Goal: Information Seeking & Learning: Compare options

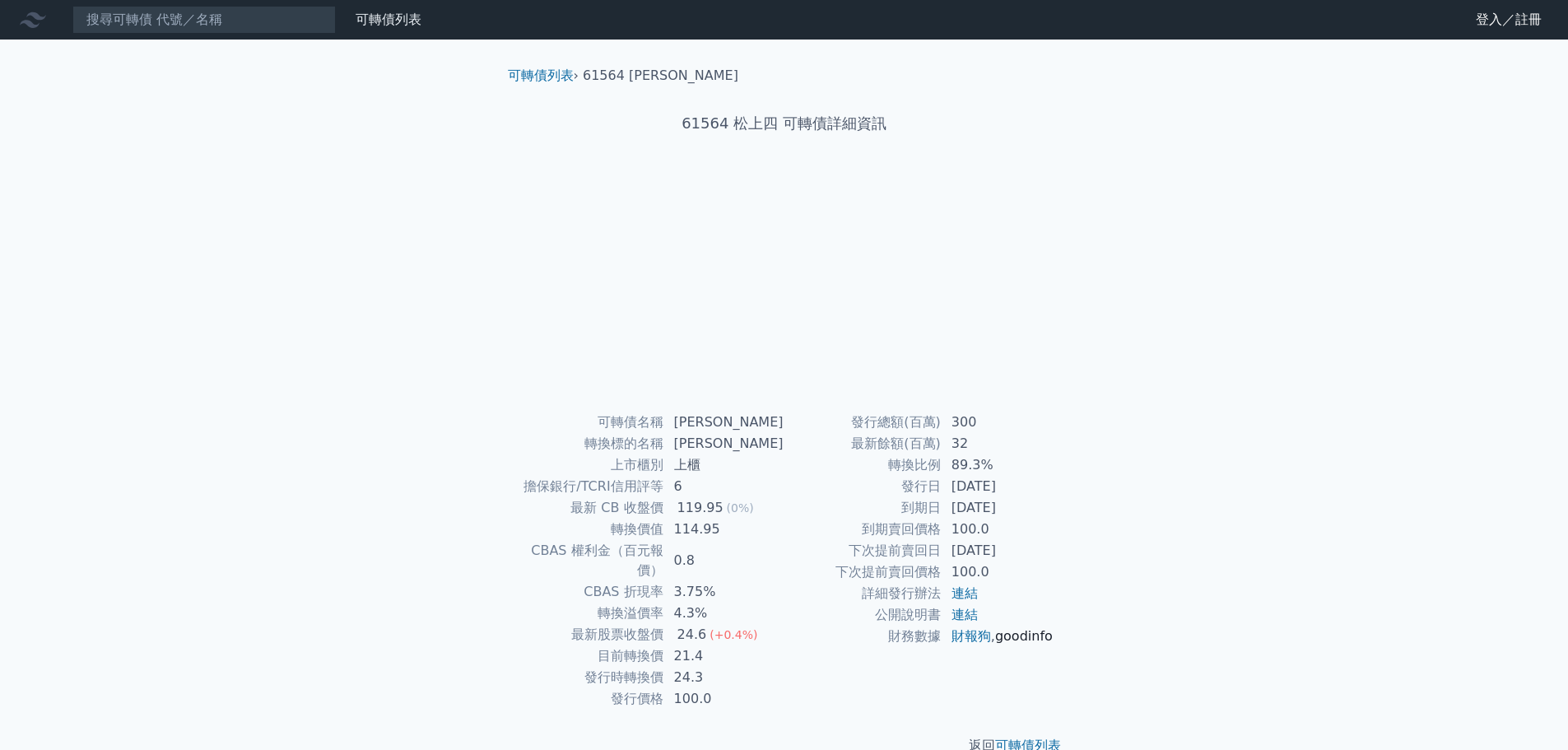
click at [995, 643] on link "goodinfo" at bounding box center [1024, 636] width 58 height 16
drag, startPoint x: 951, startPoint y: 489, endPoint x: 1023, endPoint y: 500, distance: 72.8
click at [1023, 500] on tbody "發行總額(百萬) 300 最新餘額(百萬) 32 轉換比例 89.3% 發行日 2022-01-12 到期日 2025-01-12 到期賣回價格 100.0 …" at bounding box center [919, 529] width 270 height 235
click at [919, 492] on td "發行日" at bounding box center [862, 486] width 157 height 21
drag, startPoint x: 954, startPoint y: 485, endPoint x: 1022, endPoint y: 494, distance: 68.6
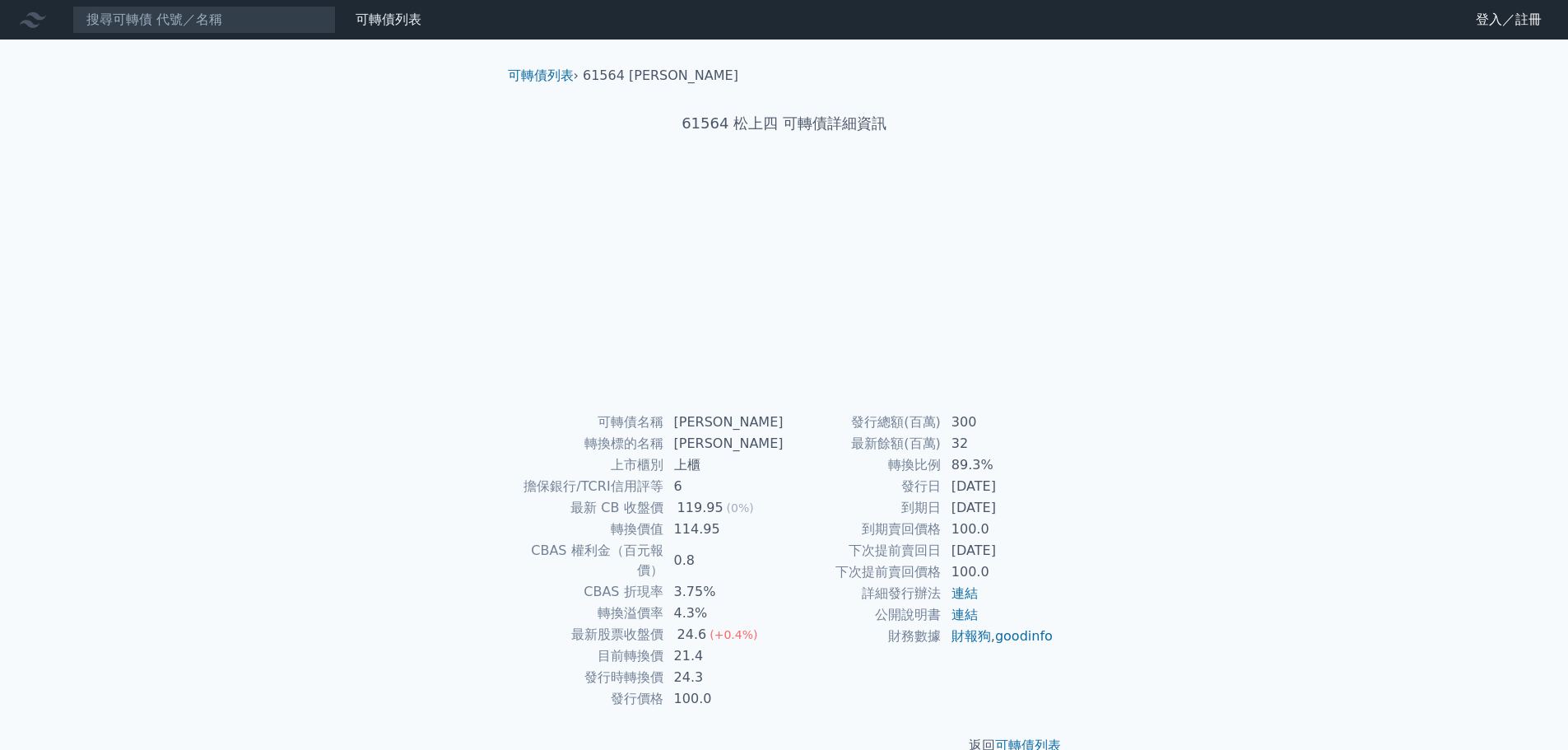
click at [1022, 494] on td "2022-01-12" at bounding box center [998, 486] width 113 height 21
copy td "2022-01-12"
drag, startPoint x: 951, startPoint y: 507, endPoint x: 1022, endPoint y: 513, distance: 71.3
click at [1022, 513] on td "2025-01-12" at bounding box center [998, 508] width 113 height 21
copy td "2025-01-12"
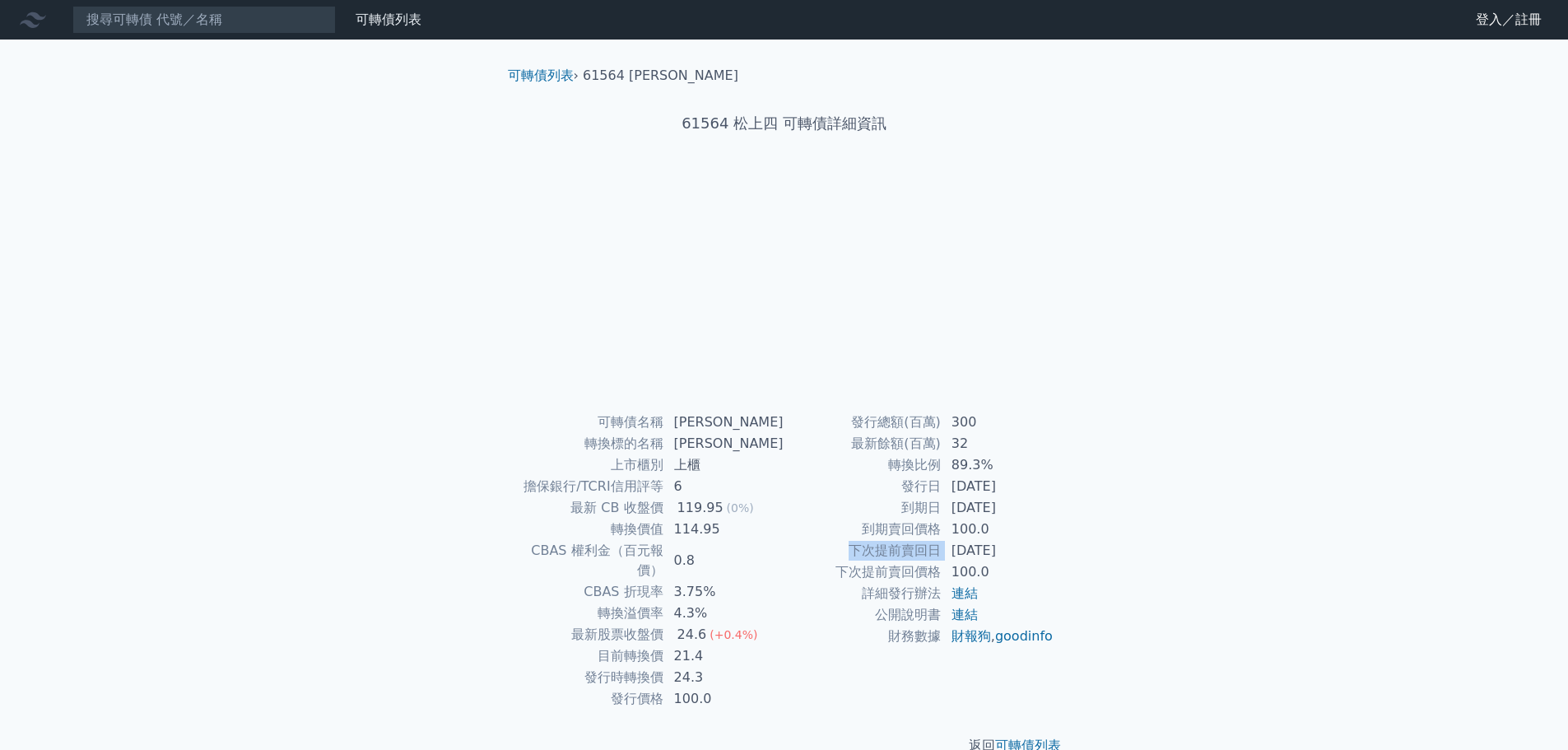
drag, startPoint x: 848, startPoint y: 549, endPoint x: 941, endPoint y: 554, distance: 93.1
click at [941, 554] on tr "下次提前賣回日 2024-01-12" at bounding box center [919, 550] width 270 height 21
copy tr "下次提前賣回日"
click at [924, 553] on td "下次提前賣回日" at bounding box center [862, 550] width 157 height 21
drag, startPoint x: 938, startPoint y: 550, endPoint x: 854, endPoint y: 543, distance: 84.3
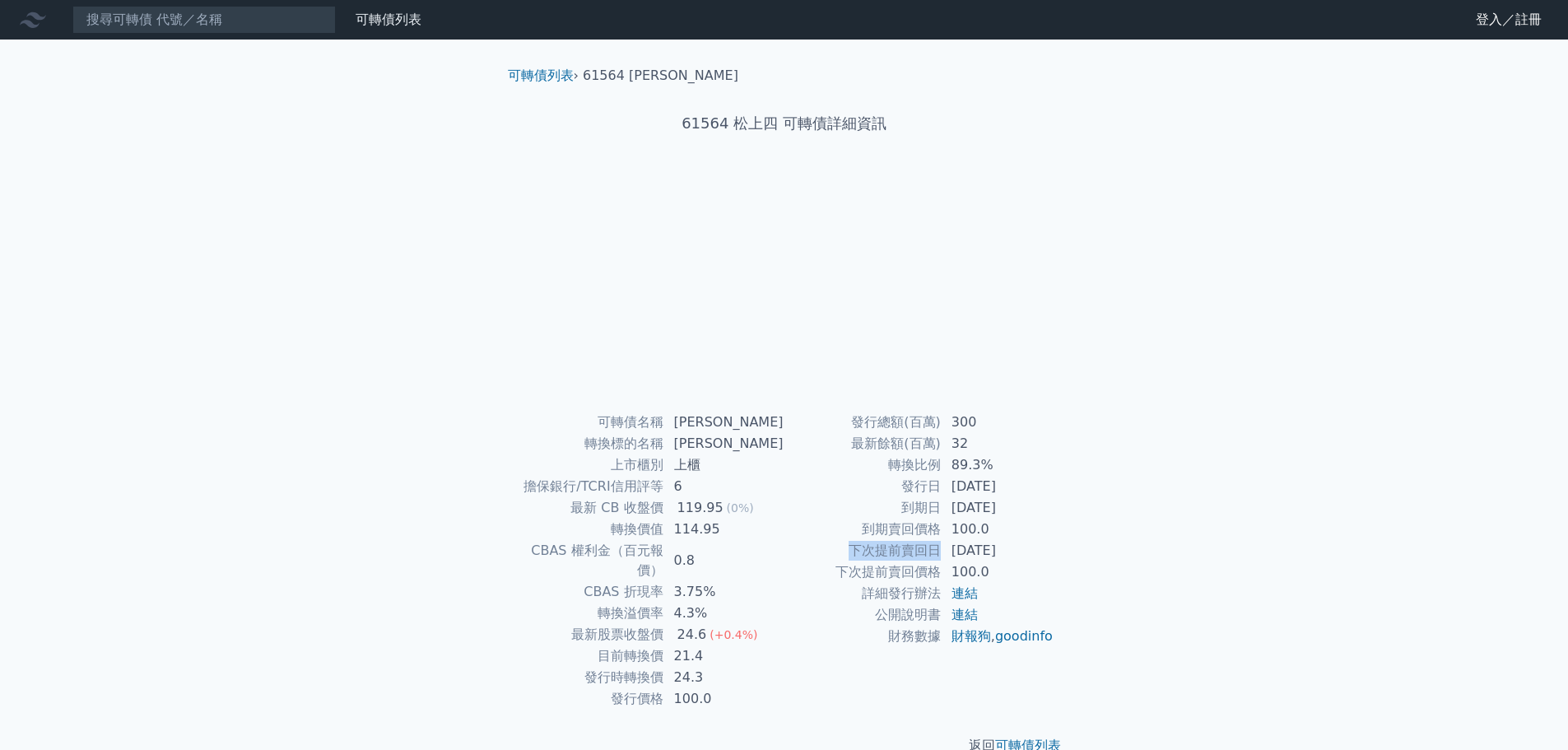
click at [854, 543] on td "下次提前賣回日" at bounding box center [862, 550] width 157 height 21
copy td "下次提前賣回日"
drag, startPoint x: 836, startPoint y: 571, endPoint x: 938, endPoint y: 568, distance: 102.0
click at [938, 568] on td "下次提前賣回價格" at bounding box center [862, 572] width 157 height 21
copy td "下次提前賣回價格"
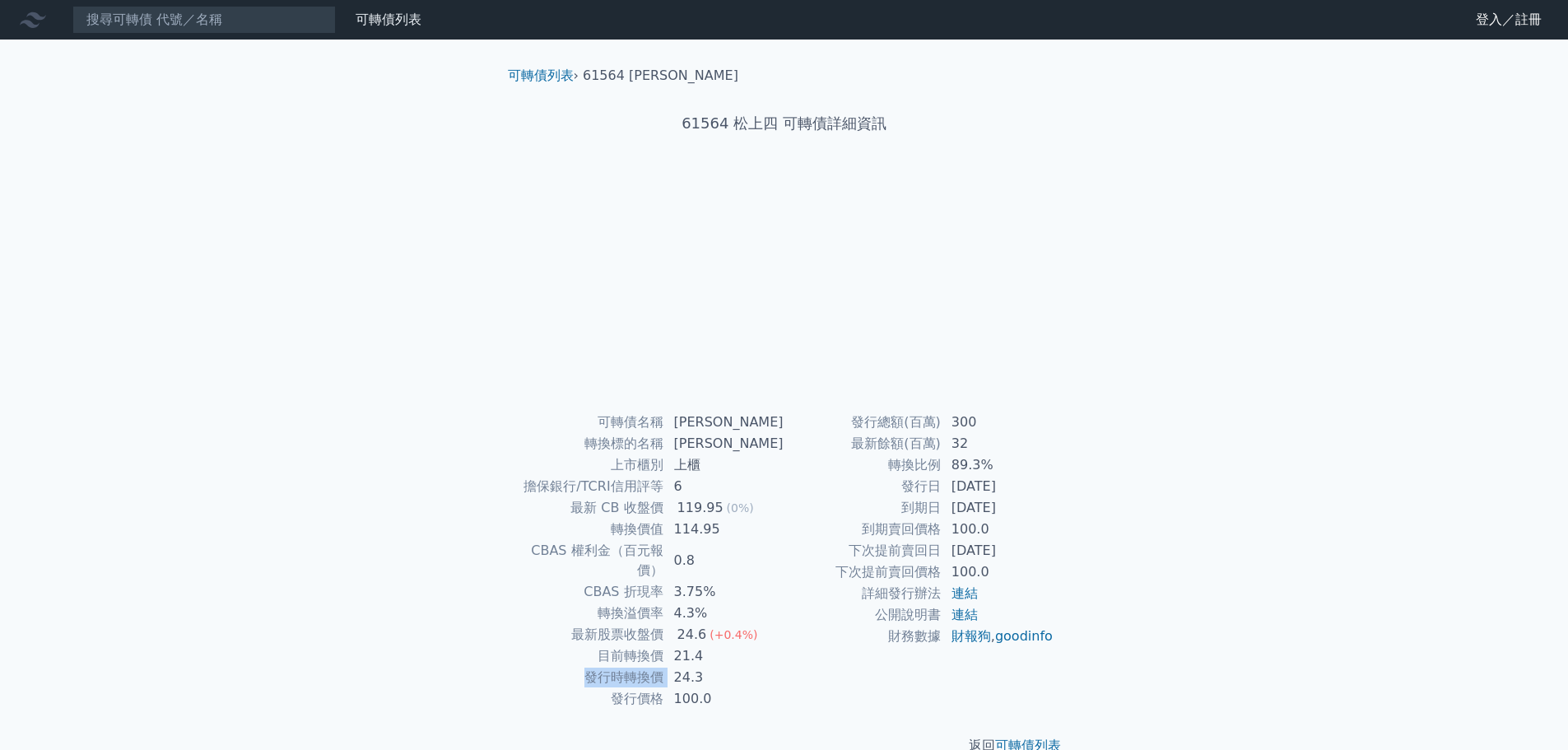
drag, startPoint x: 587, startPoint y: 654, endPoint x: 675, endPoint y: 661, distance: 88.3
click at [675, 666] on tr "發行時轉換價 24.3" at bounding box center [649, 677] width 270 height 21
copy tr "發行時轉換價"
click at [648, 645] on td "目前轉換價" at bounding box center [589, 656] width 150 height 21
drag, startPoint x: 660, startPoint y: 659, endPoint x: 593, endPoint y: 649, distance: 67.7
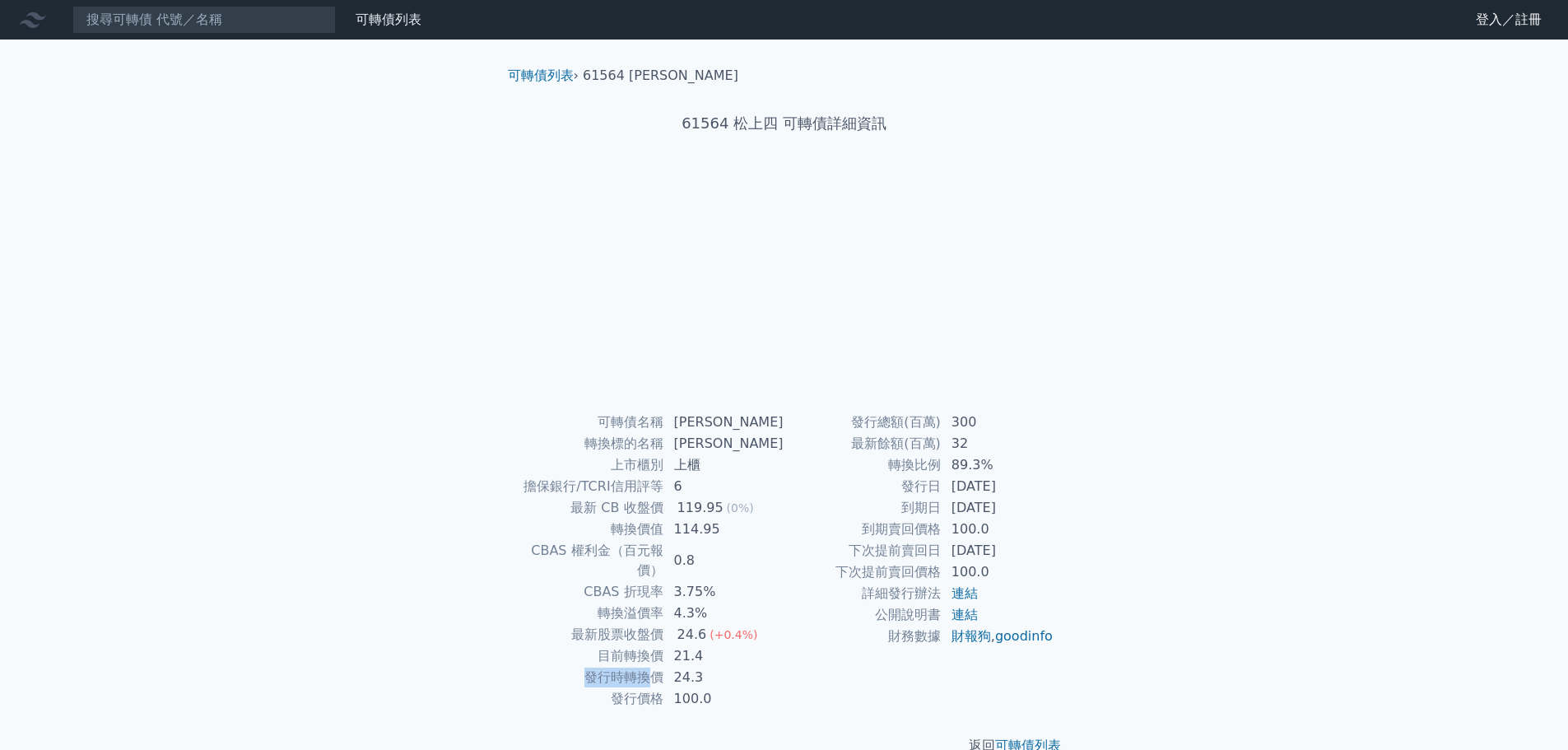
click at [593, 666] on td "發行時轉換價" at bounding box center [589, 677] width 150 height 21
copy td "發行時轉換"
drag, startPoint x: 658, startPoint y: 637, endPoint x: 610, endPoint y: 632, distance: 48.3
click at [610, 645] on td "目前轉換價" at bounding box center [589, 656] width 150 height 21
copy td "目前轉換"
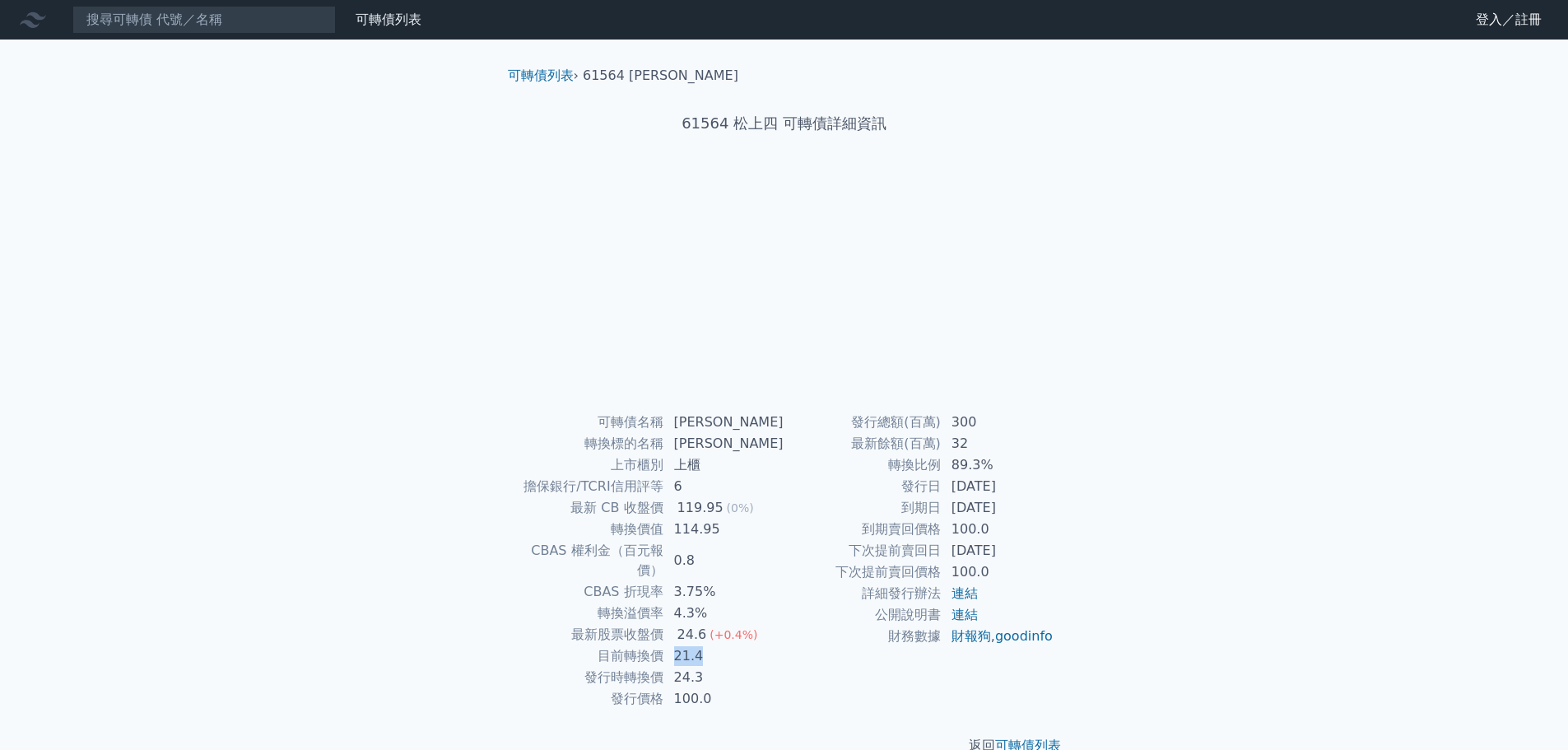
drag, startPoint x: 680, startPoint y: 636, endPoint x: 706, endPoint y: 635, distance: 26.0
click at [706, 645] on td "21.4" at bounding box center [724, 656] width 120 height 21
copy td "21.4"
drag, startPoint x: 681, startPoint y: 658, endPoint x: 710, endPoint y: 656, distance: 29.1
click at [710, 666] on td "24.3" at bounding box center [724, 677] width 120 height 21
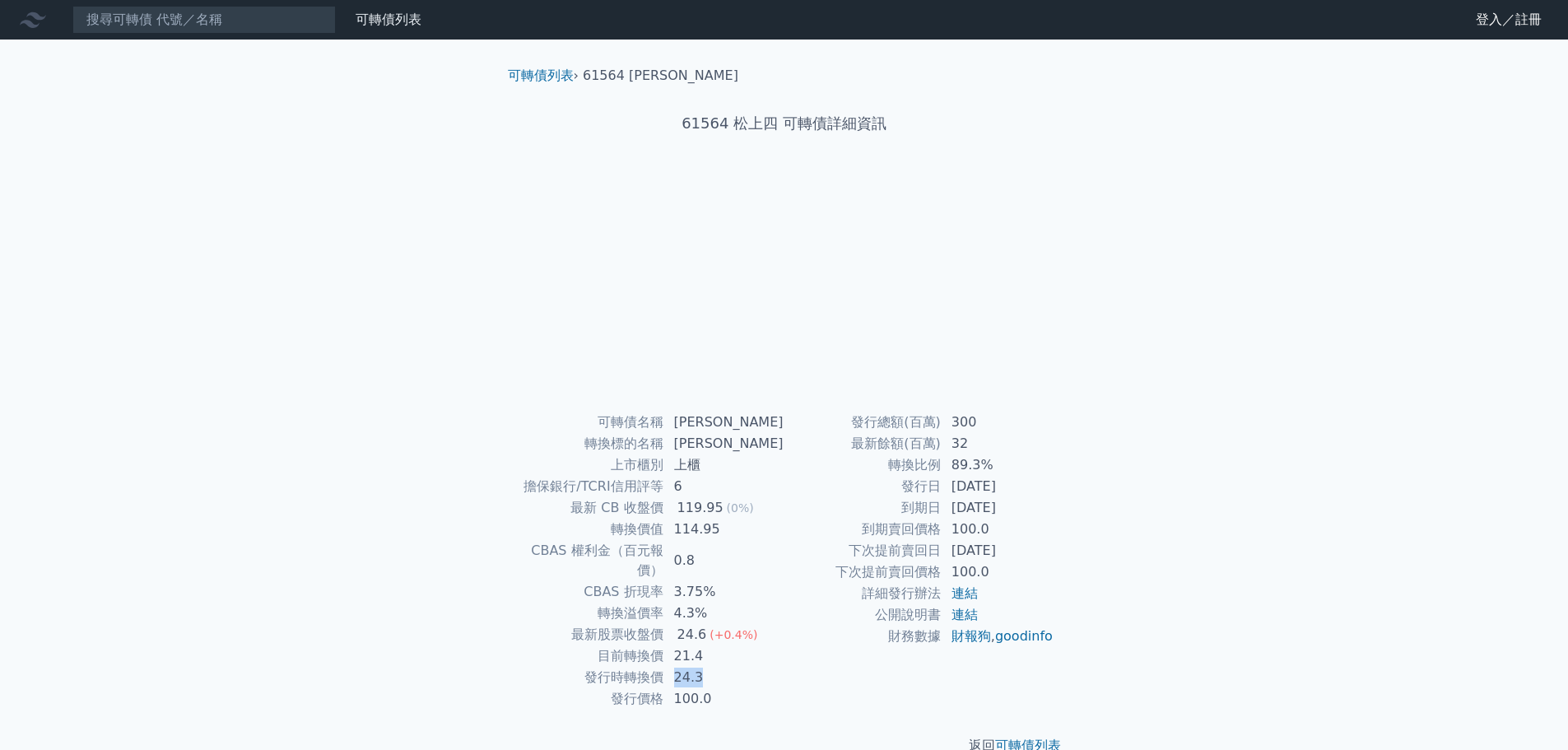
copy td "24.3"
drag, startPoint x: 1165, startPoint y: 463, endPoint x: 1139, endPoint y: 478, distance: 30.0
click at [1165, 463] on div "可轉債列表 財務數據 可轉債列表 財務數據 登入／註冊 登入／註冊 可轉債列表 › 61564 松上四 61564 松上四 可轉債詳細資訊 可轉債名稱 6 0…" at bounding box center [784, 391] width 1568 height 782
drag, startPoint x: 952, startPoint y: 423, endPoint x: 978, endPoint y: 421, distance: 26.1
click at [978, 421] on td "300" at bounding box center [998, 422] width 113 height 21
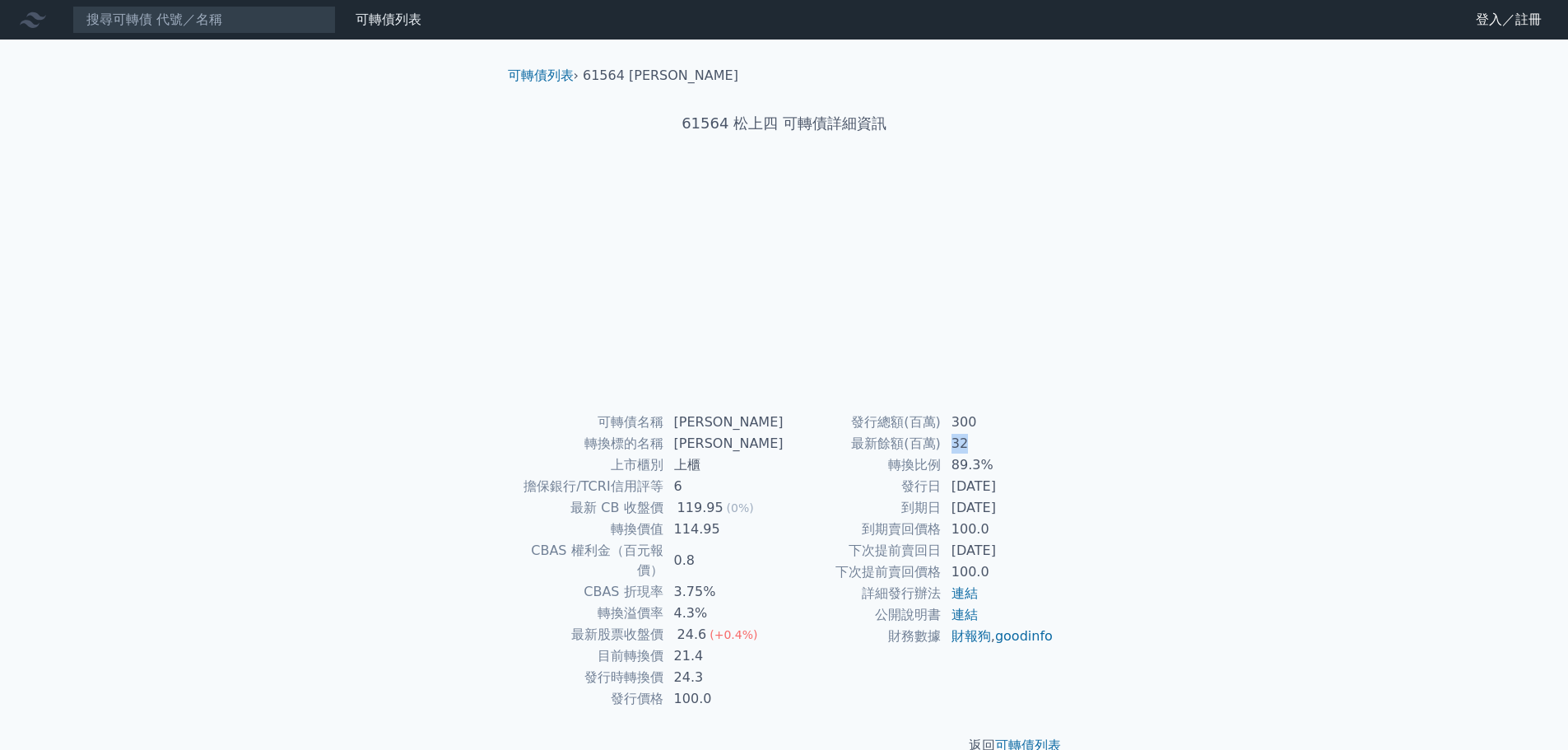
click at [974, 444] on td "32" at bounding box center [998, 444] width 113 height 21
drag, startPoint x: 951, startPoint y: 466, endPoint x: 986, endPoint y: 464, distance: 35.1
click at [986, 464] on td "89.3%" at bounding box center [998, 465] width 113 height 21
click at [817, 355] on div at bounding box center [784, 289] width 527 height 231
drag, startPoint x: 1294, startPoint y: 270, endPoint x: 1303, endPoint y: 254, distance: 18.4
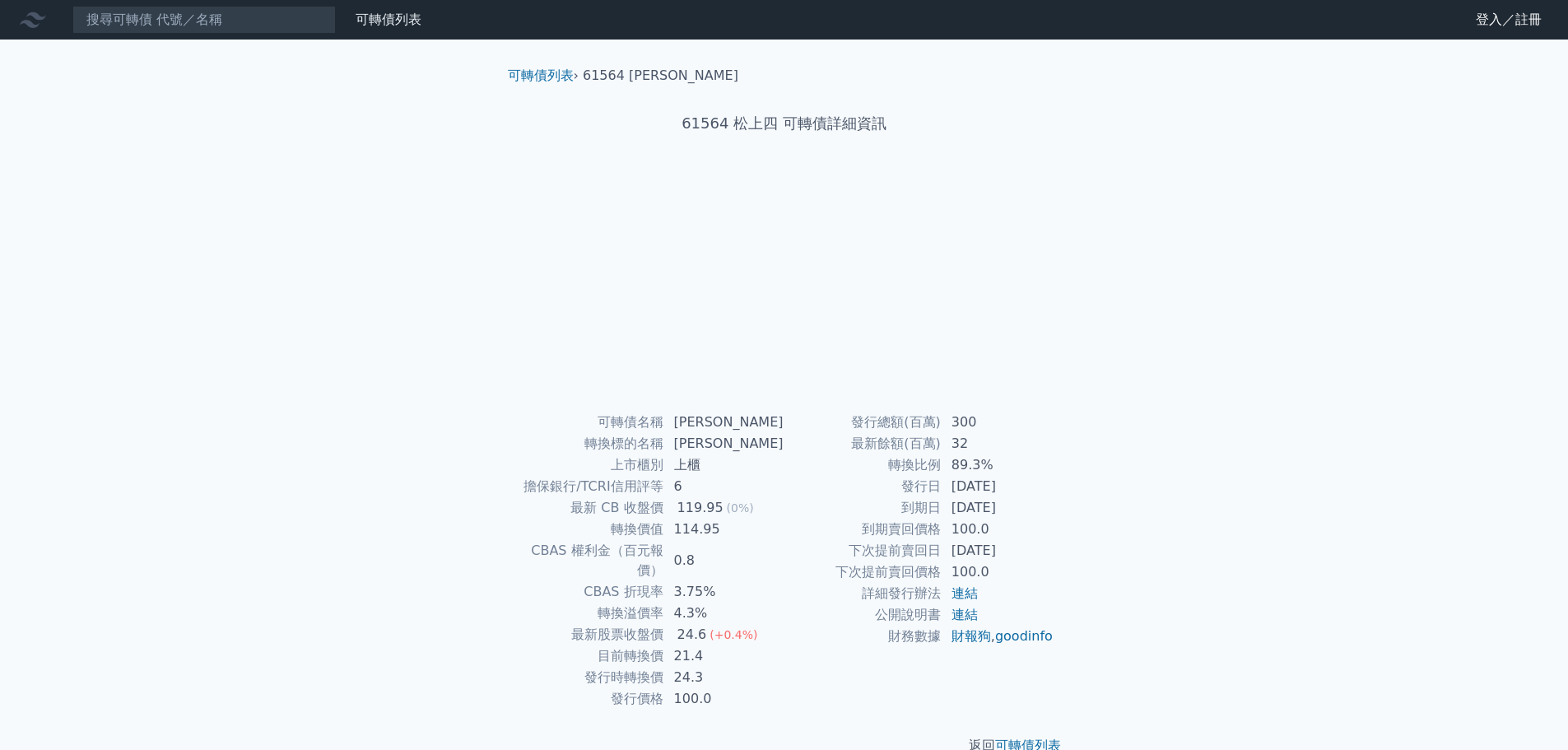
click at [1294, 270] on div "可轉債列表 財務數據 可轉債列表 財務數據 登入／註冊 登入／註冊 可轉債列表 › 61564 松上四 61564 松上四 可轉債詳細資訊 可轉債名稱 6 0…" at bounding box center [784, 391] width 1568 height 782
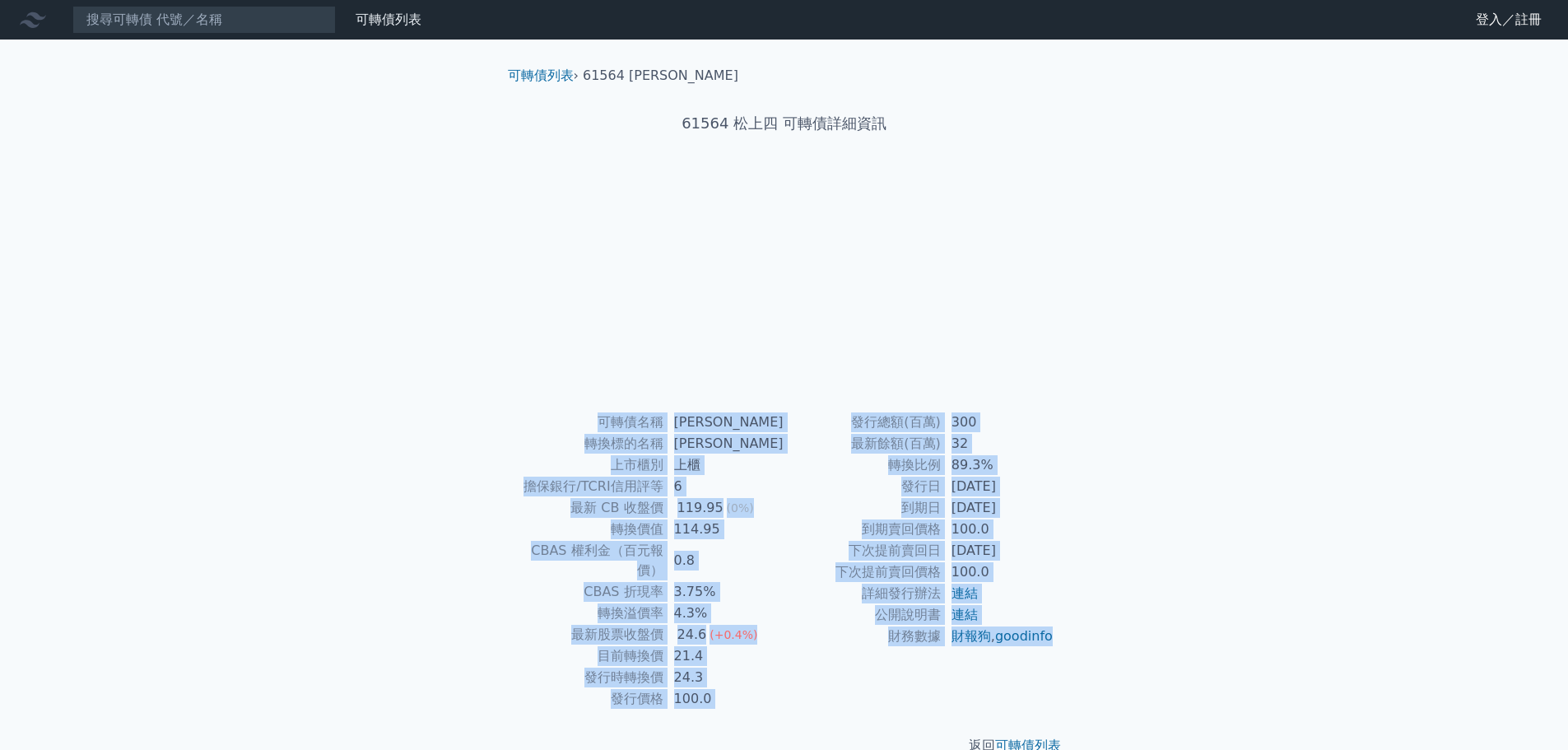
drag, startPoint x: 590, startPoint y: 419, endPoint x: 1032, endPoint y: 664, distance: 505.4
click at [1032, 664] on div "可轉債名稱 松上四 轉換標的名稱 松上 上市櫃別 上櫃 擔保銀行/TCRI信用評等 6 最新 CB 收盤價 119.95 (0%) 轉換價值 114.95 C…" at bounding box center [784, 560] width 579 height 298
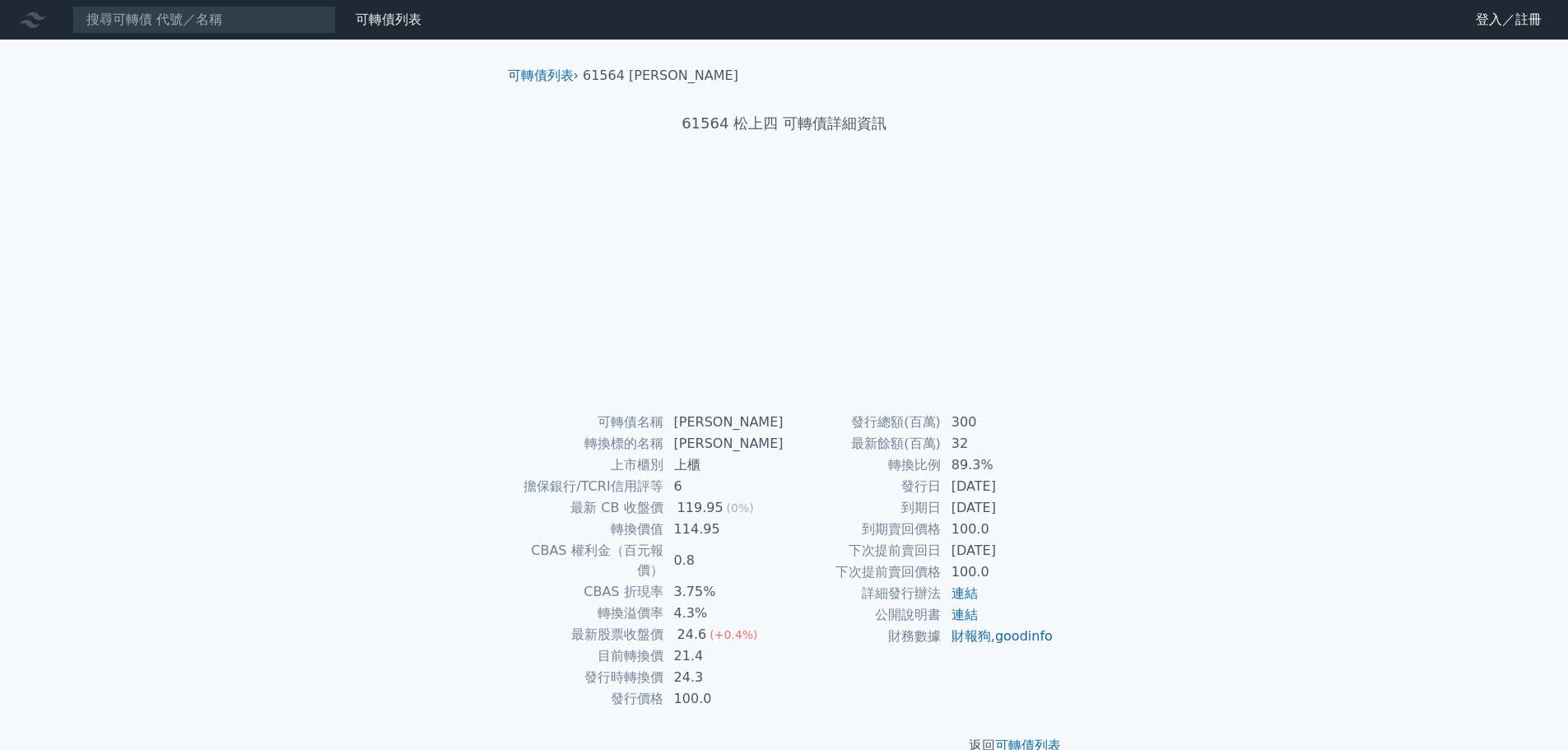
click at [946, 287] on div at bounding box center [784, 289] width 527 height 231
click at [906, 206] on div at bounding box center [784, 289] width 527 height 231
click at [700, 330] on div at bounding box center [784, 289] width 527 height 231
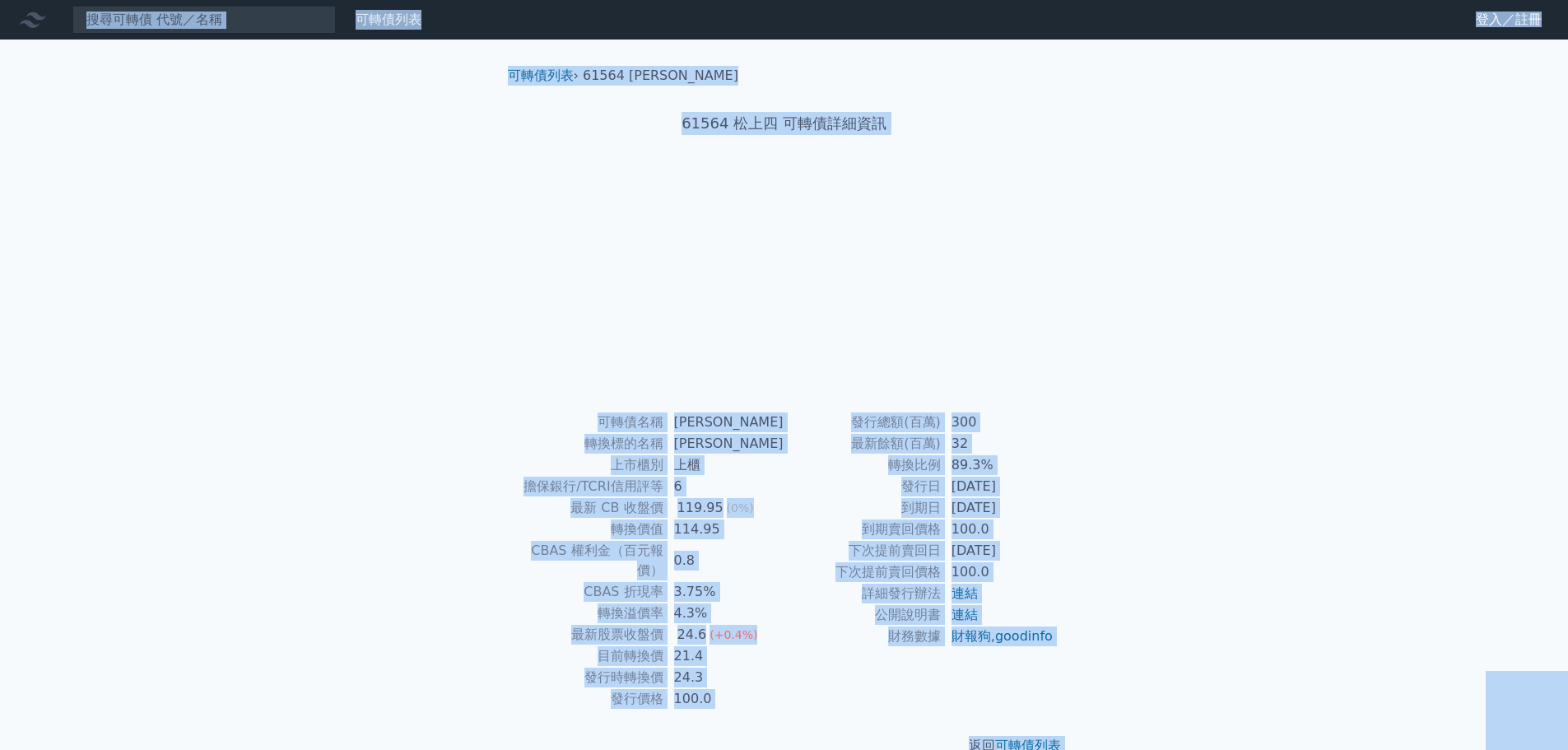
click at [718, 375] on div at bounding box center [784, 289] width 527 height 231
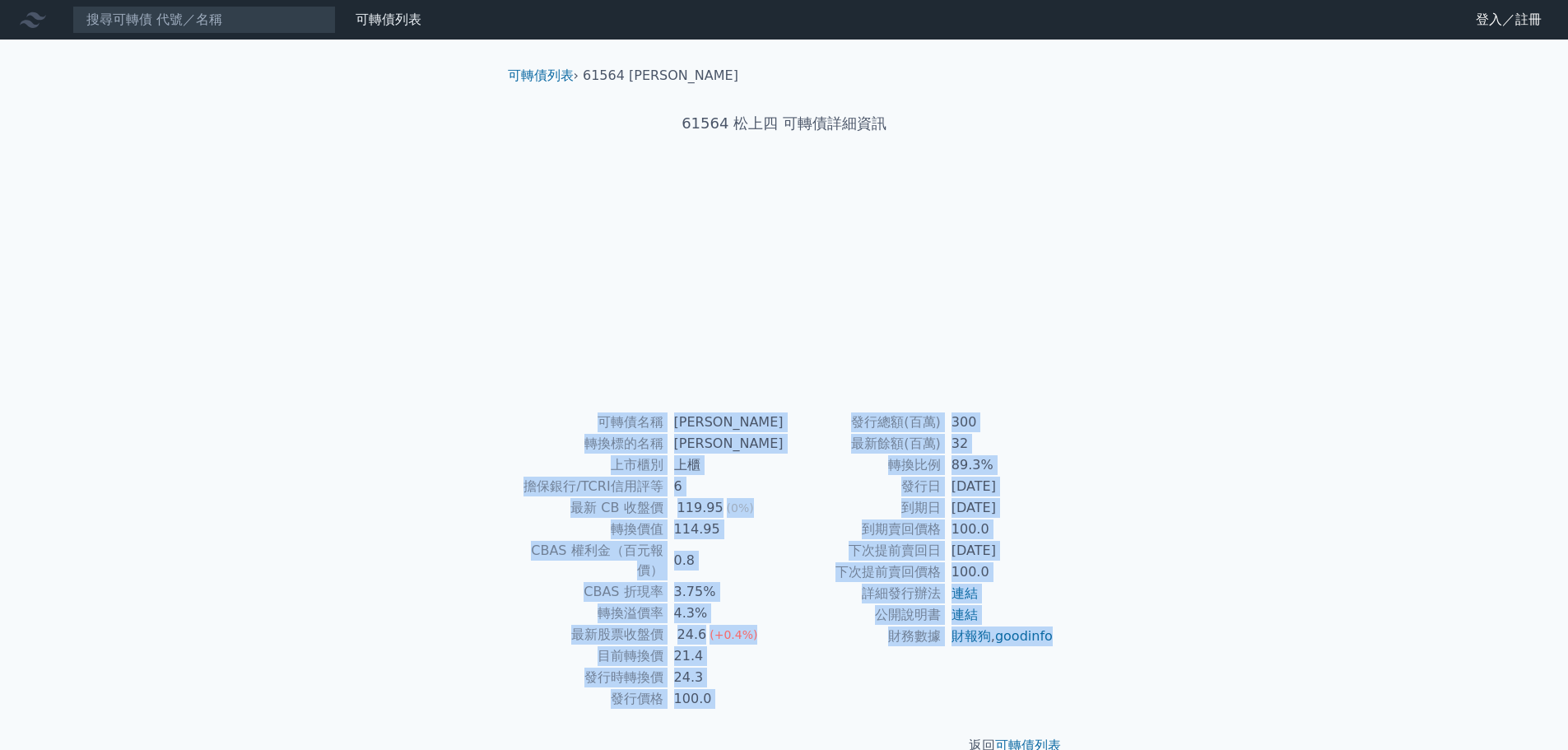
drag, startPoint x: 1018, startPoint y: 656, endPoint x: 564, endPoint y: 422, distance: 510.8
click at [564, 422] on div "可轉債名稱 松上四 轉換標的名稱 松上 上市櫃別 上櫃 擔保銀行/TCRI信用評等 6 最新 CB 收盤價 119.95 (0%) 轉換價值 114.95 C…" at bounding box center [784, 560] width 579 height 298
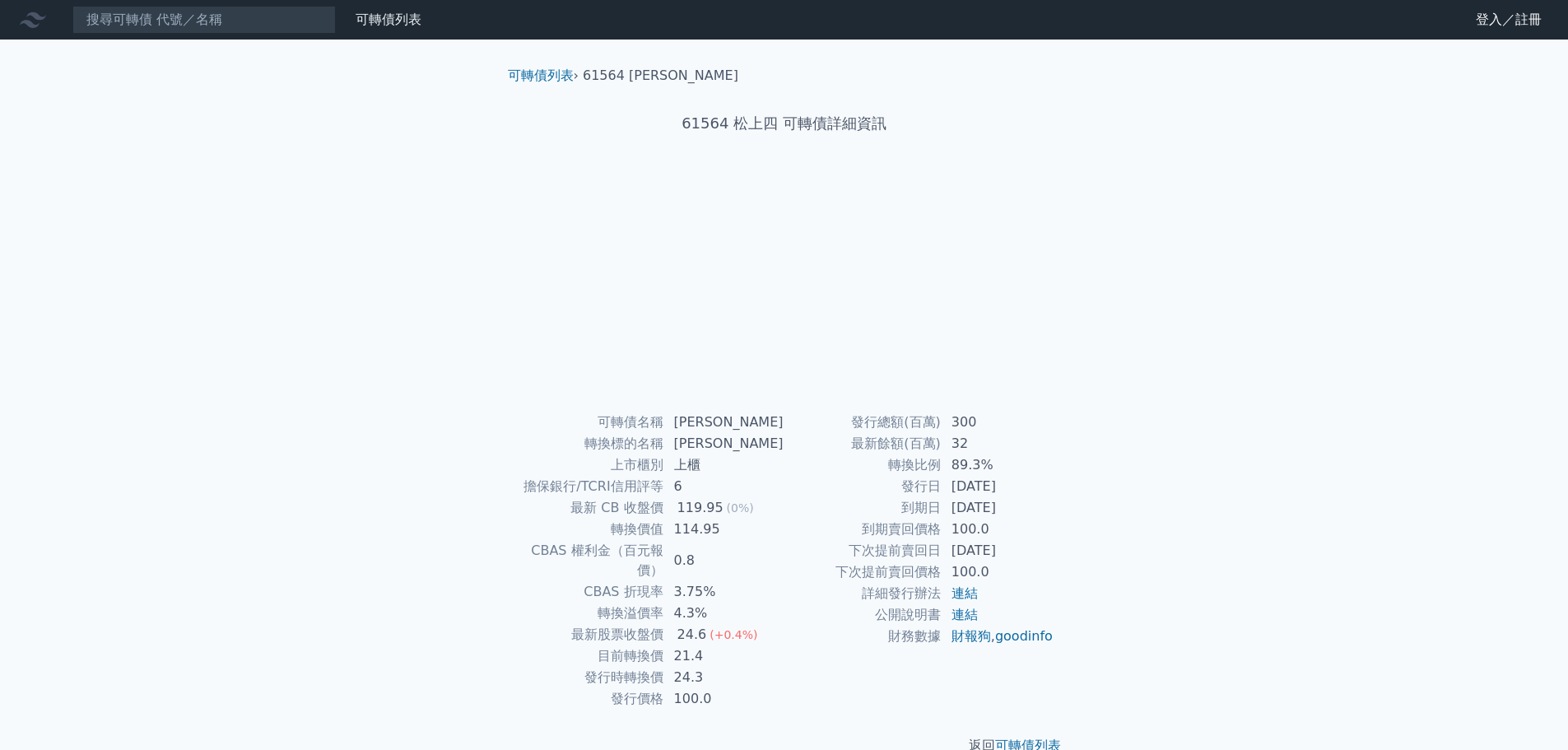
drag, startPoint x: 756, startPoint y: 362, endPoint x: 773, endPoint y: 318, distance: 47.2
click at [756, 362] on div at bounding box center [784, 289] width 527 height 231
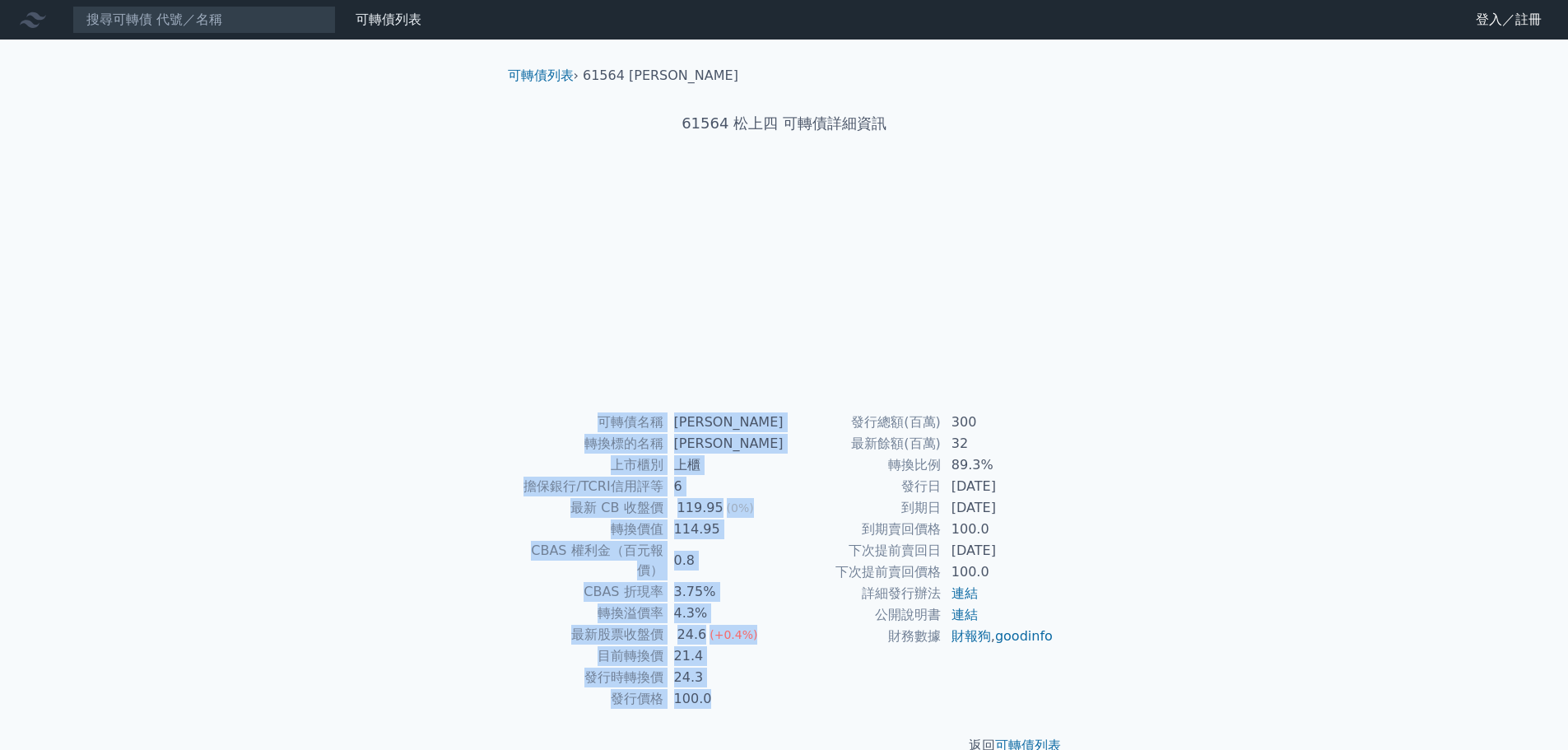
drag, startPoint x: 591, startPoint y: 420, endPoint x: 1012, endPoint y: 662, distance: 485.6
click at [1008, 673] on div "可轉債名稱 松上四 轉換標的名稱 松上 上市櫃別 上櫃 擔保銀行/TCRI信用評等 6 最新 CB 收盤價 119.95 (0%) 轉換價值 114.95 C…" at bounding box center [784, 560] width 579 height 298
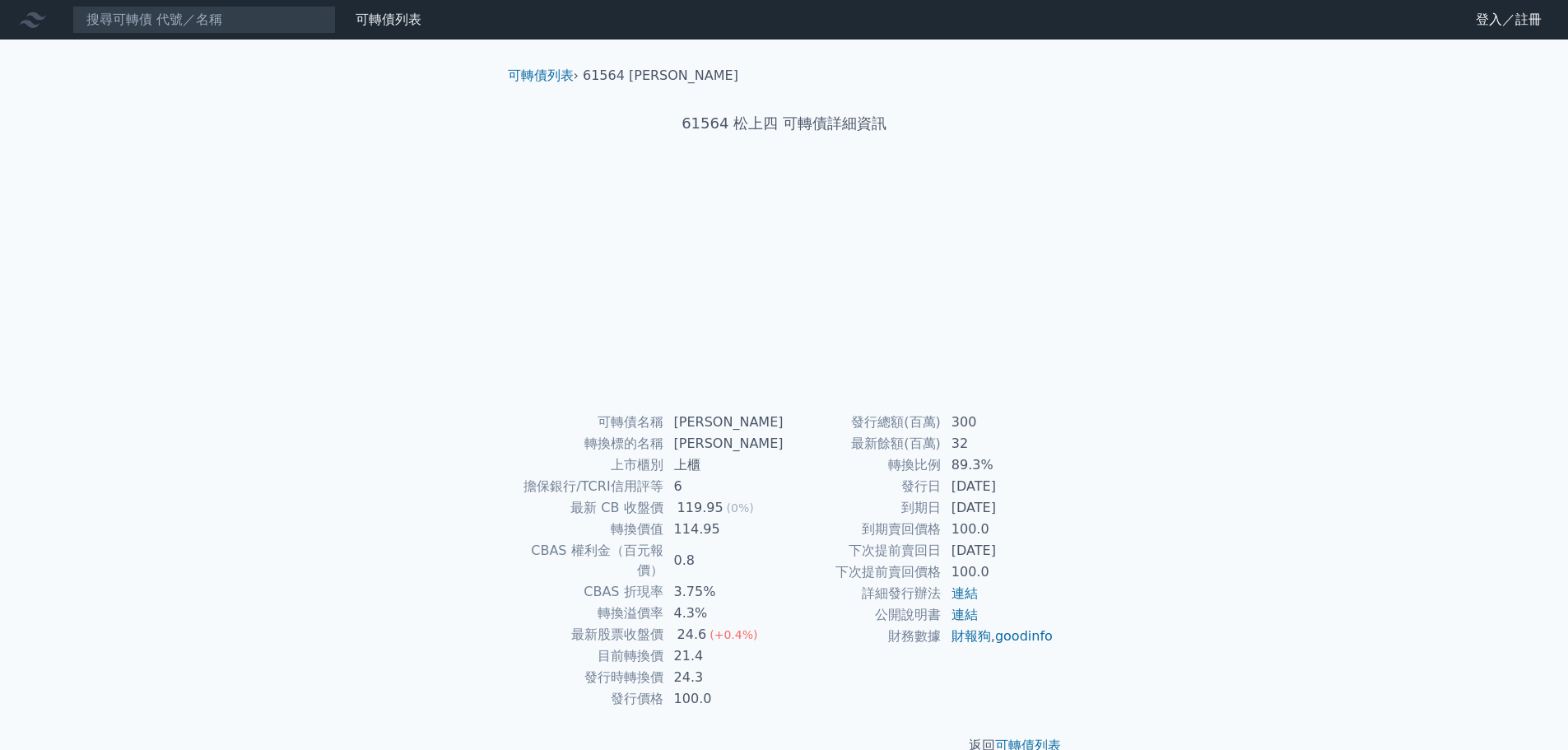
click at [718, 330] on div at bounding box center [784, 289] width 527 height 231
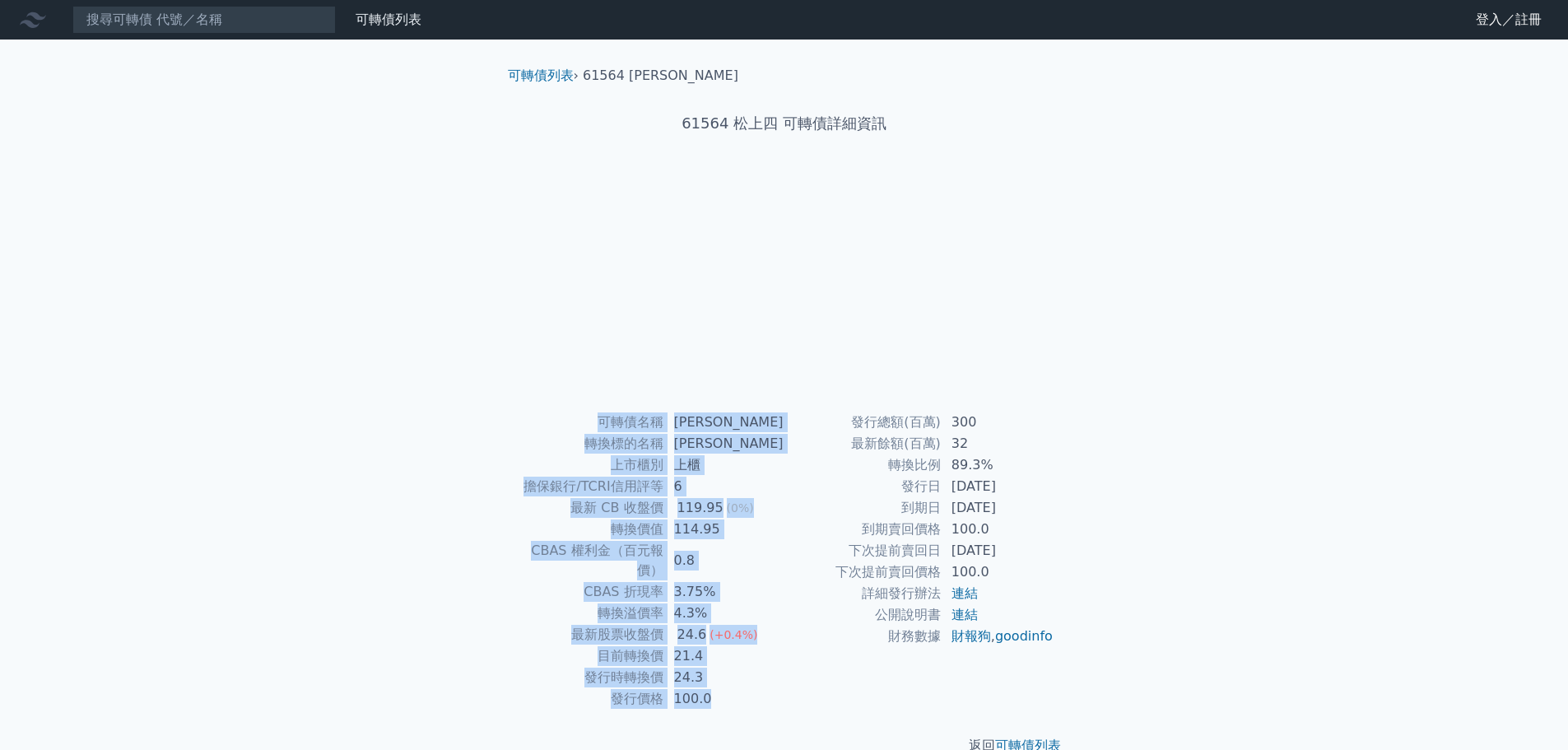
drag, startPoint x: 600, startPoint y: 416, endPoint x: 1267, endPoint y: 466, distance: 668.9
click at [1028, 659] on div "可轉債名稱 松上四 轉換標的名稱 松上 上市櫃別 上櫃 擔保銀行/TCRI信用評等 6 最新 CB 收盤價 119.95 (0%) 轉換價值 114.95 C…" at bounding box center [784, 560] width 579 height 298
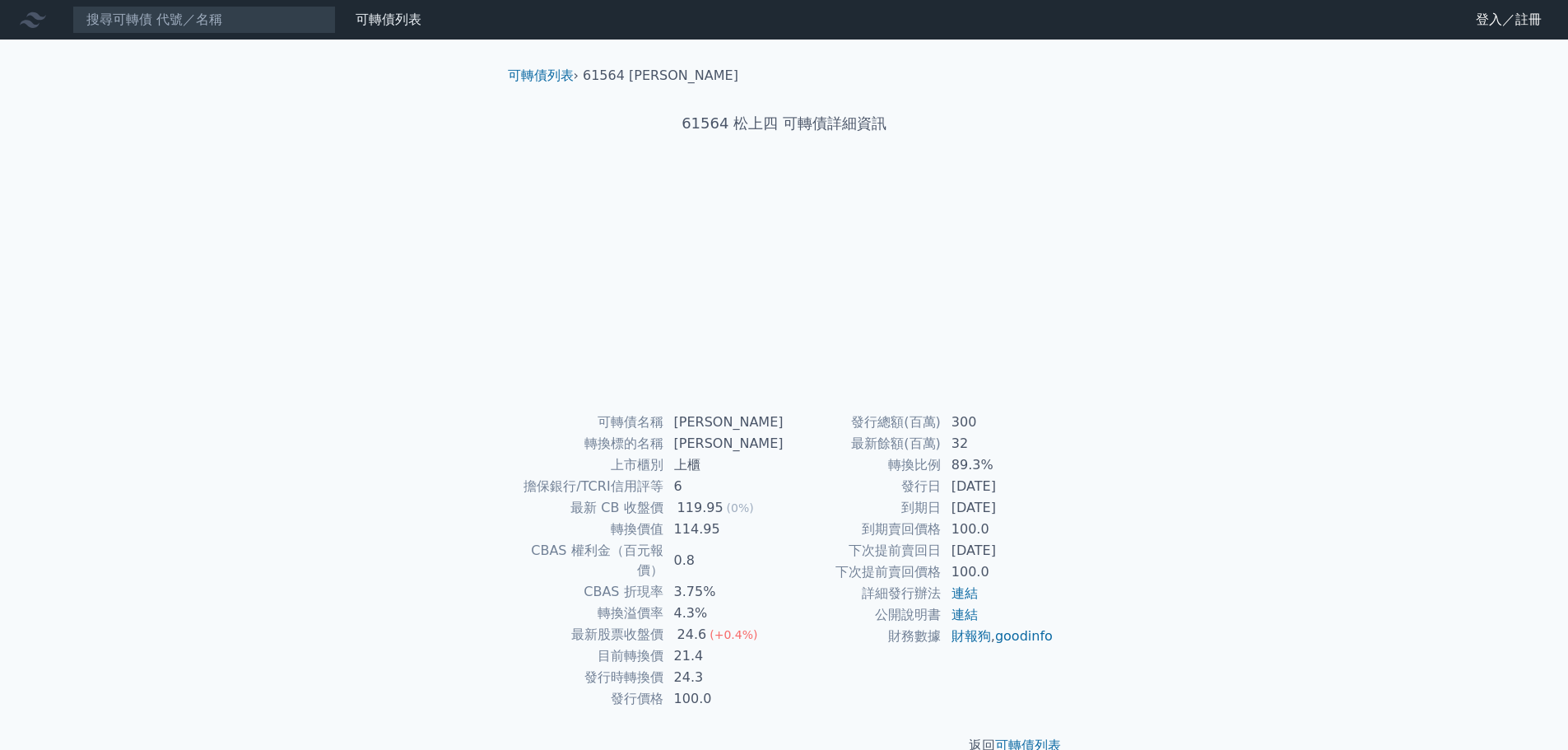
click at [993, 154] on div "61564 松上四 可轉債詳細資訊" at bounding box center [784, 123] width 579 height 76
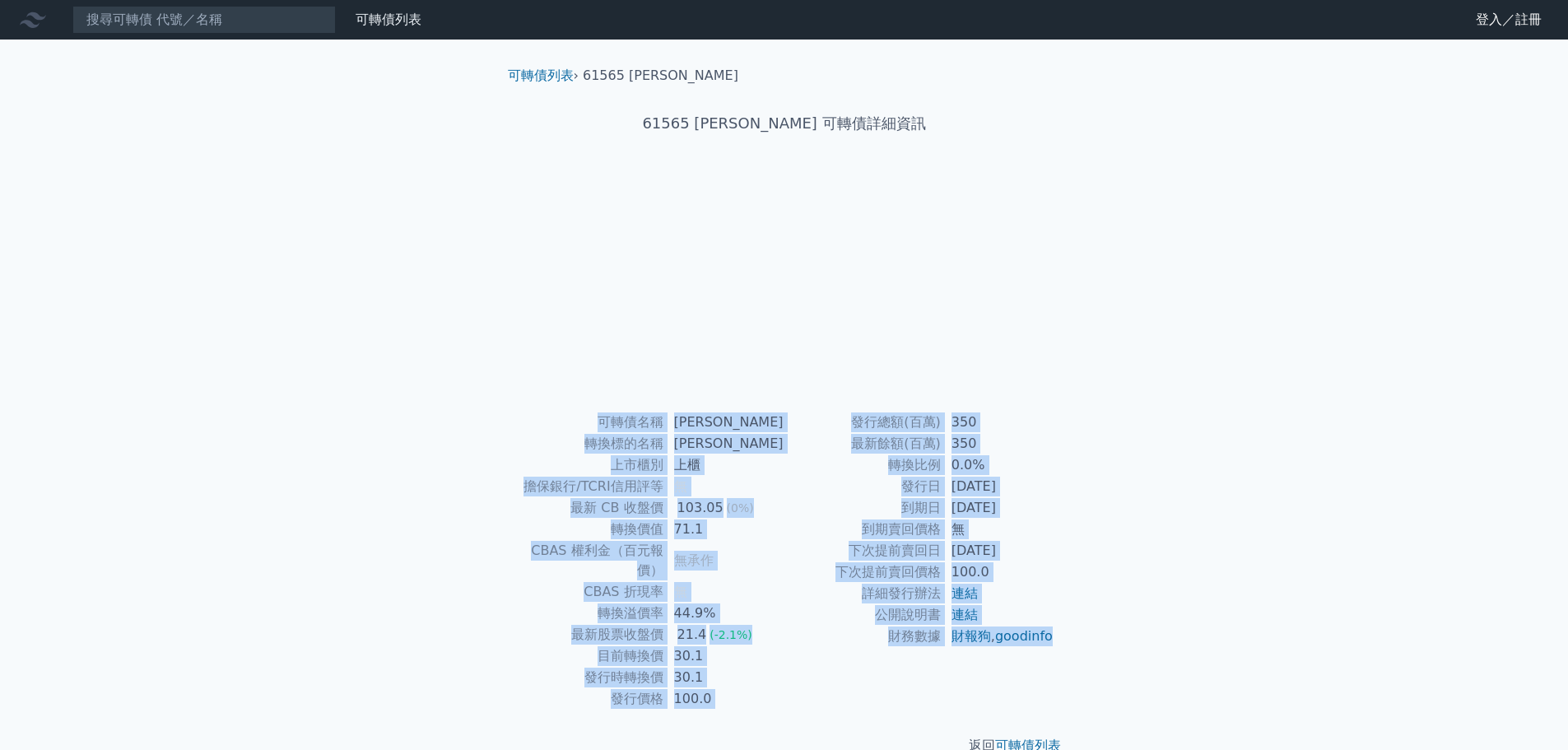
drag, startPoint x: 1021, startPoint y: 657, endPoint x: 582, endPoint y: 428, distance: 495.1
click at [582, 428] on div "可轉債名稱 松上五 轉換標的名稱 松上 上市櫃別 上櫃 擔保銀行/TCRI信用評等 無 最新 CB 收盤價 103.05 (0%) 轉換價值 71.1 CBA…" at bounding box center [784, 560] width 579 height 298
copy div "可轉債名稱 松上五 轉換標的名稱 松上 上市櫃別 上櫃 擔保銀行/TCRI信用評等 無 最新 CB 收盤價 103.05 (0%) 轉換價值 71.1 CBA…"
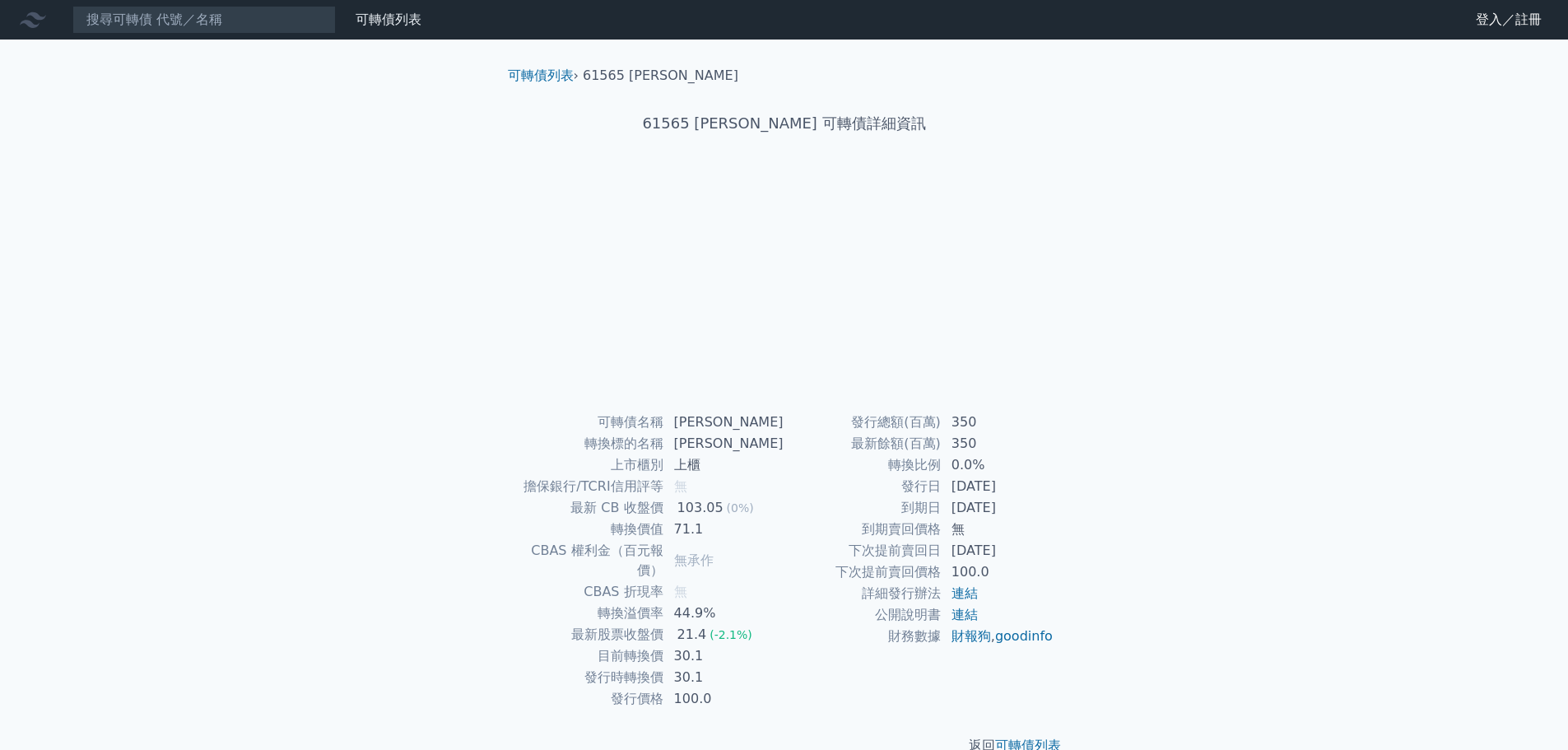
click at [1217, 279] on div "可轉債列表 財務數據 可轉債列表 財務數據 登入／註冊 登入／註冊 可轉債列表 › 61565 松上五 61565 松上五 可轉債詳細資訊 可轉債名稱 無" at bounding box center [784, 391] width 1568 height 782
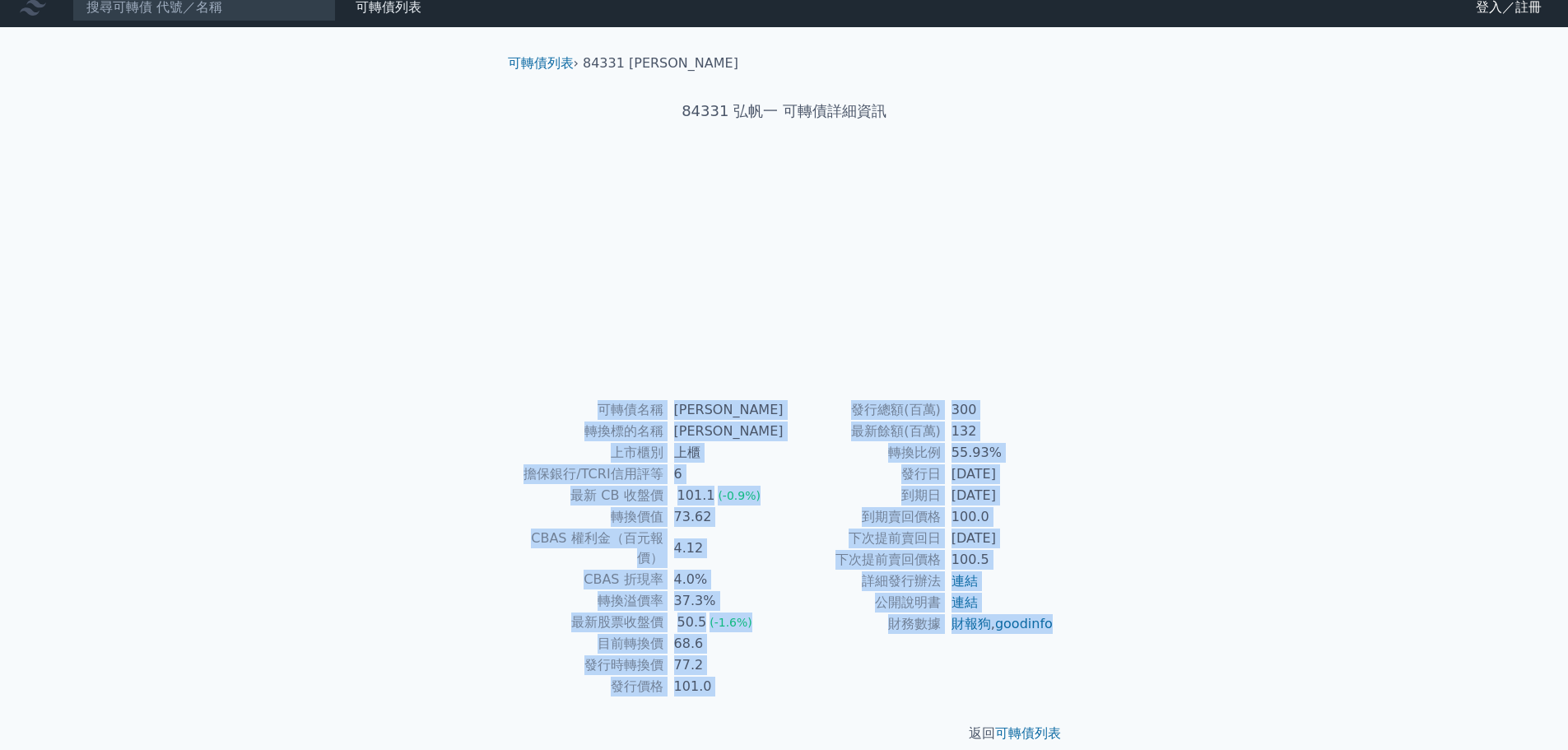
drag, startPoint x: 1041, startPoint y: 652, endPoint x: 586, endPoint y: 412, distance: 514.4
click at [586, 412] on div "可轉債名稱 弘帆一 轉換標的名稱 弘帆 上市櫃別 上櫃 擔保銀行/TCRI信用評等 6 最新 CB 收盤價 101.1 (-0.9%) 轉換價值 73.62 …" at bounding box center [784, 548] width 579 height 298
copy div "可轉債名稱 弘帆一 轉換標的名稱 弘帆 上市櫃別 上櫃 擔保銀行/TCRI信用評等 6 最新 CB 收盤價 101.1 (-0.9%) 轉換價值 73.62 …"
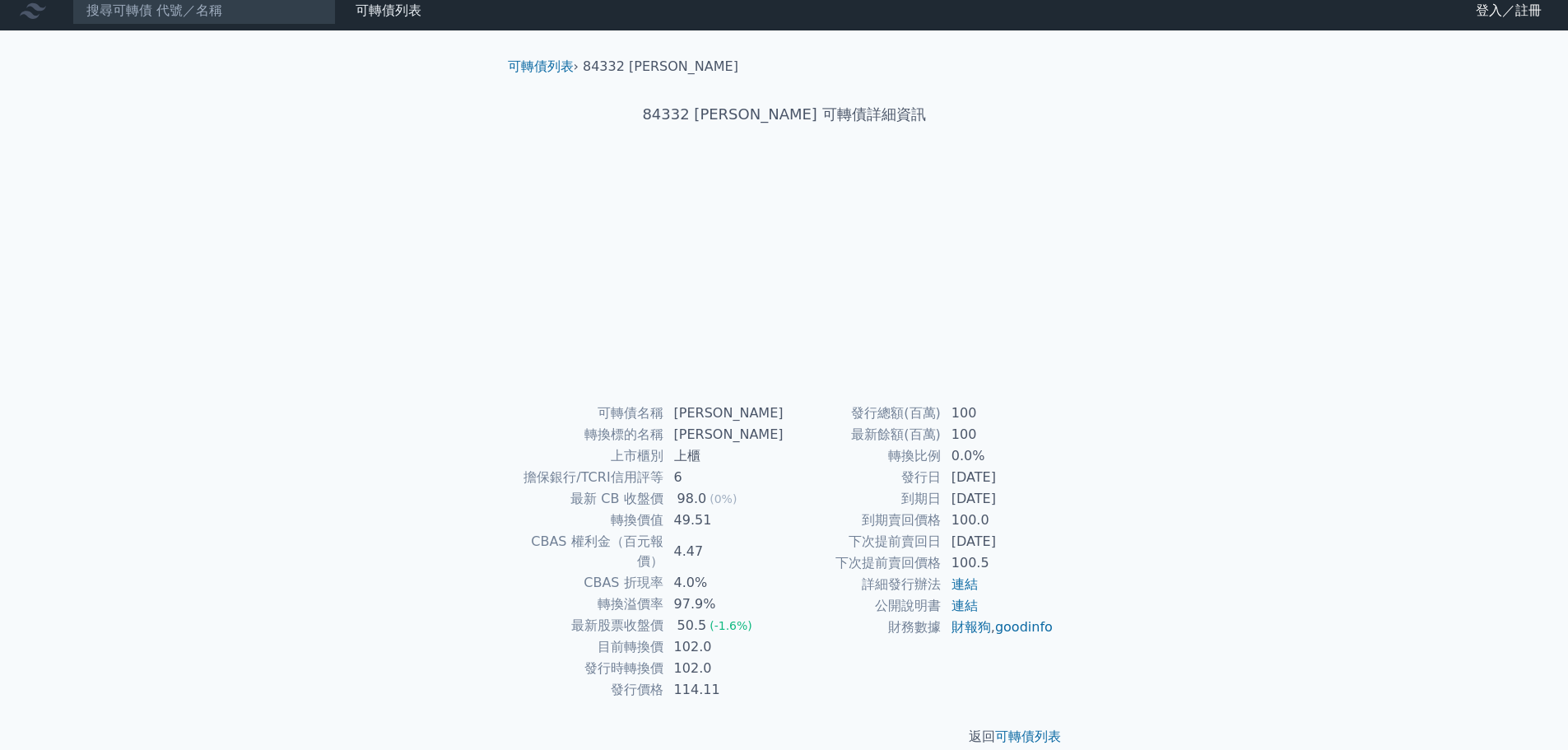
scroll to position [12, 0]
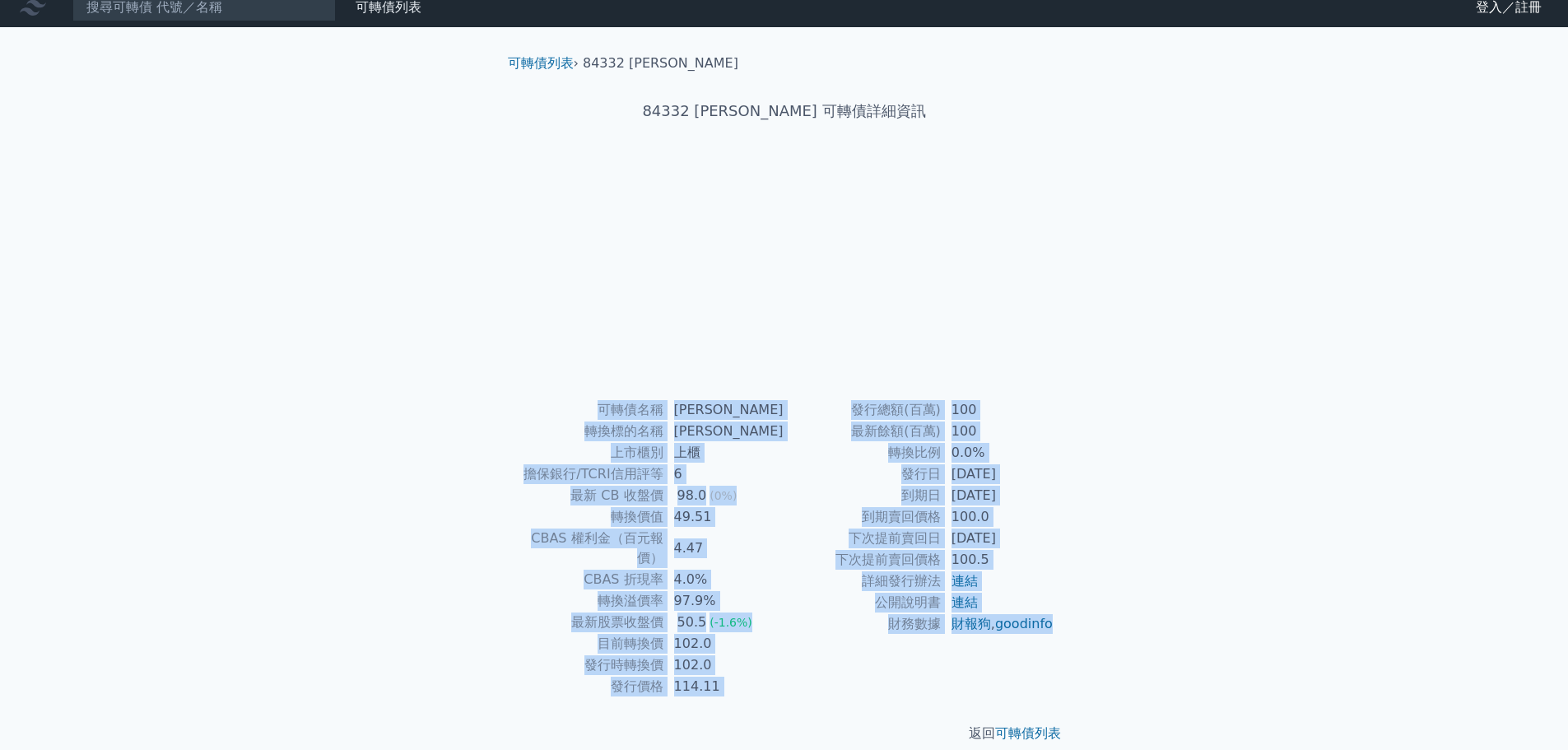
drag, startPoint x: 1031, startPoint y: 642, endPoint x: 543, endPoint y: 416, distance: 537.8
click at [543, 416] on div "可轉債名稱 [PERSON_NAME] 轉換標的名稱 [PERSON_NAME] 上市櫃別 上櫃 擔保銀行/TCRI信用評等 6 最新 CB 收盤價 98.0…" at bounding box center [784, 548] width 579 height 298
copy div "可轉債名稱 弘帆二 轉換標的名稱 弘帆 上市櫃別 上櫃 擔保銀行/TCRI信用評等 6 最新 CB 收盤價 98.0 (0%) 轉換價值 49.51 CBAS…"
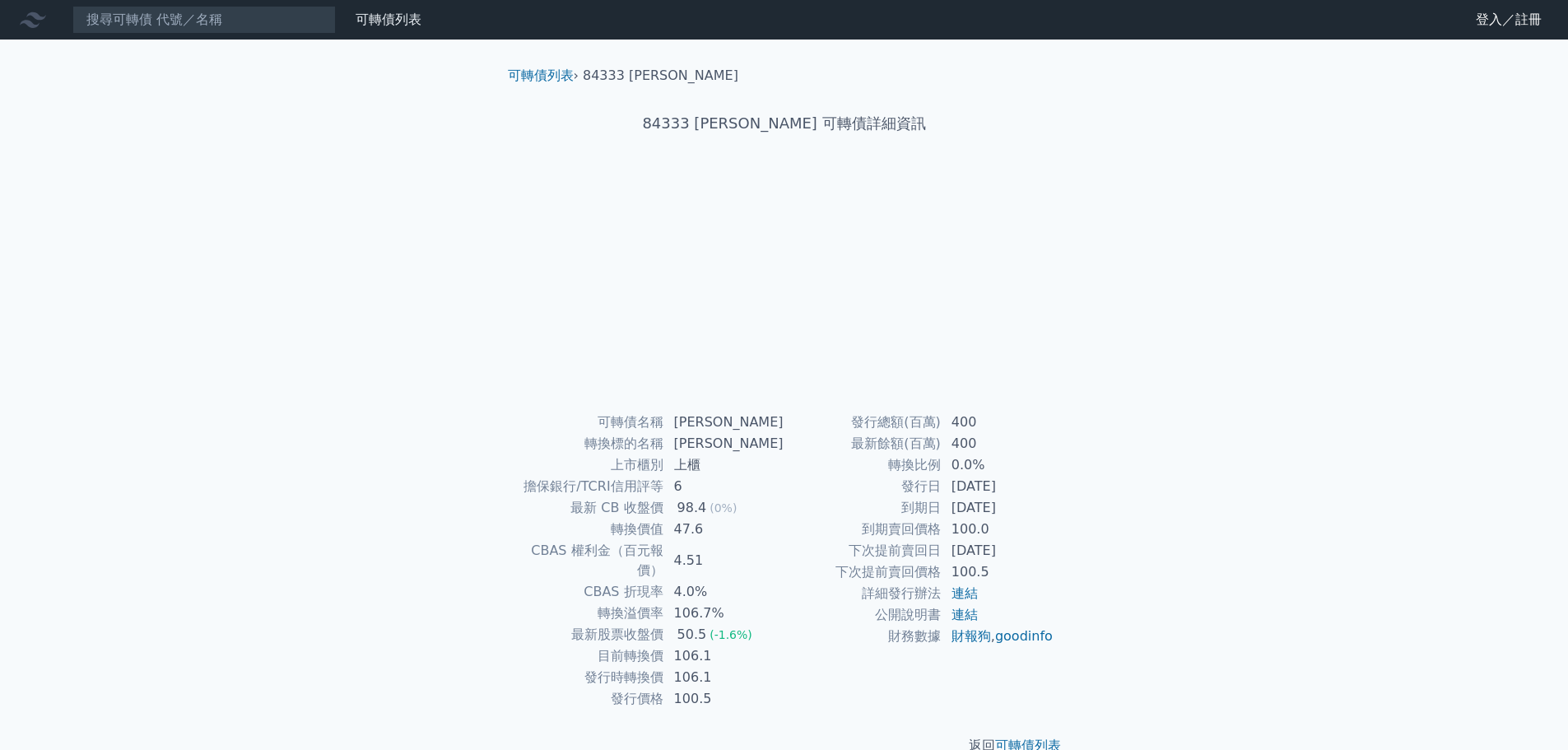
scroll to position [12, 0]
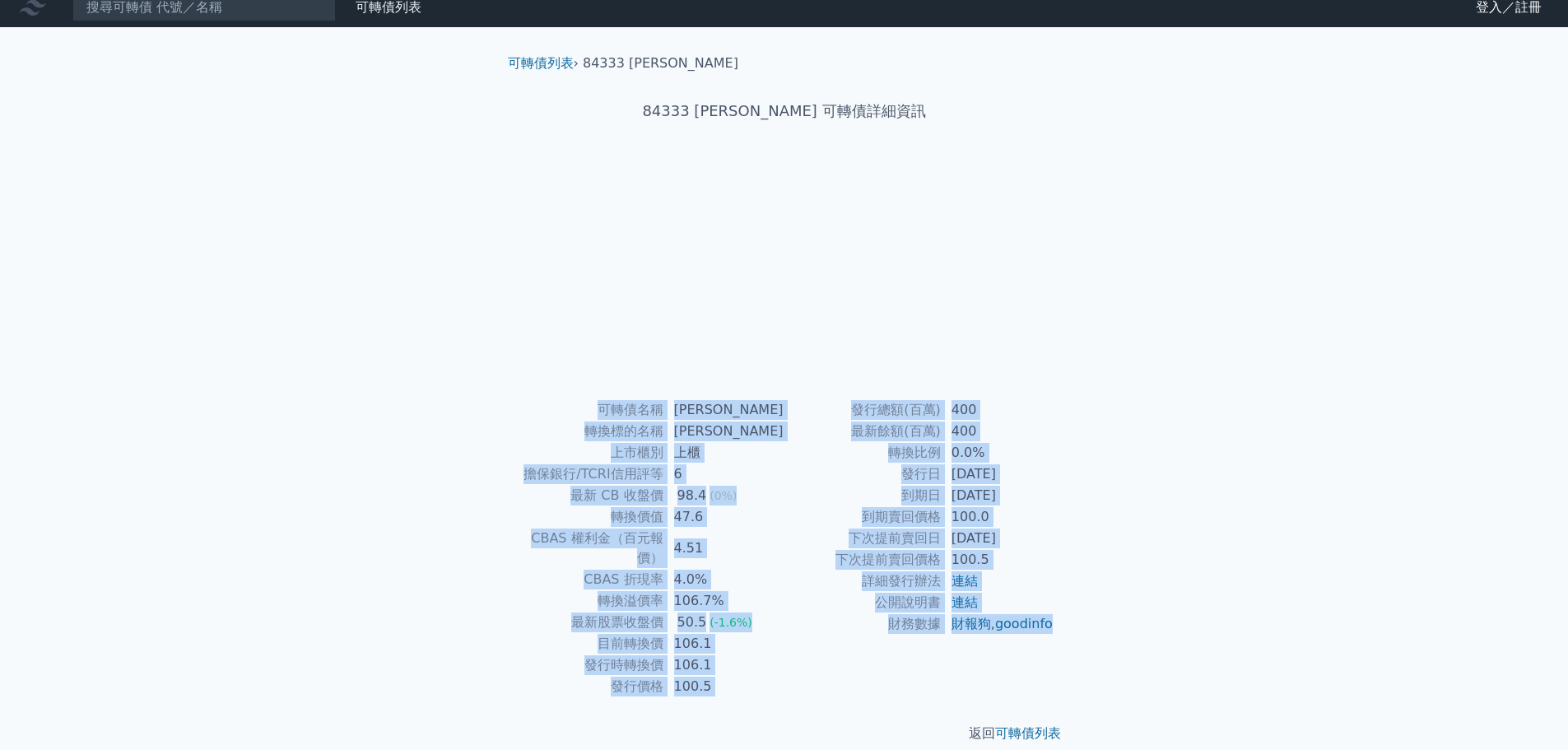
drag, startPoint x: 1033, startPoint y: 648, endPoint x: 598, endPoint y: 407, distance: 497.3
click at [598, 407] on div "可轉債名稱 [PERSON_NAME] 轉換標的名稱 [PERSON_NAME] 上市櫃別 上櫃 擔保銀行/TCRI信用評等 6 最新 CB 收盤價 98.4…" at bounding box center [784, 548] width 579 height 298
copy div "lorem ips dolors am cons ad elit/SEDDoeiu 9 te IN utl 72.1 (6%) etdo 66.5 MAGN …"
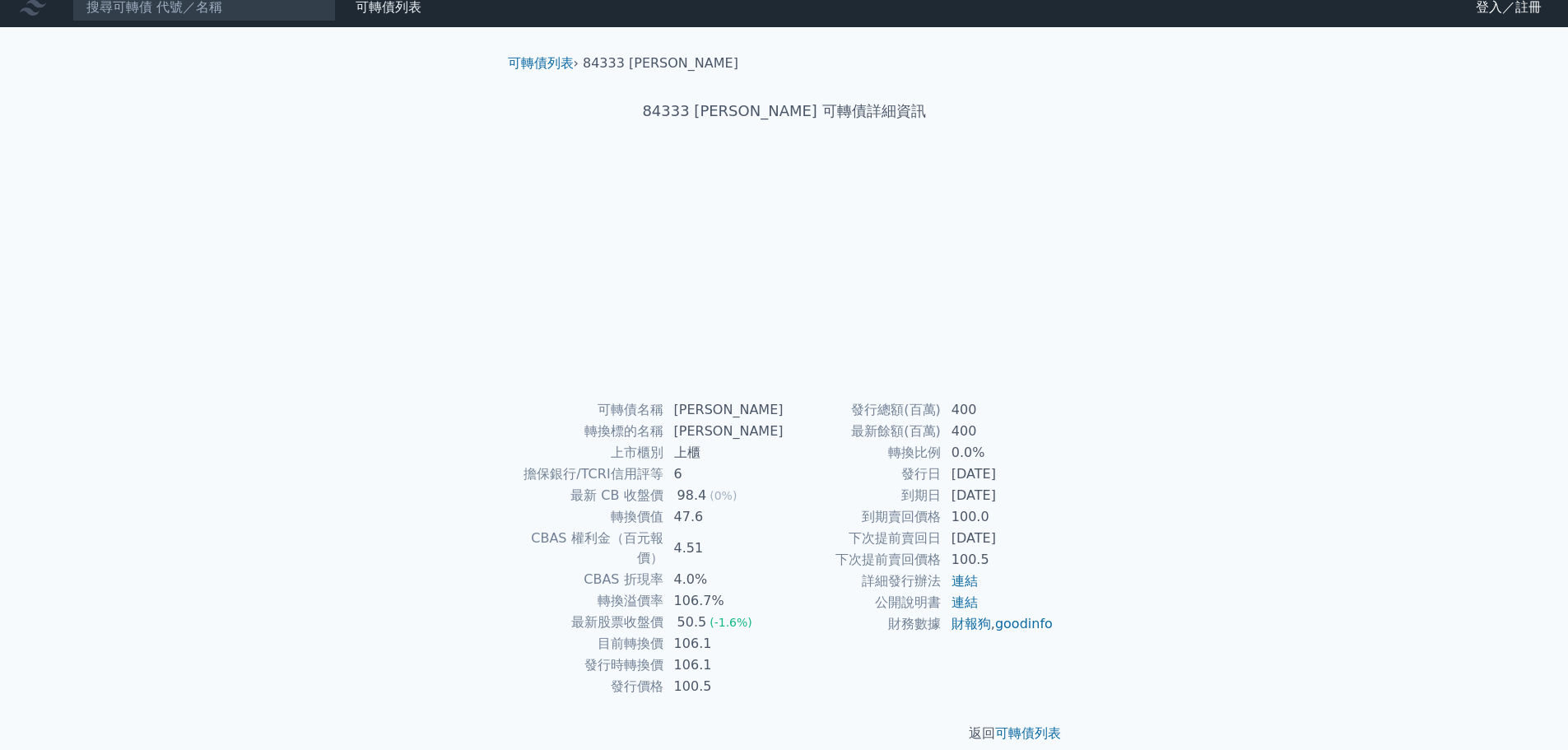
click at [717, 286] on div at bounding box center [784, 277] width 527 height 231
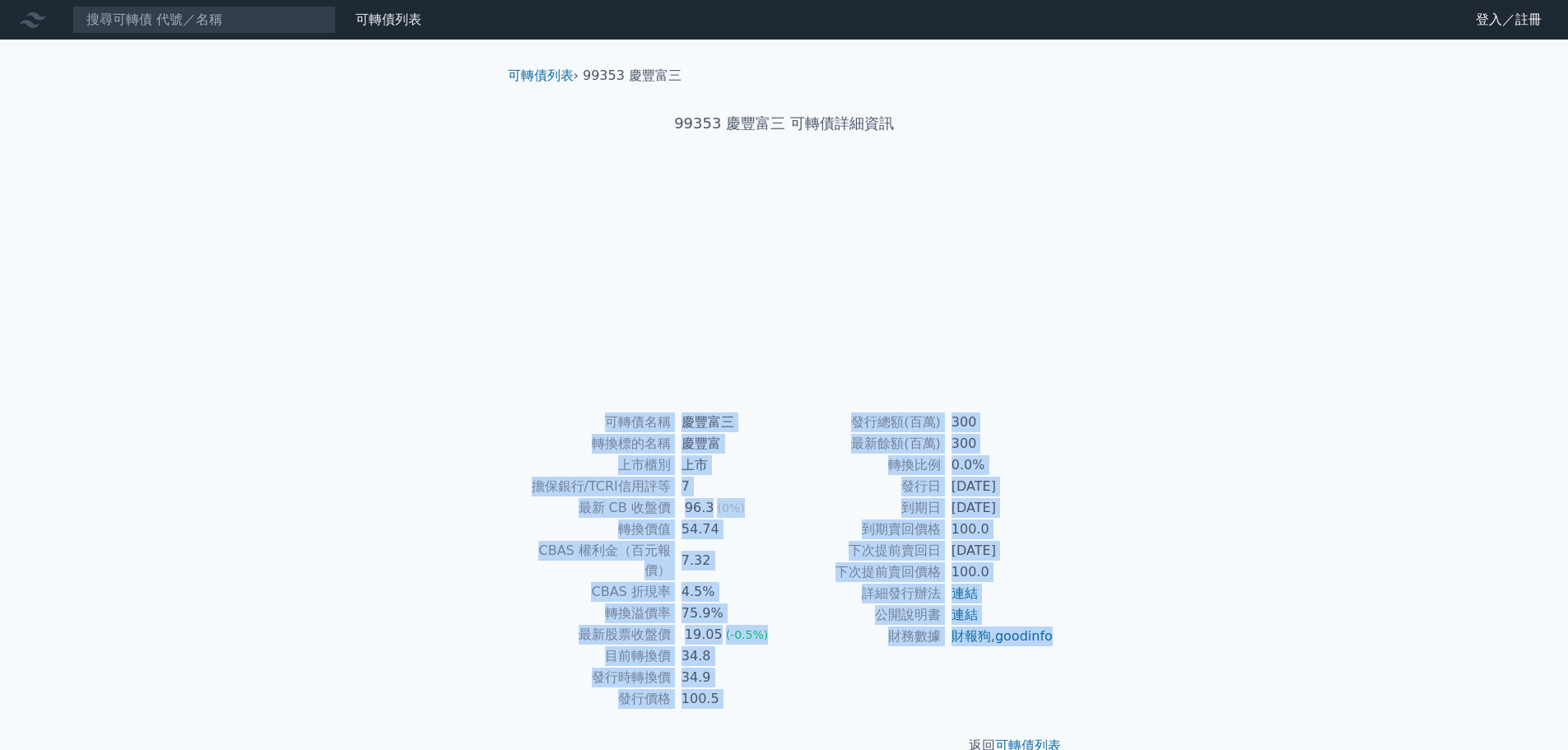
drag, startPoint x: 1049, startPoint y: 656, endPoint x: 608, endPoint y: 414, distance: 503.0
click at [608, 414] on div "可轉債名稱 慶豐富三 轉換標的名稱 慶豐富 上市櫃別 上市 擔保銀行/TCRI信用評等 7 最新 CB 收盤價 96.3 (0%) 轉換價值 54.74 CB…" at bounding box center [784, 560] width 579 height 298
copy div "可轉債名稱 慶豐富三 轉換標的名稱 慶豐富 上市櫃別 上市 擔保銀行/TCRI信用評等 7 最新 CB 收盤價 96.3 (0%) 轉換價值 54.74 CB…"
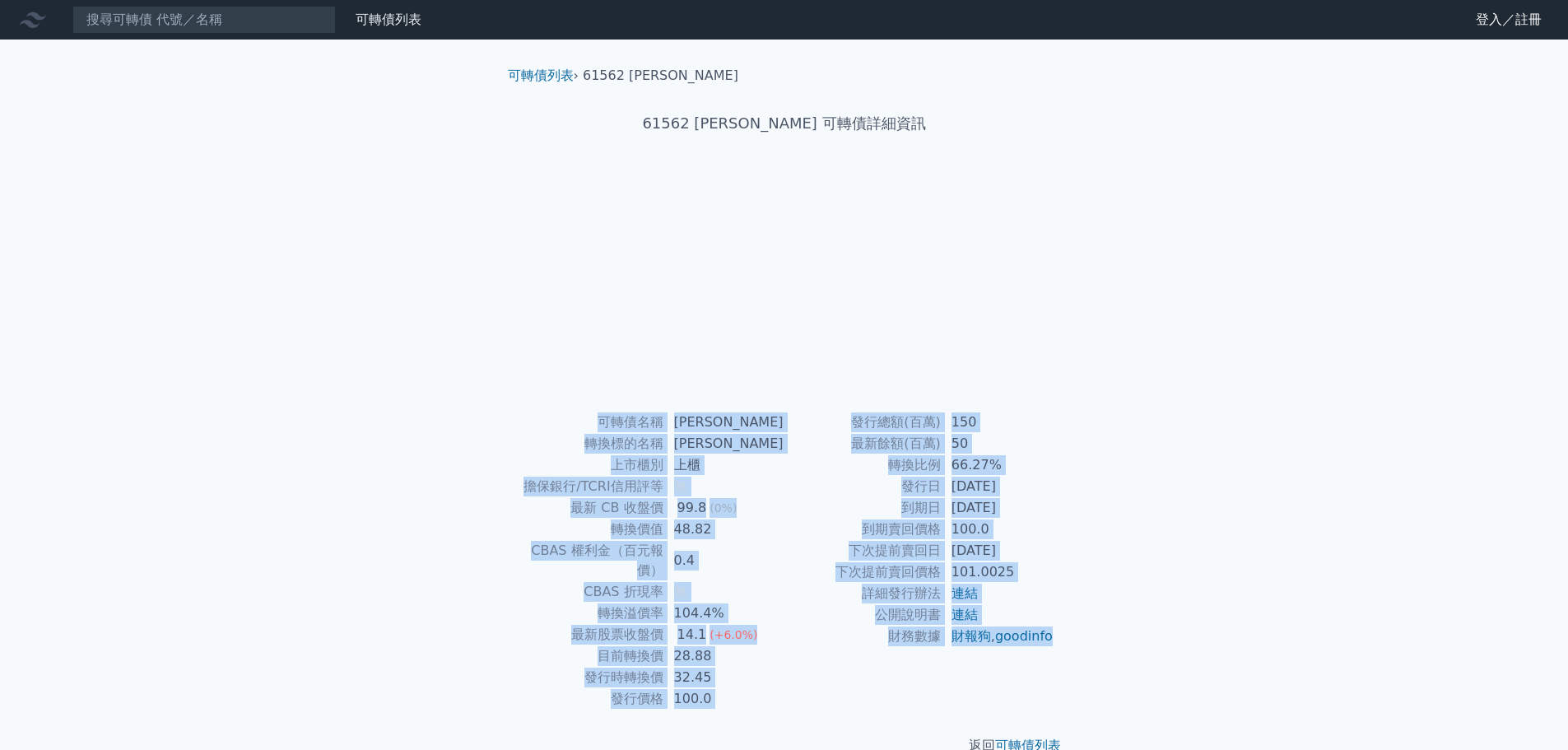
drag, startPoint x: 1024, startPoint y: 654, endPoint x: 609, endPoint y: 425, distance: 474.0
click at [609, 425] on div "可轉債名稱 松上二 轉換標的名稱 松上 上市櫃別 上櫃 擔保銀行/TCRI信用評等 無 最新 CB 收盤價 99.8 (0%) 轉換價值 48.82 CBAS…" at bounding box center [784, 560] width 579 height 298
copy div "可轉債名稱 松上二 轉換標的名稱 松上 上市櫃別 上櫃 擔保銀行/TCRI信用評等 無 最新 CB 收盤價 99.8 (0%) 轉換價值 48.82 CBAS…"
drag, startPoint x: 1032, startPoint y: 652, endPoint x: 571, endPoint y: 428, distance: 512.5
click at [569, 428] on div "可轉債名稱 松上三 轉換標的名稱 松上 上市櫃別 上櫃 擔保銀行/TCRI信用評等 無 最新 CB 收盤價 101.45 (0%) 轉換價值 49.11 CB…" at bounding box center [784, 560] width 579 height 298
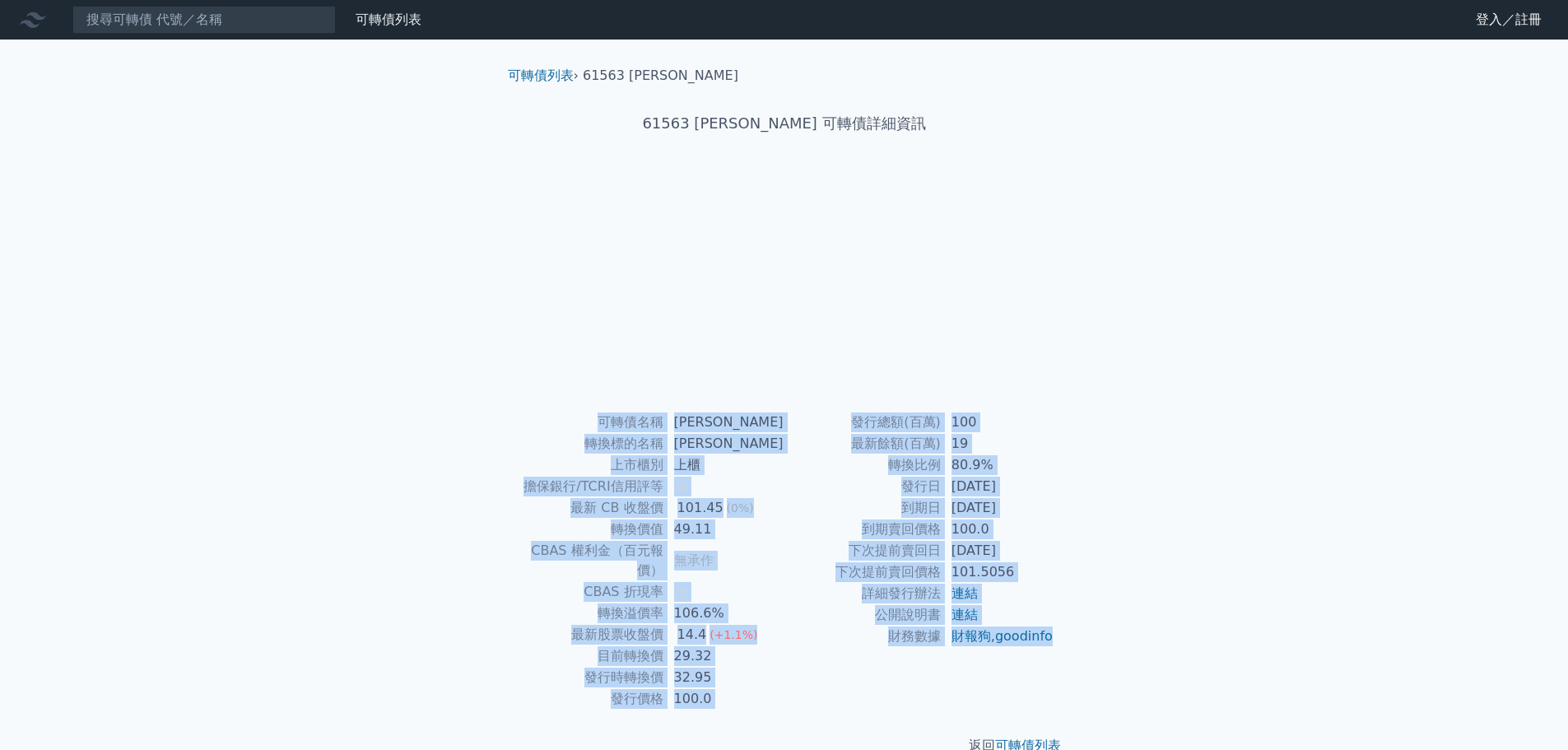
copy div "可轉債名稱 松上三 轉換標的名稱 松上 上市櫃別 上櫃 擔保銀行/TCRI信用評等 無 最新 CB 收盤價 101.45 (0%) 轉換價值 49.11 CB…"
drag, startPoint x: 1042, startPoint y: 661, endPoint x: 600, endPoint y: 419, distance: 503.9
click at [600, 419] on div "可轉債名稱 兆利一 轉換標的名稱 兆利 上市櫃別 上櫃 擔保銀行/TCRI信用評等 5 最新 CB 收盤價 337.0 (+3.7%) 轉換價值 369.4 …" at bounding box center [784, 560] width 579 height 298
copy div "可轉債名稱 兆利一 轉換標的名稱 兆利 上市櫃別 上櫃 擔保銀行/TCRI信用評等 5 最新 CB 收盤價 337.0 (+3.7%) 轉換價值 369.4 …"
drag, startPoint x: 1045, startPoint y: 653, endPoint x: 566, endPoint y: 426, distance: 530.1
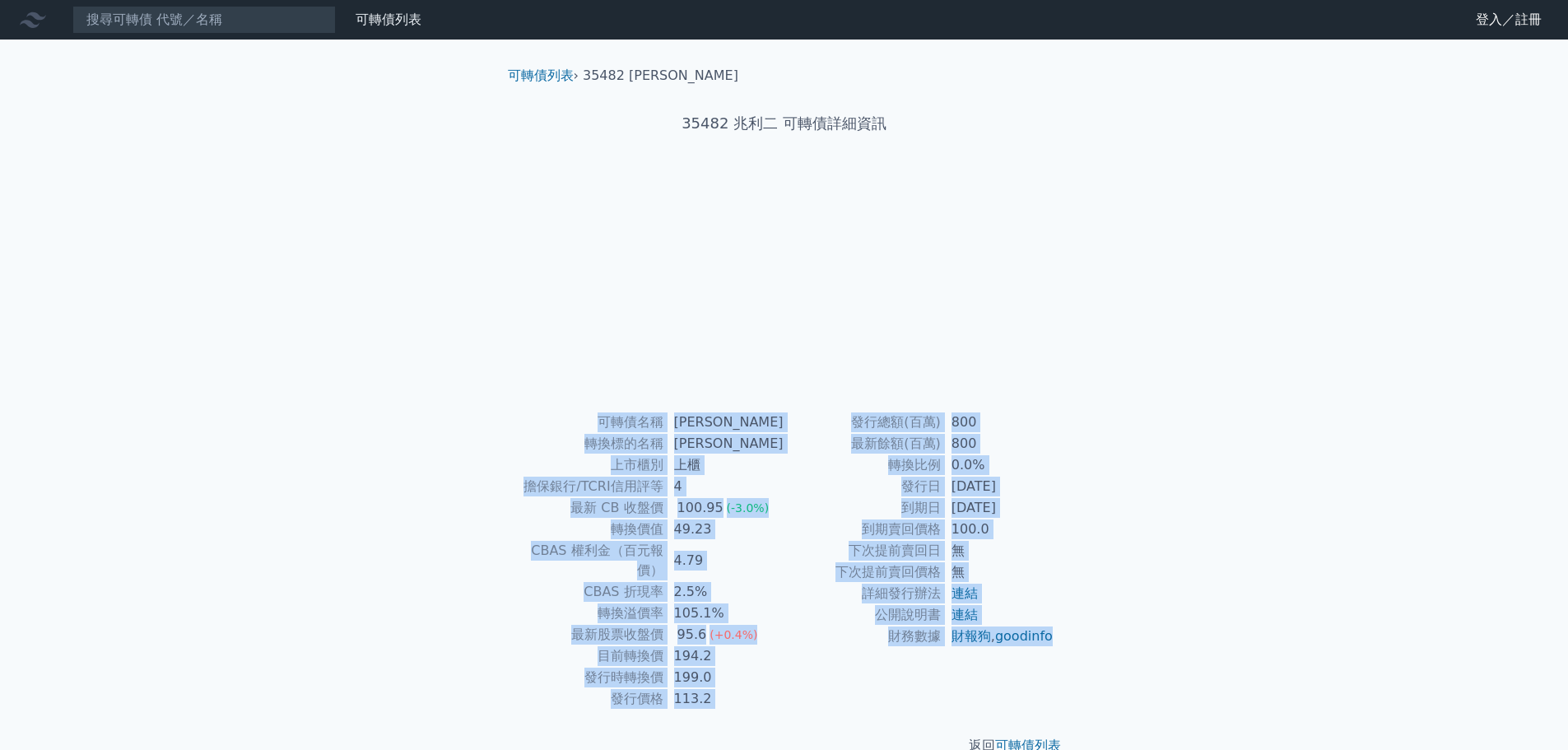
click at [566, 426] on div "可轉債名稱 [PERSON_NAME] 轉換標的名稱 兆利 上市櫃別 上櫃 擔保銀行/TCRI信用評等 4 最新 CB 收盤價 100.95 (-3.0%) …" at bounding box center [784, 560] width 579 height 298
copy div "lorem ips dolors am cons ad elit/SEDDoeiu 7 te IN utl 213.93 (-9.8%) etdo 53.09…"
drag, startPoint x: 1026, startPoint y: 655, endPoint x: 588, endPoint y: 395, distance: 509.4
click at [588, 395] on div "可轉債列表 › 35483 兆利三 35483 兆利三 可轉債詳細資訊 可轉債名稱 [PERSON_NAME] 轉換標的名稱 兆利 上市櫃別 上櫃 擔保銀行/…" at bounding box center [784, 410] width 579 height 742
copy div "lorem ips dolors am cons ad elit/SEDDoeiu 1 te IN utl 190.6 (-7.5%) etdo 19.44 …"
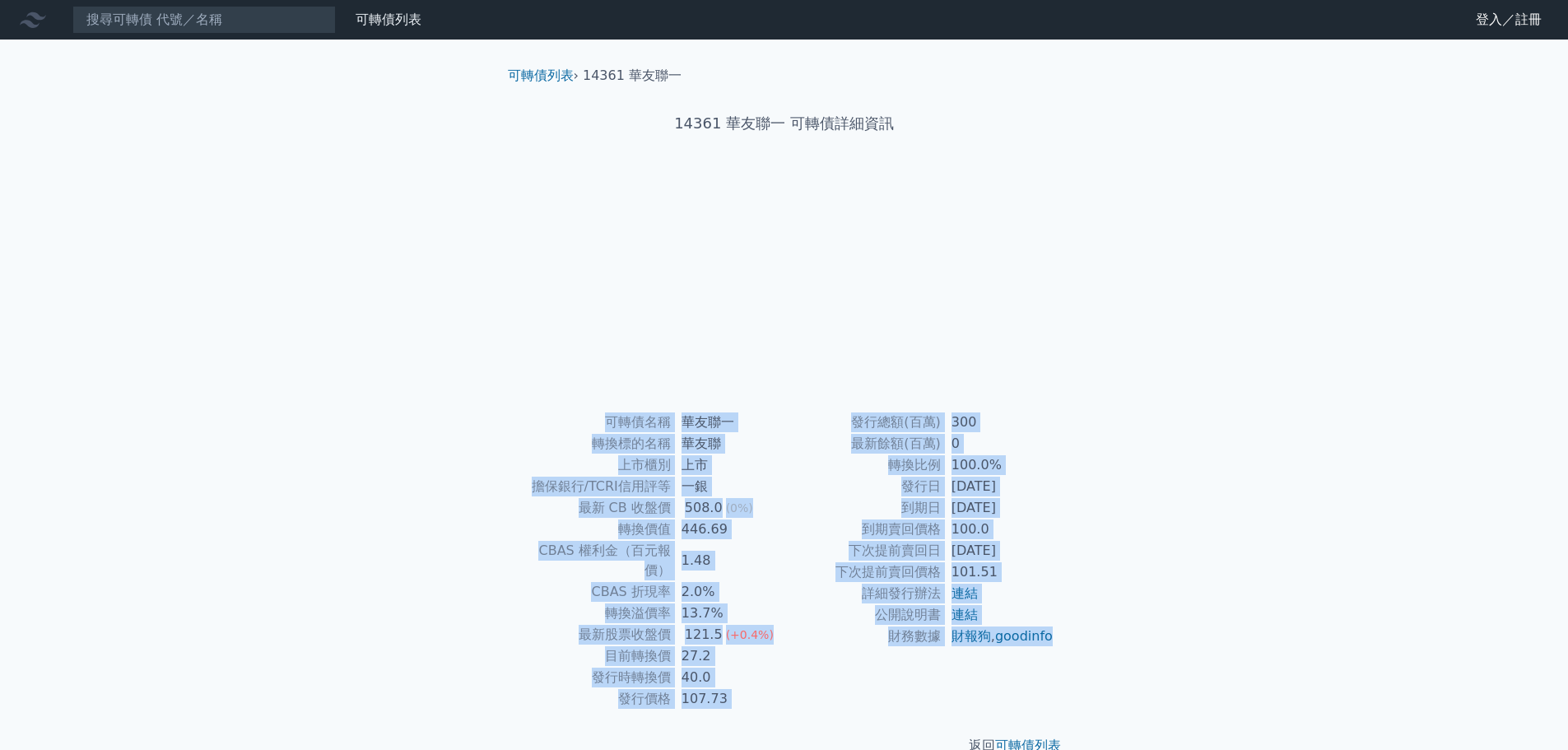
drag, startPoint x: 1041, startPoint y: 652, endPoint x: 610, endPoint y: 409, distance: 494.8
click at [606, 405] on div "可轉債列表 › 14361 華友聯一 14361 華友聯一 可轉債詳細資訊 可轉債名稱 華友聯一 轉換標的名稱 華友聯 上市櫃別 上市 擔保銀行/TCRI信用…" at bounding box center [784, 410] width 579 height 742
copy div "可轉債名稱 華友聯一 轉換標的名稱 華友聯 上市櫃別 上市 擔保銀行/TCRI信用評等 一銀 最新 CB 收盤價 508.0 (0%) 轉換價值 446.69…"
drag, startPoint x: 1052, startPoint y: 657, endPoint x: 585, endPoint y: 420, distance: 523.7
click at [585, 420] on div "可轉債名稱 華友聯二 轉換標的名稱 華友聯 上市櫃別 上市 擔保銀行/TCRI信用評等 一銀 最新 CB 收盤價 327.0 (0%) 轉換價值 233.77…" at bounding box center [784, 560] width 579 height 298
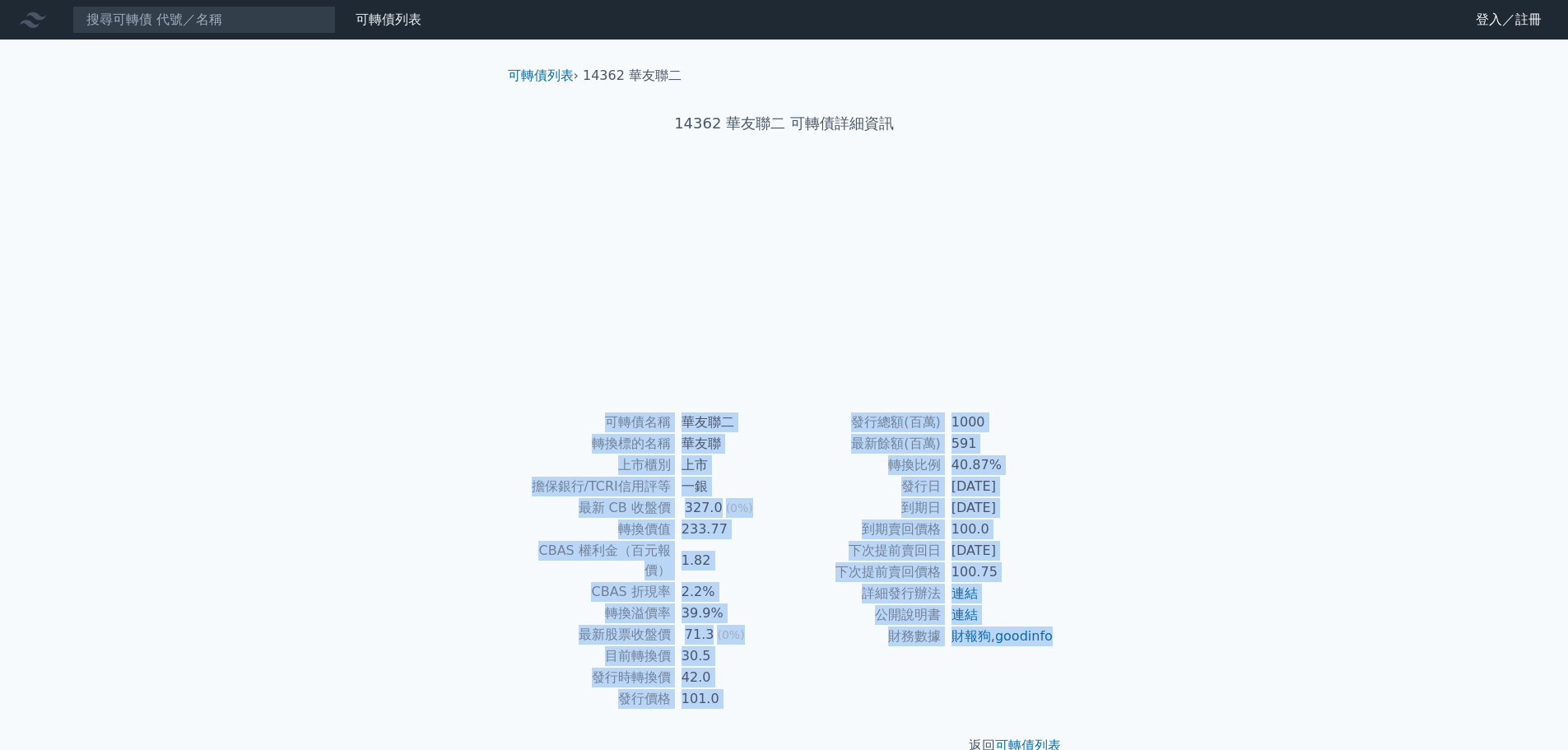
copy div "可轉債名稱 華友聯二 轉換標的名稱 華友聯 上市櫃別 上市 擔保銀行/TCRI信用評等 一銀 最新 CB 收盤價 327.0 (0%) 轉換價值 233.77…"
drag, startPoint x: 1040, startPoint y: 656, endPoint x: 465, endPoint y: 427, distance: 618.9
click at [465, 427] on div "可轉債列表 財務數據 可轉債列表 財務數據 登入／註冊 登入／註冊 可轉債列表 › 14363 華友聯三 14363 華友聯三 可轉債詳細資訊 可轉債名稱" at bounding box center [784, 391] width 1568 height 782
copy div "可轉債名稱 華友聯三 轉換標的名稱 華友聯 上市櫃別 上市 擔保銀行/TCRI信用評等 無 最新 CB 收盤價 98.05 (-0.2%) 轉換價值 35.6…"
drag, startPoint x: 1026, startPoint y: 653, endPoint x: 594, endPoint y: 419, distance: 491.3
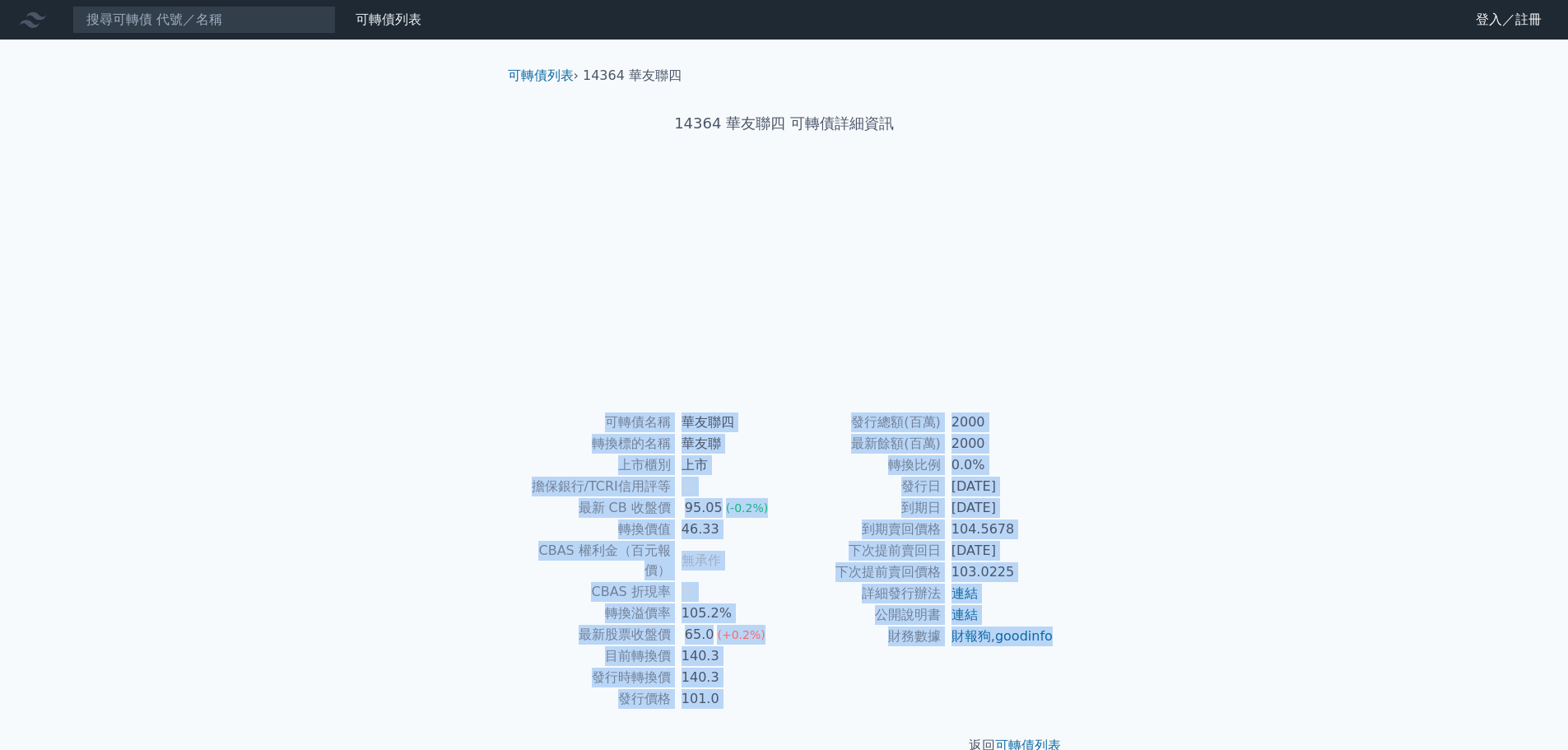
click at [594, 419] on div "可轉債名稱 華友聯四 轉換標的名稱 華友聯 上市櫃別 上市 擔保銀行/TCRI信用評等 無 最新 CB 收盤價 95.05 (-0.2%) 轉換價值 46.3…" at bounding box center [784, 560] width 579 height 298
copy div "可轉債名稱 華友聯四 轉換標的名稱 華友聯 上市櫃別 上市 擔保銀行/TCRI信用評等 無 最新 CB 收盤價 95.05 (-0.2%) 轉換價值 46.3…"
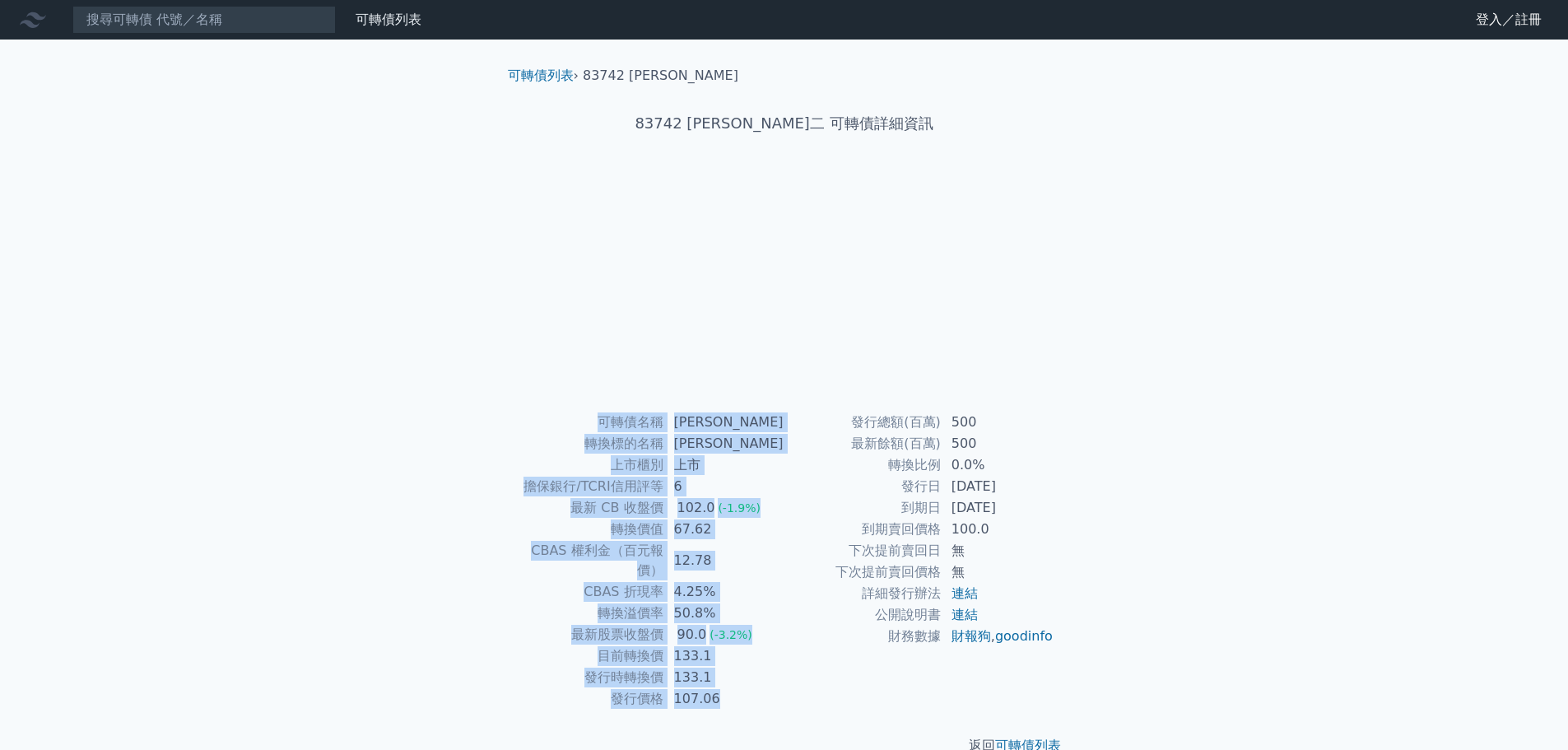
drag, startPoint x: 1066, startPoint y: 657, endPoint x: 594, endPoint y: 431, distance: 523.3
click at [594, 431] on div "可轉債名稱 [PERSON_NAME] 轉換標的名稱 [PERSON_NAME] 上市櫃別 上市 擔保銀行/TCRI信用評等 6 最新 CB 收盤價 102.…" at bounding box center [784, 560] width 579 height 298
copy div "可轉債名稱 [PERSON_NAME]二 轉換標的名稱 [PERSON_NAME] 上市櫃別 上市 擔保銀行/TCRI信用評等 6 最新 CB 收盤價 102…"
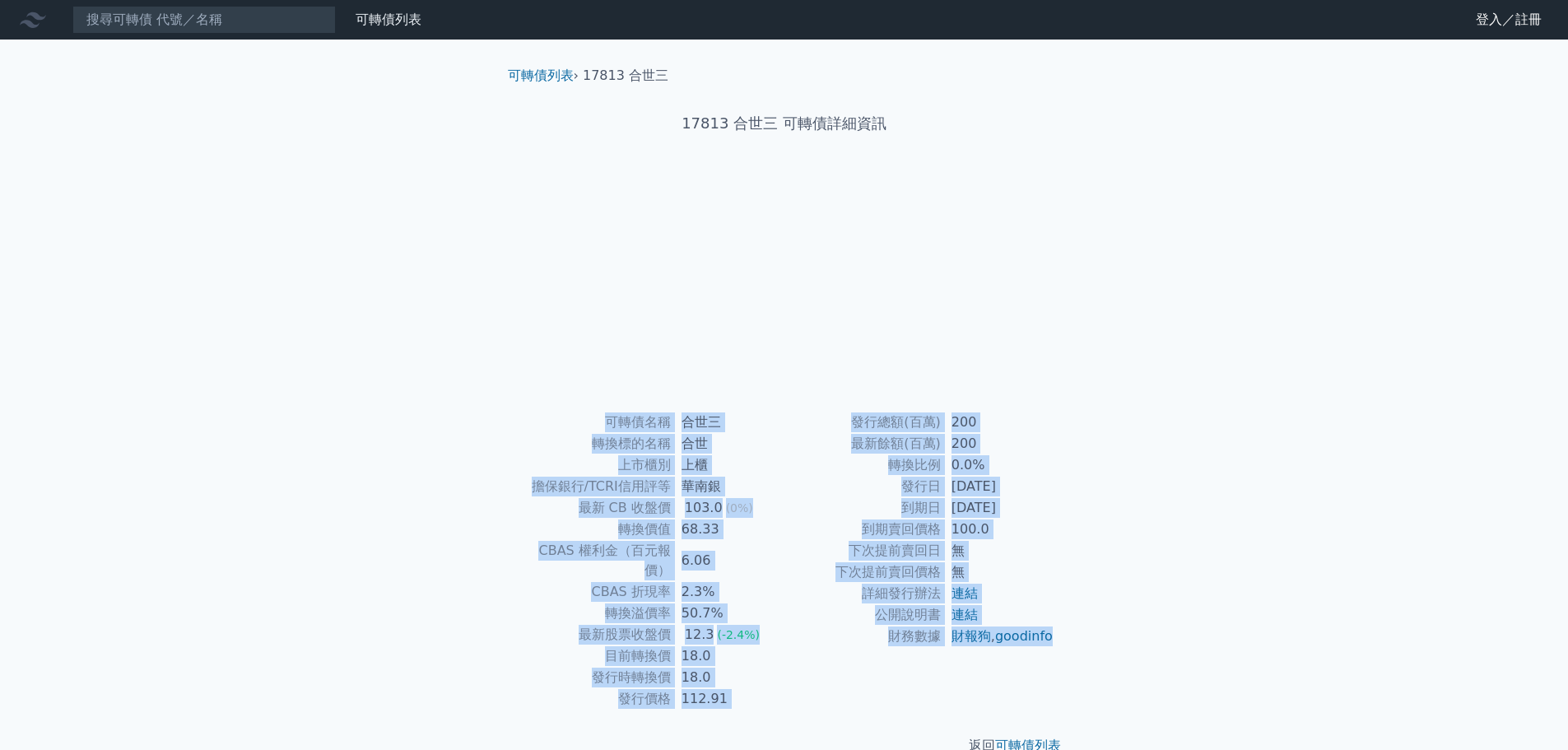
drag, startPoint x: 858, startPoint y: 614, endPoint x: 597, endPoint y: 424, distance: 322.8
click at [597, 424] on div "可轉債名稱 合世三 轉換標的名稱 合世 上市櫃別 上櫃 擔保銀行/TCRI信用評等 華南銀 最新 CB 收盤價 103.0 (0%) 轉換價值 68.33 C…" at bounding box center [784, 560] width 579 height 298
copy div "可轉債名稱 合世三 轉換標的名稱 合世 上市櫃別 上櫃 擔保銀行/TCRI信用評等 華南銀 最新 CB 收盤價 103.0 (0%) 轉換價值 68.33 C…"
drag, startPoint x: 1042, startPoint y: 665, endPoint x: 609, endPoint y: 428, distance: 493.6
click at [609, 428] on div "可轉債名稱 東碩二 轉換標的名稱 東碩 上市櫃別 上櫃 擔保銀行/TCRI信用評等 6 最新 CB 收盤價 101.0 (0%) 轉換價值 89.3 CBAS…" at bounding box center [784, 560] width 579 height 298
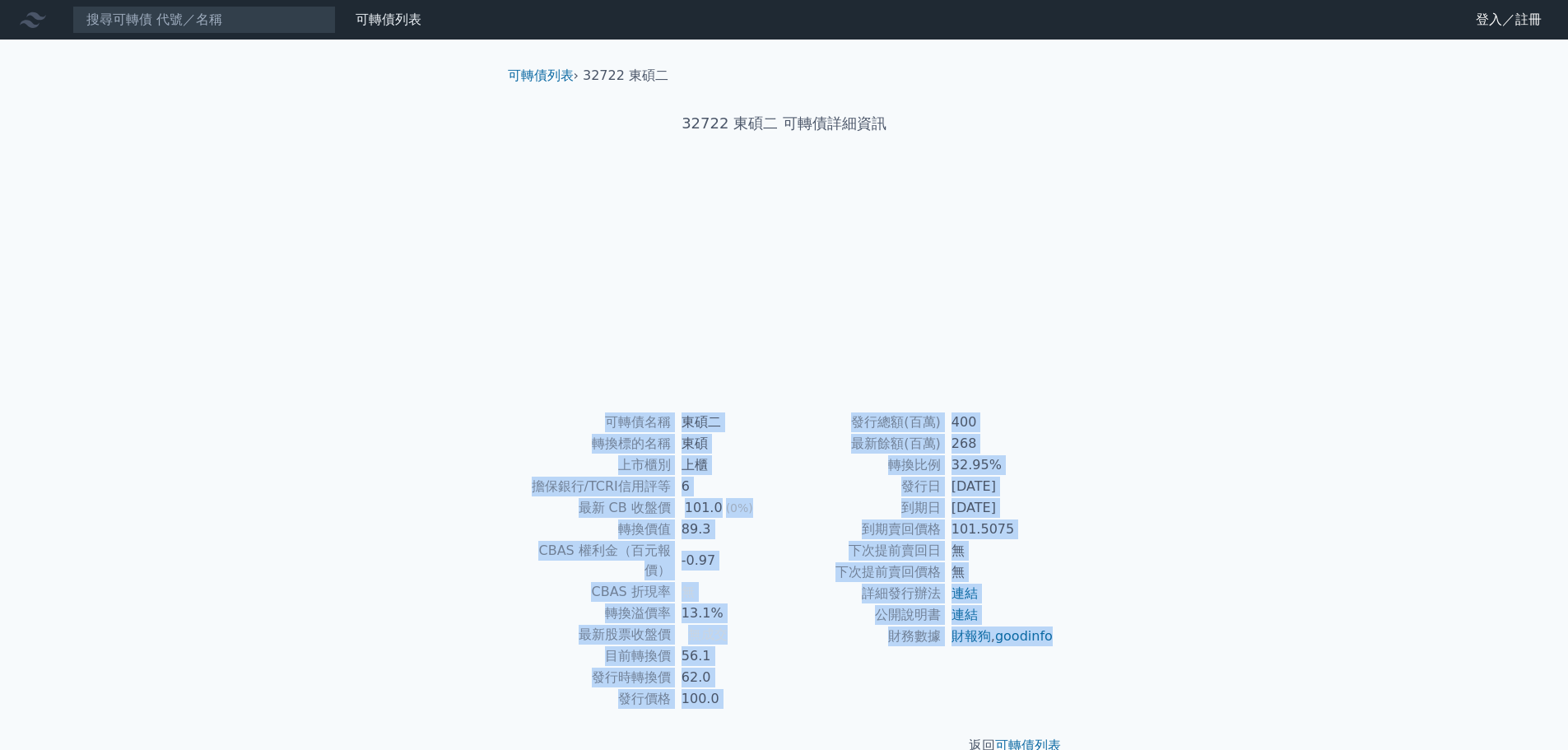
copy div "可轉債名稱 東碩二 轉換標的名稱 東碩 上市櫃別 上櫃 擔保銀行/TCRI信用評等 6 最新 CB 收盤價 101.0 (0%) 轉換價值 89.3 CBAS…"
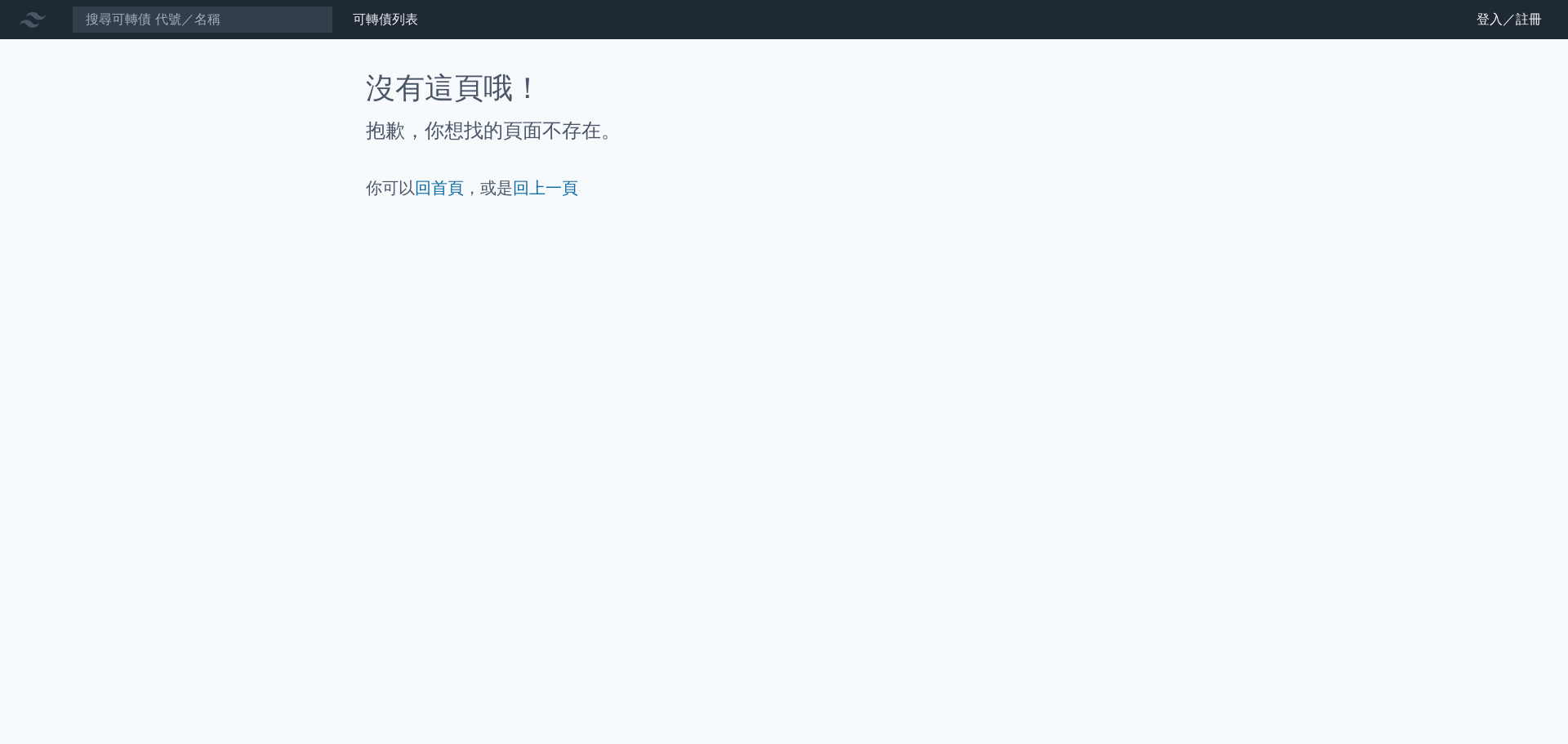
click at [630, 156] on div "沒有這頁哦！ 抱歉，你想找的頁面不存在。 你可以 回首頁 ，或是 回上一頁" at bounding box center [784, 135] width 836 height 127
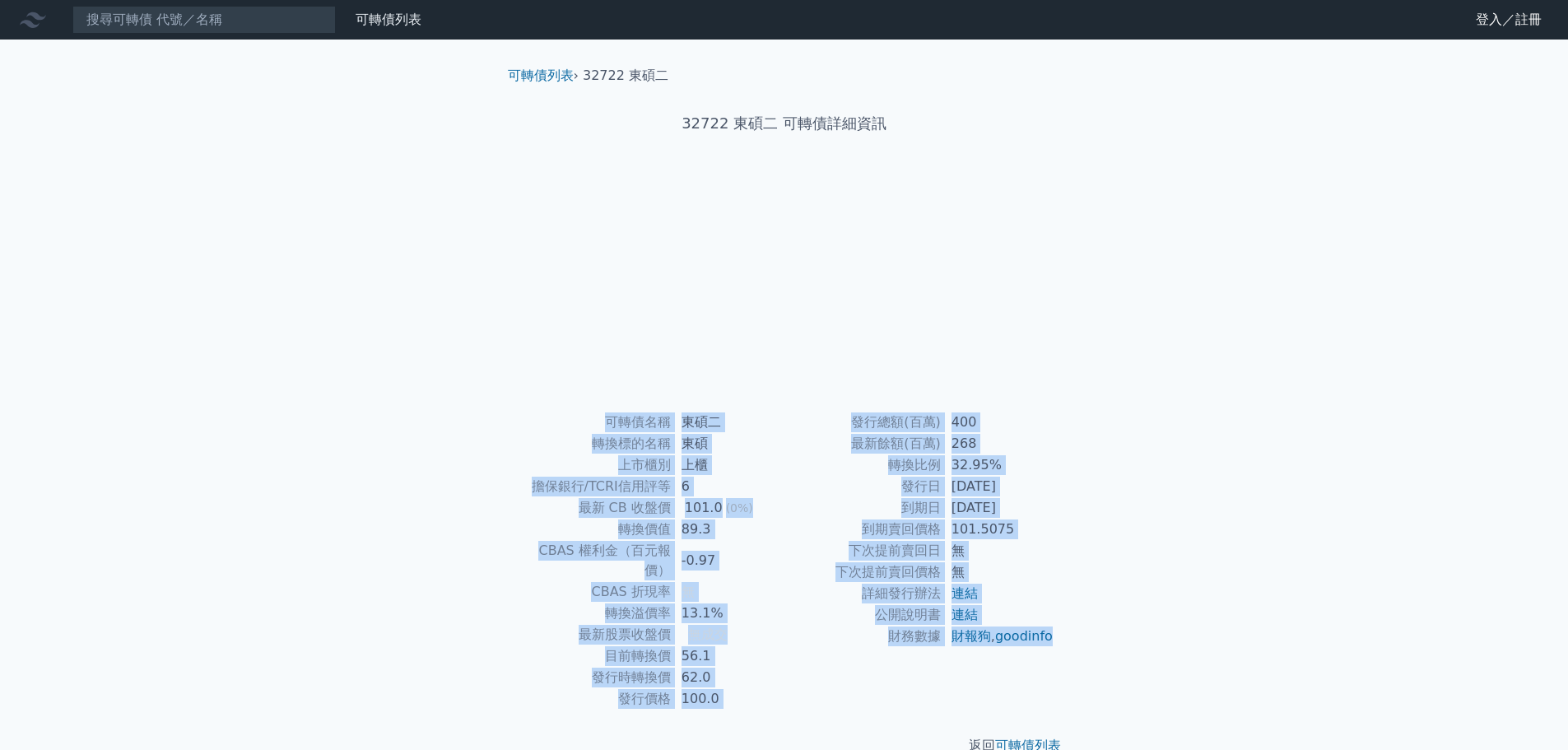
drag, startPoint x: 1036, startPoint y: 658, endPoint x: 608, endPoint y: 421, distance: 489.2
click at [608, 421] on div "可轉債名稱 東碩二 轉換標的名稱 東碩 上市櫃別 上櫃 擔保銀行/TCRI信用評等 6 最新 CB 收盤價 101.0 (0%) 轉換價值 89.3 CBAS…" at bounding box center [784, 560] width 579 height 298
copy div "可轉債名稱 東碩二 轉換標的名稱 東碩 上市櫃別 上櫃 擔保銀行/TCRI信用評等 6 最新 CB 收盤價 101.0 (0%) 轉換價值 89.3 CBAS…"
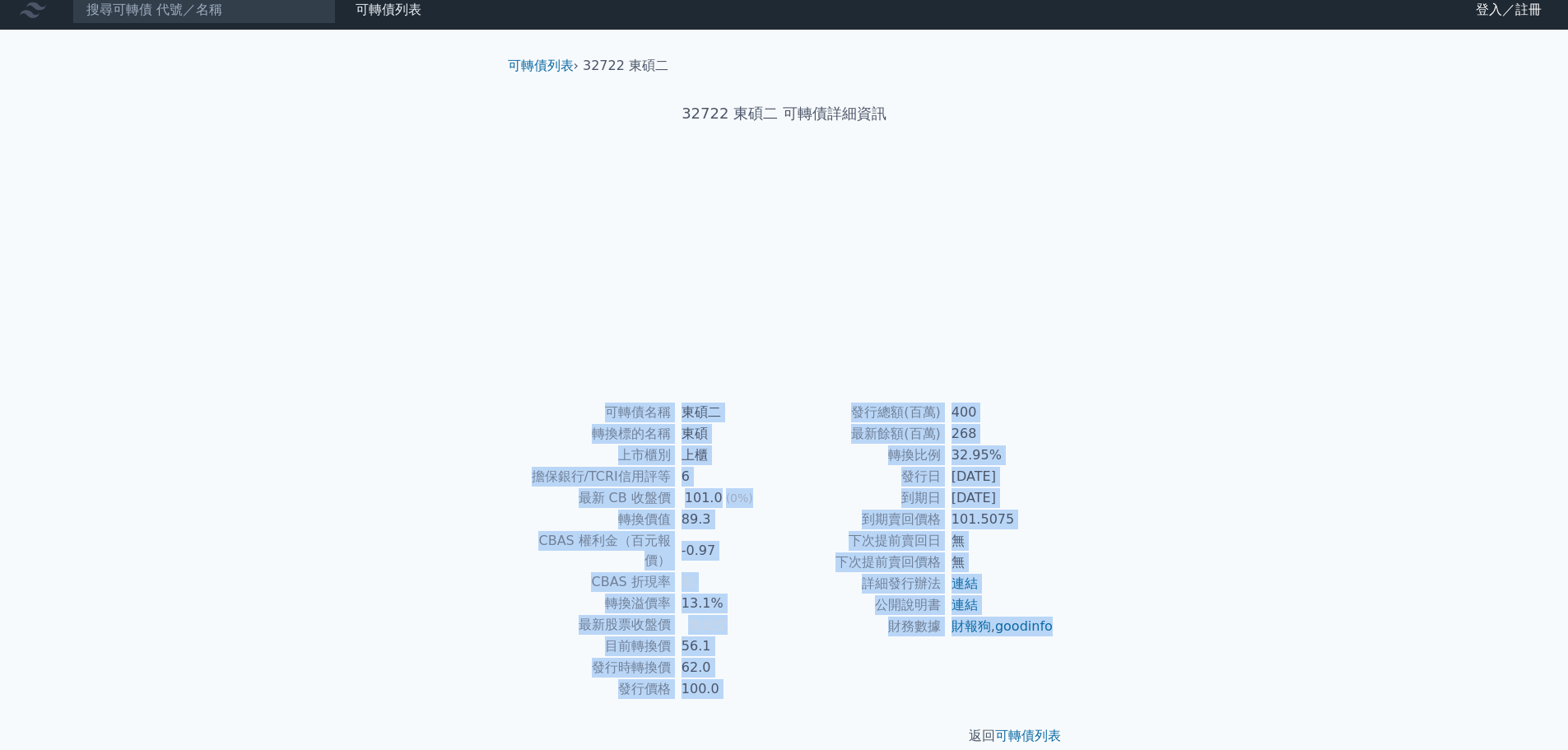
scroll to position [12, 0]
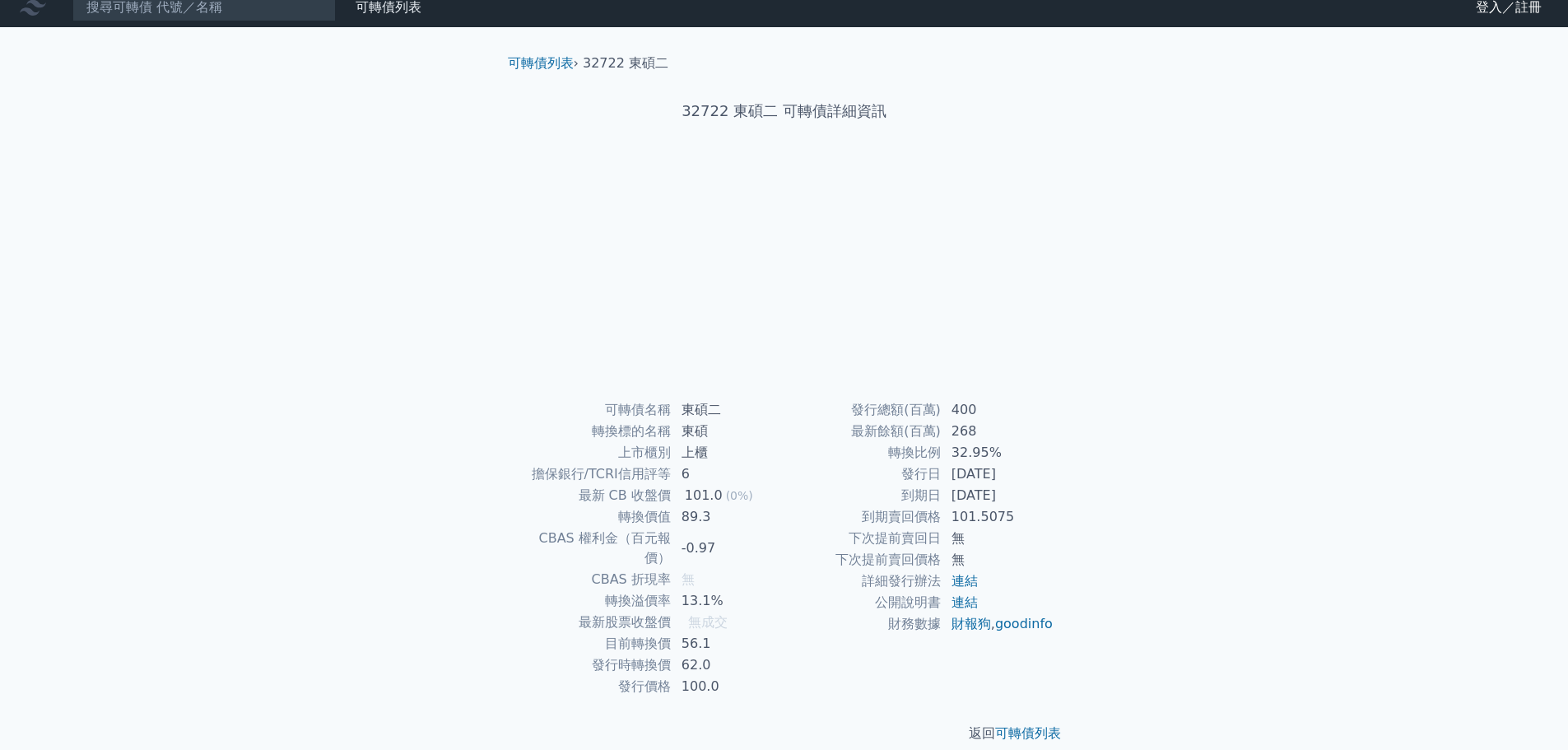
drag, startPoint x: 1144, startPoint y: 422, endPoint x: 1167, endPoint y: 421, distance: 23.0
click at [1144, 422] on div "可轉債列表 財務數據 可轉債列表 財務數據 登入／註冊 登入／註冊 可轉債列表 › 32722 東碩二 32722 東碩二 可轉債詳細資訊 可轉債名稱 6 無" at bounding box center [784, 379] width 1568 height 782
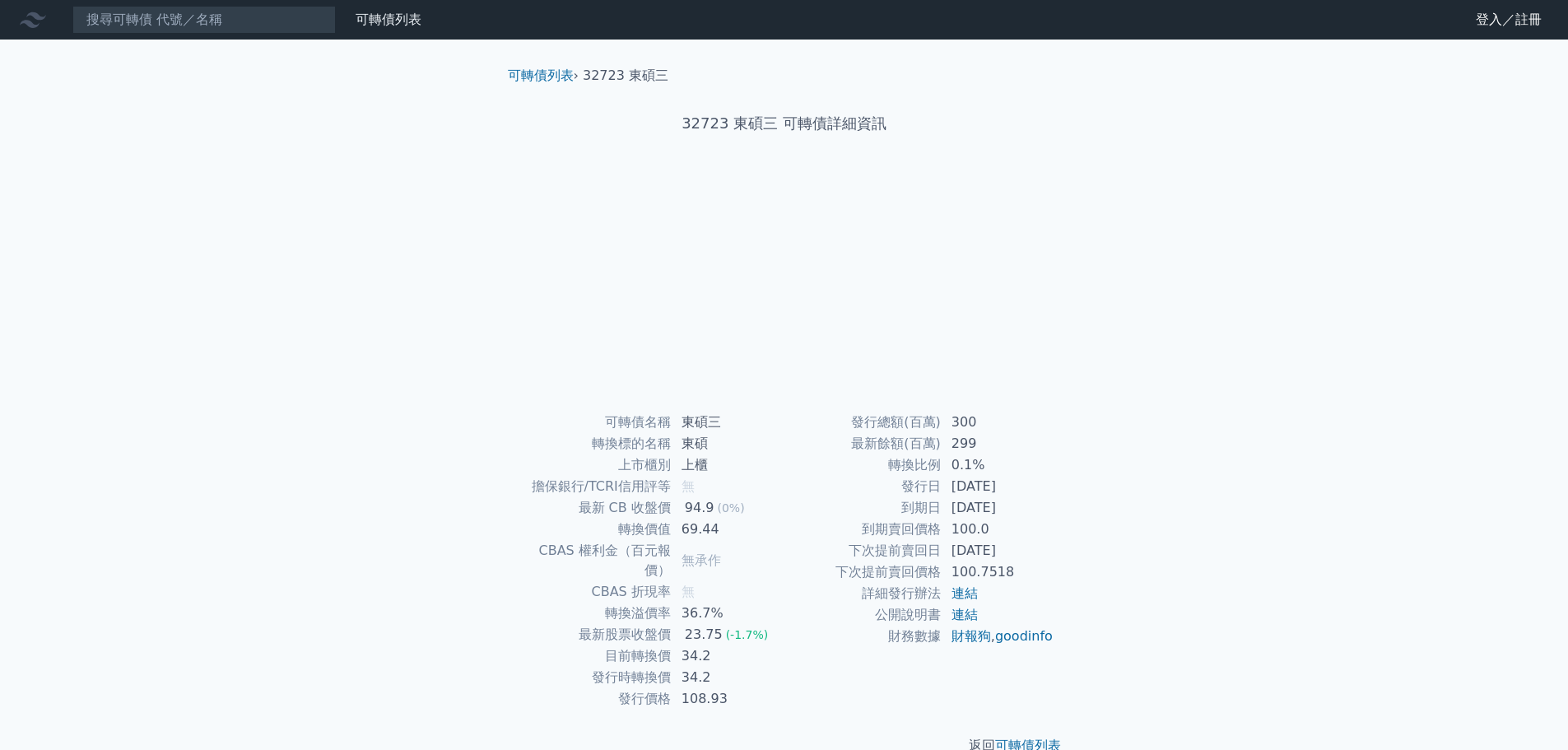
scroll to position [12, 0]
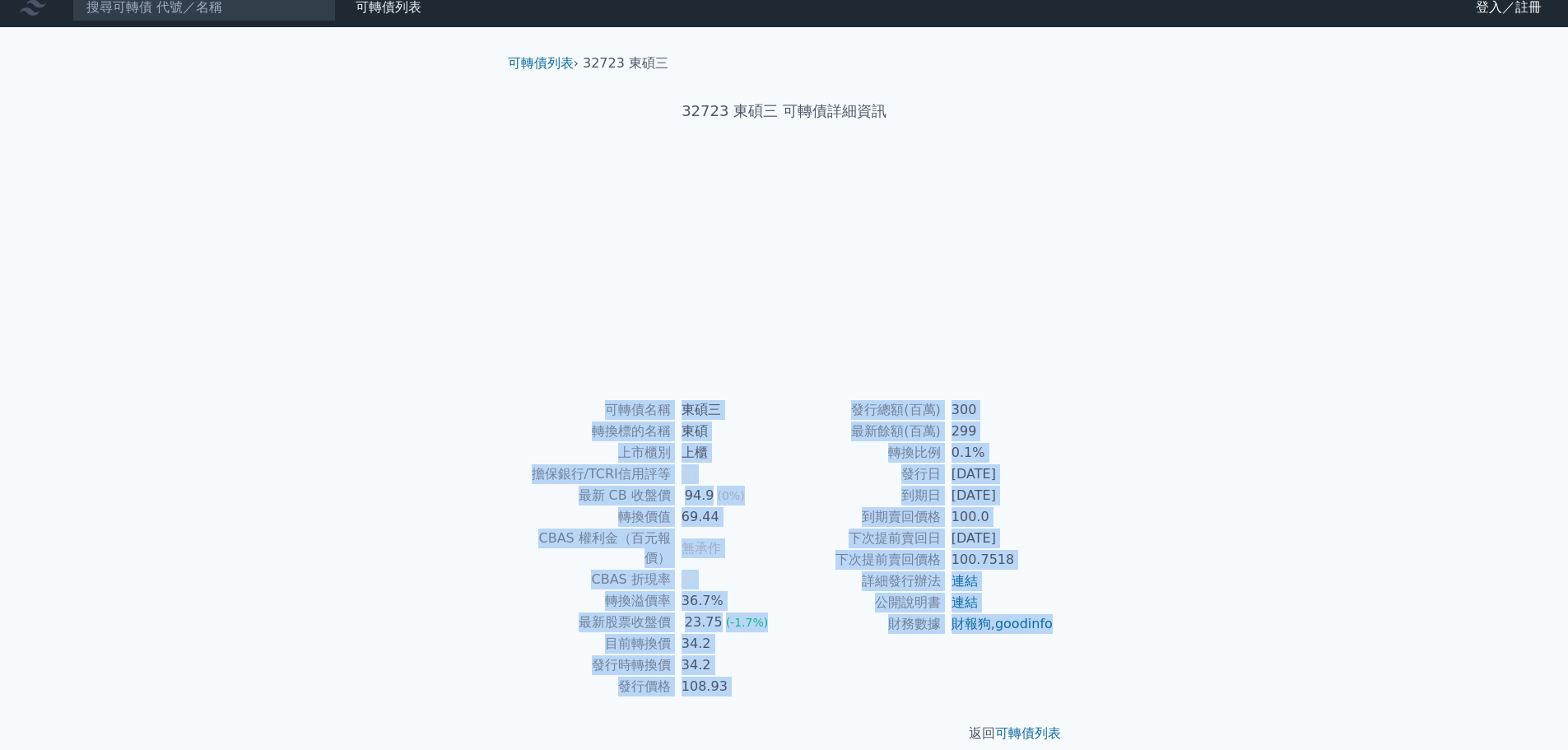
drag, startPoint x: 1032, startPoint y: 642, endPoint x: 609, endPoint y: 413, distance: 481.0
click at [608, 411] on div "可轉債名稱 東碩三 轉換標的名稱 東碩 上市櫃別 上櫃 擔保銀行/TCRI信用評等 無 最新 CB 收盤價 94.9 (0%) 轉換價值 69.44 CBAS…" at bounding box center [784, 548] width 579 height 298
copy div "lorem ips dolors am cons ad elit/SEDDoeiu t in UT lab 01.4 (7%) etdo 44.95 MAGN…"
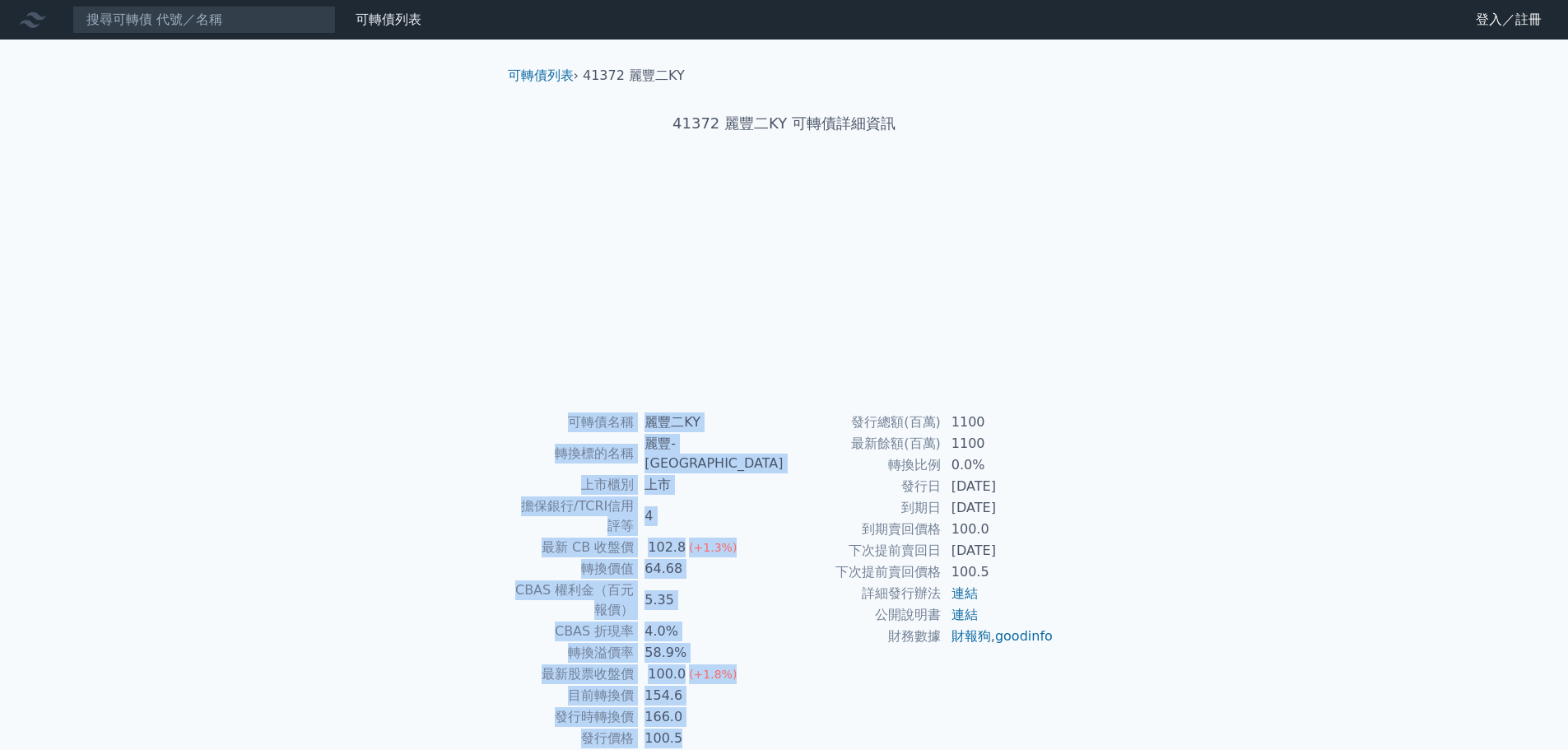
drag, startPoint x: 1062, startPoint y: 658, endPoint x: 532, endPoint y: 386, distance: 595.7
click at [532, 386] on div "可轉債列表 › 41372 麗豐二KY 41372 麗豐二KY 可轉債詳細資訊 可轉債名稱 麗豐二KY 轉換標的名稱 麗豐-KY 上市櫃別 上市 擔保銀行/T…" at bounding box center [784, 430] width 579 height 782
copy div "可轉債名稱 麗豐二KY 轉換標的名稱 麗豐-KY 上市櫃別 上市 擔保銀行/TCRI信用評等 4 最新 CB 收盤價 102.8 (+1.3%) 轉換價值 6…"
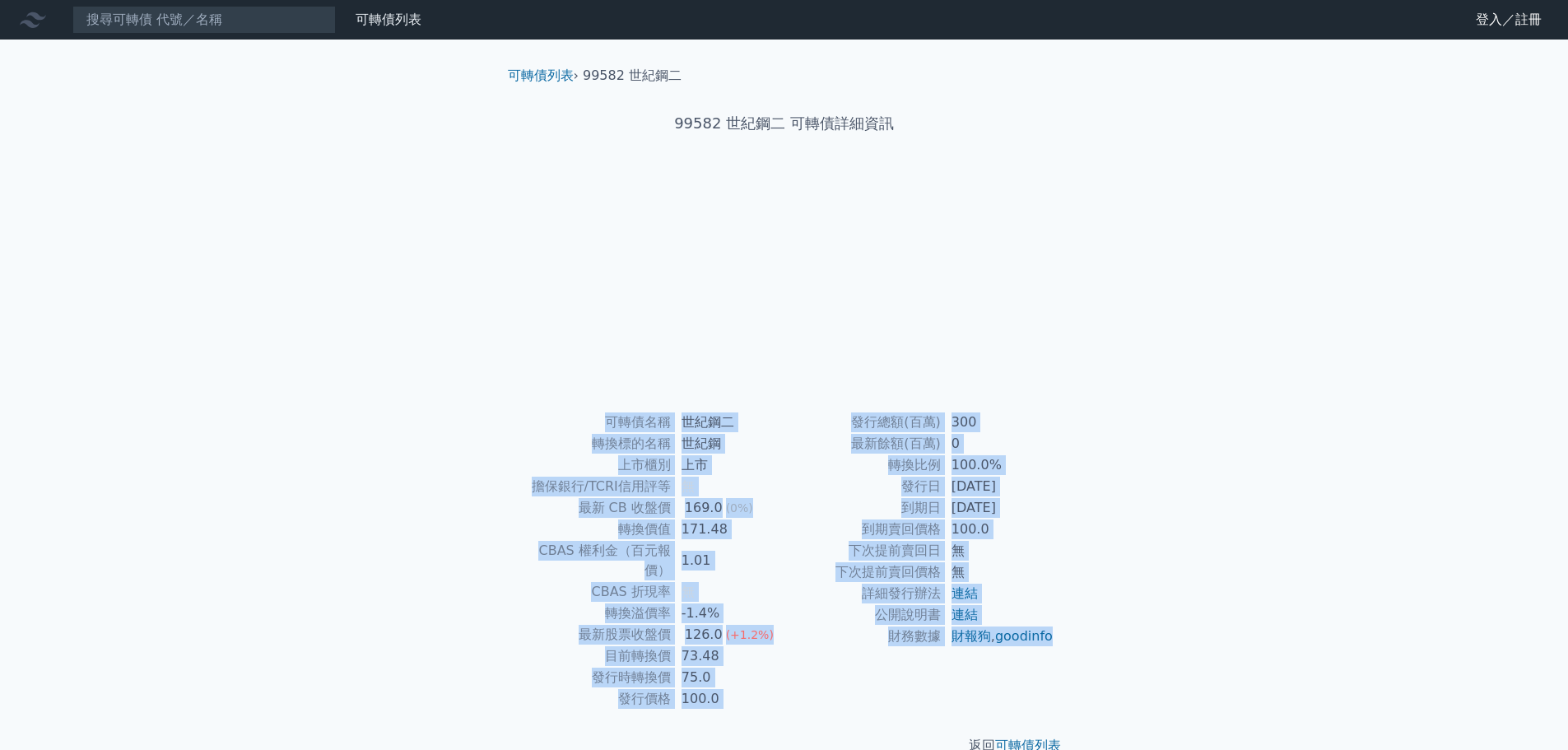
drag, startPoint x: 1035, startPoint y: 656, endPoint x: 609, endPoint y: 428, distance: 483.2
click at [609, 428] on div "可轉債名稱 世紀鋼二 轉換標的名稱 世紀鋼 上市櫃別 上市 擔保銀行/TCRI信用評等 無 最新 CB 收盤價 169.0 (0%) 轉換價值 171.48 …" at bounding box center [784, 560] width 579 height 298
copy div "可轉債名稱 世紀鋼二 轉換標的名稱 世紀鋼 上市櫃別 上市 擔保銀行/TCRI信用評等 無 最新 CB 收盤價 169.0 (0%) 轉換價值 171.48 …"
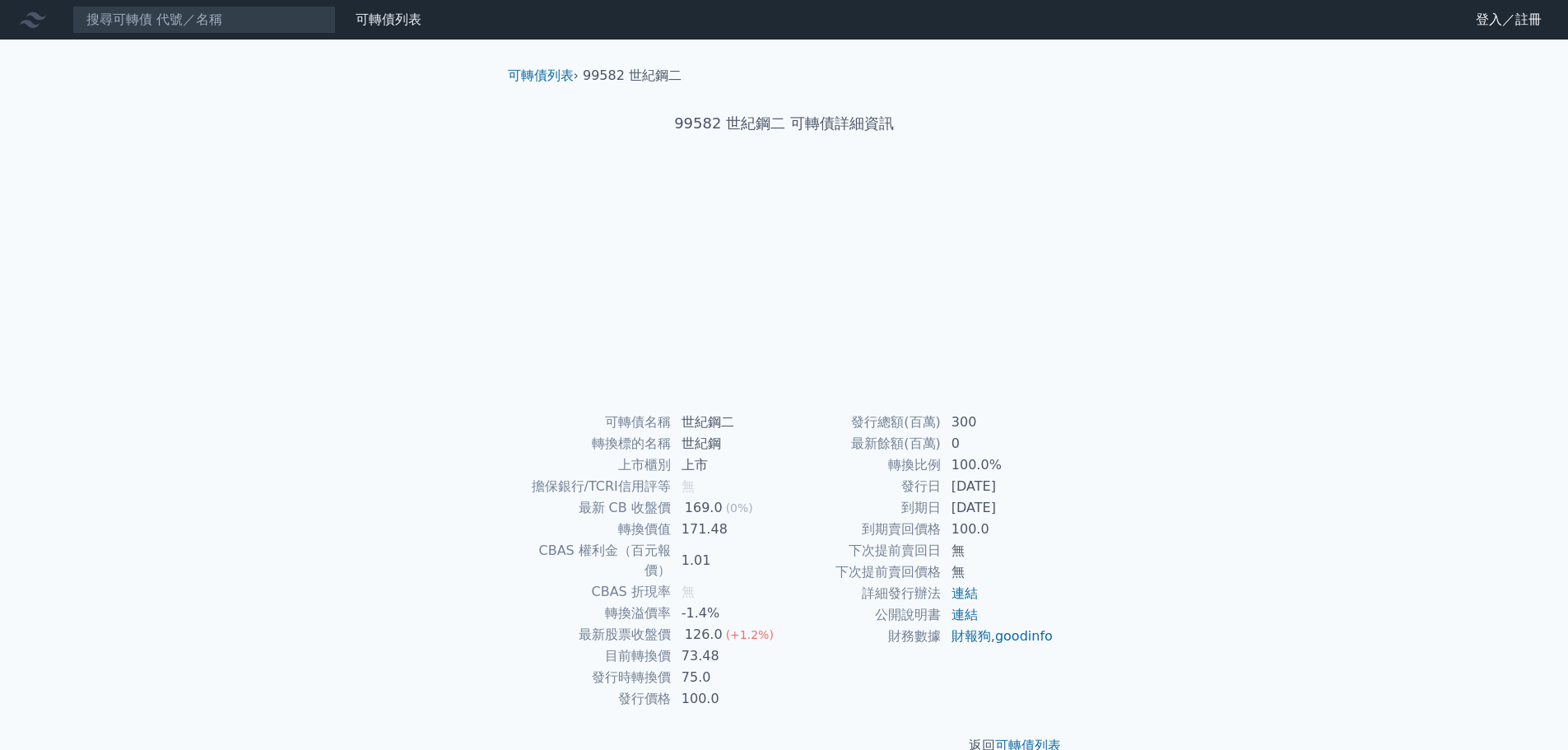
drag, startPoint x: 1171, startPoint y: 233, endPoint x: 1193, endPoint y: 221, distance: 25.1
click at [1171, 233] on div "可轉債列表 財務數據 可轉債列表 財務數據 登入／註冊 登入／註冊 可轉債列表 › 99582 世紀鋼二 99582 世紀鋼二 可轉債詳細資訊 可轉債名稱" at bounding box center [784, 391] width 1568 height 782
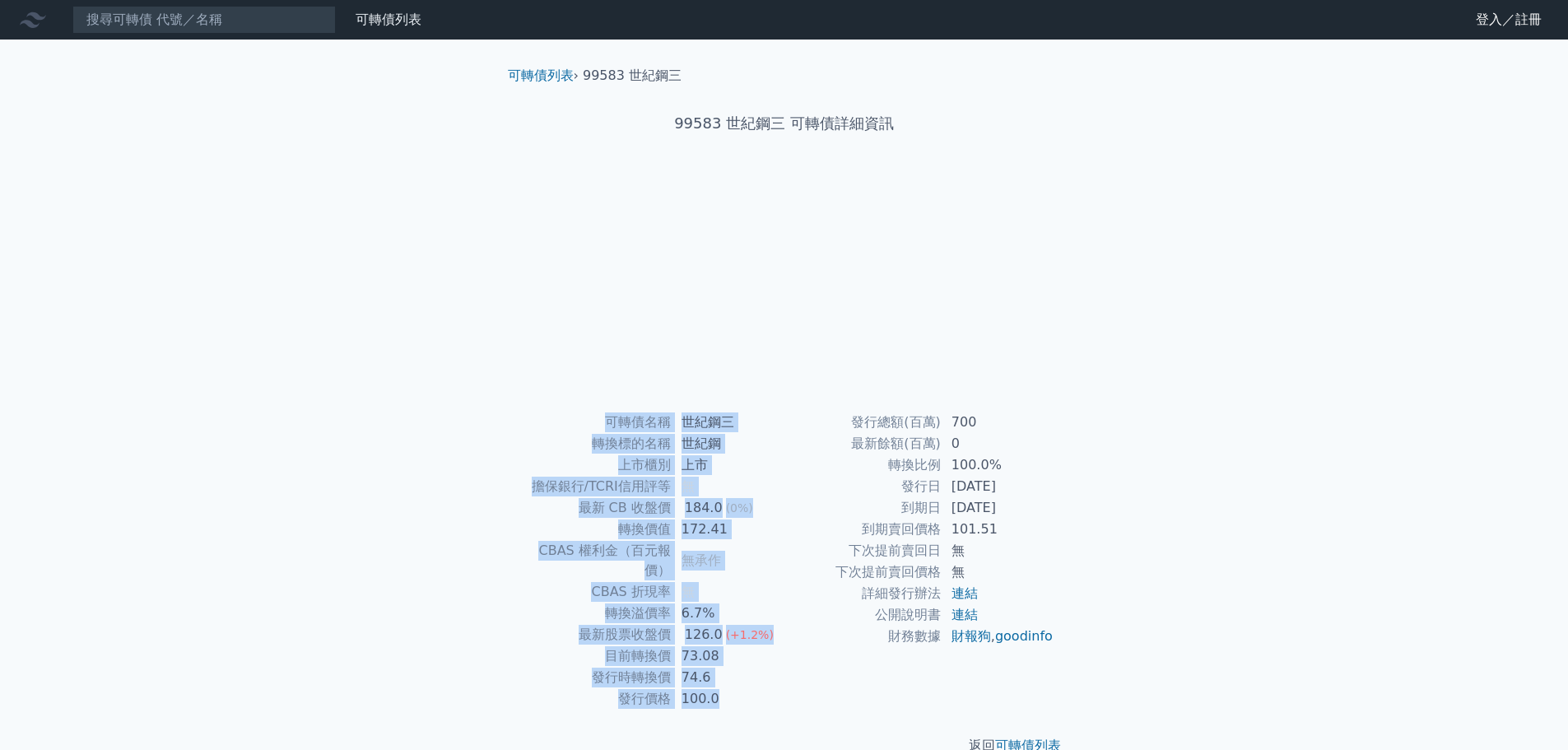
drag, startPoint x: 981, startPoint y: 636, endPoint x: 605, endPoint y: 412, distance: 437.7
click at [605, 412] on div "可轉債名稱 世紀鋼三 轉換標的名稱 世紀鋼 上市櫃別 上市 擔保銀行/TCRI信用評等 無 最新 CB 收盤價 184.0 (0%) 轉換價值 172.41 …" at bounding box center [784, 560] width 579 height 298
copy div "可轉債名稱 世紀鋼三 轉換標的名稱 世紀鋼 上市櫃別 上市 擔保銀行/TCRI信用評等 無 最新 CB 收盤價 184.0 (0%) 轉換價值 172.41 …"
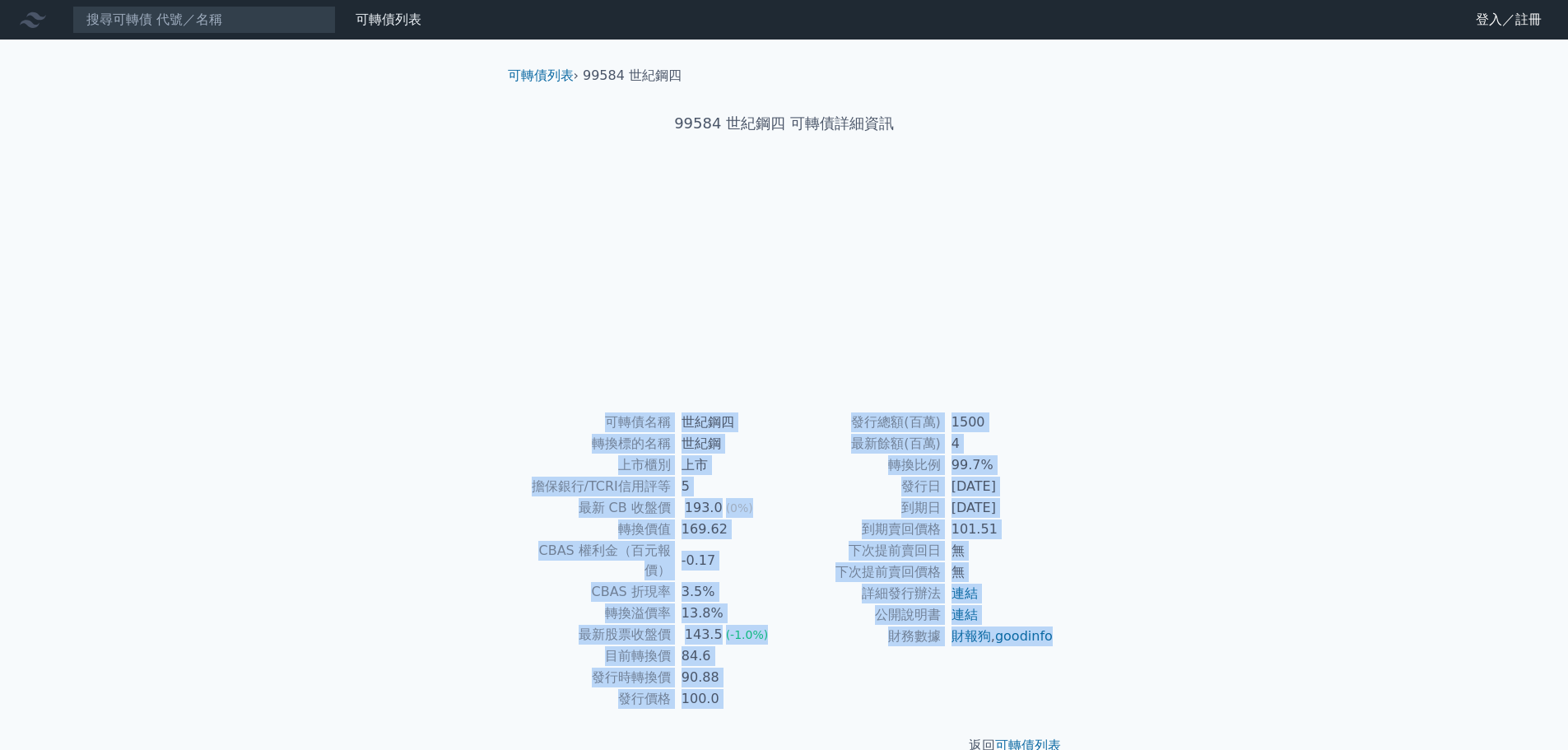
drag, startPoint x: 1021, startPoint y: 660, endPoint x: 581, endPoint y: 423, distance: 499.8
click at [581, 423] on div "可轉債名稱 世紀鋼四 轉換標的名稱 世紀鋼 上市櫃別 上市 擔保銀行/TCRI信用評等 5 最新 CB 收盤價 193.0 (0%) 轉換價值 169.62 …" at bounding box center [784, 560] width 579 height 298
copy div "可轉債名稱 世紀鋼四 轉換標的名稱 世紀鋼 上市櫃別 上市 擔保銀行/TCRI信用評等 5 最新 CB 收盤價 193.0 (0%) 轉換價值 169.62 …"
drag, startPoint x: 1036, startPoint y: 662, endPoint x: 604, endPoint y: 418, distance: 496.1
click at [604, 418] on div "可轉債名稱 世紀鋼五 轉換標的名稱 世紀鋼 上市櫃別 上市 擔保銀行/TCRI信用評等 5 最新 CB 收盤價 140.0 (+2.9%) 轉換價值 145.…" at bounding box center [784, 560] width 579 height 298
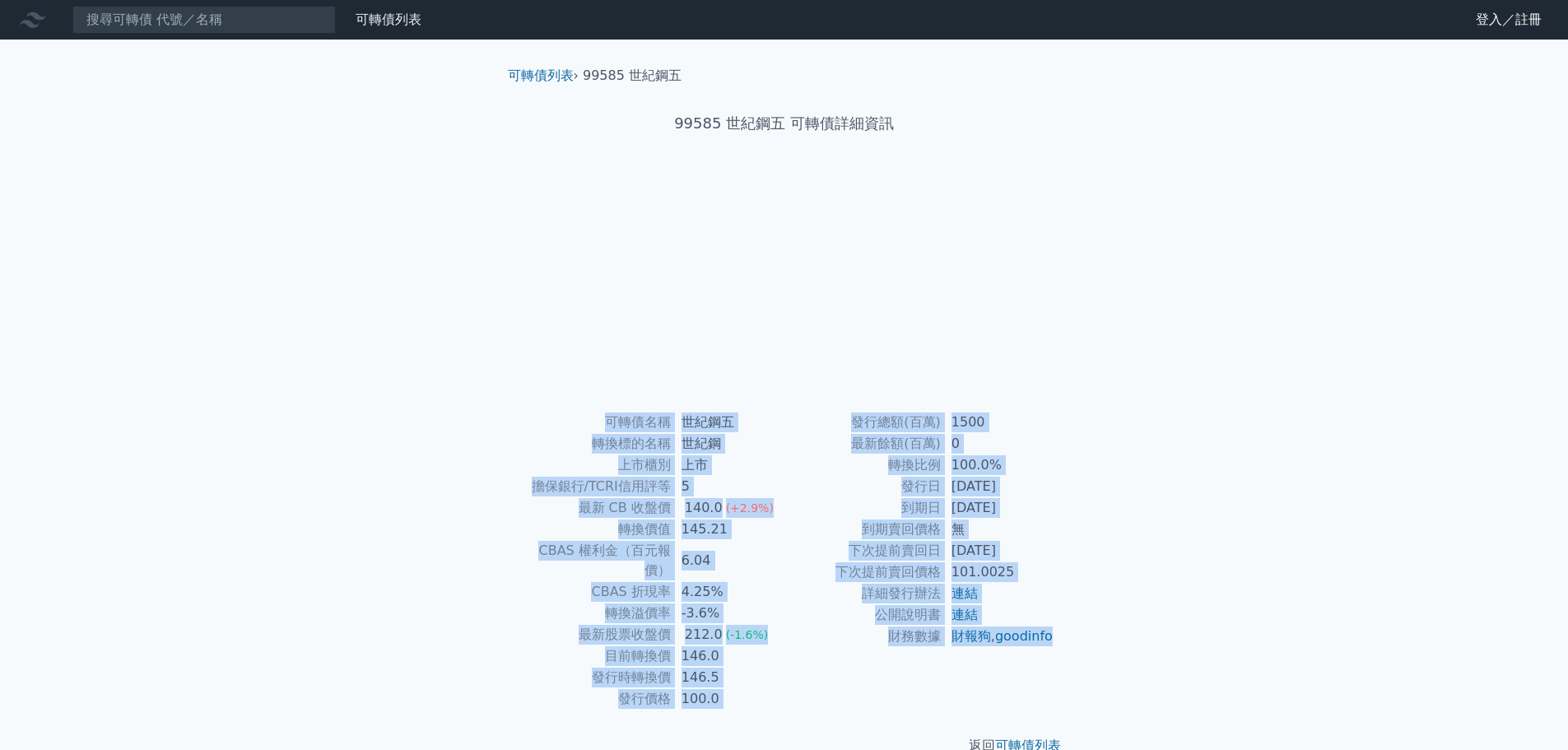
copy div "可轉債名稱 世紀鋼五 轉換標的名稱 世紀鋼 上市櫃別 上市 擔保銀行/TCRI信用評等 5 最新 CB 收盤價 140.0 (+2.9%) 轉換價值 145.…"
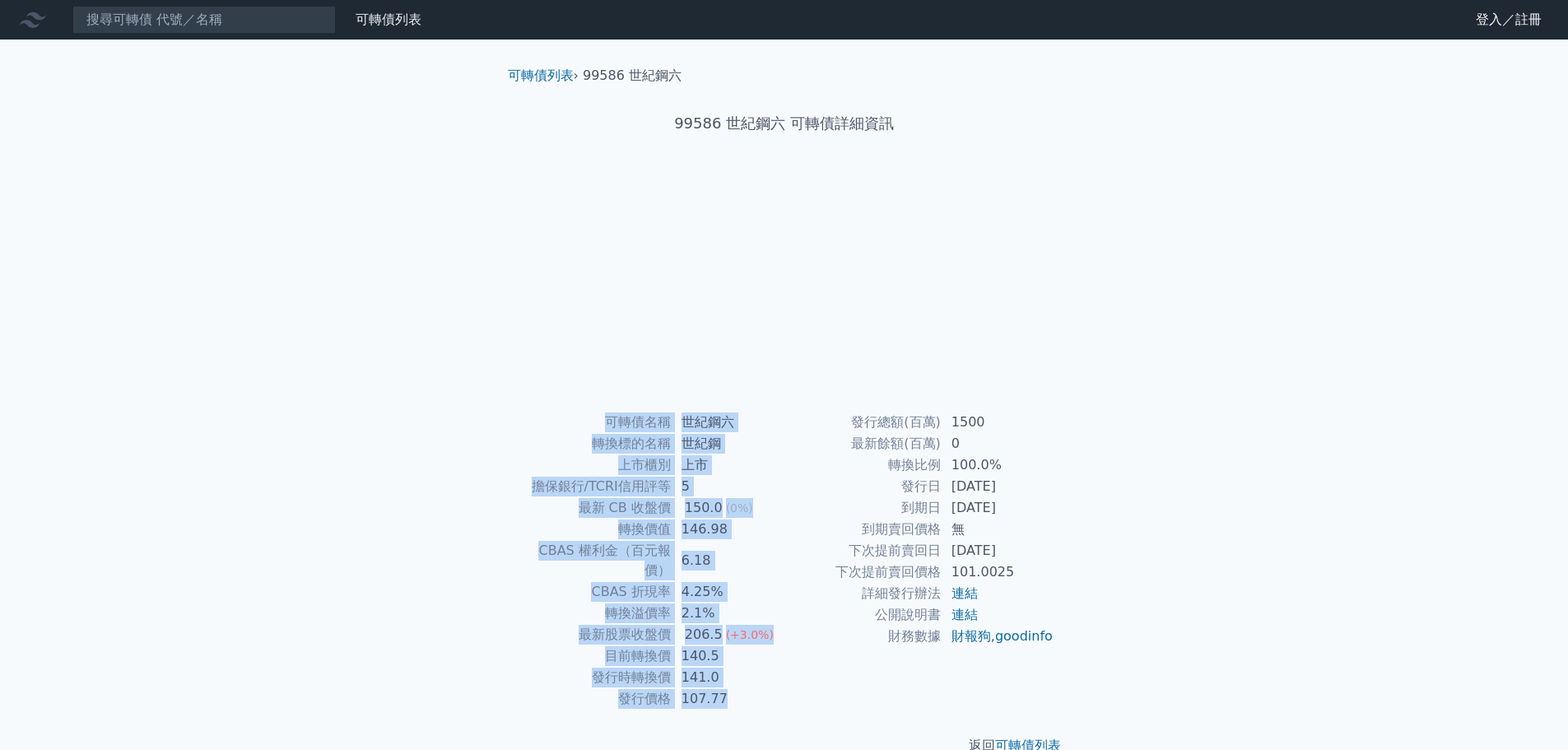
drag, startPoint x: 1056, startPoint y: 658, endPoint x: 597, endPoint y: 420, distance: 517.0
click at [597, 420] on div "可轉債名稱 世紀鋼六 轉換標的名稱 世紀鋼 上市櫃別 上市 擔保銀行/TCRI信用評等 5 最新 CB 收盤價 150.0 (0%) 轉換價值 146.98 …" at bounding box center [784, 560] width 579 height 298
copy div "可轉債名稱 世紀鋼六 轉換標的名稱 世紀鋼 上市櫃別 上市 擔保銀行/TCRI信用評等 5 最新 CB 收盤價 150.0 (0%) 轉換價值 146.98 …"
drag, startPoint x: 755, startPoint y: 578, endPoint x: 563, endPoint y: 418, distance: 249.9
click at [562, 417] on div "可轉債名稱 世紀鋼七 轉換標的名稱 世紀鋼 上市櫃別 上市 擔保銀行/TCRI信用評等 無 最新 CB 收盤價 102.5 (+0.5%) 轉換價值 68.0…" at bounding box center [784, 560] width 579 height 298
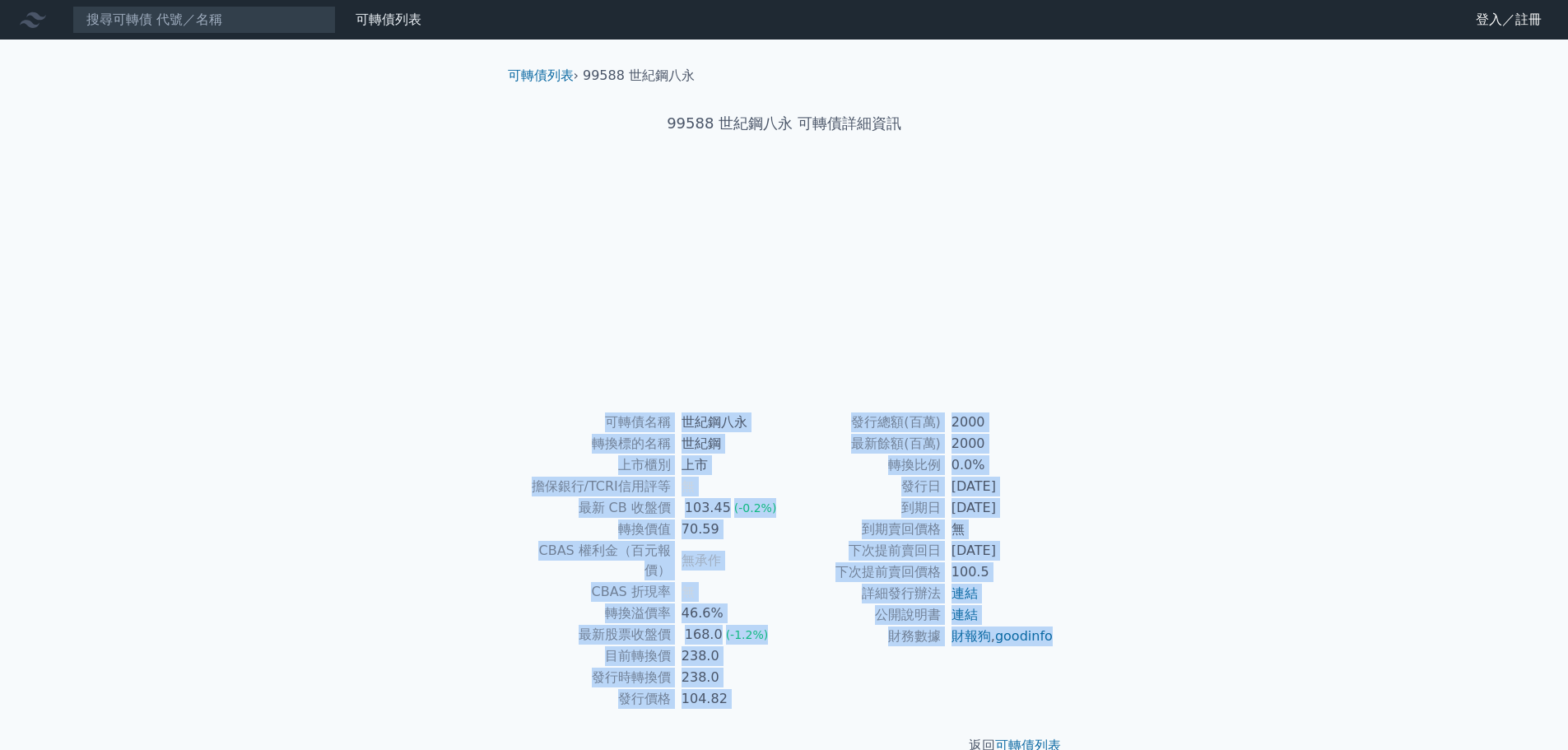
drag, startPoint x: 1037, startPoint y: 656, endPoint x: 578, endPoint y: 406, distance: 522.7
click at [578, 406] on div "可轉債列表 › 99588 世紀鋼八永 99588 世紀鋼八永 可轉債詳細資訊 可轉債名稱 世紀鋼八永 轉換標的名稱 世紀鋼 上市櫃別 上市 擔保銀行/TCR…" at bounding box center [784, 410] width 579 height 742
copy div "可轉債名稱 世紀鋼八永 轉換標的名稱 世紀鋼 上市櫃別 上市 擔保銀行/TCRI信用評等 無 最新 CB 收盤價 103.45 (-0.2%) 轉換價值 70…"
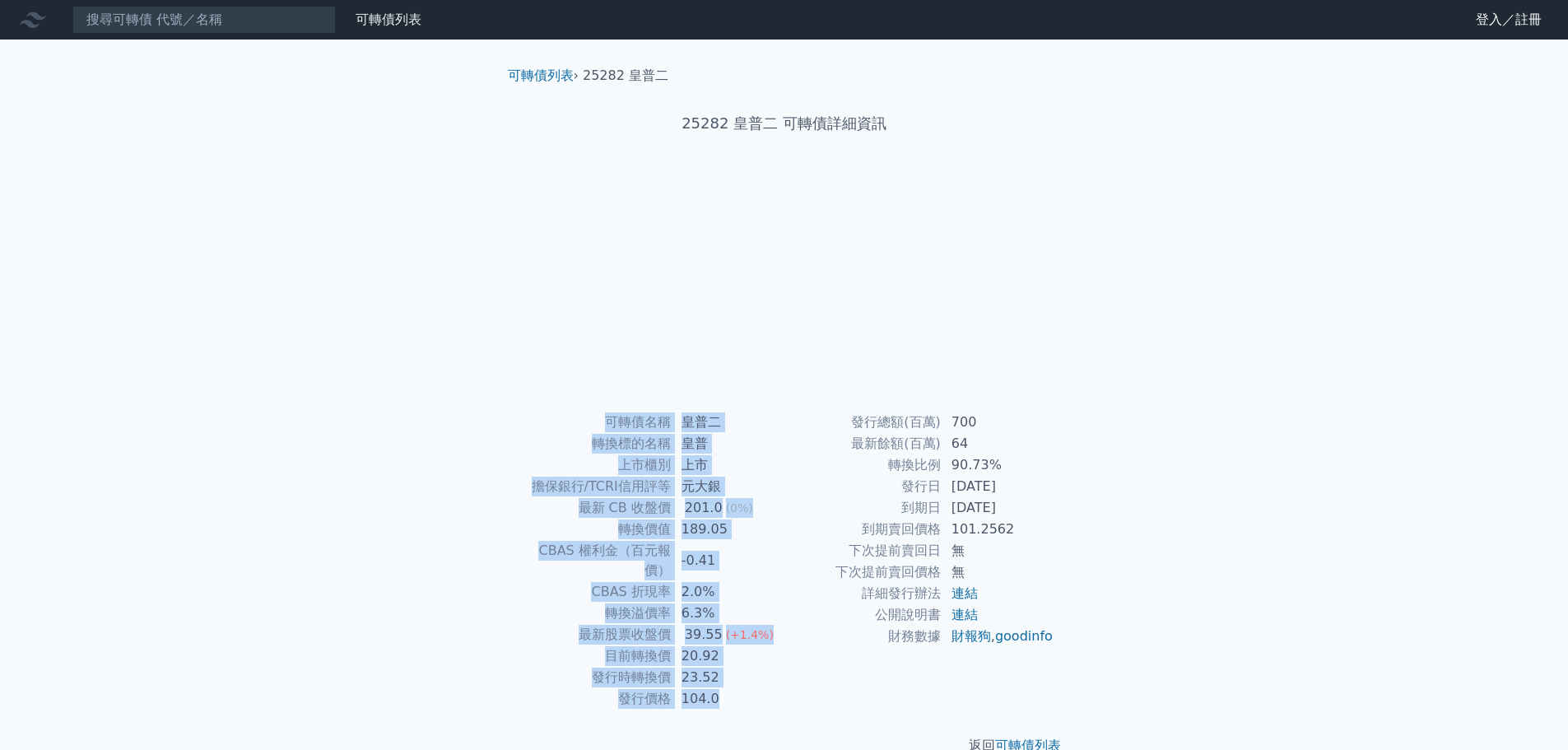
drag, startPoint x: 1073, startPoint y: 664, endPoint x: 607, endPoint y: 421, distance: 525.6
click at [607, 421] on div "可轉債列表 › 25282 皇普二 25282 皇普二 可轉債詳細資訊 可轉債名稱 皇普二 轉換標的名稱 皇普 上市櫃別 上市 擔保銀行/TCRI信用評等 元…" at bounding box center [784, 410] width 632 height 742
copy div "可轉債名稱 皇普二 轉換標的名稱 皇普 上市櫃別 上市 擔保銀行/TCRI信用評等 元大銀 最新 CB 收盤價 201.0 (0%) 轉換價值 189.05 …"
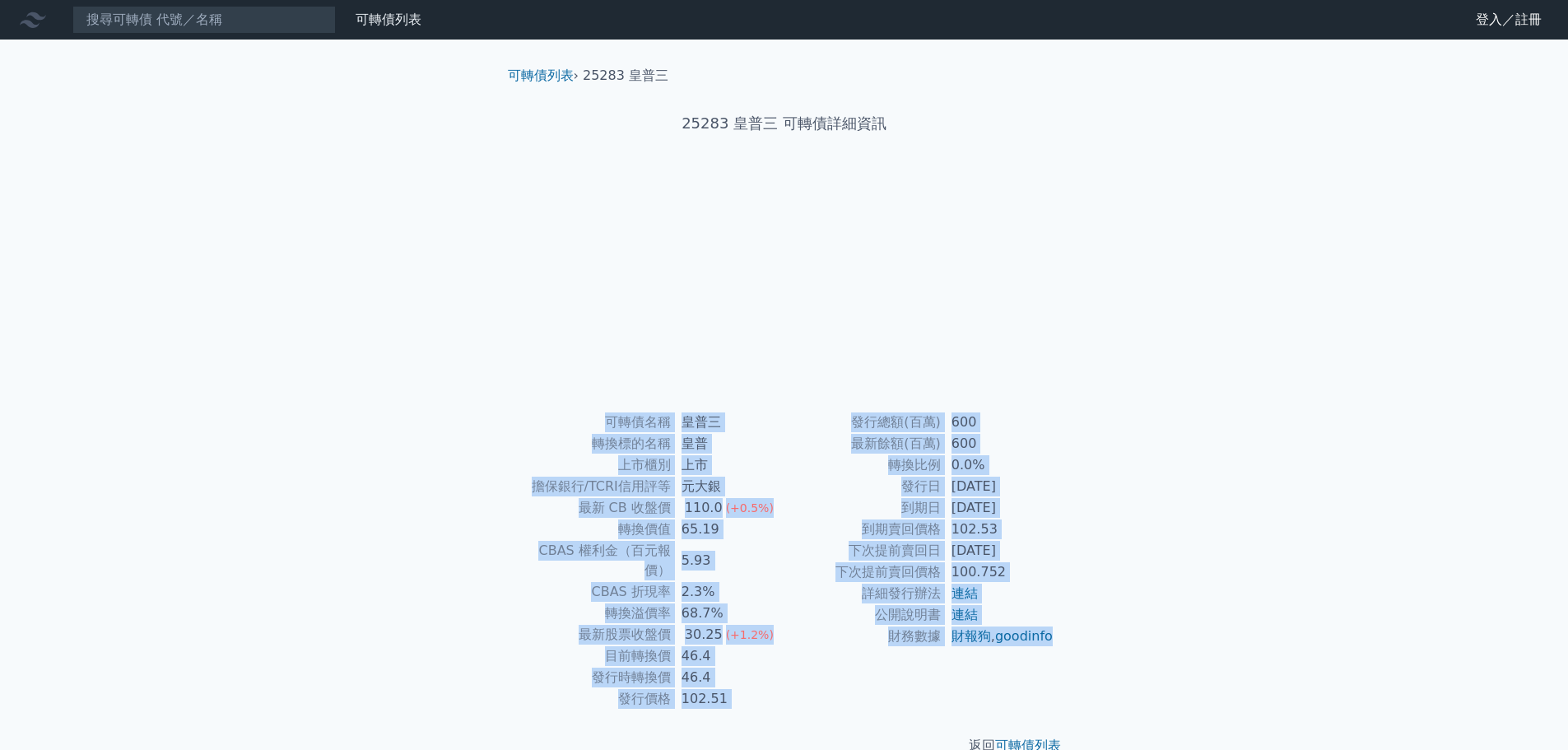
drag, startPoint x: 1047, startPoint y: 666, endPoint x: 606, endPoint y: 427, distance: 501.6
click at [606, 427] on div "可轉債名稱 皇普三 轉換標的名稱 皇普 上市櫃別 上市 擔保銀行/TCRI信用評等 元大銀 最新 CB 收盤價 110.0 (+0.5%) 轉換價值 65.1…" at bounding box center [784, 560] width 579 height 298
copy div "可轉債名稱 皇普三 轉換標的名稱 皇普 上市櫃別 上市 擔保銀行/TCRI信用評等 元大銀 最新 CB 收盤價 110.0 (+0.5%) 轉換價值 65.1…"
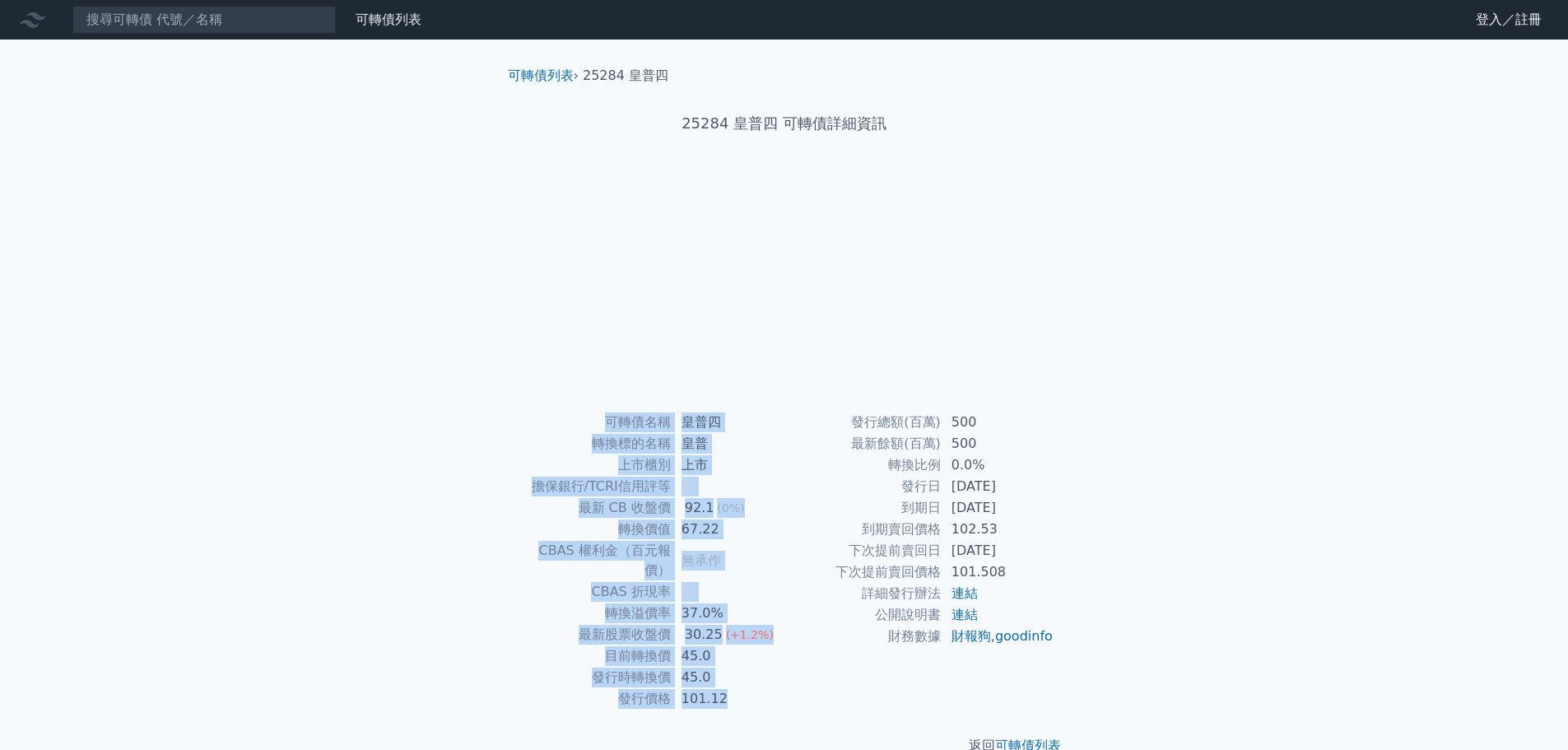
drag, startPoint x: 1055, startPoint y: 657, endPoint x: 600, endPoint y: 407, distance: 519.2
click at [600, 407] on div "可轉債列表 › 25284 皇普四 25284 皇普四 可轉債詳細資訊 可轉債名稱 皇普四 轉換標的名稱 皇普 上市櫃別 上市 擔保銀行/TCRI信用評等 無…" at bounding box center [784, 410] width 579 height 742
copy div "可轉債名稱 皇普四 轉換標的名稱 皇普 上市櫃別 上市 擔保銀行/TCRI信用評等 無 最新 CB 收盤價 92.1 (0%) 轉換價值 67.22 CBAS…"
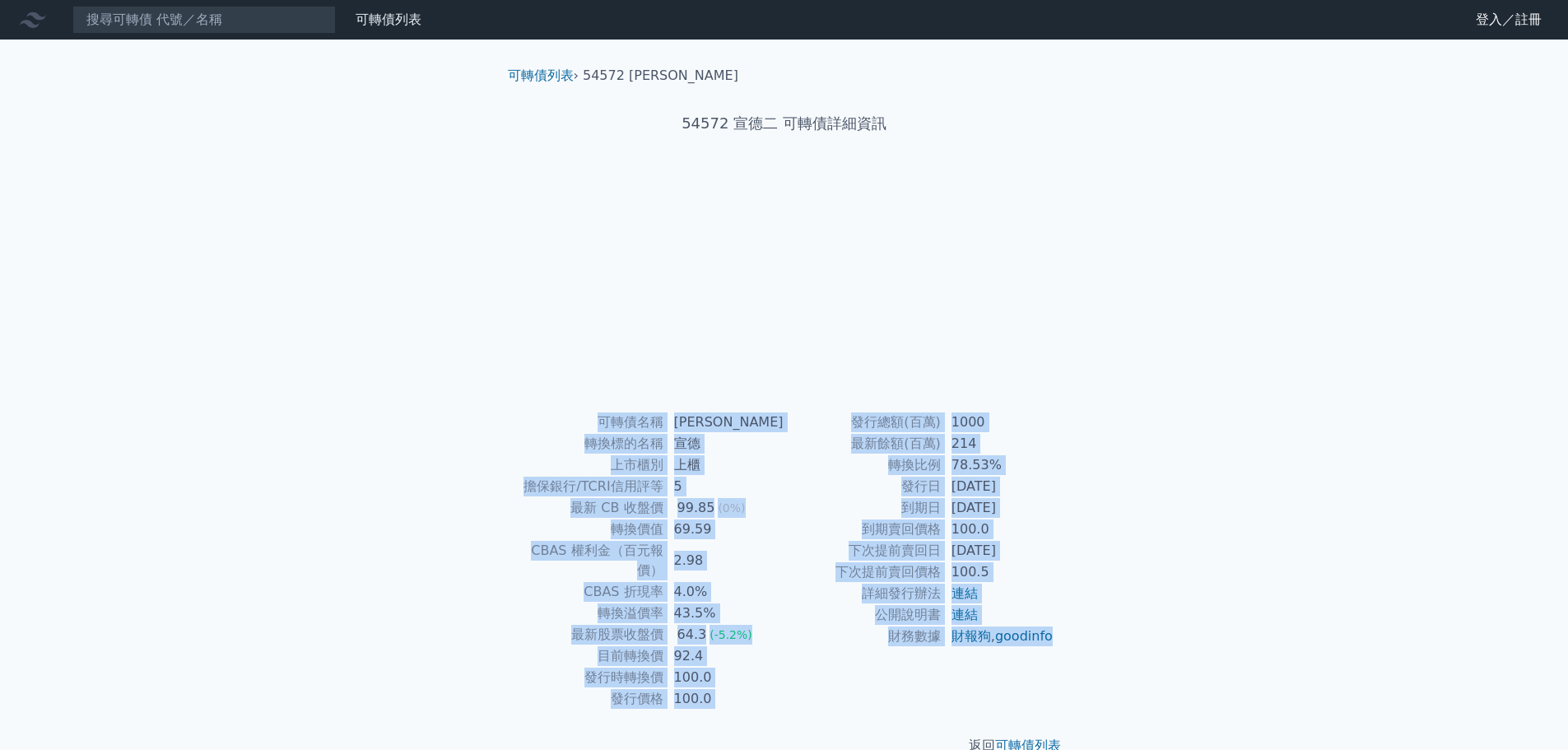
drag, startPoint x: 1043, startPoint y: 654, endPoint x: 592, endPoint y: 427, distance: 504.9
click at [592, 427] on div "可轉債名稱 宣德二 轉換標的名稱 宣德 上市櫃別 上櫃 擔保銀行/TCRI信用評等 5 最新 CB 收盤價 99.85 (0%) 轉換價值 69.59 CBA…" at bounding box center [784, 560] width 579 height 298
copy div "可轉債名稱 宣德二 轉換標的名稱 宣德 上市櫃別 上櫃 擔保銀行/TCRI信用評等 5 最新 CB 收盤價 99.85 (0%) 轉換價值 69.59 CBA…"
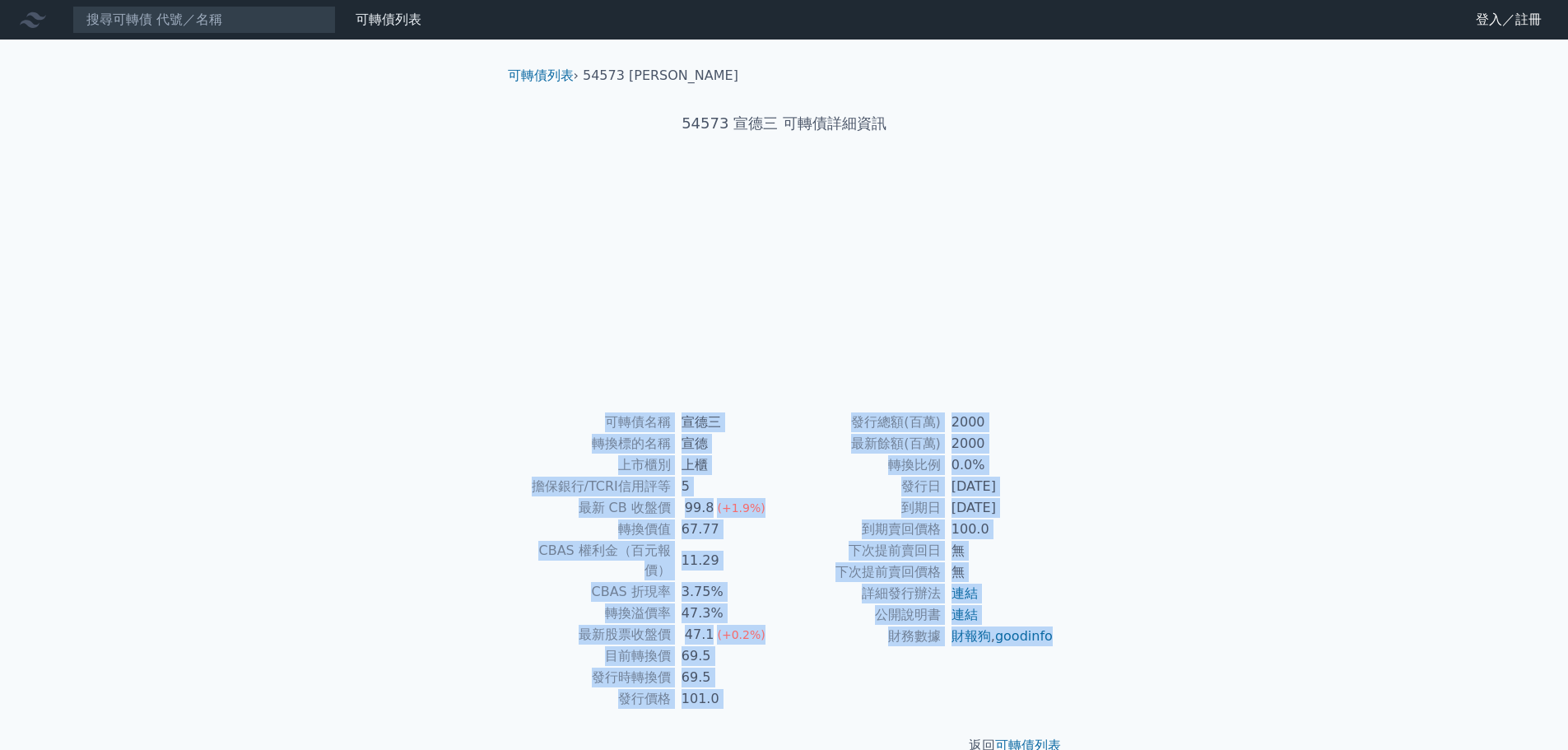
drag, startPoint x: 1036, startPoint y: 656, endPoint x: 603, endPoint y: 425, distance: 490.8
click at [603, 425] on div "可轉債名稱 宣德三 轉換標的名稱 宣德 上市櫃別 上櫃 擔保銀行/TCRI信用評等 5 最新 CB 收盤價 99.8 (+1.9%) 轉換價值 67.77 C…" at bounding box center [784, 560] width 579 height 298
copy div "lorem ips dolors am cons ad elit/SEDDoeiu 3 te IN utl 38.6 (+8.0%) etdo 17.17 M…"
drag, startPoint x: 1040, startPoint y: 661, endPoint x: 599, endPoint y: 415, distance: 505.0
click at [599, 415] on div "可轉債名稱 元翎一 轉換標的名稱 元翎 上市櫃別 上市 擔保銀行/TCRI信用評等 無 最新 CB 收盤價 100.5 (0%) 轉換價值 70.93 CBA…" at bounding box center [784, 560] width 579 height 298
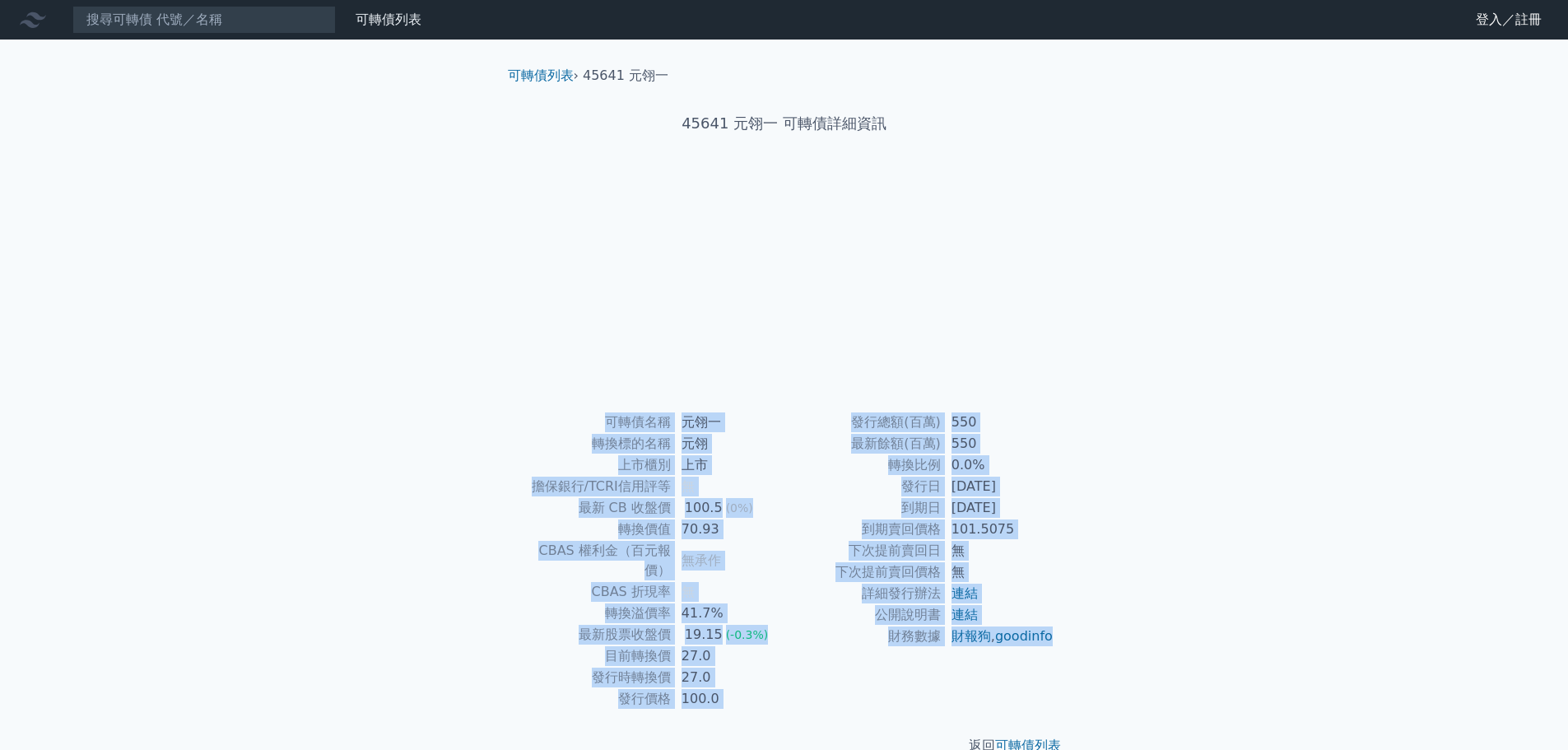
copy div "可轉債名稱 元翎一 轉換標的名稱 元翎 上市櫃別 上市 擔保銀行/TCRI信用評等 無 最新 CB 收盤價 100.5 (0%) 轉換價值 70.93 CBA…"
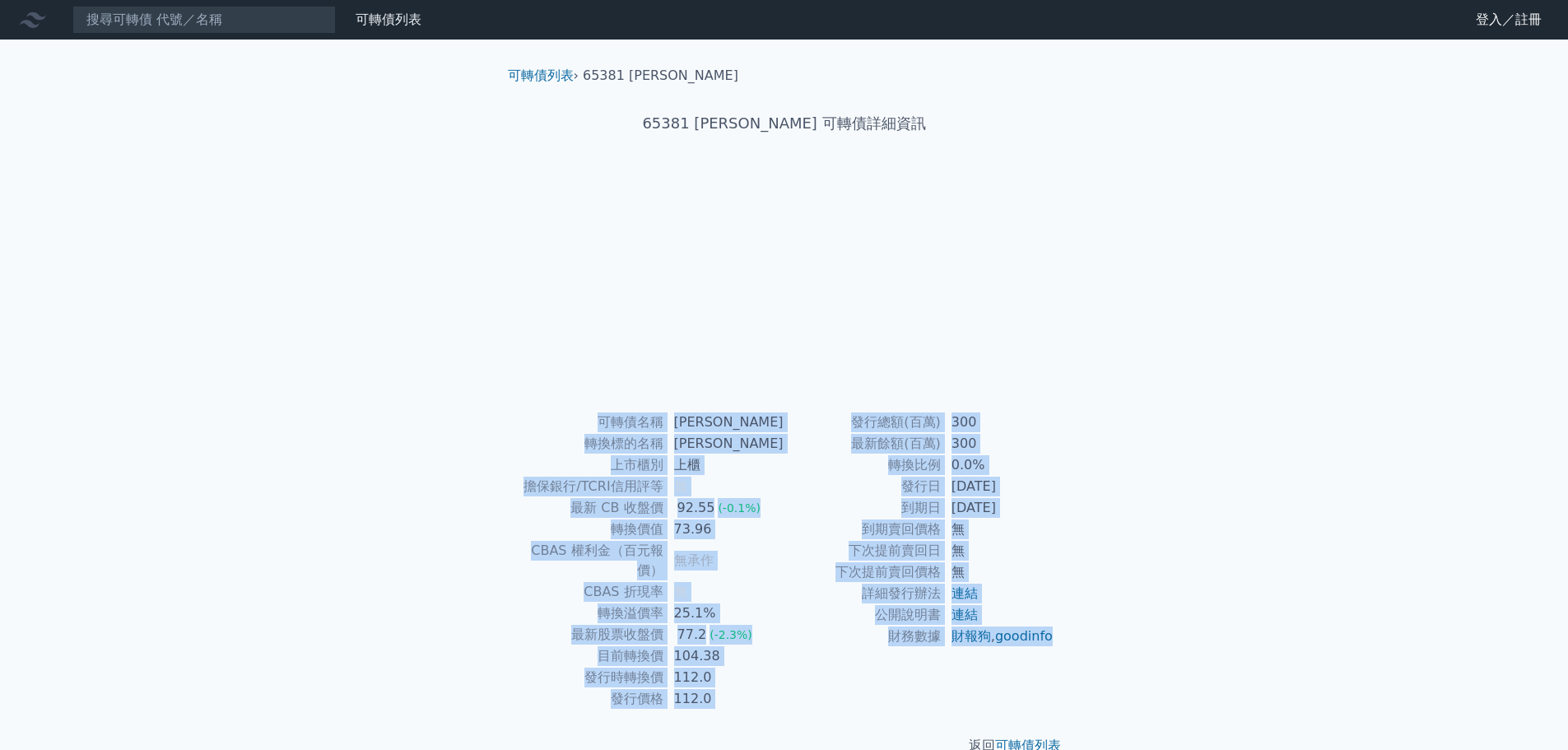
drag, startPoint x: 1034, startPoint y: 658, endPoint x: 565, endPoint y: 425, distance: 523.7
click at [565, 425] on div "可轉債名稱 倉和一 轉換標的名稱 倉和 上市櫃別 上櫃 擔保銀行/TCRI信用評等 無 最新 CB 收盤價 92.55 (-0.1%) 轉換價值 73.96 …" at bounding box center [784, 560] width 579 height 298
copy div "可轉債名稱 倉和一 轉換標的名稱 倉和 上市櫃別 上櫃 擔保銀行/TCRI信用評等 無 最新 CB 收盤價 92.55 (-0.1%) 轉換價值 73.96 …"
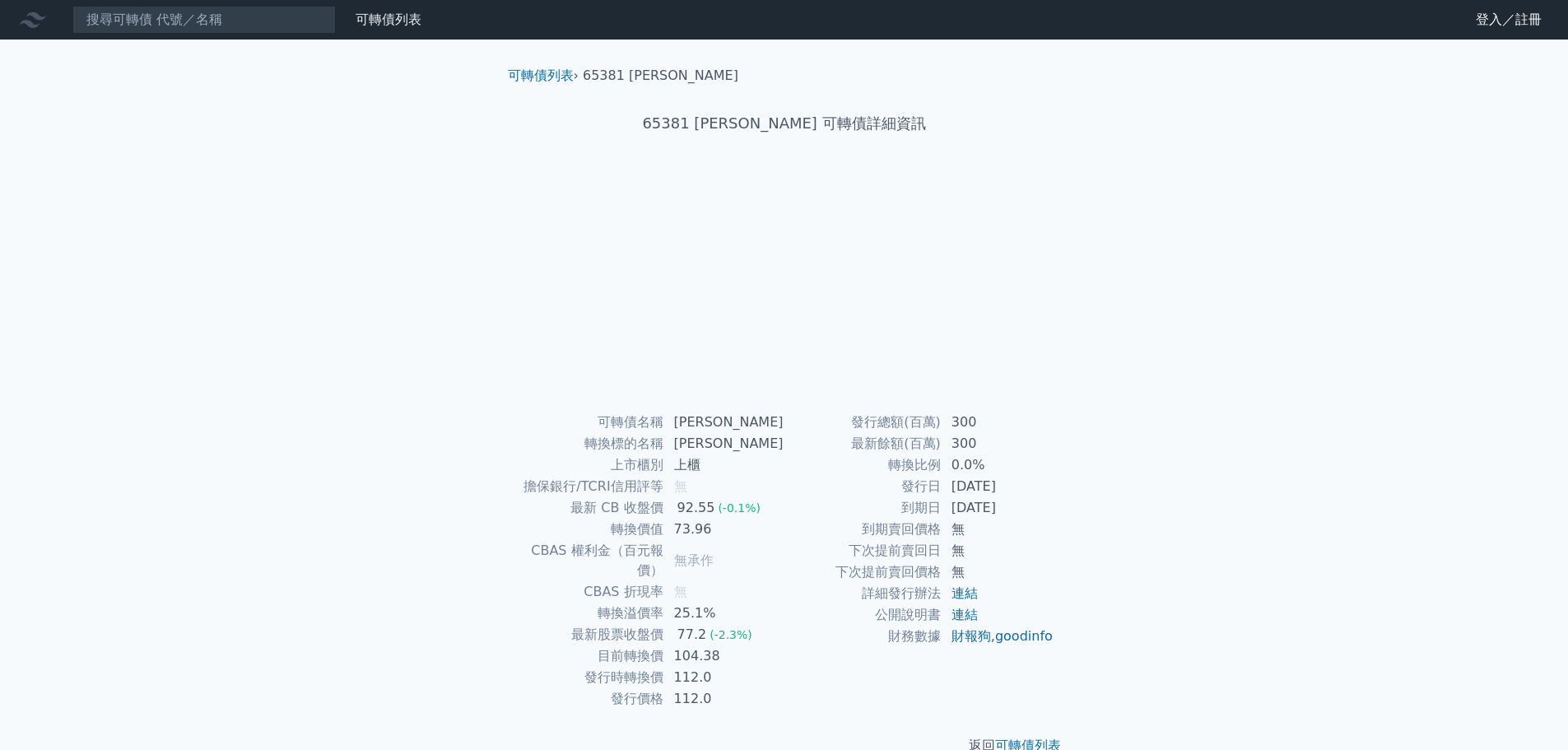
drag, startPoint x: 979, startPoint y: 356, endPoint x: 1172, endPoint y: 383, distance: 194.9
click at [979, 356] on div at bounding box center [784, 289] width 527 height 231
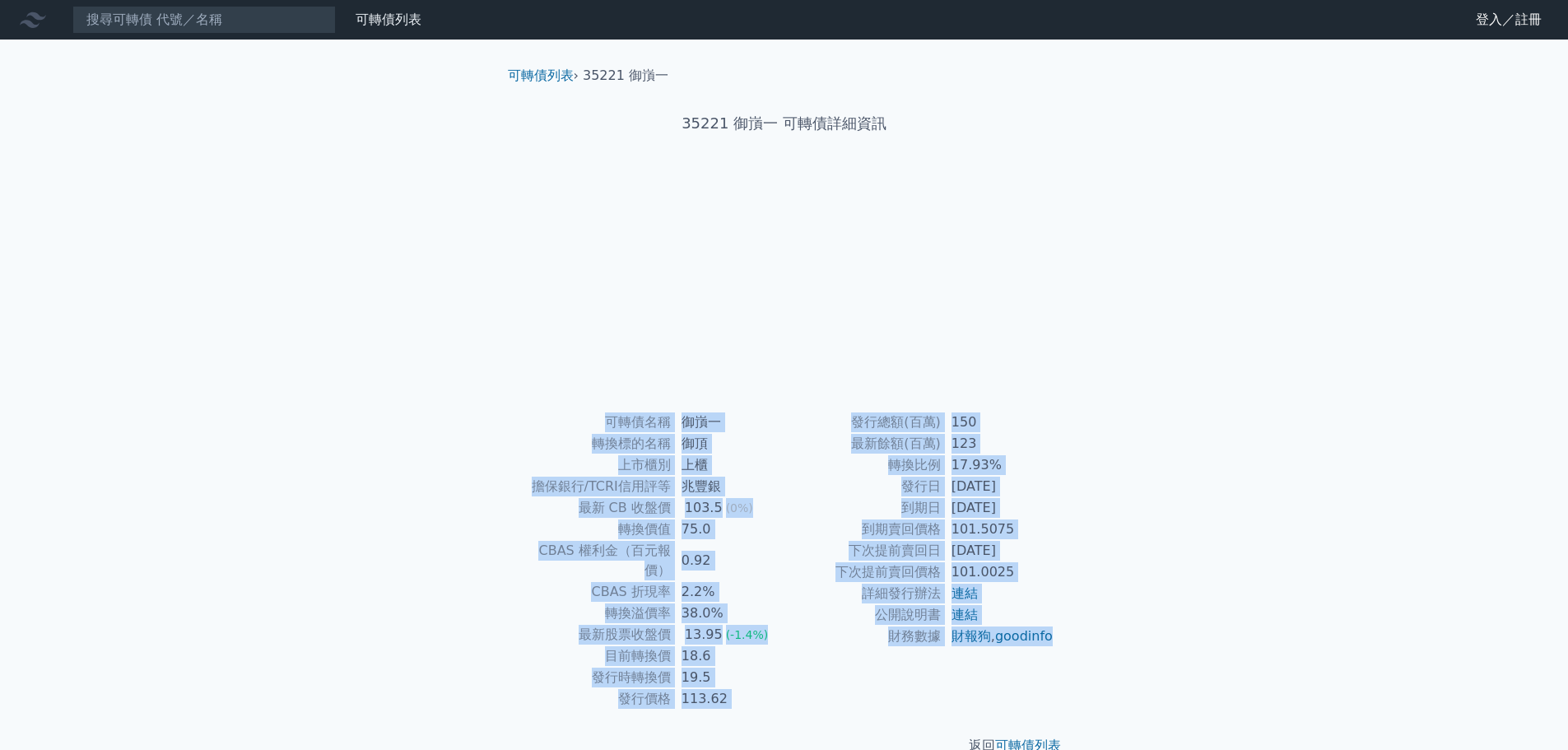
drag, startPoint x: 1042, startPoint y: 659, endPoint x: 608, endPoint y: 413, distance: 498.9
click at [608, 413] on div "可轉債名稱 御嵿一 轉換標的名稱 御頂 上市櫃別 上櫃 擔保銀行/TCRI信用評等 兆豐銀 最新 CB 收盤價 103.5 (0%) 轉換價值 75.0 CB…" at bounding box center [784, 560] width 579 height 298
copy div "可轉債名稱 御嵿一 轉換標的名稱 御頂 上市櫃別 上櫃 擔保銀行/TCRI信用評等 兆豐銀 最新 CB 收盤價 103.5 (0%) 轉換價值 75.0 CB…"
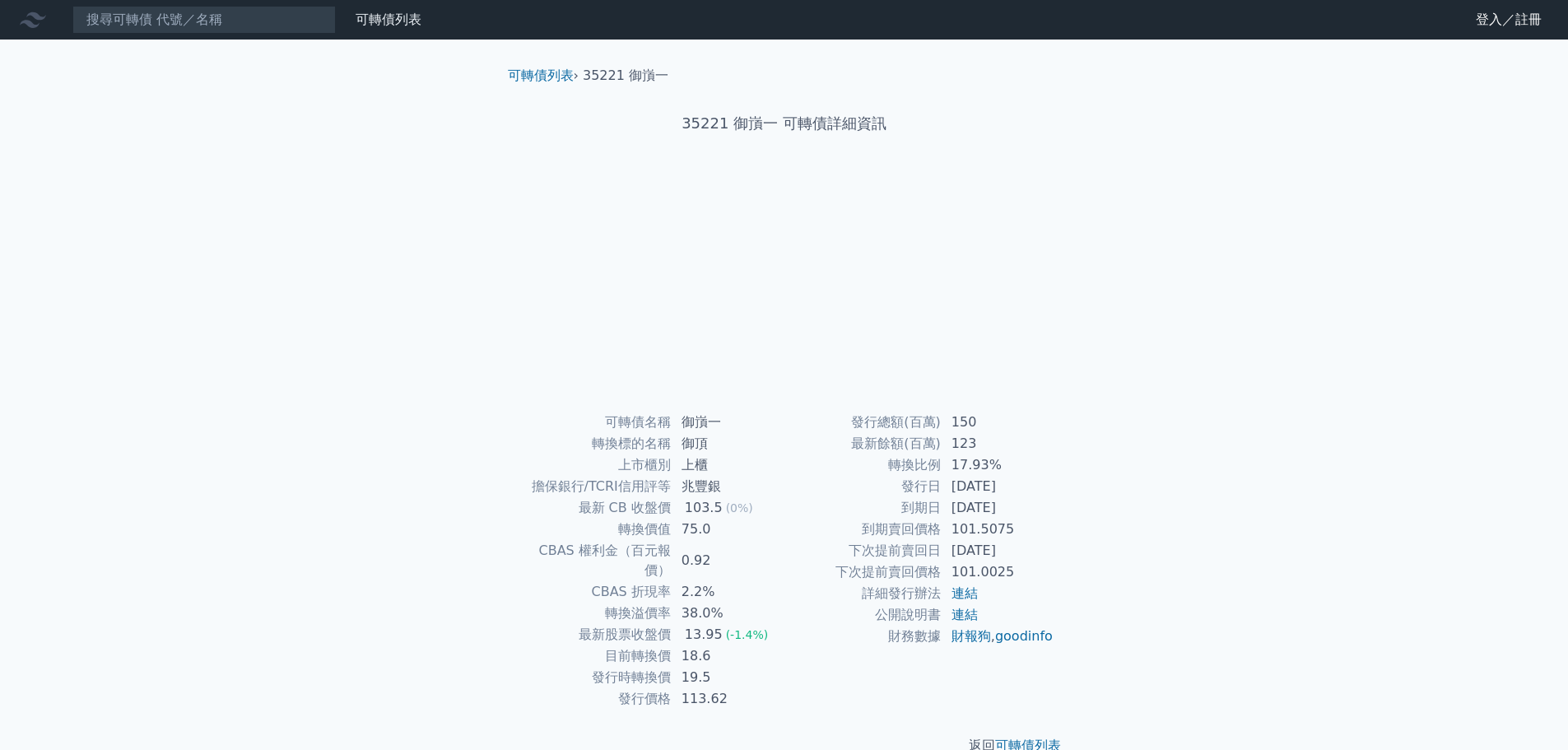
click at [1161, 240] on div "可轉債列表 財務數據 可轉債列表 財務數據 登入／註冊 登入／註冊 可轉債列表 › 35221 御嵿一 35221 御嵿一 可轉債詳細資訊 可轉債名稱 103…" at bounding box center [784, 391] width 1568 height 782
click at [1089, 352] on div "可轉債列表 › 35221 御嵿一 35221 御嵿一 可轉債詳細資訊 可轉債名稱 御嵿一 轉換標的名稱 御頂 上市櫃別 上櫃 擔保銀行/TCRI信用評等 兆…" at bounding box center [784, 410] width 632 height 742
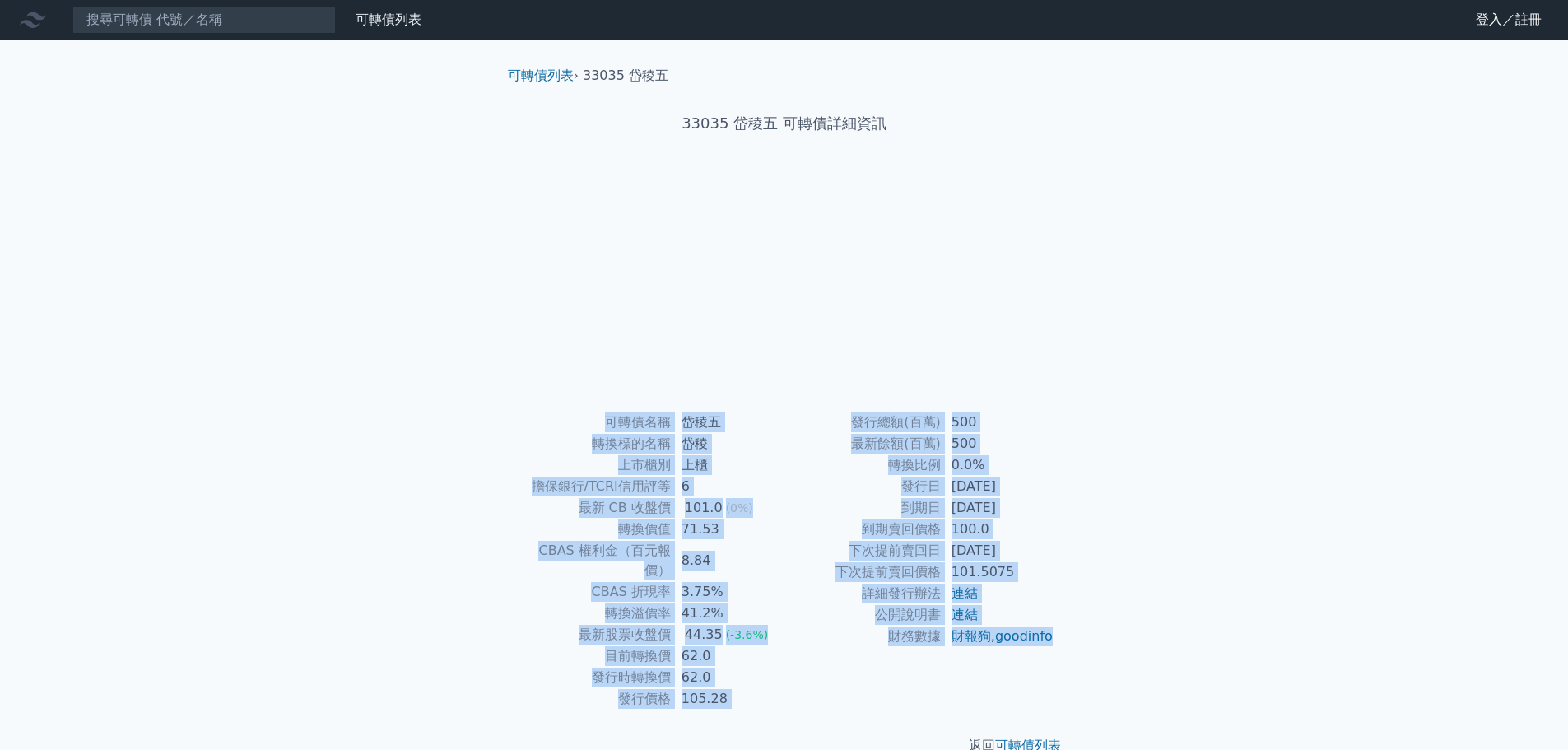
drag, startPoint x: 1039, startPoint y: 655, endPoint x: 553, endPoint y: 423, distance: 538.5
click at [553, 423] on div "可轉債名稱 岱稜五 轉換標的名稱 岱稜 上市櫃別 上櫃 擔保銀行/TCRI信用評等 6 最新 CB 收盤價 101.0 (0%) 轉換價值 71.53 CBA…" at bounding box center [784, 560] width 579 height 298
copy div "可轉債名稱 岱稜五 轉換標的名稱 岱稜 上市櫃別 上櫃 擔保銀行/TCRI信用評等 6 最新 CB 收盤價 101.0 (0%) 轉換價值 71.53 CBA…"
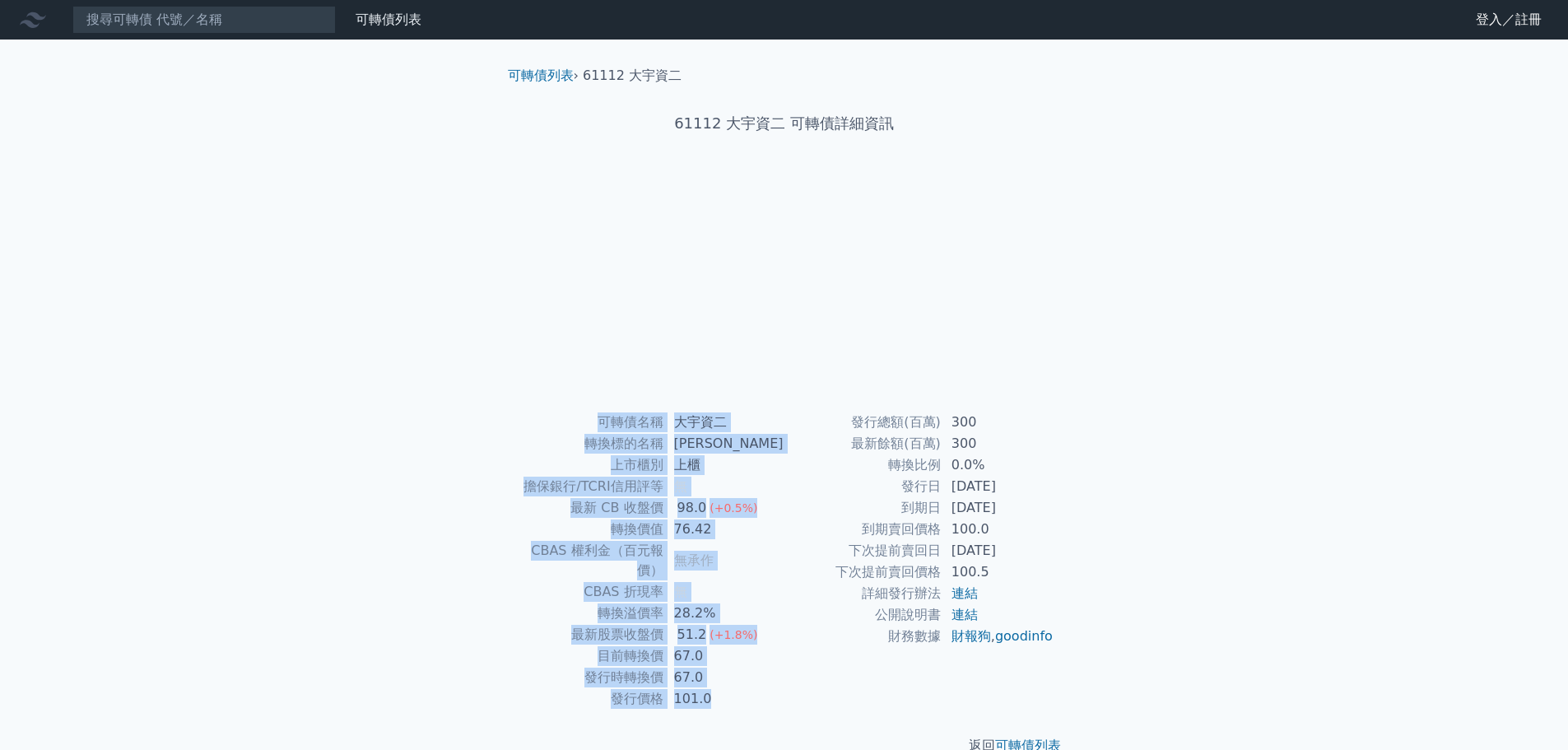
drag, startPoint x: 1058, startPoint y: 661, endPoint x: 563, endPoint y: 413, distance: 553.7
click at [563, 413] on div "可轉債名稱 大宇資二 轉換標的名稱 大宇資 上市櫃別 上櫃 擔保銀行/TCRI信用評等 無 最新 CB 收盤價 98.0 (+0.5%) 轉換價值 76.42…" at bounding box center [784, 560] width 579 height 298
copy div "可轉債名稱 大宇資二 轉換標的名稱 大宇資 上市櫃別 上櫃 擔保銀行/TCRI信用評等 無 最新 CB 收盤價 98.0 (+0.5%) 轉換價值 76.42…"
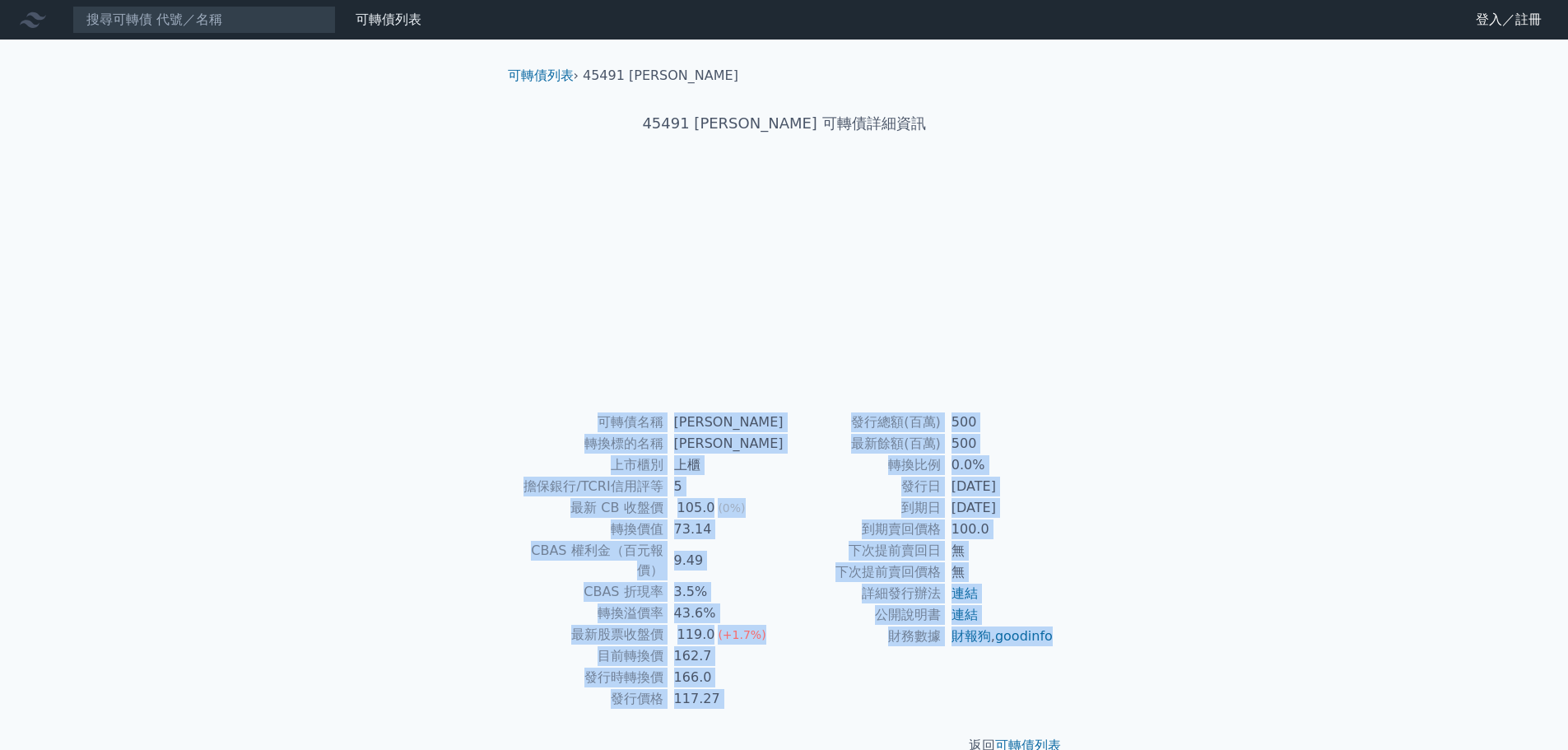
drag, startPoint x: 1044, startPoint y: 655, endPoint x: 589, endPoint y: 420, distance: 512.1
click at [589, 420] on div "可轉債名稱 [PERSON_NAME] 轉換標的名稱 [PERSON_NAME] 上市櫃別 上櫃 擔保銀行/TCRI信用評等 5 最新 CB 收盤價 105.…" at bounding box center [784, 560] width 579 height 298
copy div "可轉債名稱 桓達一 轉換標的名稱 桓達 上市櫃別 上櫃 擔保銀行/TCRI信用評等 5 最新 CB 收盤價 105.0 (0%) 轉換價值 73.14 CBA…"
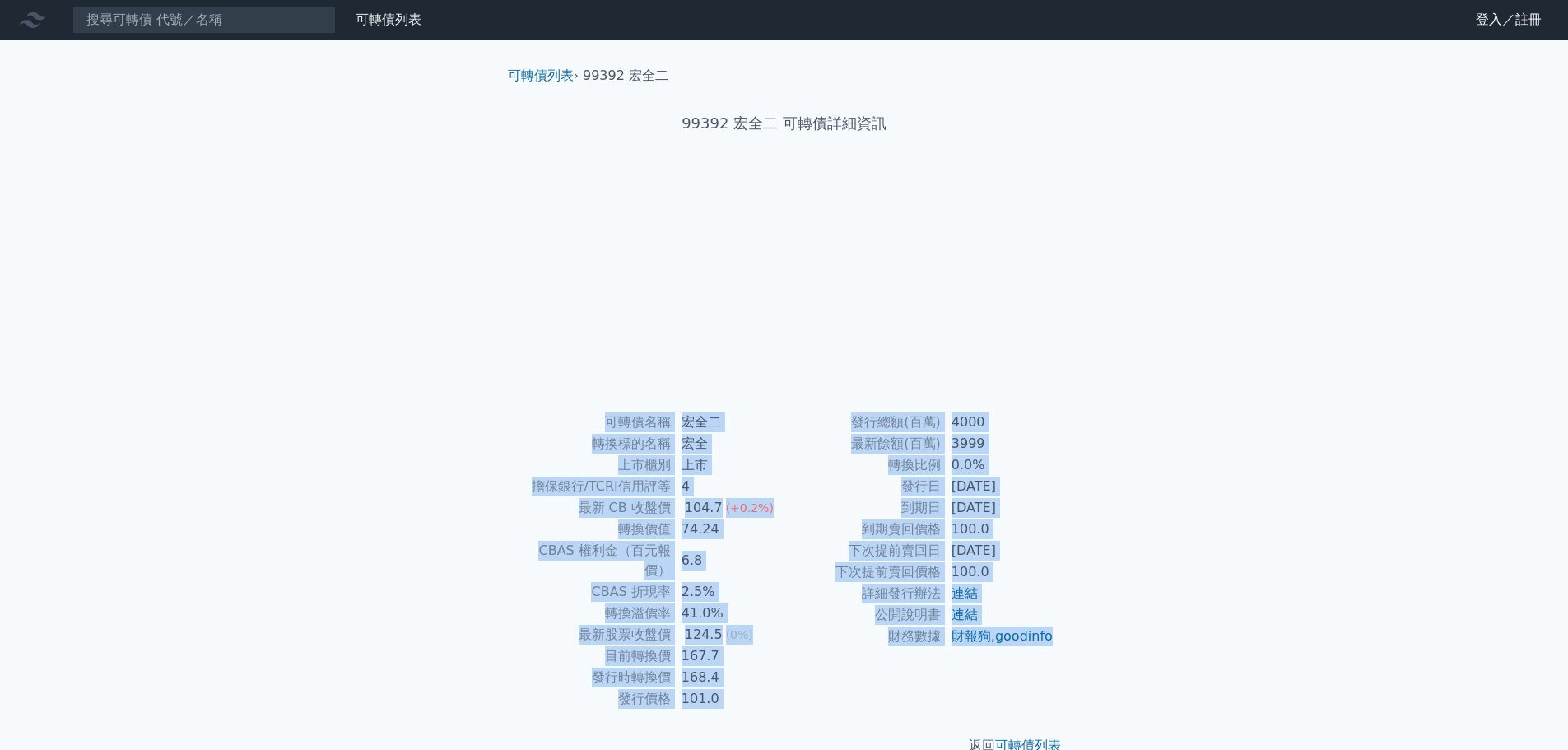
drag, startPoint x: 1027, startPoint y: 660, endPoint x: 622, endPoint y: 361, distance: 503.4
click at [622, 361] on div "可轉債列表 › 99392 宏全二 99392 宏全二 可轉債詳細資訊 可轉債名稱 宏全二 轉換標的名稱 宏全 上市櫃別 上市 擔保銀行/TCRI信用評等 4…" at bounding box center [784, 410] width 579 height 742
copy div "可轉債名稱 宏全二 轉換標的名稱 宏全 上市櫃別 上市 擔保銀行/TCRI信用評等 4 最新 CB 收盤價 104.7 (+0.2%) 轉換價值 74.24 …"
drag, startPoint x: 1024, startPoint y: 655, endPoint x: 547, endPoint y: 398, distance: 541.8
click at [547, 398] on div "可轉債列表 › 35161 亞帝歐一 35161 亞帝歐一 可轉債詳細資訊 可轉債名稱 亞帝歐一 轉換標的名稱 亞帝歐 上市櫃別 上櫃 擔保銀行/TCRI信用…" at bounding box center [784, 410] width 579 height 742
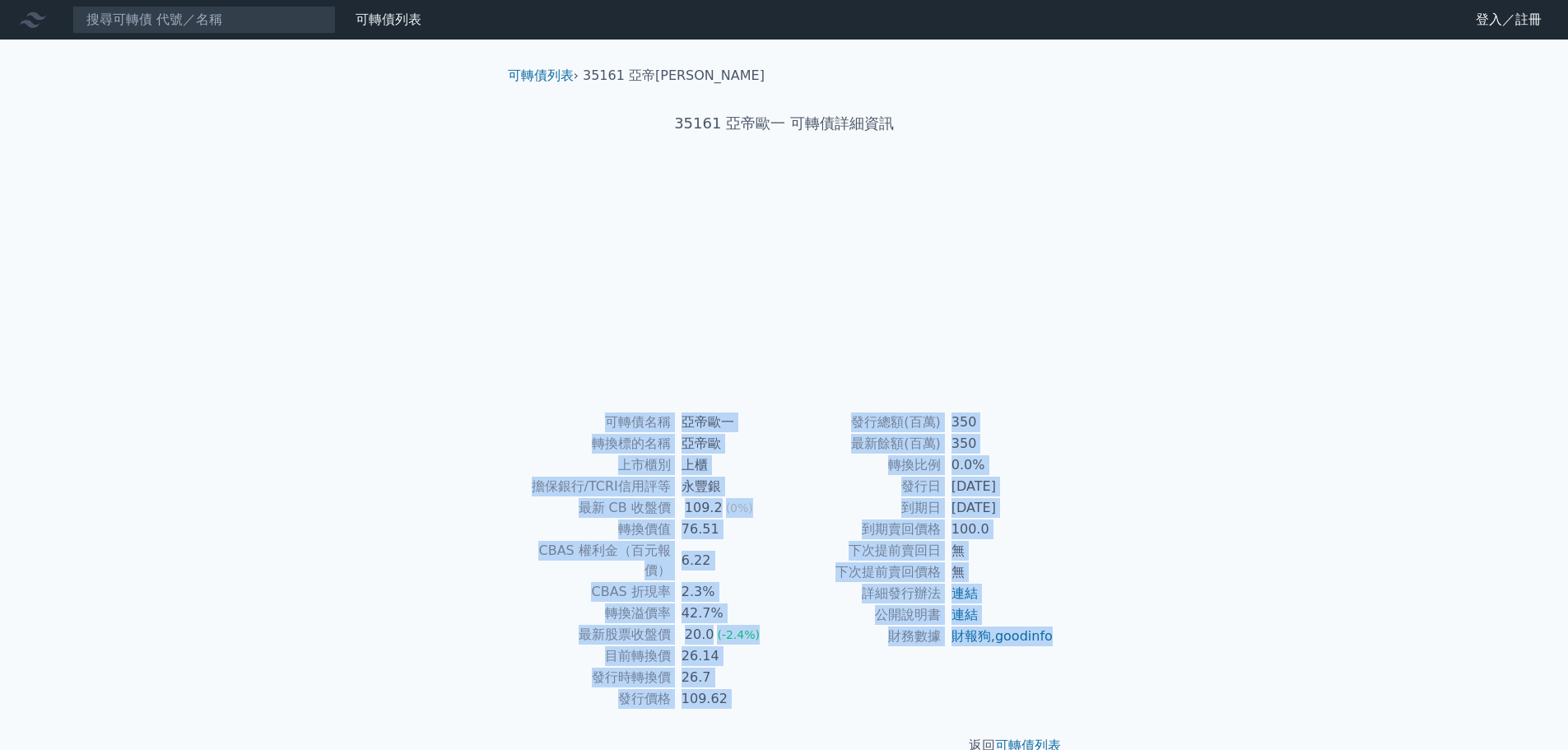
copy div "可轉債名稱 亞帝歐一 轉換標的名稱 亞帝歐 上市櫃別 上櫃 擔保銀行/TCRI信用評等 永豐銀 最新 CB 收盤價 109.2 (0%) 轉換價值 76.51…"
drag, startPoint x: 1025, startPoint y: 661, endPoint x: 597, endPoint y: 432, distance: 485.4
click at [597, 432] on div "可轉債名稱 盟立二 轉換標的名稱 盟立 上市櫃別 上市 擔保銀行/TCRI信用評等 6 最新 CB 收盤價 109.0 (+2.0%) 轉換價值 79.11 …" at bounding box center [784, 560] width 579 height 298
copy div "可轉債名稱 盟立二 轉換標的名稱 盟立 上市櫃別 上市 擔保銀行/TCRI信用評等 6 最新 CB 收盤價 109.0 (+2.0%) 轉換價值 79.11 …"
drag, startPoint x: 1033, startPoint y: 659, endPoint x: 608, endPoint y: 413, distance: 491.1
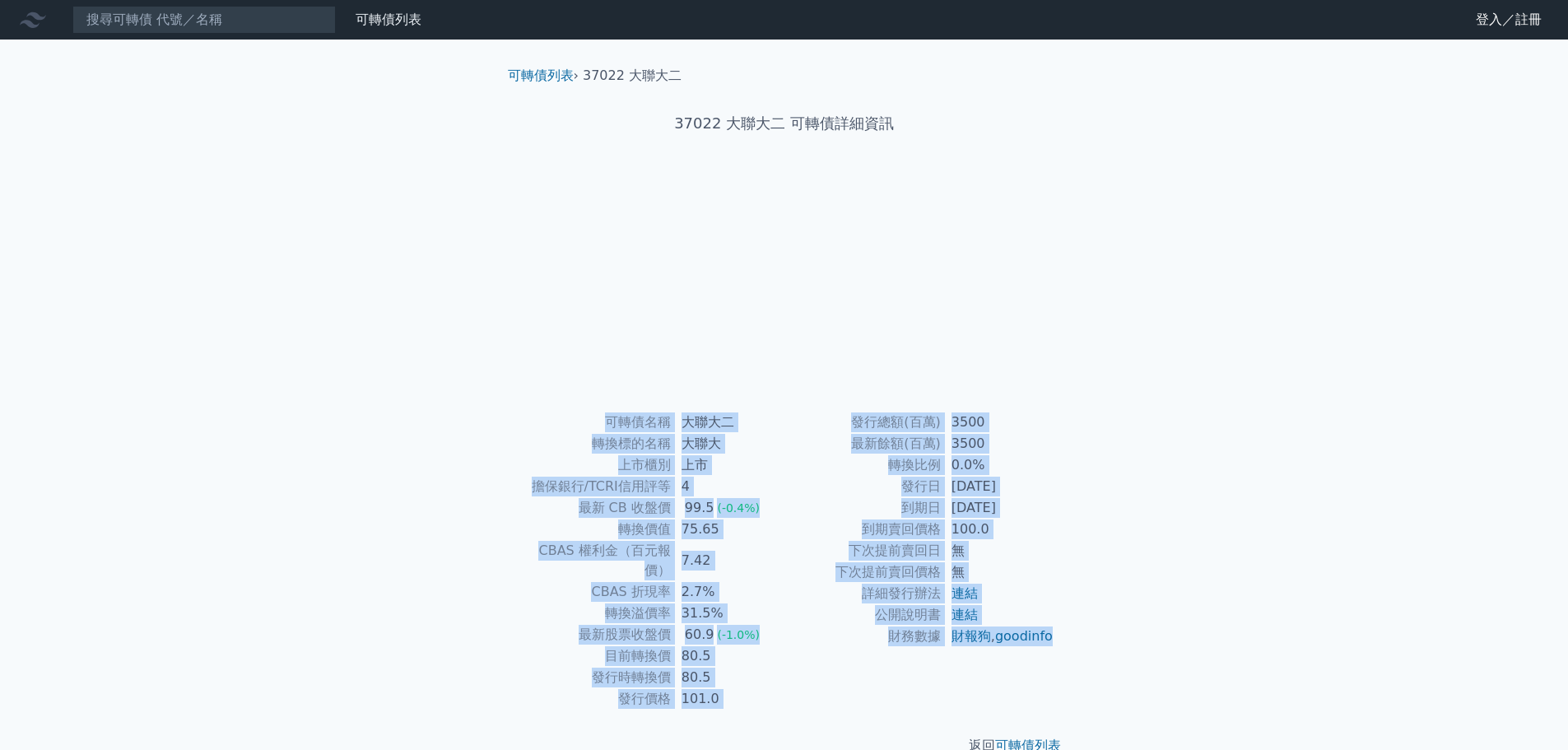
click at [608, 413] on div "可轉債名稱 大聯大二 轉換標的名稱 大聯大 上市櫃別 上市 擔保銀行/TCRI信用評等 4 最新 CB 收盤價 99.5 (-0.4%) 轉換價值 75.65…" at bounding box center [784, 560] width 579 height 298
copy div "lorem ipsu dolors ame cons ad elit/SEDDoeiu 7 te IN utl 06.5 (-9.4%) etdo 52.99…"
drag, startPoint x: 1028, startPoint y: 658, endPoint x: 567, endPoint y: 412, distance: 522.5
click at [567, 412] on div "可轉債名稱 大聯大三 轉換標的名稱 大聯大 上市櫃別 上市 擔保銀行/TCRI信用評等 4 最新 CB 收盤價 100.15 (-0.6%) 轉換價值 78.…" at bounding box center [784, 560] width 579 height 298
copy div "可轉債名稱 大聯大三 轉換標的名稱 大聯大 上市櫃別 上市 擔保銀行/TCRI信用評等 4 最新 CB 收盤價 100.15 (-0.6%) 轉換價值 78.…"
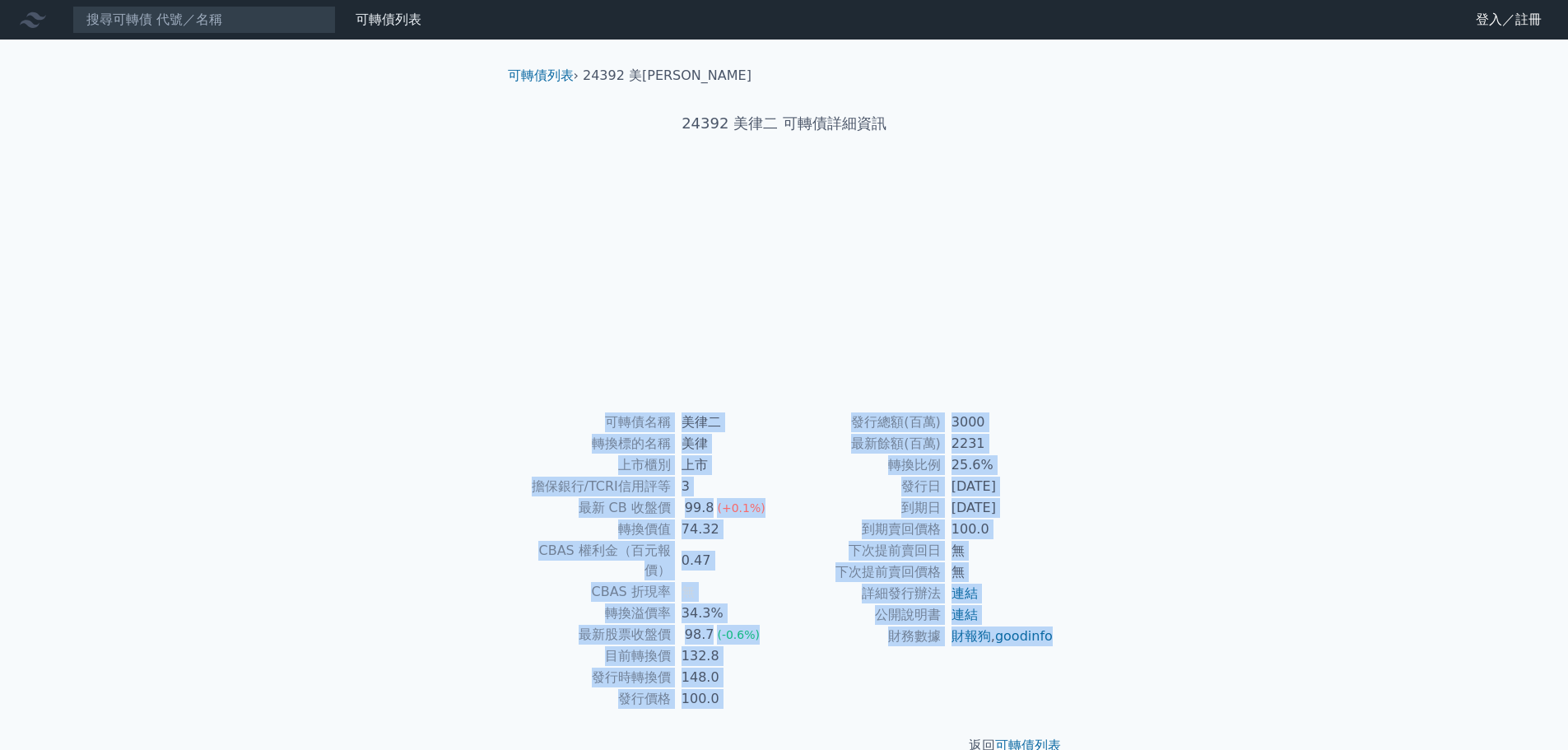
drag, startPoint x: 1031, startPoint y: 654, endPoint x: 600, endPoint y: 427, distance: 487.1
click at [600, 427] on div "可轉債名稱 美律二 轉換標的名稱 美律 上市櫃別 上市 擔保銀行/TCRI信用評等 3 最新 CB 收盤價 99.8 (+0.1%) 轉換價值 74.32 C…" at bounding box center [784, 560] width 579 height 298
copy div "lorem ips dolors am cons ad elit/SEDDoeiu 2 te IN utl 88.5 (+6.7%) etdo 06.82 M…"
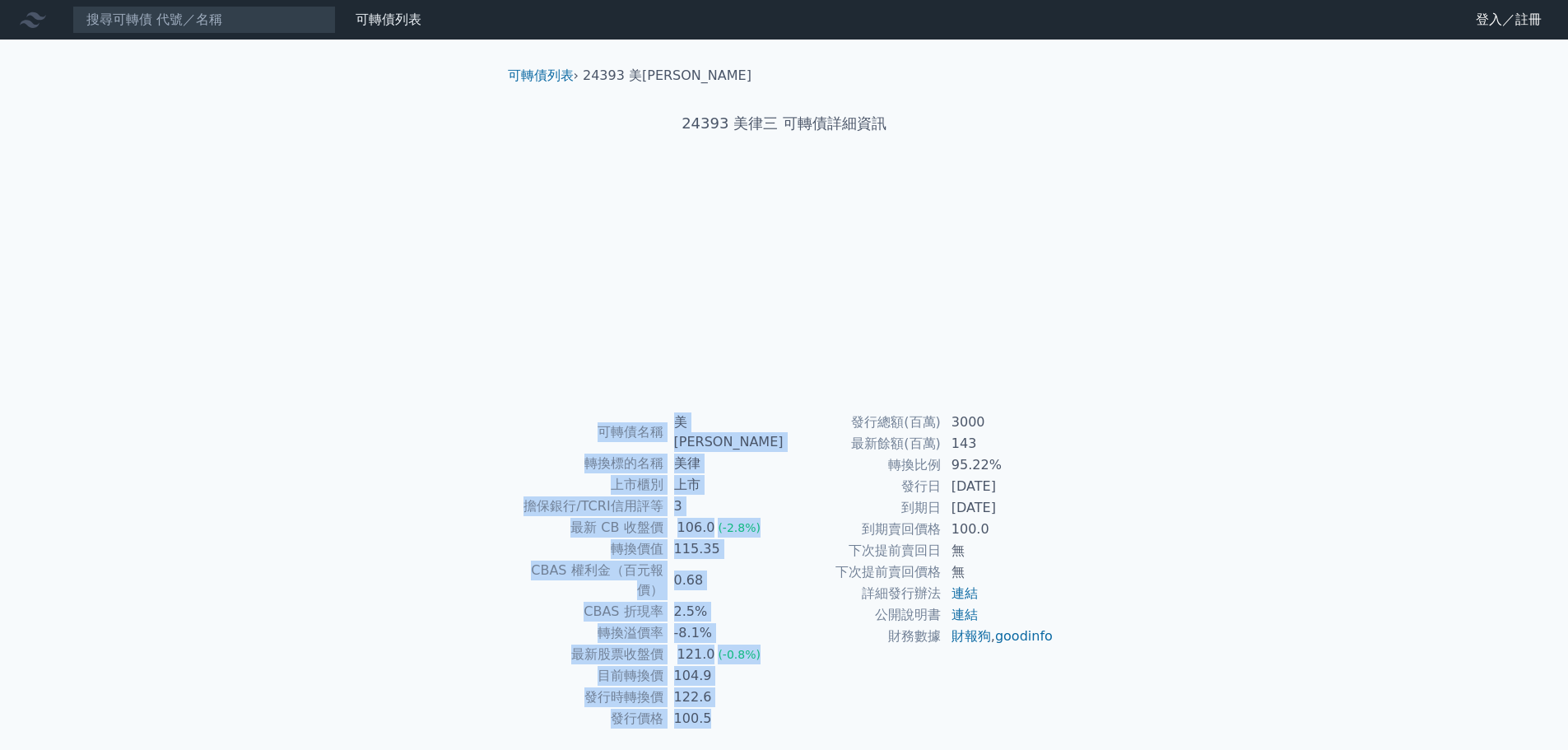
drag, startPoint x: 940, startPoint y: 630, endPoint x: 604, endPoint y: 424, distance: 394.1
click at [604, 424] on div "可轉債名稱 美律三 轉換標的名稱 美律 上市櫃別 上市 擔保銀行/TCRI信用評等 3 最新 CB 收盤價 106.0 (-2.8%) 轉換價值 115.35…" at bounding box center [784, 570] width 579 height 318
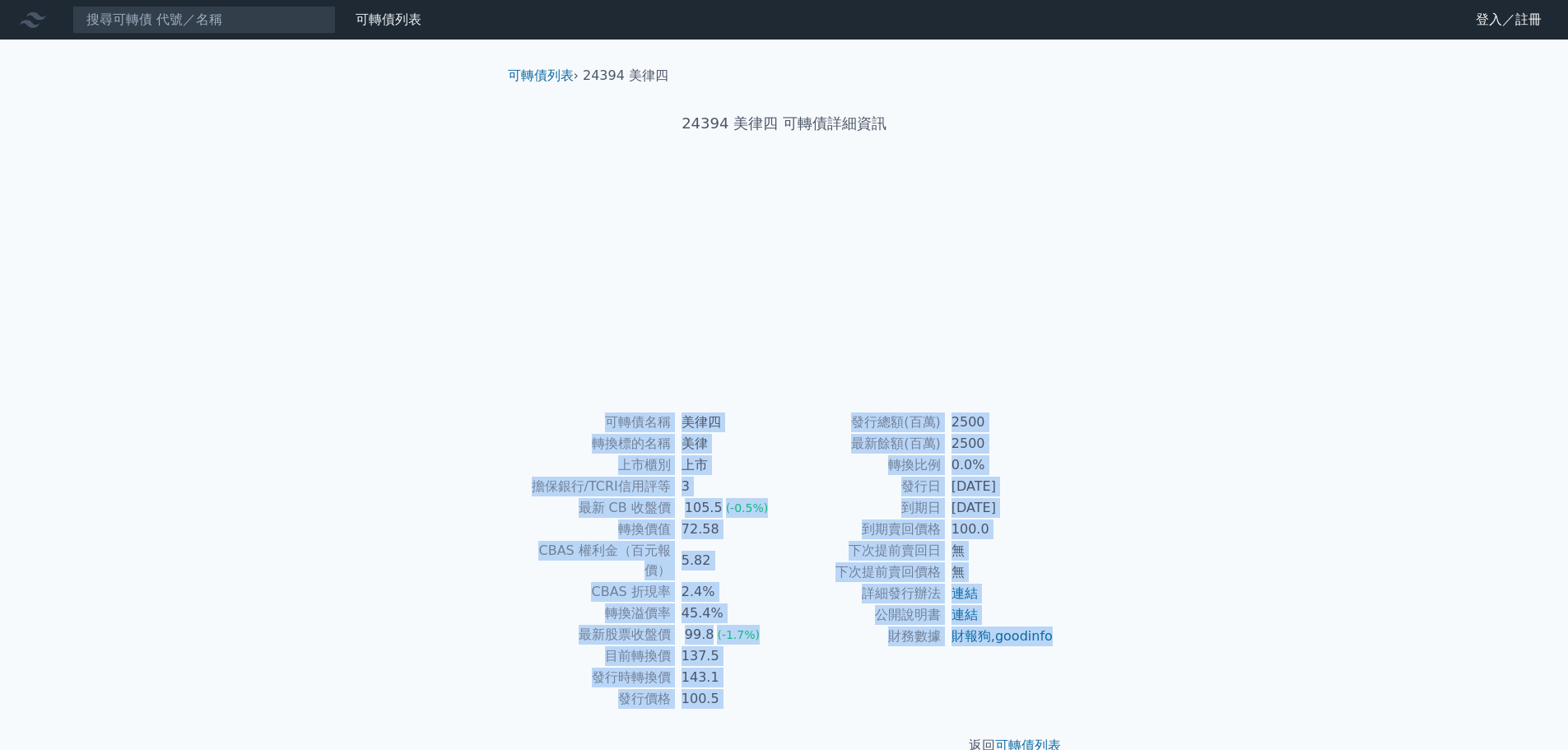
drag, startPoint x: 0, startPoint y: 0, endPoint x: 601, endPoint y: 419, distance: 732.6
click at [601, 419] on div "可轉債名稱 美律四 轉換標的名稱 美律 上市櫃別 上市 擔保銀行/TCRI信用評等 3 最新 CB 收盤價 105.5 (-0.5%) 轉換價值 72.58 …" at bounding box center [784, 560] width 579 height 298
copy div "lorem ips dolors am cons ad elit/SEDDoeiu 7 te IN utl 153.4 (-0.7%) etdo 24.39 …"
drag, startPoint x: 1049, startPoint y: 652, endPoint x: 610, endPoint y: 405, distance: 503.7
click at [610, 405] on div "可轉債列表 › 24395 美律五 24395 美律五 可轉債詳細資訊 可轉債名稱 美律五 轉換標的名稱 美律 上市櫃別 上市 擔保銀行/TCRI信用評等 3…" at bounding box center [784, 410] width 579 height 742
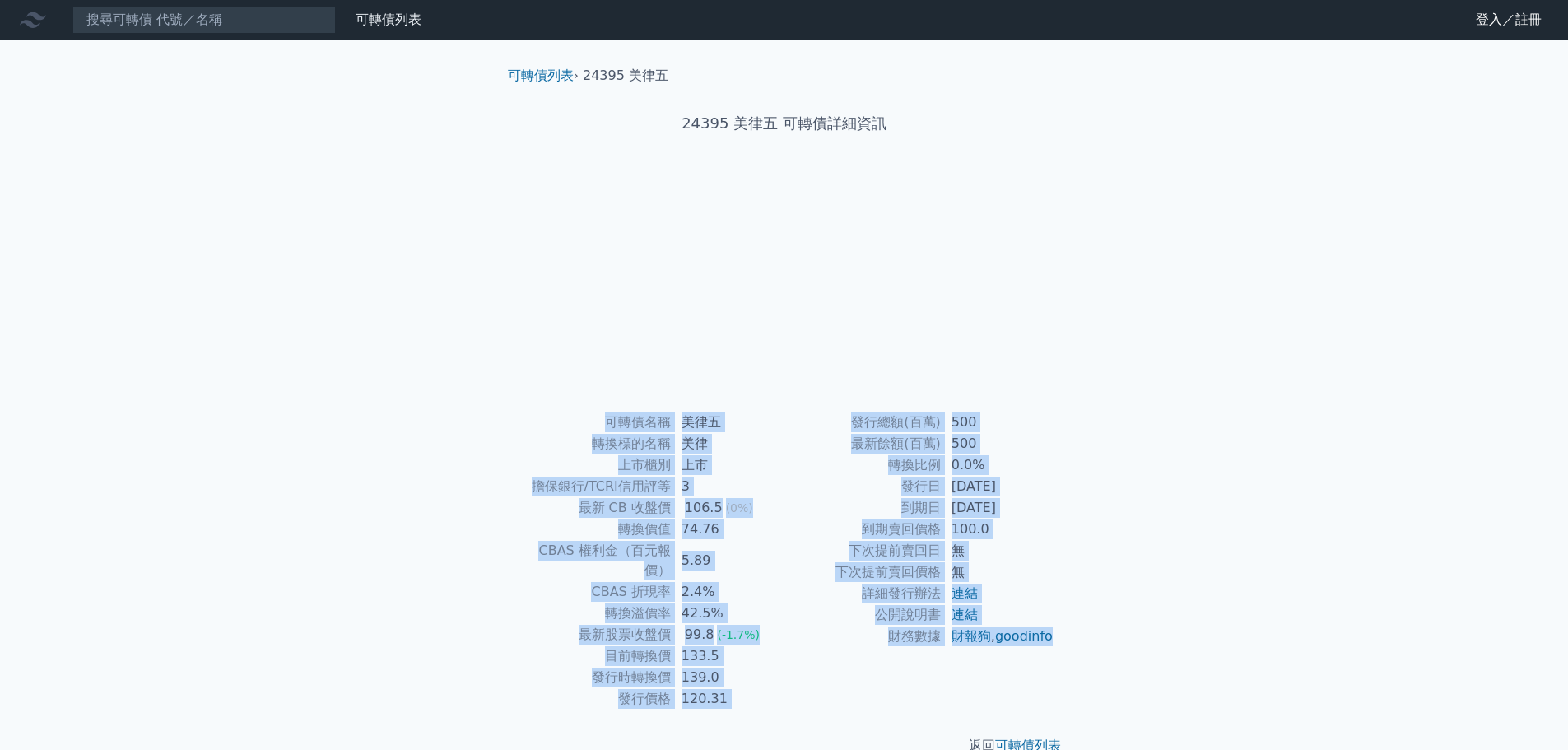
copy div "可轉債名稱 美律五 轉換標的名稱 美律 上市櫃別 上市 擔保銀行/TCRI信用評等 3 最新 CB 收盤價 106.5 (0%) 轉換價值 74.76 CBA…"
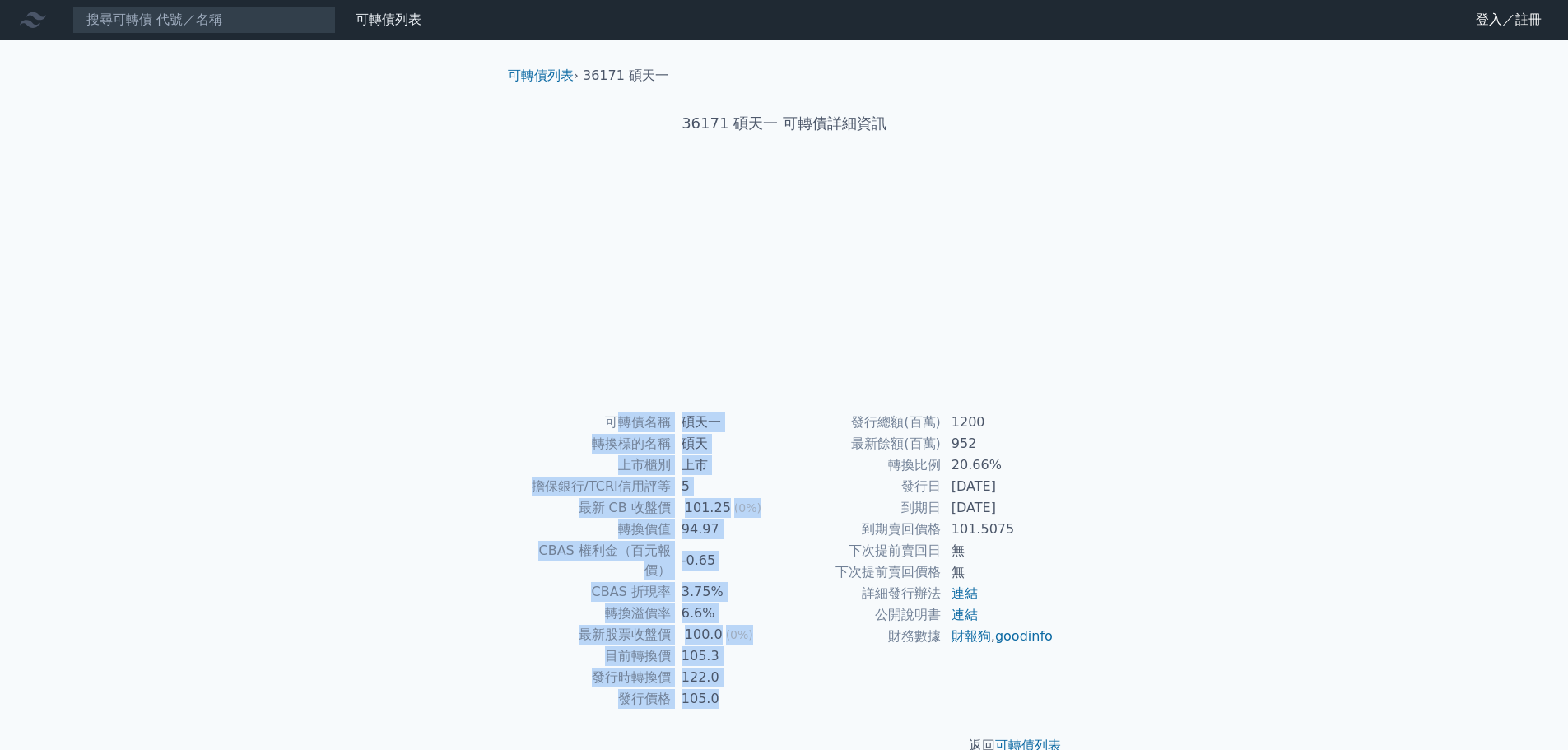
drag, startPoint x: 1066, startPoint y: 658, endPoint x: 617, endPoint y: 413, distance: 511.5
click at [617, 413] on div "可轉債名稱 碩天一 轉換標的名稱 碩天 上市櫃別 上市 擔保銀行/TCRI信用評等 5 最新 CB 收盤價 101.25 (0%) 轉換價值 94.97 CB…" at bounding box center [784, 560] width 579 height 298
copy div "可轉債名稱 碩天一 轉換標的名稱 碩天 上市櫃別 上市 擔保銀行/TCRI信用評等 5 最新 CB 收盤價 101.25 (0%) 轉換價值 94.97 CB…"
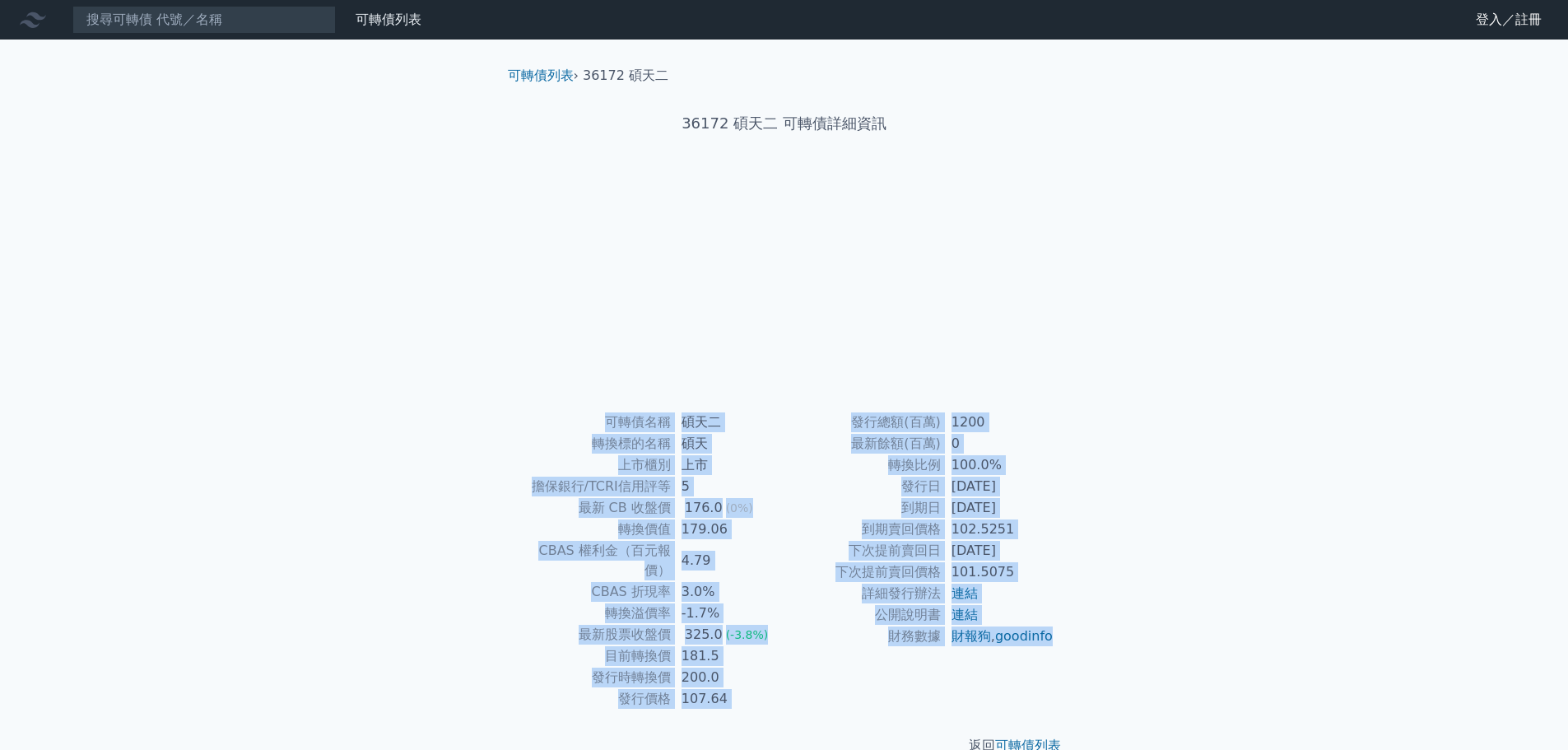
drag, startPoint x: 1053, startPoint y: 654, endPoint x: 551, endPoint y: 424, distance: 552.2
click at [551, 424] on div "可轉債名稱 碩天二 轉換標的名稱 碩天 上市櫃別 上市 擔保銀行/TCRI信用評等 5 最新 CB 收盤價 176.0 (0%) 轉換價值 179.06 CB…" at bounding box center [784, 560] width 579 height 298
copy div "lorem ips dolors am cons ad elit/SEDDoeiu 2 te IN utl 221.4 (0%) etdo 988.10 MA…"
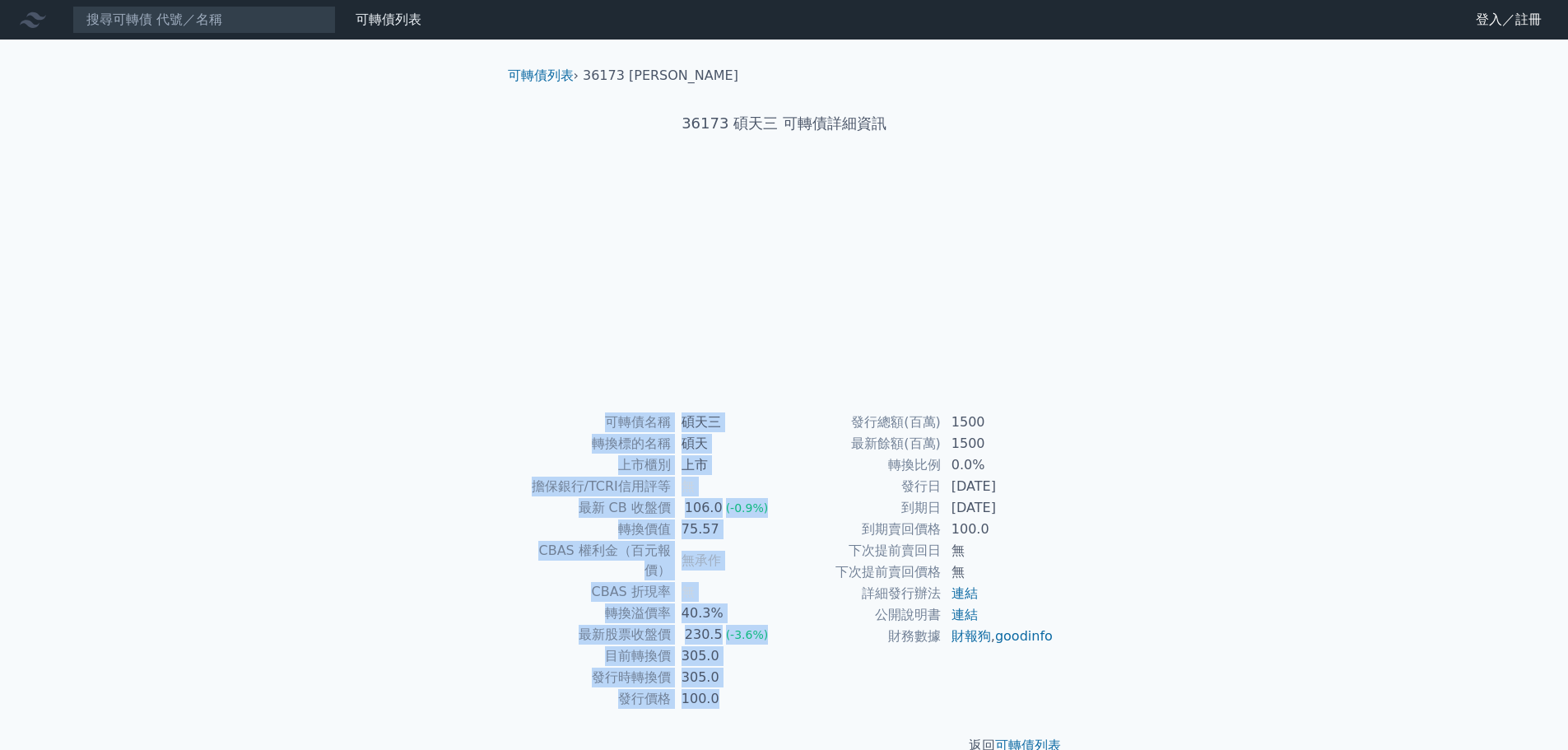
drag, startPoint x: 1056, startPoint y: 655, endPoint x: 594, endPoint y: 426, distance: 515.6
click at [594, 426] on div "可轉債名稱 碩天三 轉換標的名稱 碩天 上市櫃別 上市 擔保銀行/TCRI信用評等 無 最新 CB 收盤價 106.0 (-0.9%) 轉換價值 75.57 …" at bounding box center [784, 560] width 579 height 298
copy div "可轉債名稱 碩天三 轉換標的名稱 碩天 上市櫃別 上市 擔保銀行/TCRI信用評等 無 最新 CB 收盤價 106.0 (-0.9%) 轉換價值 75.57 …"
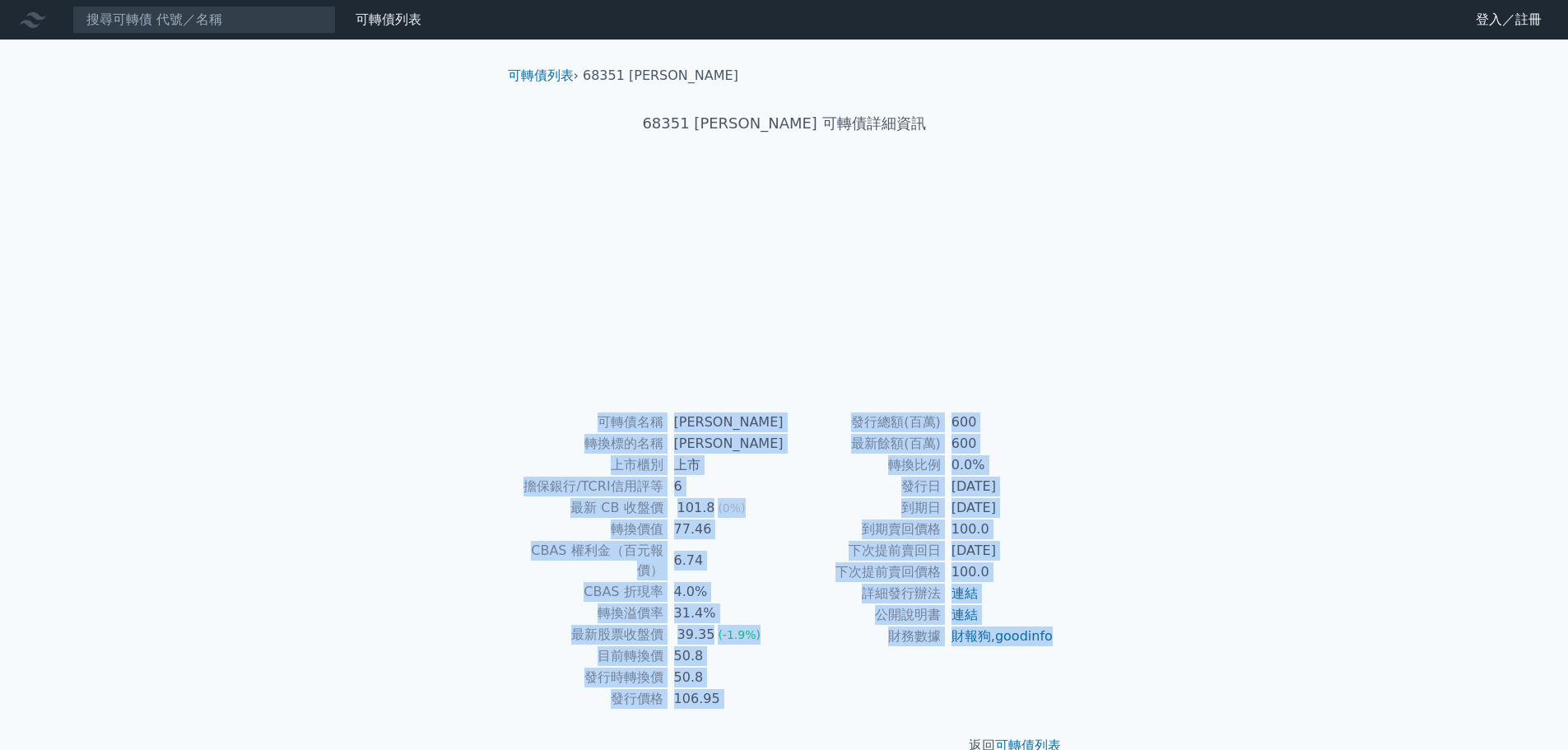
drag, startPoint x: 1025, startPoint y: 651, endPoint x: 545, endPoint y: 369, distance: 556.7
click at [545, 369] on div "可轉債列表 › 68351 圓裕一 68351 圓裕一 可轉債詳細資訊 可轉債名稱 圓裕一 轉換標的名稱 圓裕 上市櫃別 上市 擔保銀行/TCRI信用評等 6…" at bounding box center [784, 410] width 579 height 742
copy div "可轉債名稱 圓裕一 轉換標的名稱 圓裕 上市櫃別 上市 擔保銀行/TCRI信用評等 6 最新 CB 收盤價 101.8 (0%) 轉換價值 77.46 CBA…"
drag, startPoint x: 1025, startPoint y: 656, endPoint x: 602, endPoint y: 427, distance: 481.0
click at [602, 427] on div "可轉債名稱 耀登一 轉換標的名稱 耀登 上市櫃別 上市 擔保銀行/TCRI信用評等 兆豐銀 最新 CB 收盤價 99.9 (0%) 轉換價值 47.26 CB…" at bounding box center [784, 560] width 579 height 298
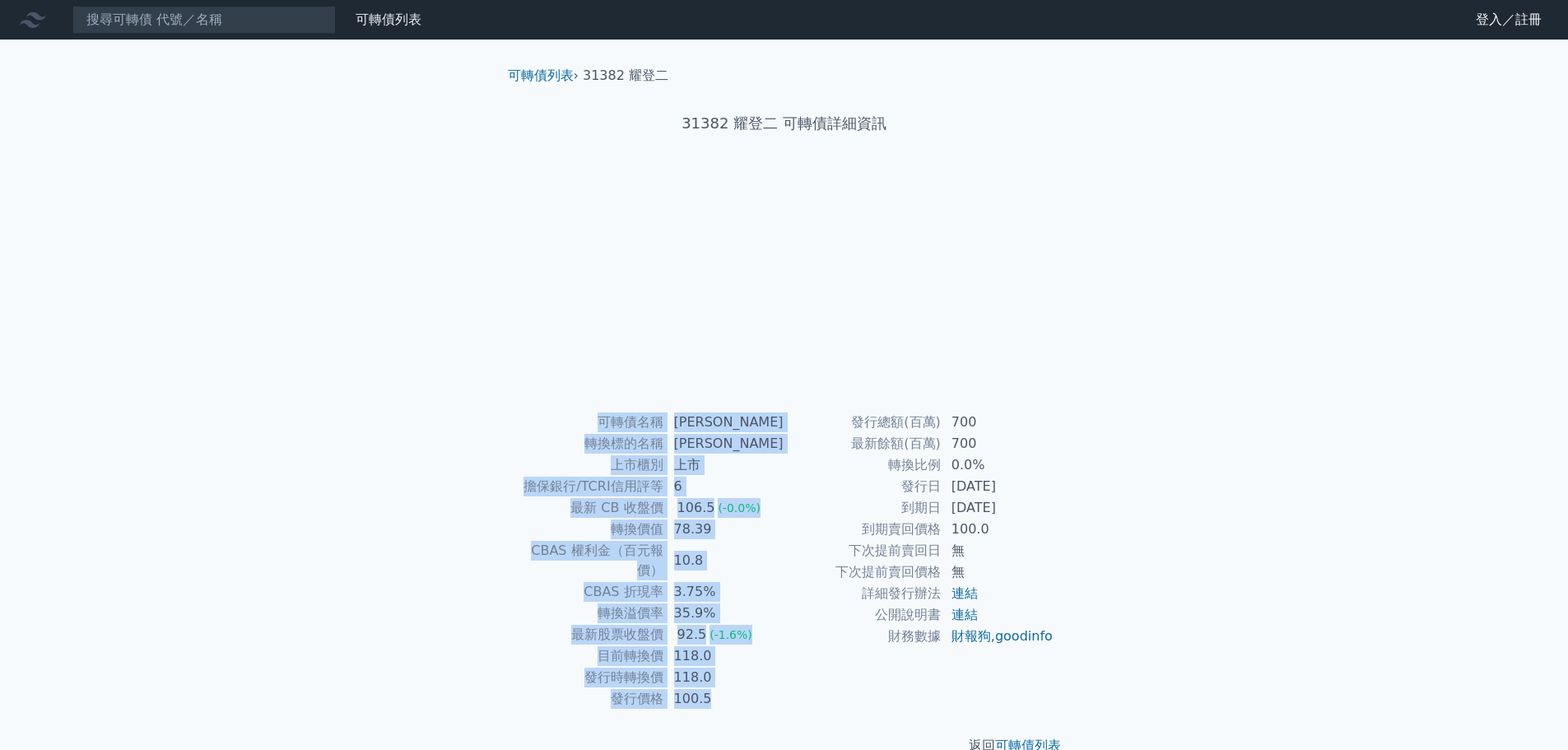
drag, startPoint x: 1062, startPoint y: 662, endPoint x: 589, endPoint y: 427, distance: 528.2
click at [589, 427] on div "可轉債名稱 耀登二 轉換標的名稱 耀登 上市櫃別 上市 擔保銀行/TCRI信用評等 6 最新 CB 收盤價 106.5 (-0.0%) 轉換價值 78.39 …" at bounding box center [784, 560] width 579 height 298
copy div "可轉債名稱 耀登二 轉換標的名稱 耀登 上市櫃別 上市 擔保銀行/TCRI信用評等 6 最新 CB 收盤價 106.5 (-0.0%) 轉換價值 78.39 …"
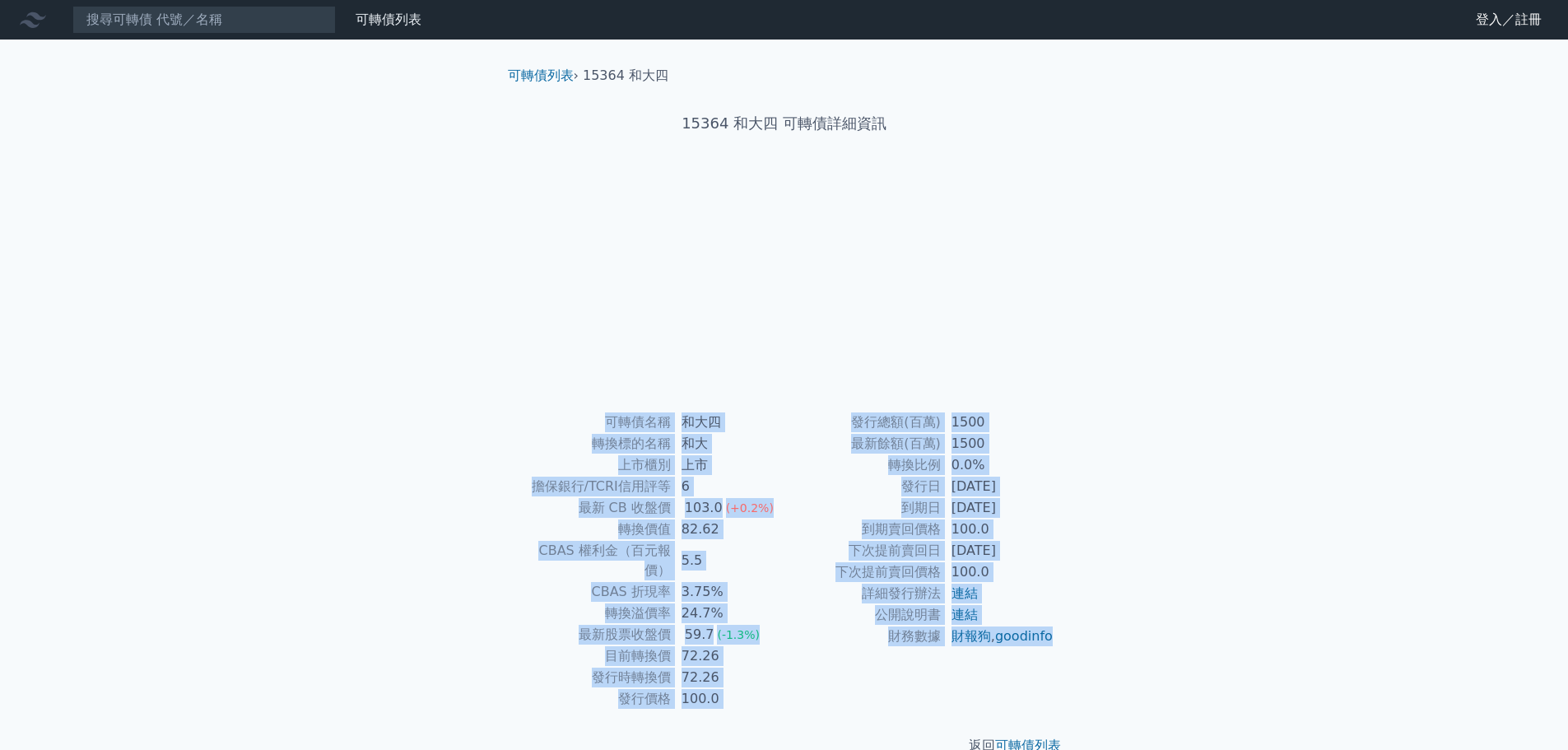
drag, startPoint x: 1037, startPoint y: 653, endPoint x: 566, endPoint y: 416, distance: 527.3
click at [566, 416] on div "可轉債名稱 和大四 轉換標的名稱 和大 上市櫃別 上市 擔保銀行/TCRI信用評等 6 最新 CB 收盤價 103.0 (+0.2%) 轉換價值 82.62 …" at bounding box center [784, 560] width 579 height 298
copy div "可轉債名稱 和大四 轉換標的名稱 和大 上市櫃別 上市 擔保銀行/TCRI信用評等 6 最新 CB 收盤價 103.0 (+0.2%) 轉換價值 82.62 …"
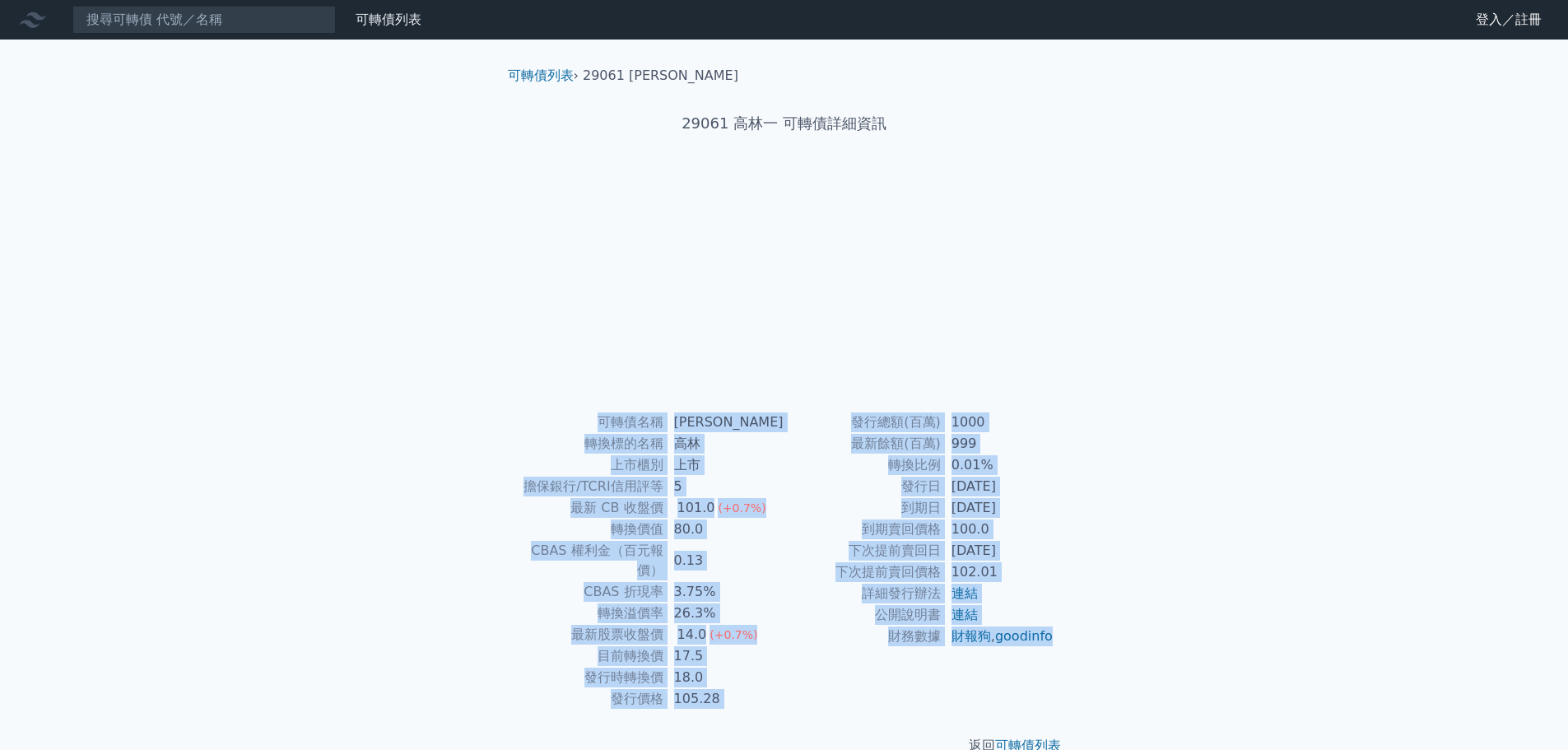
drag, startPoint x: 1042, startPoint y: 657, endPoint x: 621, endPoint y: 437, distance: 475.0
click at [602, 413] on div "可轉債名稱 高林一 轉換標的名稱 高林 上市櫃別 上市 擔保銀行/TCRI信用評等 5 最新 CB 收盤價 101.0 (+0.7%) 轉換價值 80.0 C…" at bounding box center [784, 560] width 579 height 298
copy div "可轉債名稱 高林一 轉換標的名稱 高林 上市櫃別 上市 擔保銀行/TCRI信用評等 5 最新 CB 收盤價 101.0 (+0.7%) 轉換價值 80.0 C…"
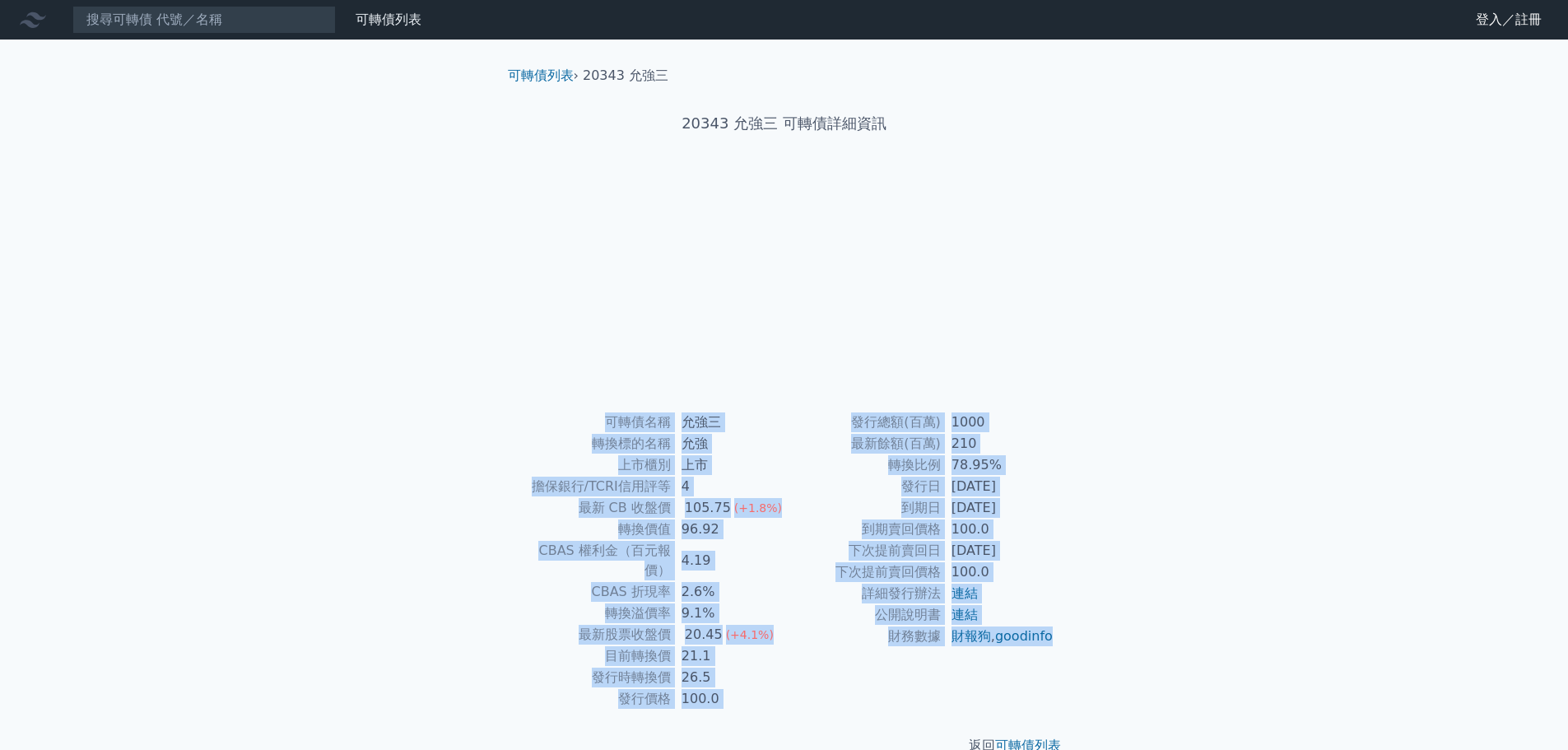
drag, startPoint x: 1031, startPoint y: 656, endPoint x: 605, endPoint y: 419, distance: 487.5
click at [605, 419] on div "可轉債名稱 允強三 轉換標的名稱 允強 上市櫃別 上市 擔保銀行/TCRI信用評等 4 最新 CB 收盤價 105.75 (+1.8%) 轉換價值 96.92…" at bounding box center [784, 560] width 579 height 298
copy div "可轉債名稱 允強三 轉換標的名稱 允強 上市櫃別 上市 擔保銀行/TCRI信用評等 4 最新 CB 收盤價 105.75 (+1.8%) 轉換價值 96.92…"
drag, startPoint x: 1036, startPoint y: 660, endPoint x: 576, endPoint y: 407, distance: 525.0
click at [576, 407] on div "可轉債列表 › 20344 允強四 20344 允強四 可轉債詳細資訊 可轉債名稱 允強四 轉換標的名稱 允強 上市櫃別 上市 擔保銀行/TCRI信用評等 4…" at bounding box center [784, 410] width 579 height 742
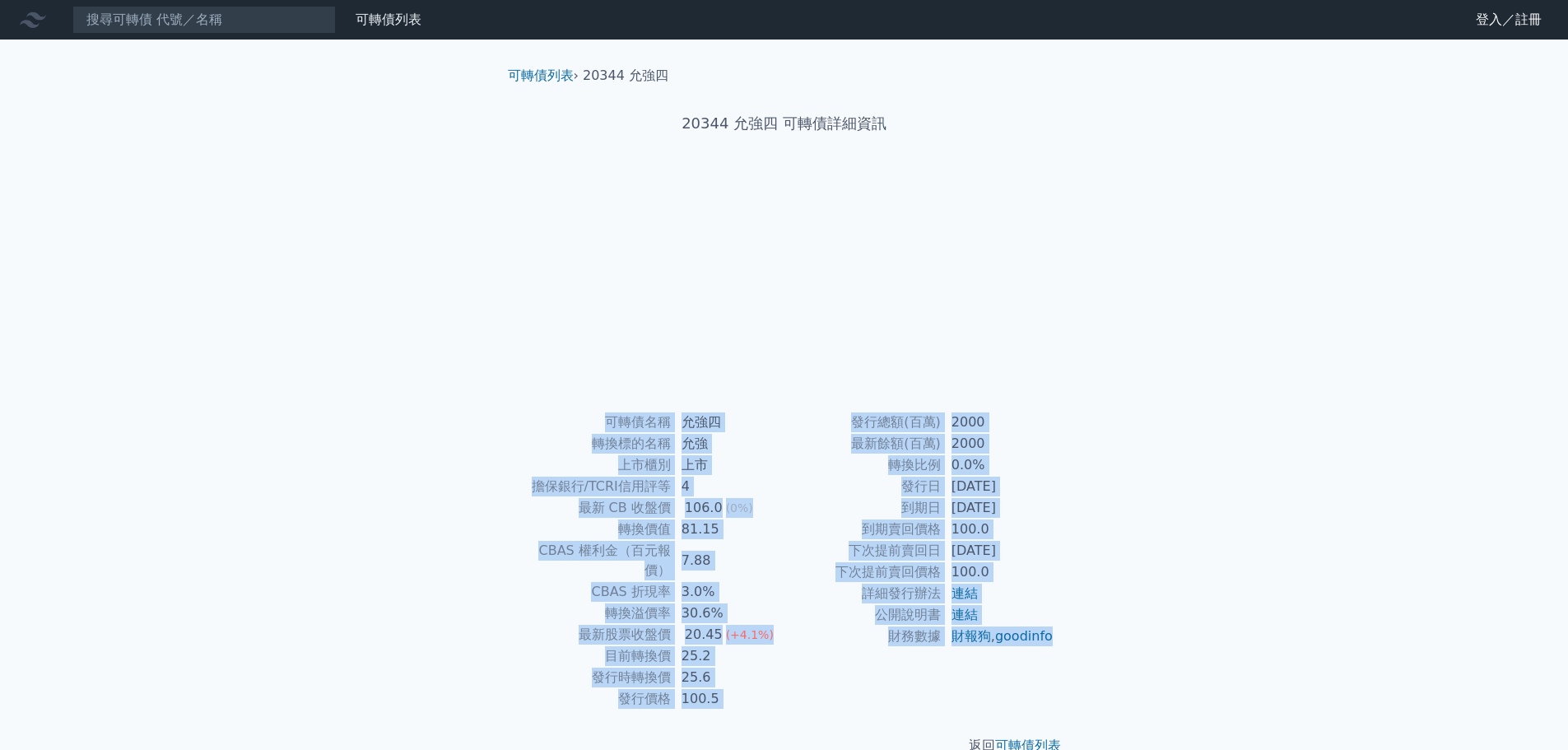
copy div "lorem ips dolors am cons ad elit/SEDDoeiu 7 te IN utl 786.3 (9%) etdo 09.63 MAG…"
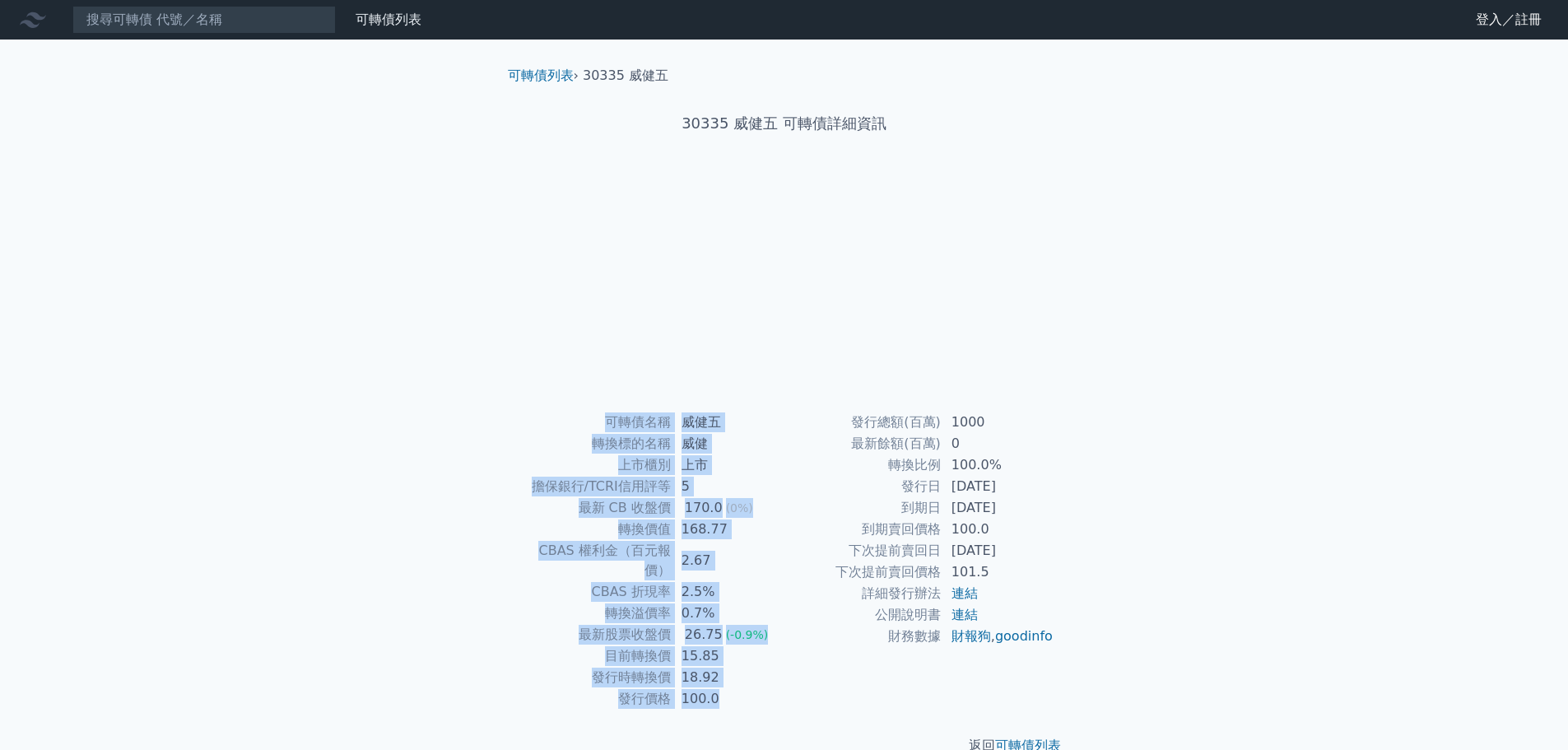
drag, startPoint x: 1058, startPoint y: 652, endPoint x: 605, endPoint y: 423, distance: 507.6
click at [605, 423] on div "可轉債名稱 威健五 轉換標的名稱 威健 上市櫃別 上市 擔保銀行/TCRI信用評等 5 最新 CB 收盤價 170.0 (0%) 轉換價值 168.77 CB…" at bounding box center [784, 560] width 579 height 298
drag, startPoint x: 1060, startPoint y: 653, endPoint x: 568, endPoint y: 405, distance: 551.0
click at [568, 405] on div "可轉債列表 › 30336 威健六 30336 威健六 可轉債詳細資訊 可轉債名稱 威健六 轉換標的名稱 威健 上市櫃別 上市 擔保銀行/TCRI信用評等 6…" at bounding box center [784, 410] width 579 height 742
copy div "可轉債名稱 威健六 轉換標的名稱 威健 上市櫃別 上市 擔保銀行/TCRI信用評等 6 最新 CB 收盤價 123.0 (0%) 轉換價值 110.4 CBA…"
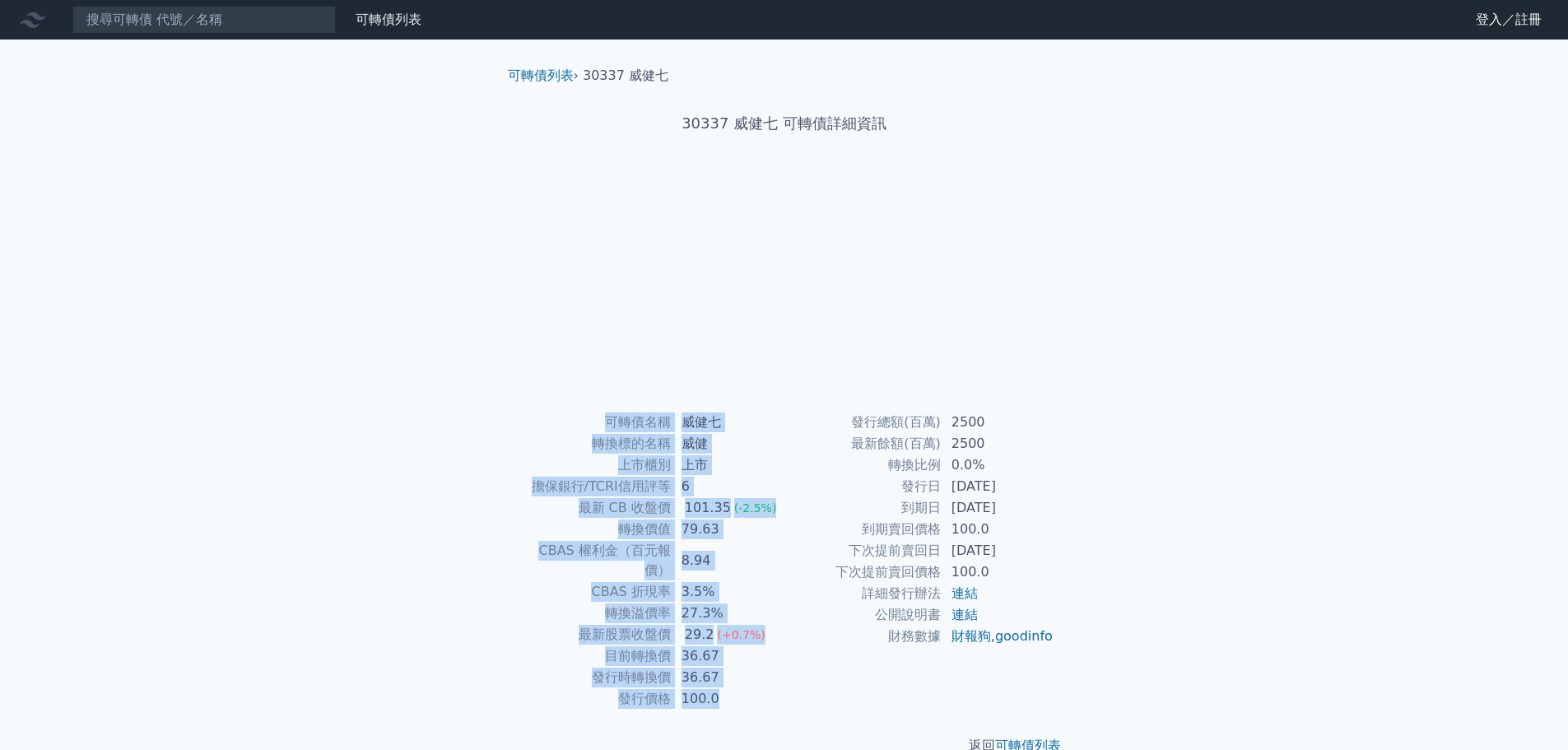
drag, startPoint x: 1047, startPoint y: 661, endPoint x: 459, endPoint y: 422, distance: 634.7
click at [459, 422] on div "可轉債列表 財務數據 可轉債列表 財務數據 登入／註冊 登入／註冊 可轉債列表 › 30337 威健七 30337 威健七 可轉債詳細資訊 可轉債名稱 6" at bounding box center [784, 391] width 1568 height 782
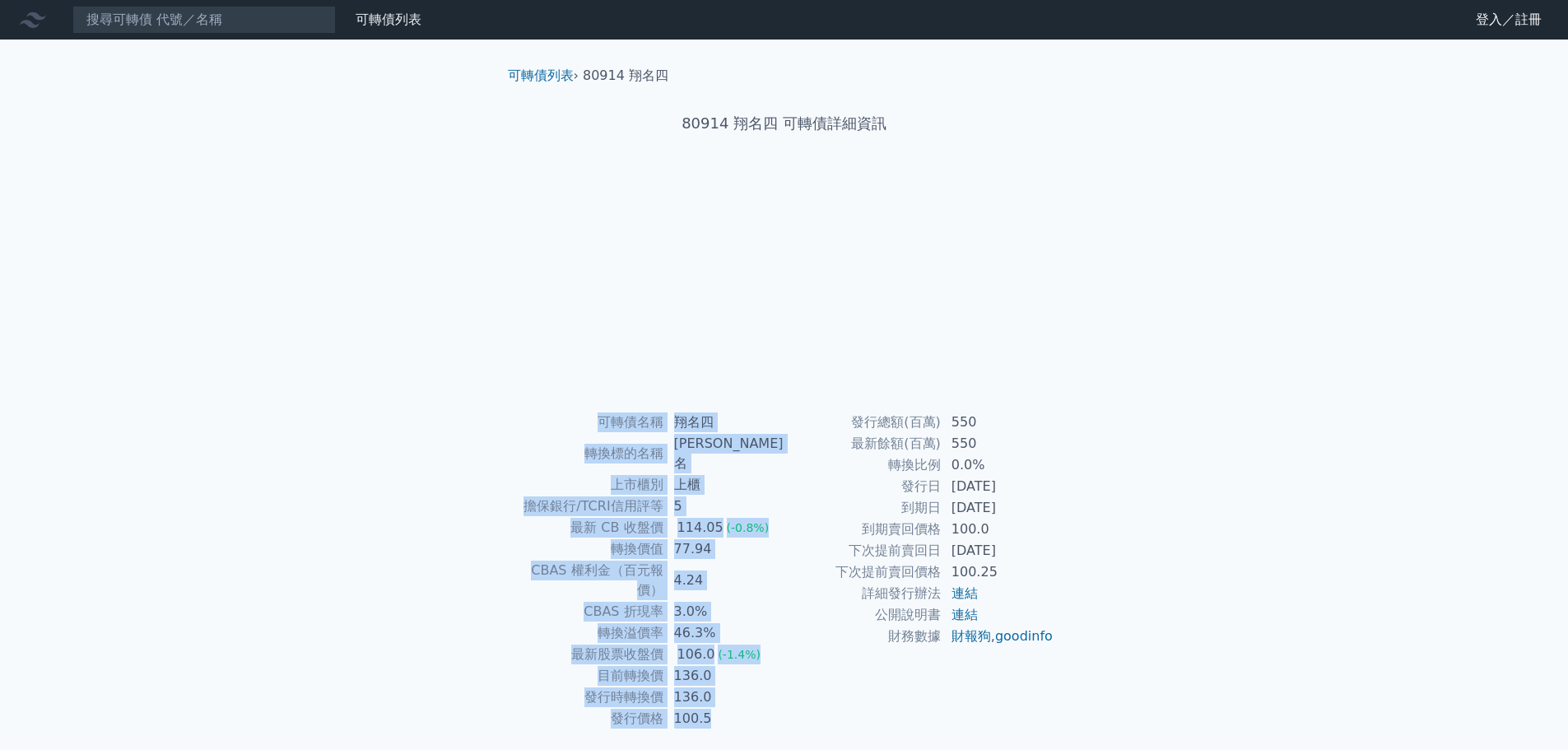
drag, startPoint x: 1074, startPoint y: 656, endPoint x: 556, endPoint y: 403, distance: 576.5
click at [556, 403] on div "可轉債列表 › 80914 翔名四 80914 翔名四 可轉債詳細資訊 可轉債名稱 翔名四 轉換標的名稱 翔名 上市櫃別 上櫃 擔保銀行/TCRI信用評等 5…" at bounding box center [784, 420] width 632 height 762
copy div "可轉債名稱 翔名四 轉換標的名稱 翔名 上市櫃別 上櫃 擔保銀行/TCRI信用評等 5 最新 CB 收盤價 114.05 (-0.8%) 轉換價值 77.94…"
drag, startPoint x: 1194, startPoint y: 240, endPoint x: 1228, endPoint y: 192, distance: 58.8
click at [1196, 238] on div "可轉債列表 財務數據 可轉債列表 財務數據 登入／註冊 登入／註冊 可轉債列表 › 80914 翔名四 80914 翔名四 可轉債詳細資訊 可轉債名稱 5" at bounding box center [784, 401] width 1568 height 802
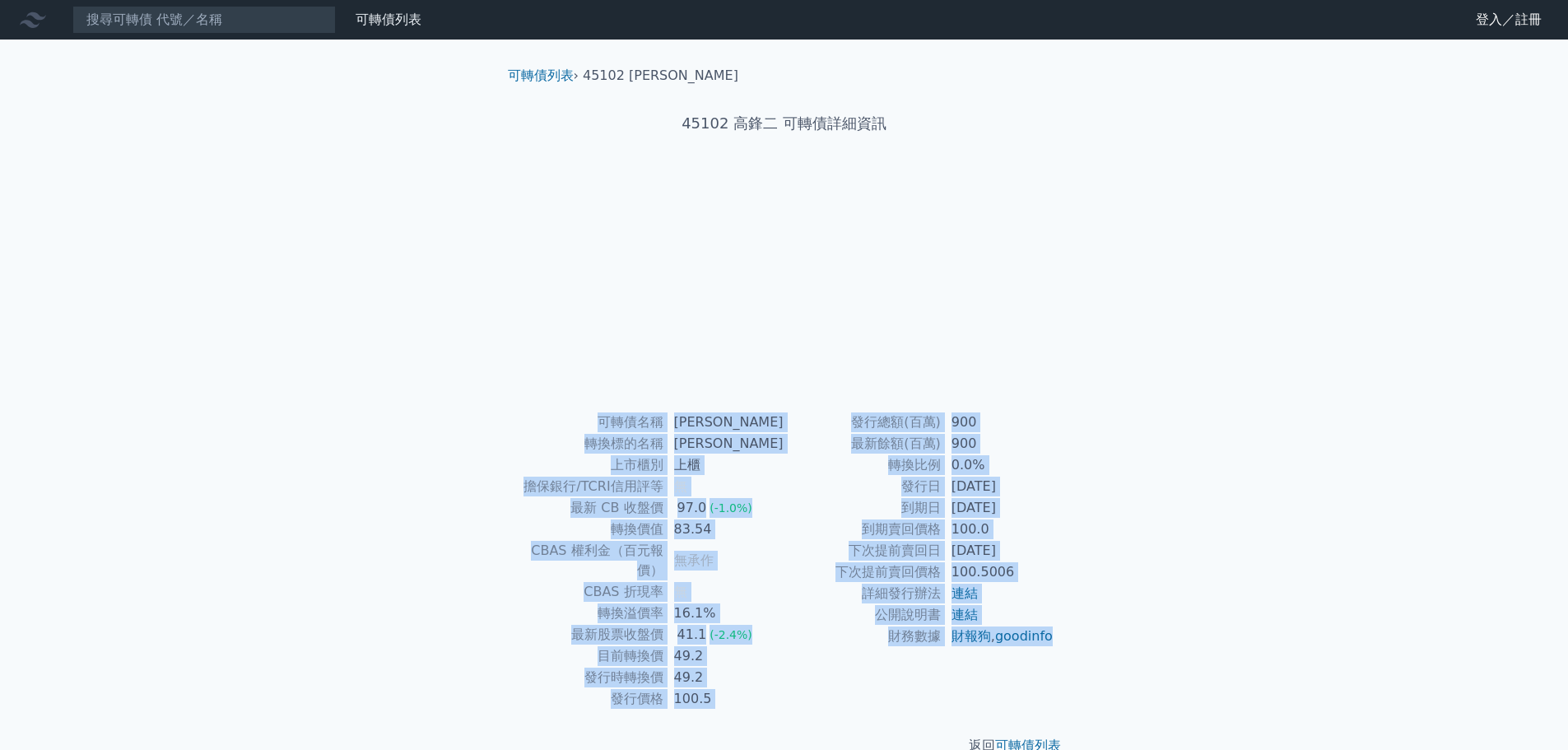
drag, startPoint x: 837, startPoint y: 617, endPoint x: 607, endPoint y: 425, distance: 299.6
click at [607, 425] on div "可轉債名稱 [PERSON_NAME]二 轉換標的名稱 [PERSON_NAME] 上市櫃別 上櫃 擔保銀行/TCRI信用評等 無 最新 CB 收盤價 97.…" at bounding box center [784, 560] width 579 height 298
copy div "lorem ips dolors am cons ad elit/SEDDoeiu t in UT lab 57.5 (-0.2%) etdo 03.64 M…"
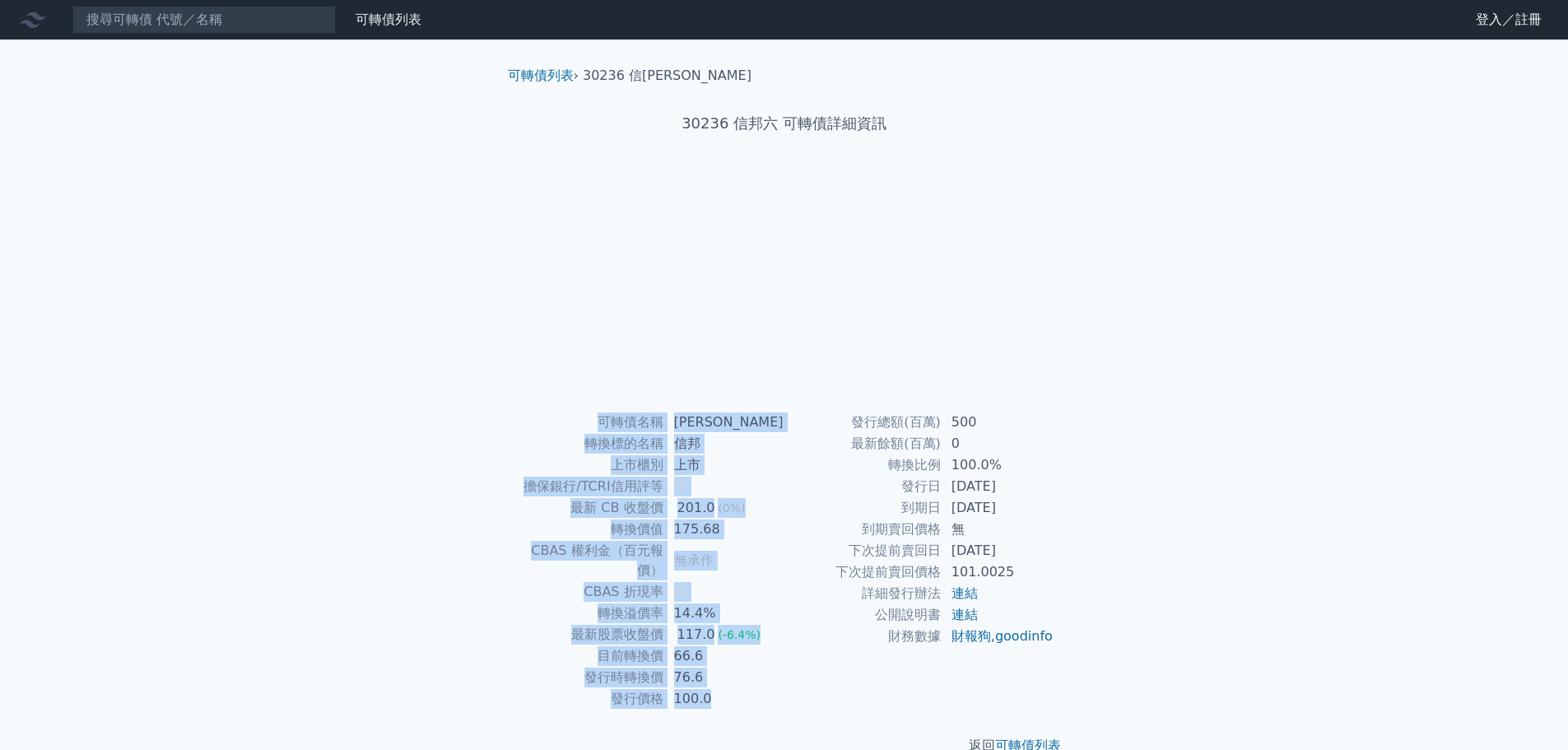
drag, startPoint x: 1096, startPoint y: 655, endPoint x: 546, endPoint y: 418, distance: 598.9
click at [546, 418] on div "可轉債列表 › 30236 信邦六 30236 信邦六 可轉債詳細資訊 可轉債名稱 信邦六 轉換標的名稱 信邦 上市櫃別 上市 擔保銀行/TCRI信用評等 無…" at bounding box center [784, 410] width 632 height 742
copy div "可轉債名稱 信邦六 轉換標的名稱 信邦 上市櫃別 上市 擔保銀行/TCRI信用評等 無 最新 CB 收盤價 201.0 (0%) 轉換價值 175.68 CB…"
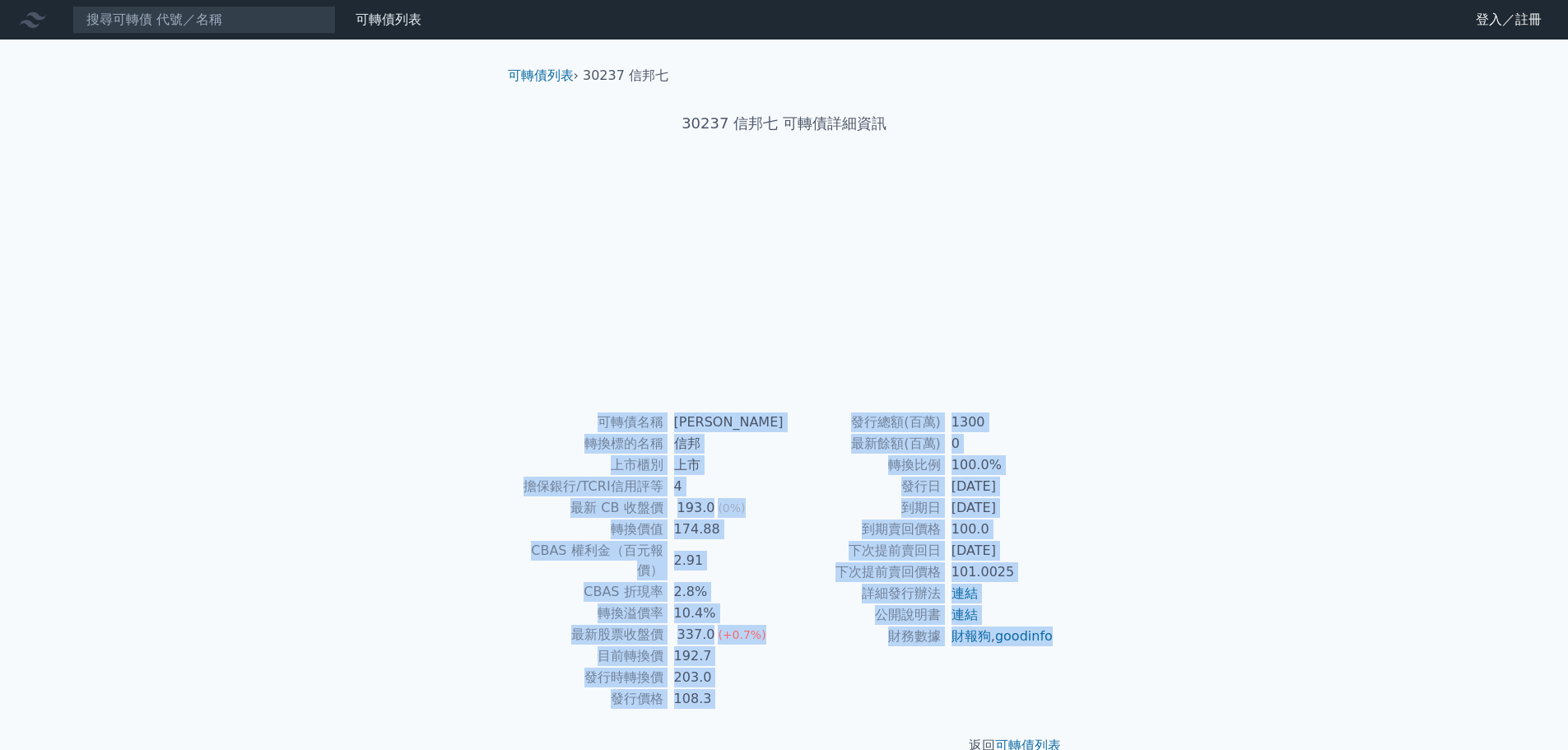
drag, startPoint x: 1047, startPoint y: 658, endPoint x: 600, endPoint y: 427, distance: 503.2
click at [600, 427] on div "可轉債名稱 信邦七 轉換標的名稱 信邦 上市櫃別 上市 擔保銀行/TCRI信用評等 4 最新 CB 收盤價 193.0 (0%) 轉換價值 174.88 CB…" at bounding box center [784, 560] width 579 height 298
copy div "可轉債名稱 信邦七 轉換標的名稱 信邦 上市櫃別 上市 擔保銀行/TCRI信用評等 4 最新 CB 收盤價 193.0 (0%) 轉換價值 174.88 CB…"
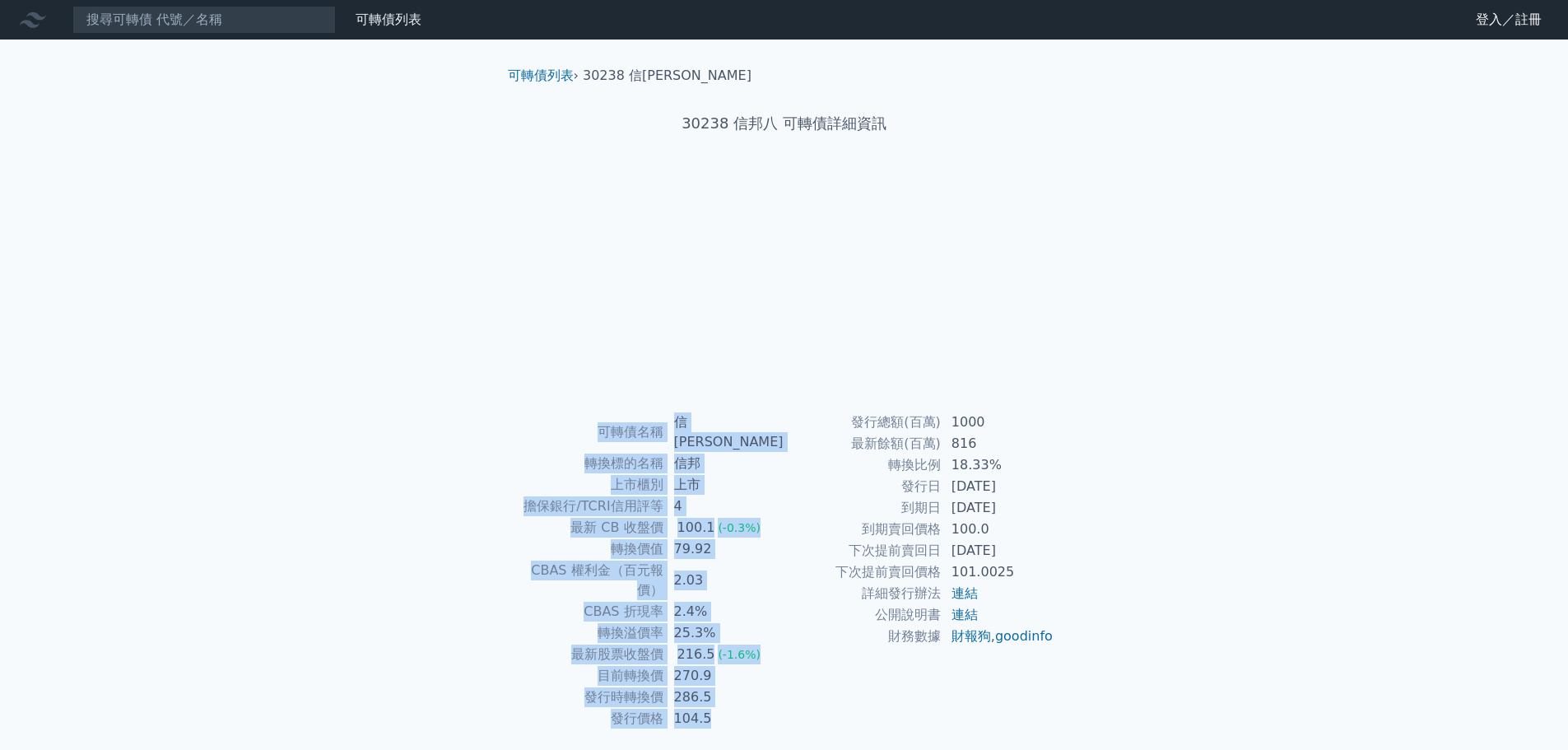
drag, startPoint x: 1093, startPoint y: 667, endPoint x: 584, endPoint y: 397, distance: 576.2
click at [584, 397] on div "可轉債列表 › 30238 信邦八 30238 信邦八 可轉債詳細資訊 可轉債名稱 信邦八 轉換標的名稱 信邦 上市櫃別 上市 擔保銀行/TCRI信用評等 4…" at bounding box center [784, 420] width 632 height 762
copy div "可轉債名稱 信邦八 轉換標的名稱 信邦 上市櫃別 上市 擔保銀行/TCRI信用評等 4 最新 CB 收盤價 100.1 (-0.3%) 轉換價值 79.92 …"
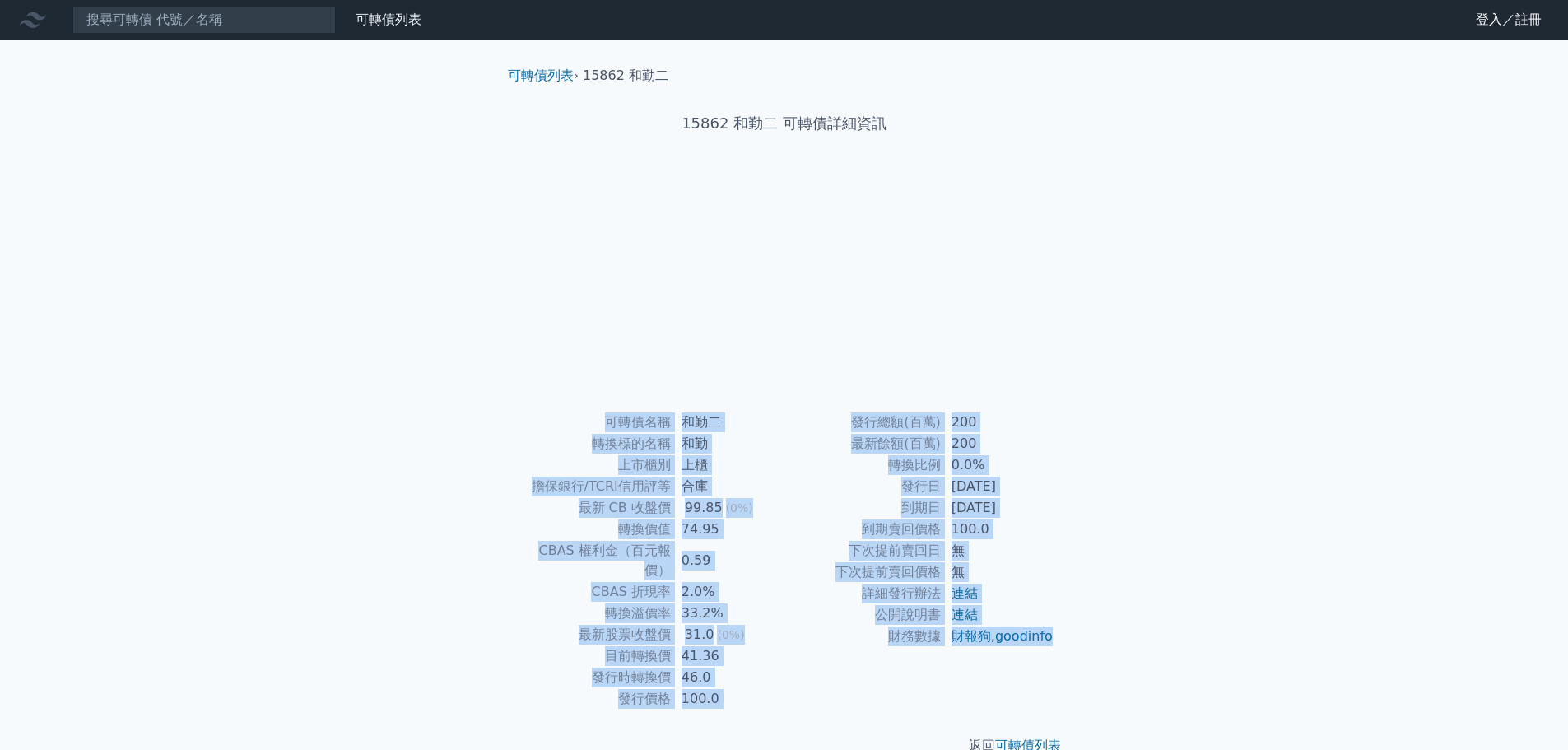
drag, startPoint x: 1032, startPoint y: 656, endPoint x: 614, endPoint y: 408, distance: 486.0
click at [614, 408] on div "可轉債列表 › 15862 和勤二 15862 和勤二 可轉債詳細資訊 可轉債名稱 和勤二 轉換標的名稱 和勤 上市櫃別 上櫃 擔保銀行/TCRI信用評等 合…" at bounding box center [784, 410] width 579 height 742
copy div "lorem ips dolors am cons ad elit/SEDDoeiu te in UT lab 53.49 (5%) etdo 20.27 MA…"
drag, startPoint x: 1043, startPoint y: 662, endPoint x: 583, endPoint y: 416, distance: 521.6
click at [583, 416] on div "可轉債名稱 和勤三 轉換標的名稱 和勤 上市櫃別 上櫃 擔保銀行/TCRI信用評等 無 最新 CB 收盤價 100.4 (0%) 轉換價值 80.1 CBAS…" at bounding box center [784, 560] width 579 height 298
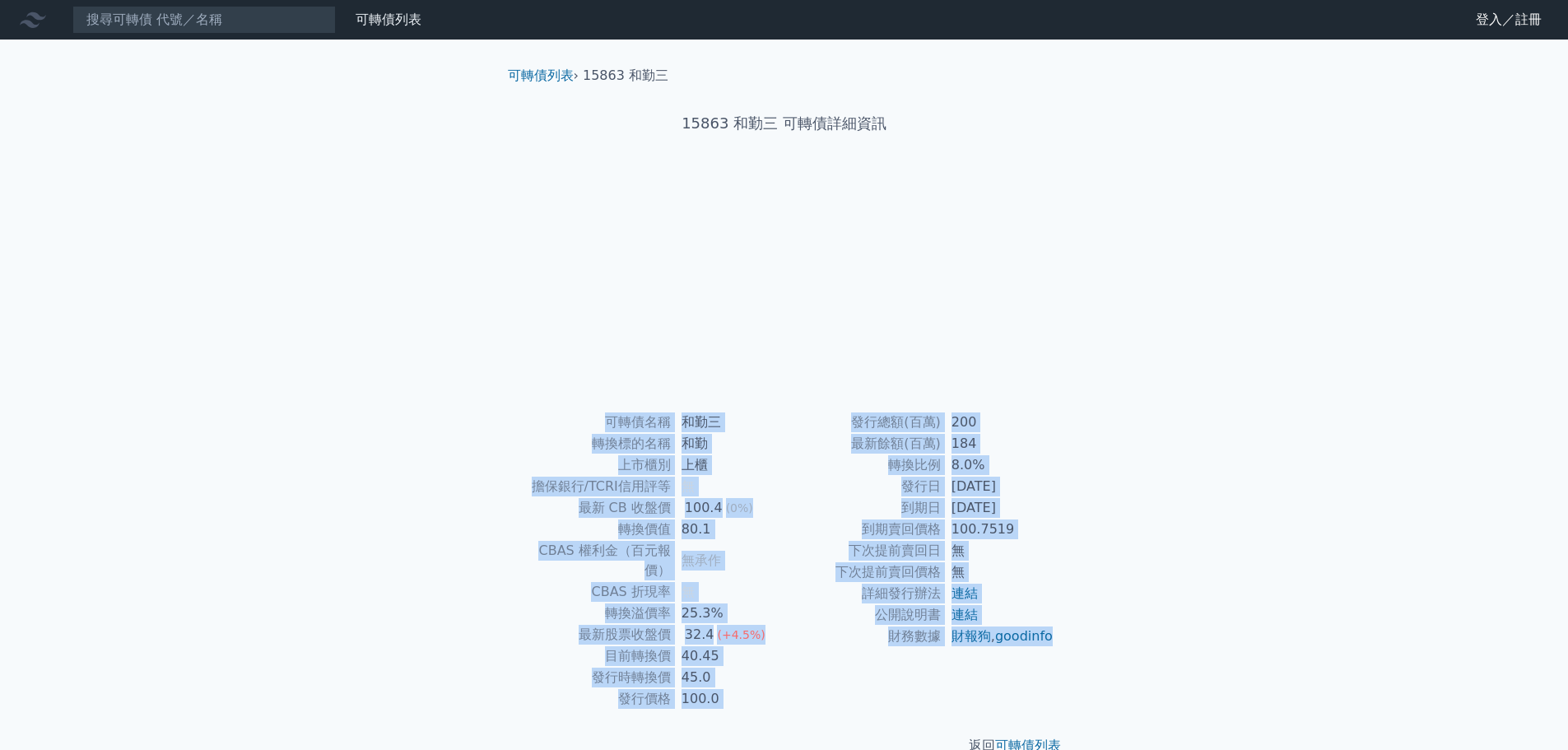
copy div "可轉債名稱 和勤三 轉換標的名稱 和勤 上市櫃別 上櫃 擔保銀行/TCRI信用評等 無 最新 CB 收盤價 100.4 (0%) 轉換價值 80.1 CBAS…"
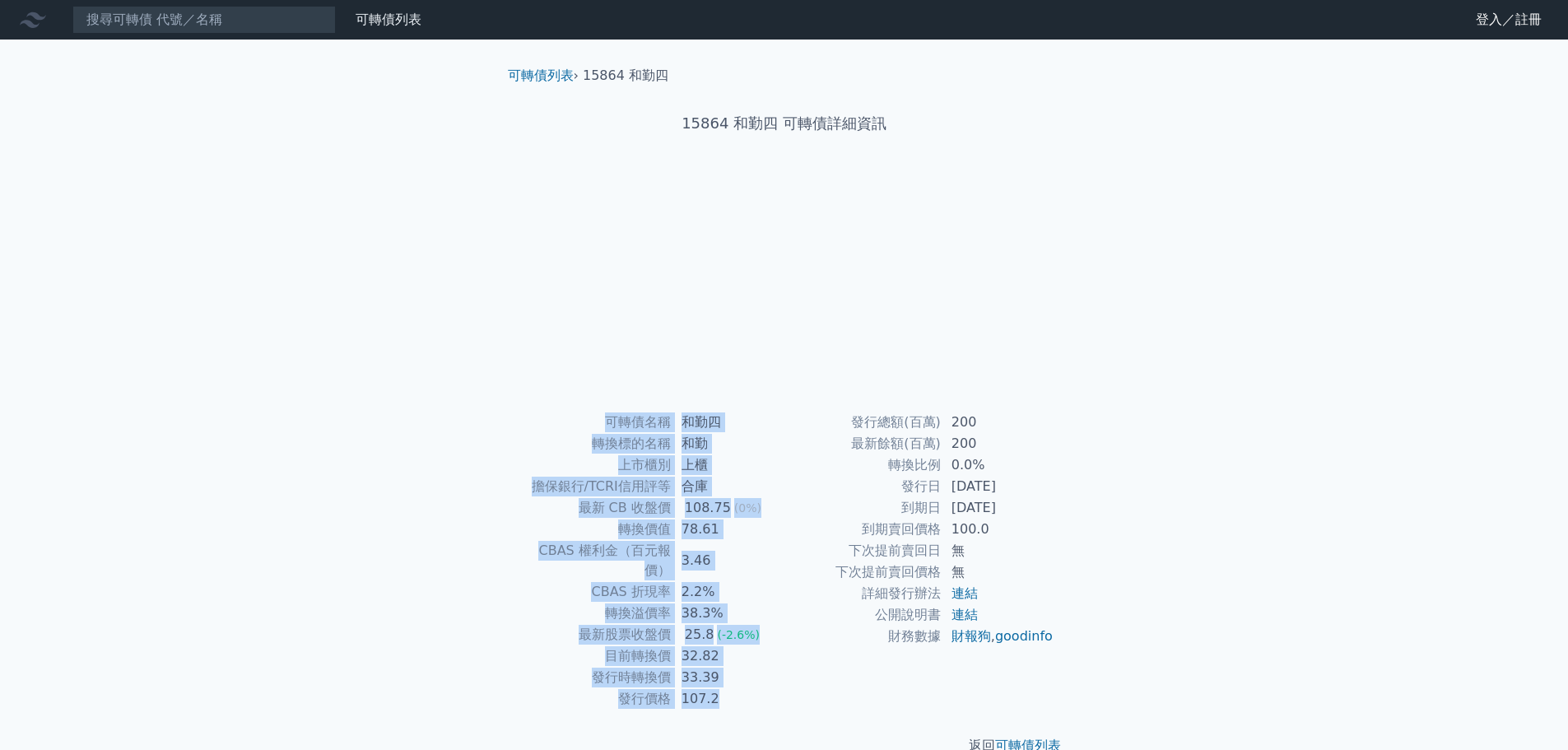
drag, startPoint x: 1070, startPoint y: 663, endPoint x: 616, endPoint y: 409, distance: 520.2
click at [616, 409] on div "可轉債列表 › 15864 和勤四 15864 和勤四 可轉債詳細資訊 可轉債名稱 和勤四 轉換標的名稱 和勤 上市櫃別 上櫃 擔保銀行/TCRI信用評等 合…" at bounding box center [784, 410] width 579 height 742
copy div "可轉債名稱 和勤四 轉換標的名稱 和勤 上市櫃別 上櫃 擔保銀行/TCRI信用評等 合庫 最新 CB 收盤價 108.75 (0%) 轉換價值 78.61 C…"
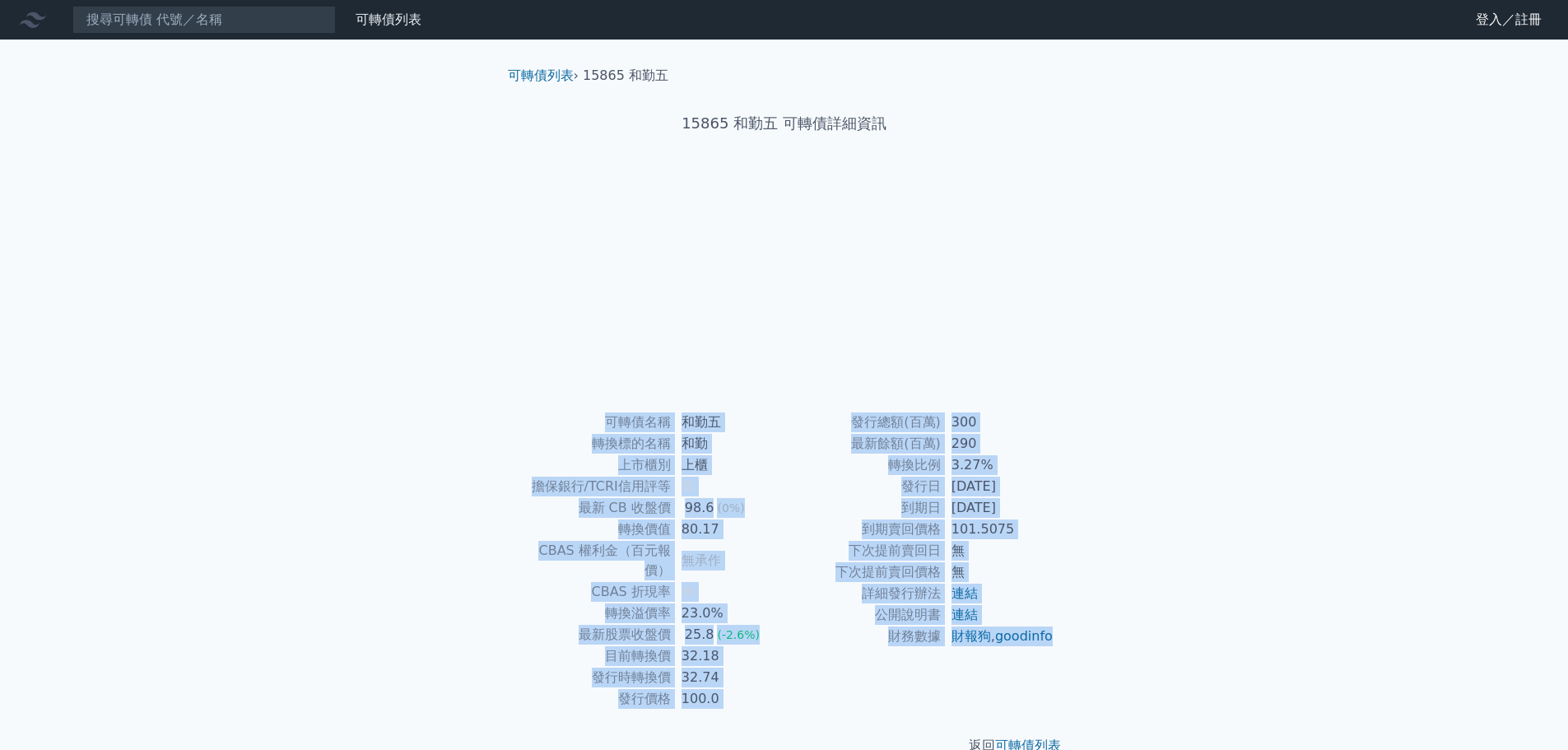
drag, startPoint x: 1043, startPoint y: 655, endPoint x: 559, endPoint y: 381, distance: 556.2
click at [559, 381] on div "可轉債列表 › 15865 和勤五 15865 和勤五 可轉債詳細資訊 可轉債名稱 和勤五 轉換標的名稱 和勤 上市櫃別 上櫃 擔保銀行/TCRI信用評等 無…" at bounding box center [784, 410] width 579 height 742
copy div "可轉債名稱 和勤五 轉換標的名稱 和勤 上市櫃別 上櫃 擔保銀行/TCRI信用評等 無 最新 CB 收盤價 98.6 (0%) 轉換價值 80.17 CBAS…"
drag, startPoint x: 1052, startPoint y: 658, endPoint x: 600, endPoint y: 412, distance: 514.6
click at [600, 412] on div "可轉債名稱 鼎基一 轉換標的名稱 鼎基 上市櫃別 上市 擔保銀行/TCRI信用評等 一銀 最新 CB 收盤價 109.15 (-0.5%) 轉換價值 78.5…" at bounding box center [784, 560] width 579 height 298
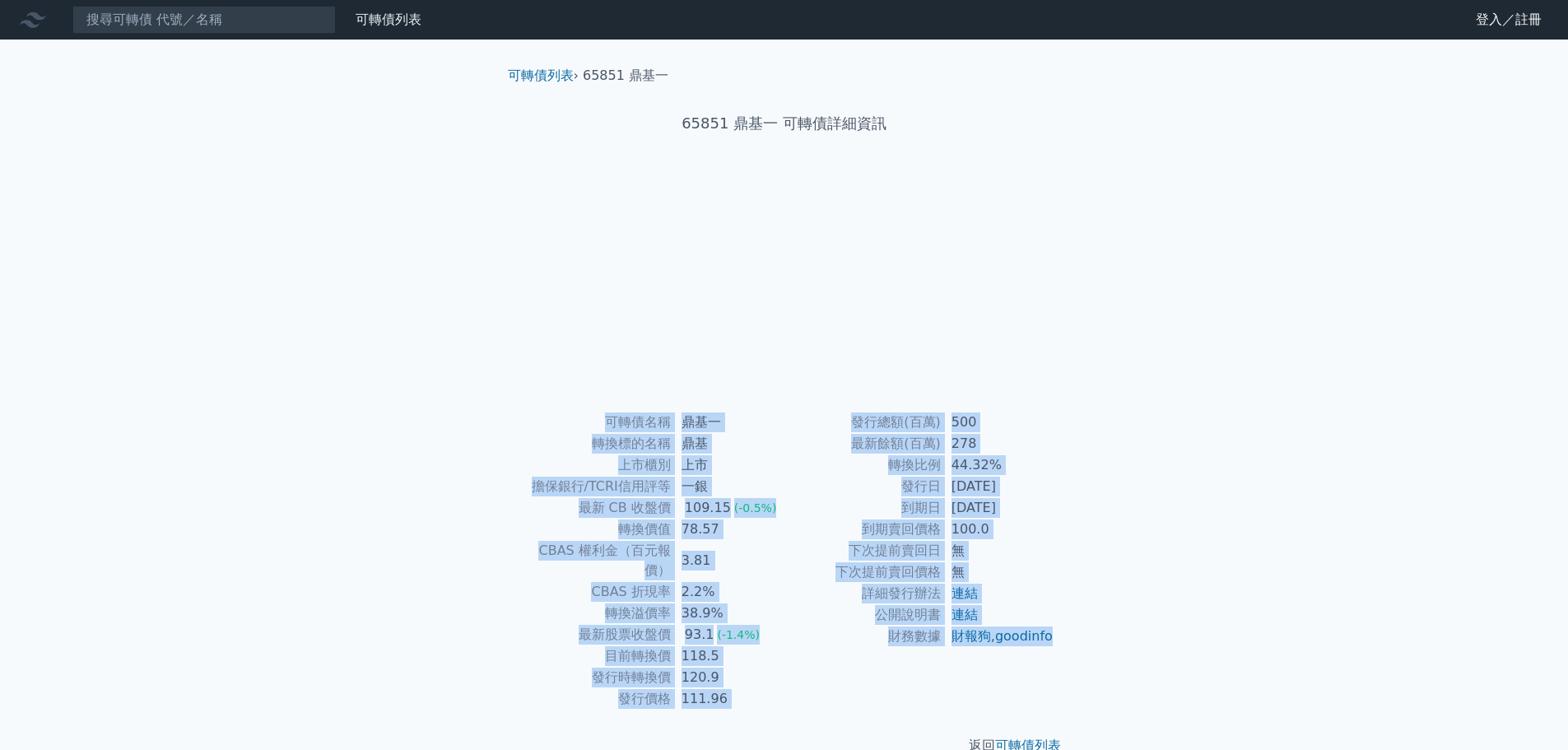
copy div "可轉債名稱 鼎基一 轉換標的名稱 鼎基 上市櫃別 上市 擔保銀行/TCRI信用評等 一銀 最新 CB 收盤價 109.15 (-0.5%) 轉換價值 78.5…"
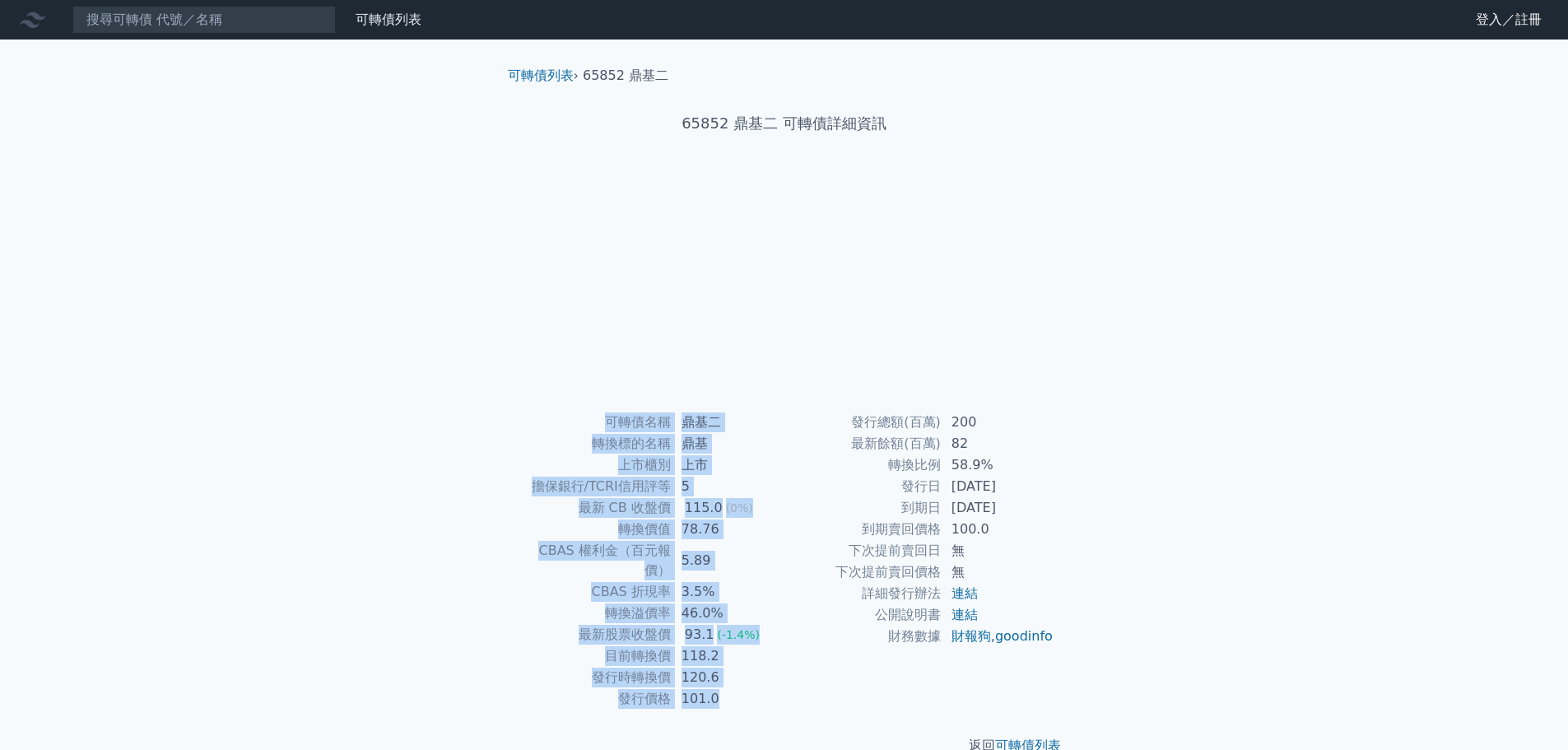
drag, startPoint x: 1055, startPoint y: 655, endPoint x: 568, endPoint y: 420, distance: 540.7
click at [568, 420] on div "可轉債名稱 鼎基二 轉換標的名稱 鼎基 上市櫃別 上市 擔保銀行/TCRI信用評等 5 最新 CB 收盤價 115.0 (0%) 轉換價值 78.76 CBA…" at bounding box center [784, 560] width 579 height 298
drag, startPoint x: 1068, startPoint y: 650, endPoint x: 613, endPoint y: 415, distance: 512.1
click at [613, 415] on div "可轉債名稱 聚和五 轉換標的名稱 聚和 上市櫃別 上櫃 擔保銀行/TCRI信用評等 5 最新 CB 收盤價 99.9 (0%) 轉換價值 88.41 CBAS…" at bounding box center [784, 560] width 579 height 298
copy div "轉債名稱 聚和五 轉換標的名稱 聚和 上市櫃別 上櫃 擔保銀行/TCRI信用評等 5 最新 CB 收盤價 99.9 (0%) 轉換價值 88.41 CBAS …"
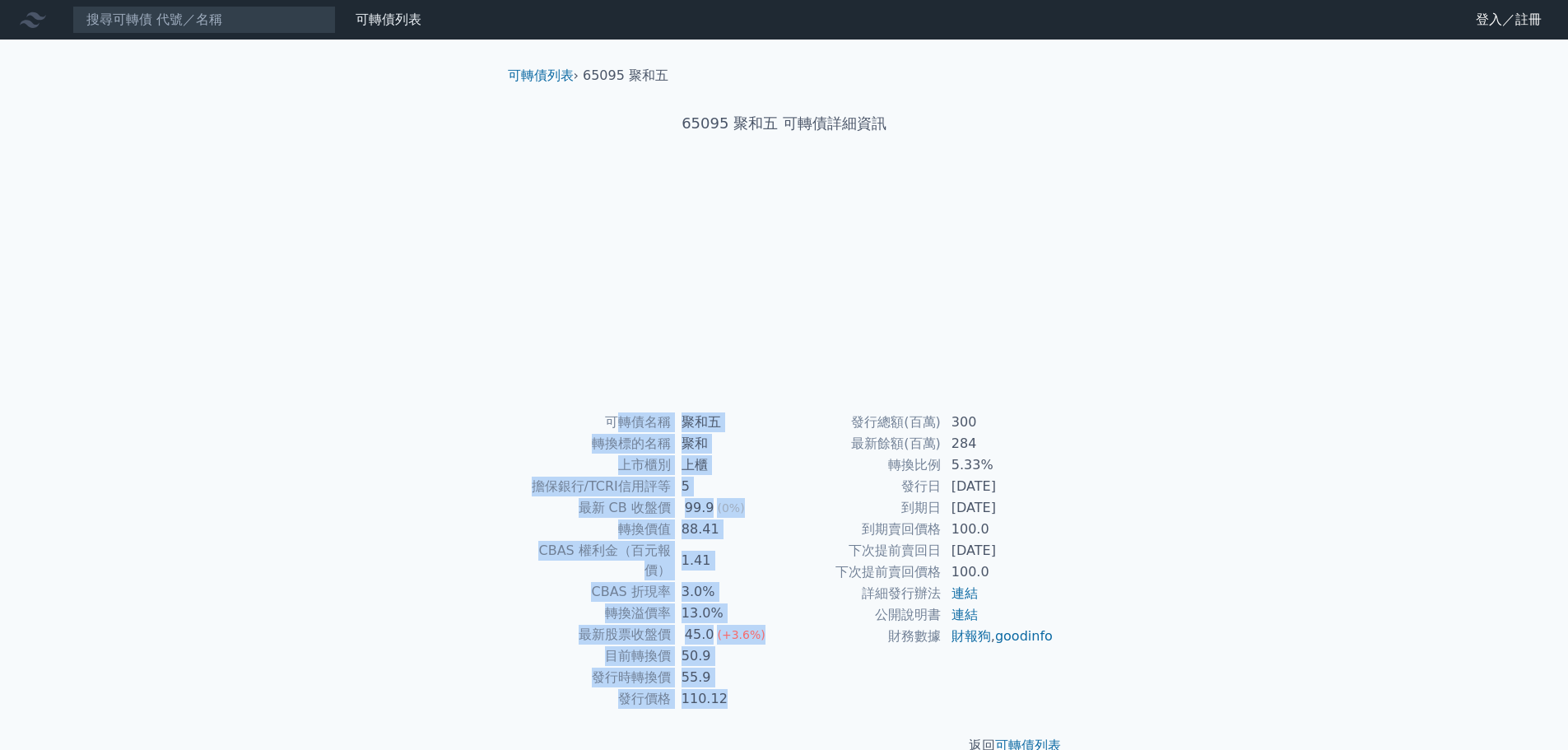
click at [649, 498] on td "最新 CB 收盤價" at bounding box center [592, 508] width 157 height 21
click at [1032, 647] on td "財報狗 , goodinfo" at bounding box center [998, 636] width 113 height 21
click at [995, 643] on link "goodinfo" at bounding box center [1024, 636] width 58 height 16
drag, startPoint x: 1091, startPoint y: 681, endPoint x: 1107, endPoint y: 665, distance: 22.6
click at [1092, 681] on div "可轉債列表 › 65095 聚和五 65095 聚和五 可轉債詳細資訊 可轉債名稱 聚和五 轉換標的名稱 聚和 上市櫃別 上櫃 擔保銀行/TCRI信用評等 5…" at bounding box center [784, 410] width 632 height 742
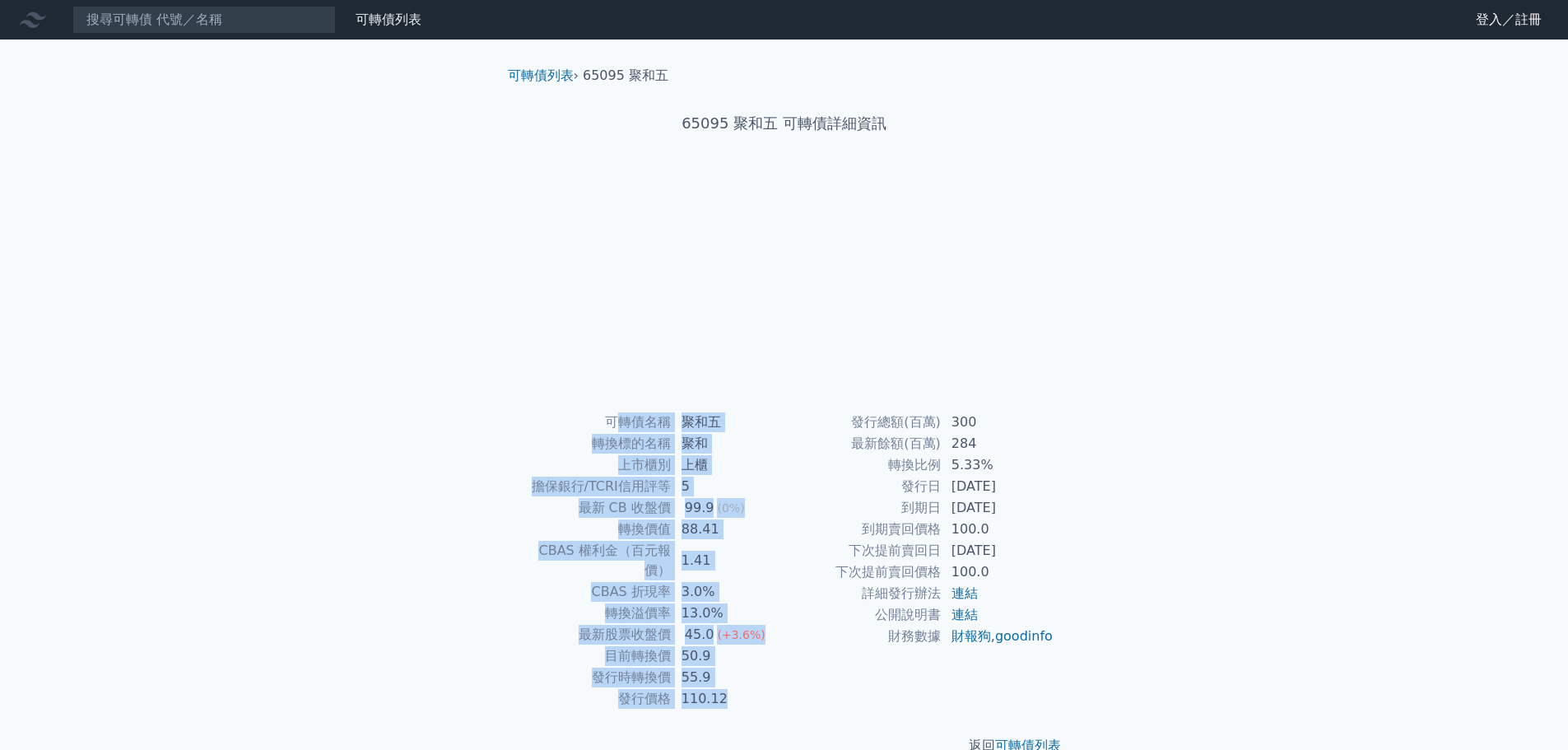
click at [942, 686] on div "發行總額(百萬) 300 最新餘額(百萬) 284 轉換比例 5.33% 發行日 2021-10-29 到期日 2024-10-29 到期賣回價格 100.0…" at bounding box center [919, 560] width 270 height 298
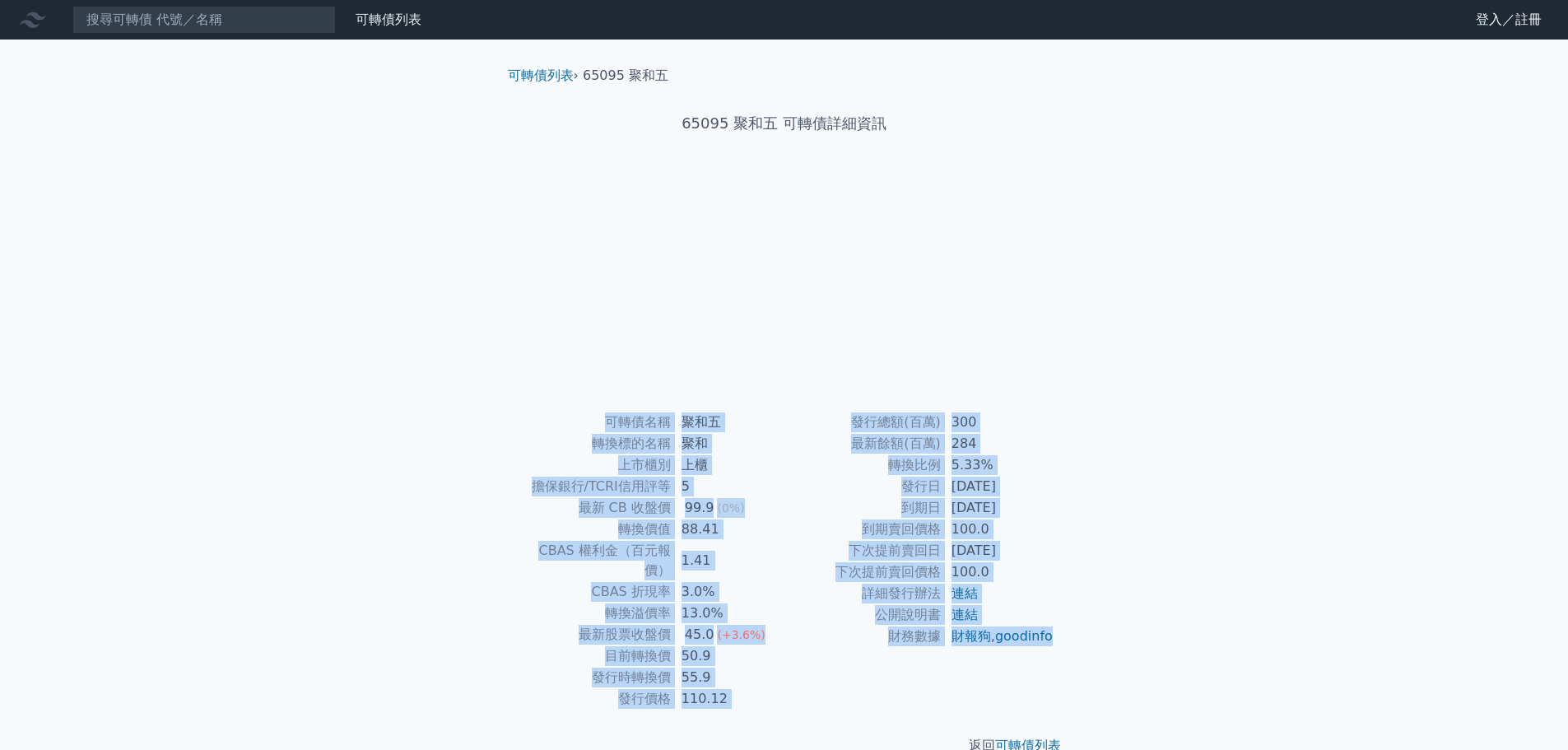
drag, startPoint x: 1042, startPoint y: 664, endPoint x: 604, endPoint y: 420, distance: 501.4
click at [604, 420] on div "可轉債名稱 聚和五 轉換標的名稱 聚和 上市櫃別 上櫃 擔保銀行/TCRI信用評等 5 最新 CB 收盤價 99.9 (0%) 轉換價值 88.41 CBAS…" at bounding box center [784, 560] width 579 height 298
copy div "可轉債名稱 聚和五 轉換標的名稱 聚和 上市櫃別 上櫃 擔保銀行/TCRI信用評等 5 最新 CB 收盤價 99.9 (0%) 轉換價值 88.41 CBAS…"
drag, startPoint x: 1032, startPoint y: 655, endPoint x: 610, endPoint y: 418, distance: 484.0
click at [610, 418] on div "可轉債名稱 聚和六 轉換標的名稱 聚和 上市櫃別 上櫃 擔保銀行/TCRI信用評等 5 最新 CB 收盤價 106.8 (+1.5%) 轉換價值 82.27 …" at bounding box center [784, 560] width 579 height 298
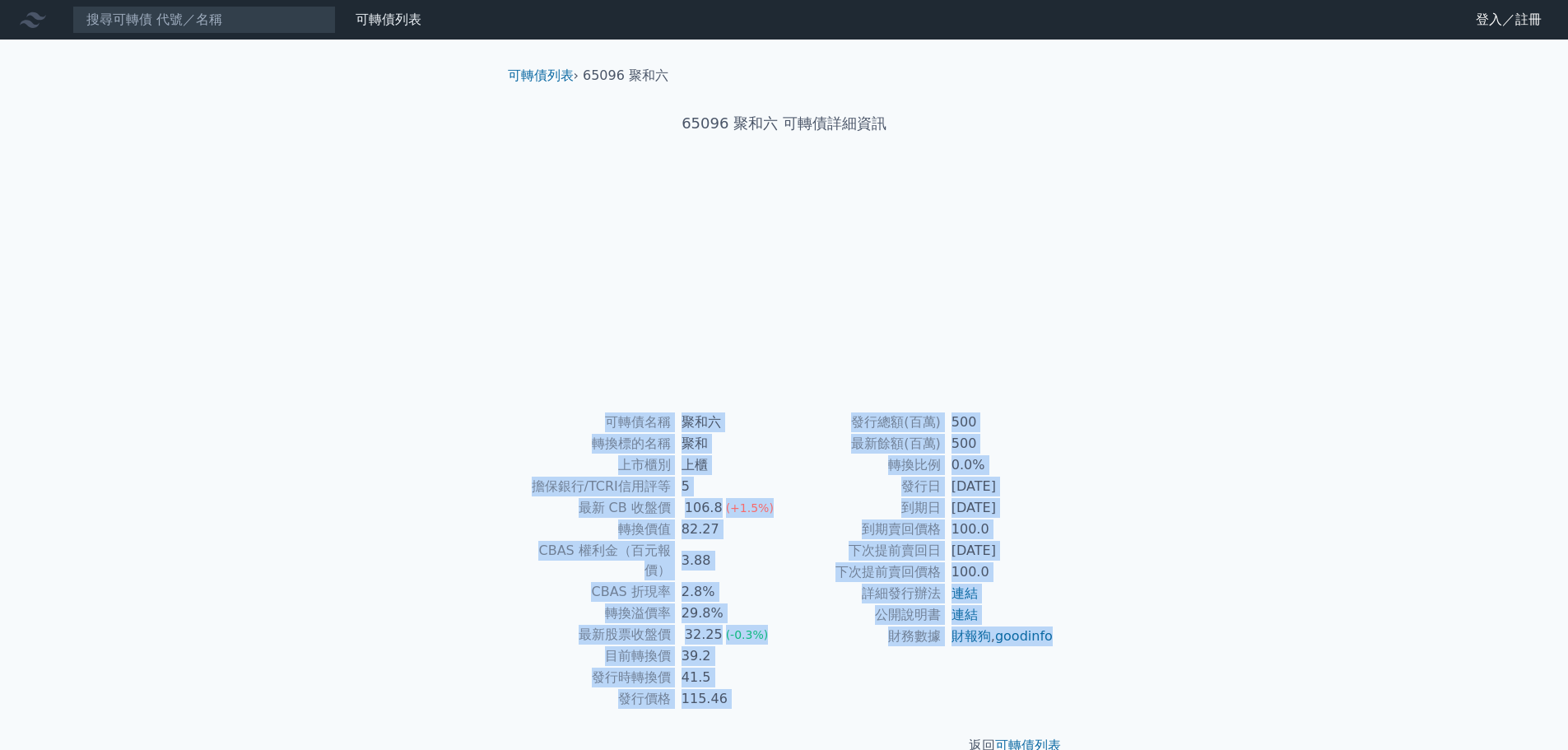
copy div "可轉債名稱 聚和六 轉換標的名稱 聚和 上市櫃別 上櫃 擔保銀行/TCRI信用評等 5 最新 CB 收盤價 106.8 (+1.5%) 轉換價值 82.27 …"
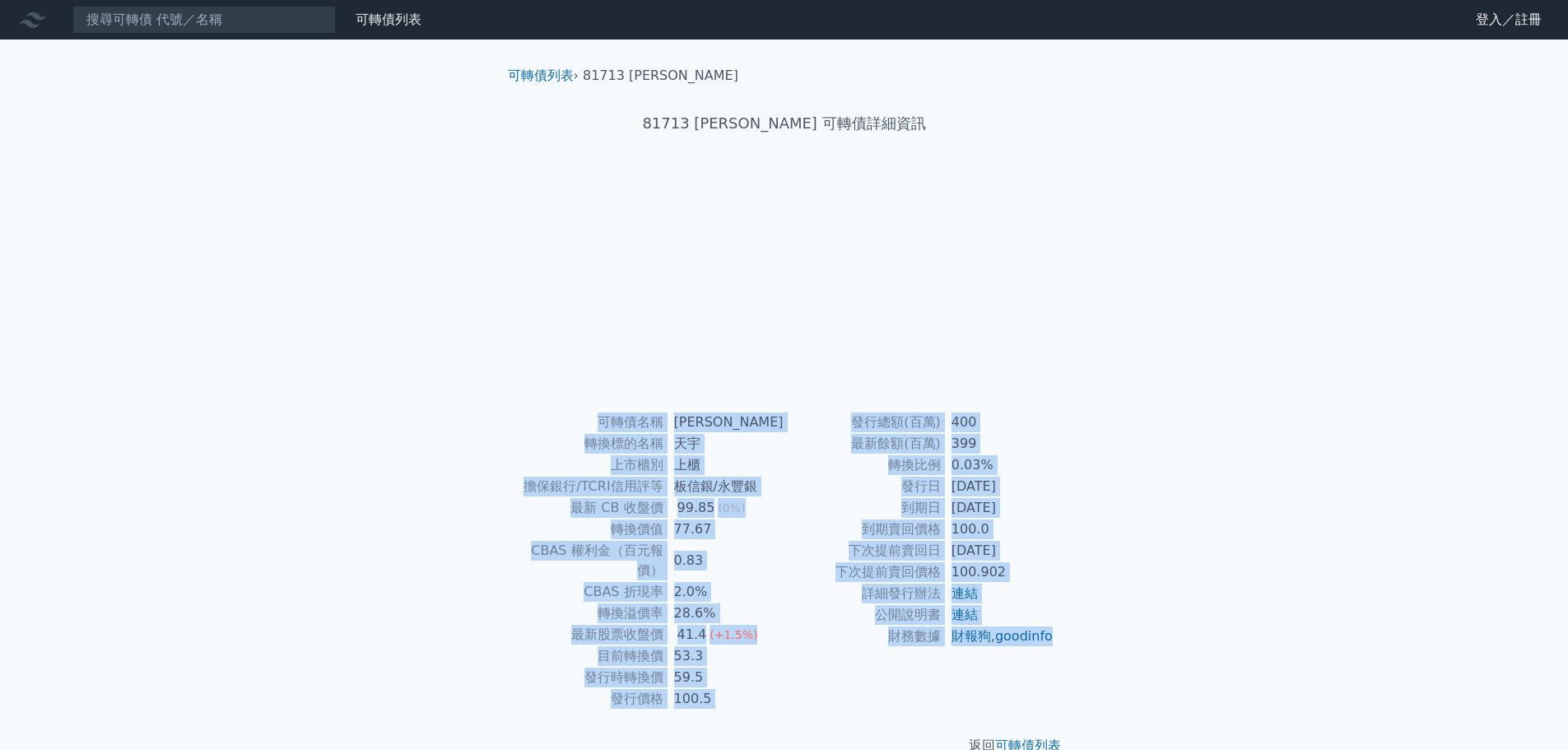
drag, startPoint x: 1047, startPoint y: 661, endPoint x: 482, endPoint y: 444, distance: 605.2
click at [482, 444] on div "可轉債列表 › 81713 天宇三 81713 天宇三 可轉債詳細資訊 可轉債名稱 天宇三 轉換標的名稱 天宇 上市櫃別 上櫃 擔保銀行/TCRI信用評等 板…" at bounding box center [784, 410] width 632 height 742
copy div "可轉債名稱 天宇三 轉換標的名稱 天宇 上市櫃別 上櫃 擔保銀行/TCRI信用評等 板信銀/永豐銀 最新 CB 收盤價 99.85 (0%) 轉換價值 77.…"
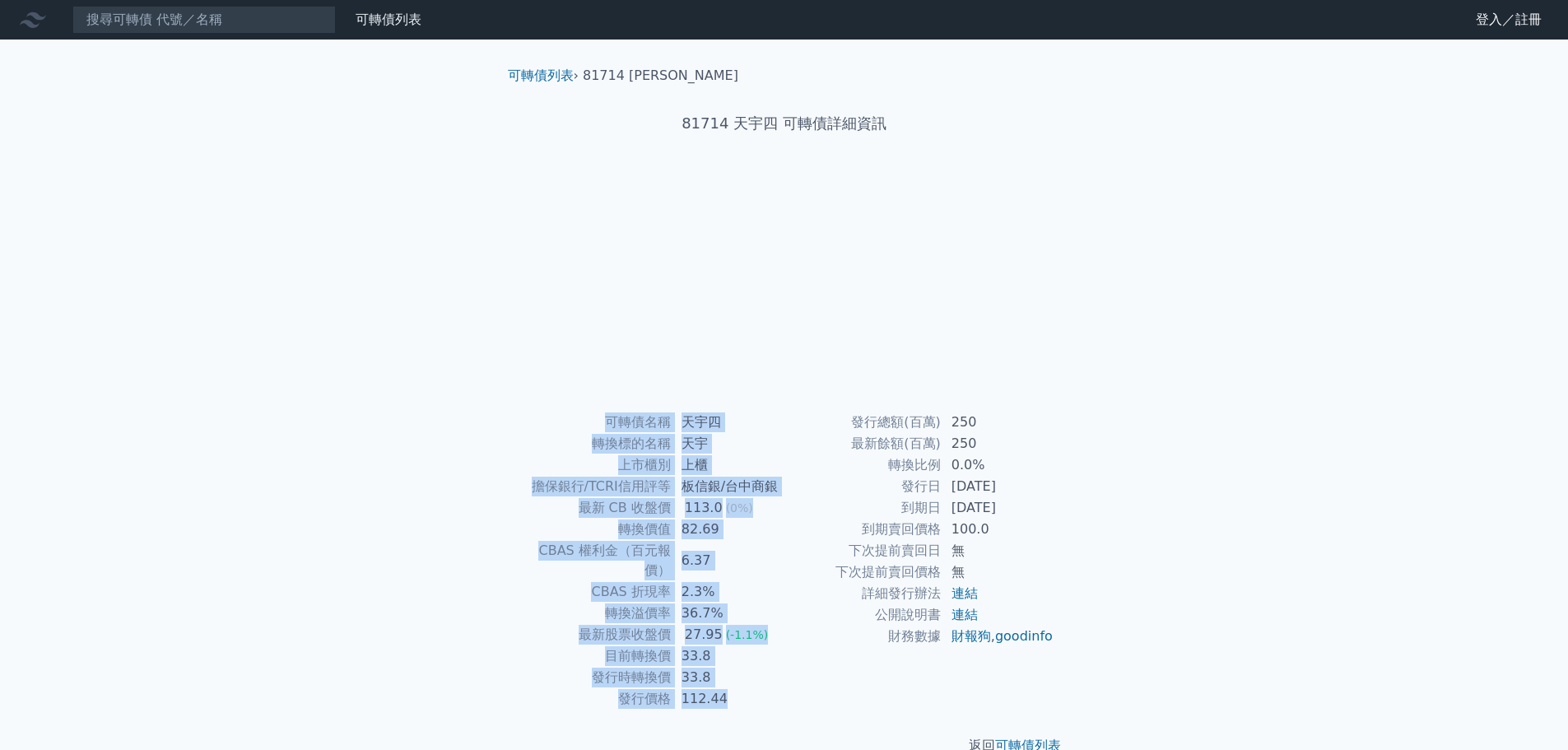
drag, startPoint x: 1063, startPoint y: 648, endPoint x: 603, endPoint y: 416, distance: 515.2
click at [603, 416] on div "可轉債名稱 天宇四 轉換標的名稱 天宇 上市櫃別 上櫃 擔保銀行/TCRI信用評等 板信銀/台中商銀 最新 CB 收盤價 113.0 (0%) 轉換價值 82…" at bounding box center [784, 560] width 579 height 298
copy div "可轉債名稱 天宇四 轉換標的名稱 天宇 上市櫃別 上櫃 擔保銀行/TCRI信用評等 板信銀/台中商銀 最新 CB 收盤價 113.0 (0%) 轉換價值 82…"
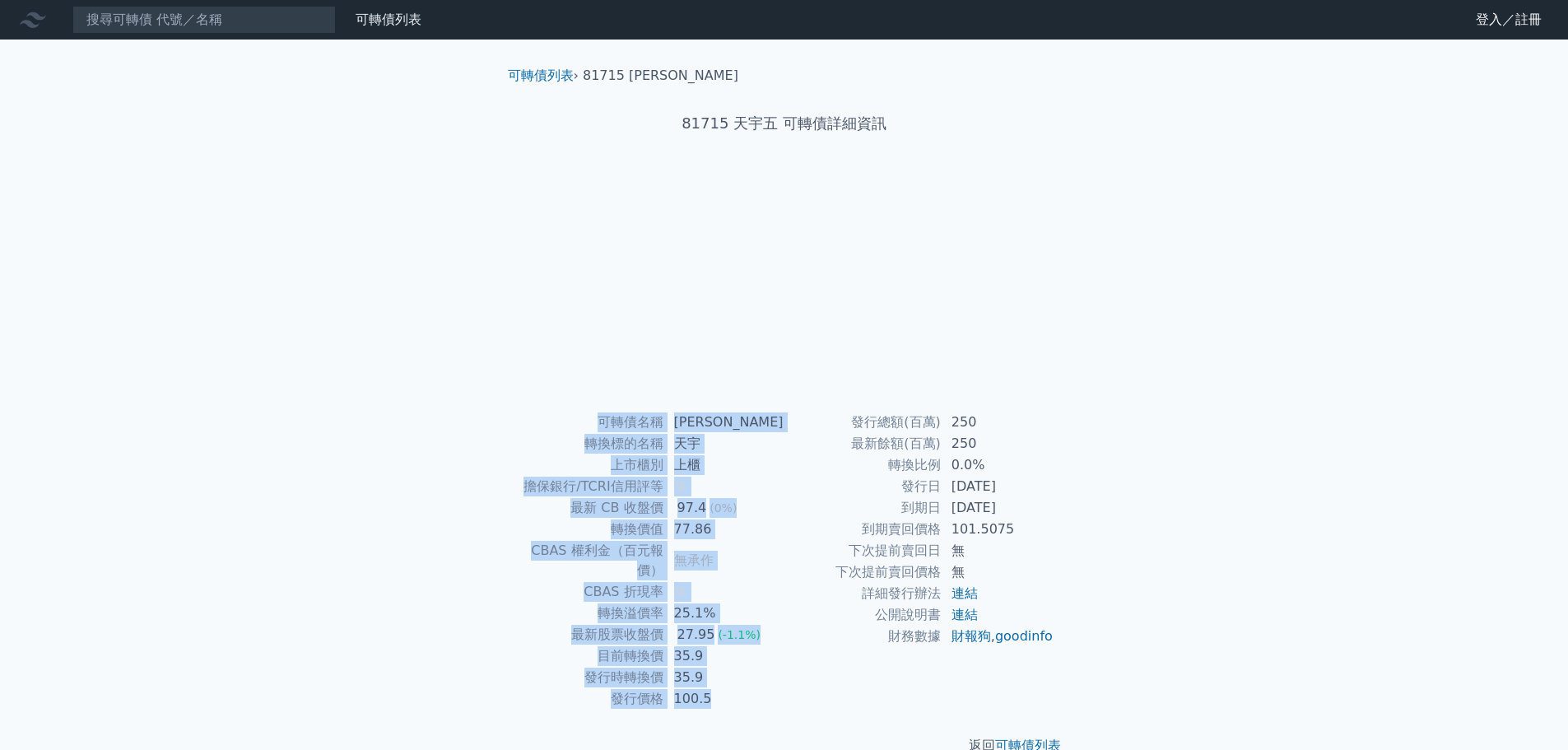
drag, startPoint x: 1064, startPoint y: 655, endPoint x: 566, endPoint y: 418, distance: 551.5
click at [566, 418] on div "可轉債名稱 天宇五 轉換標的名稱 天宇 上市櫃別 上櫃 擔保銀行/TCRI信用評等 無 最新 CB 收盤價 97.4 (0%) 轉換價值 77.86 CBAS…" at bounding box center [784, 560] width 579 height 298
copy div "可轉債名稱 天宇五 轉換標的名稱 天宇 上市櫃別 上櫃 擔保銀行/TCRI信用評等 無 最新 CB 收盤價 97.4 (0%) 轉換價值 77.86 CBAS…"
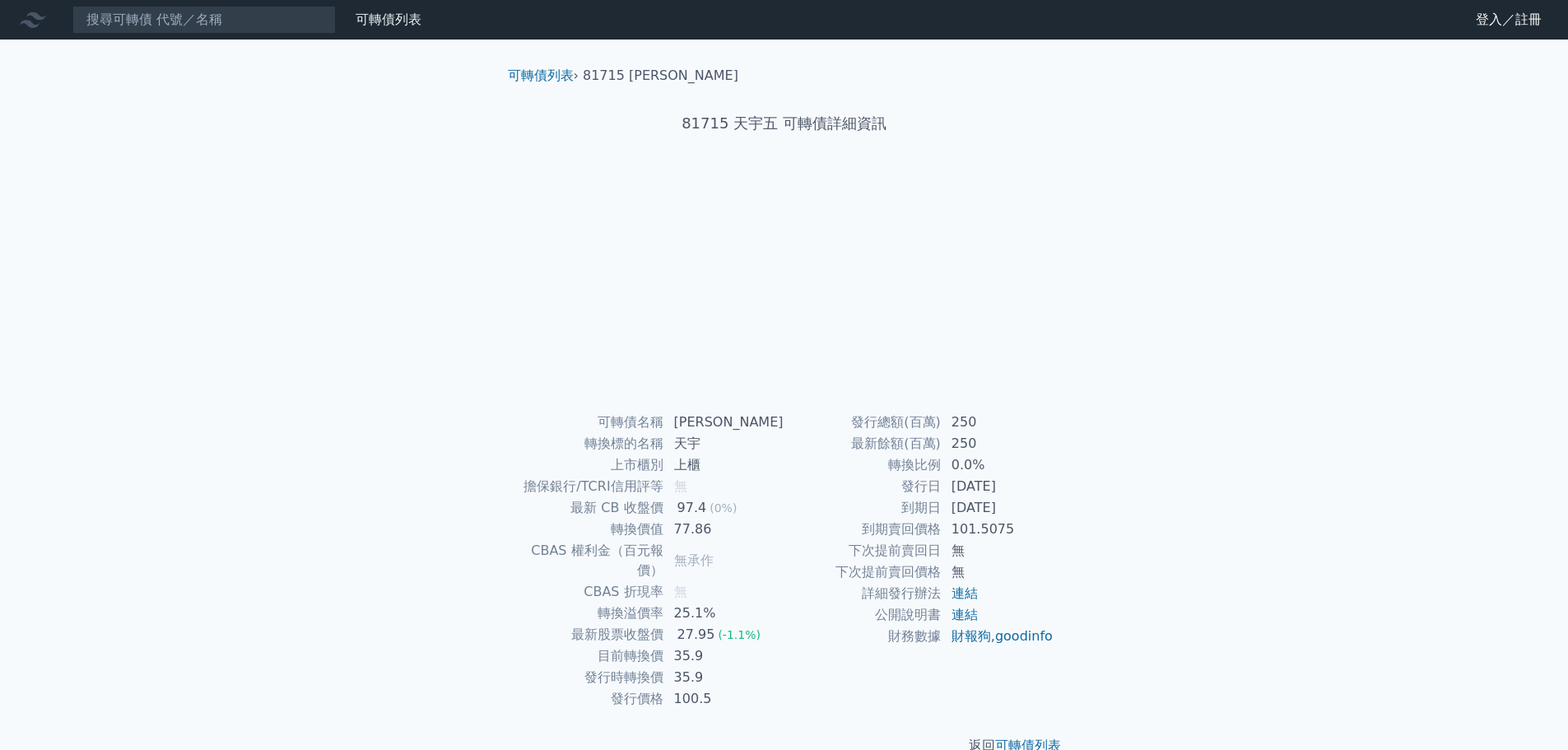
click at [1205, 375] on div "可轉債列表 財務數據 可轉債列表 財務數據 登入／註冊 登入／註冊 可轉債列表 › 81715 天宇五 81715 天宇五 可轉債詳細資訊 可轉債名稱 無" at bounding box center [784, 391] width 1568 height 782
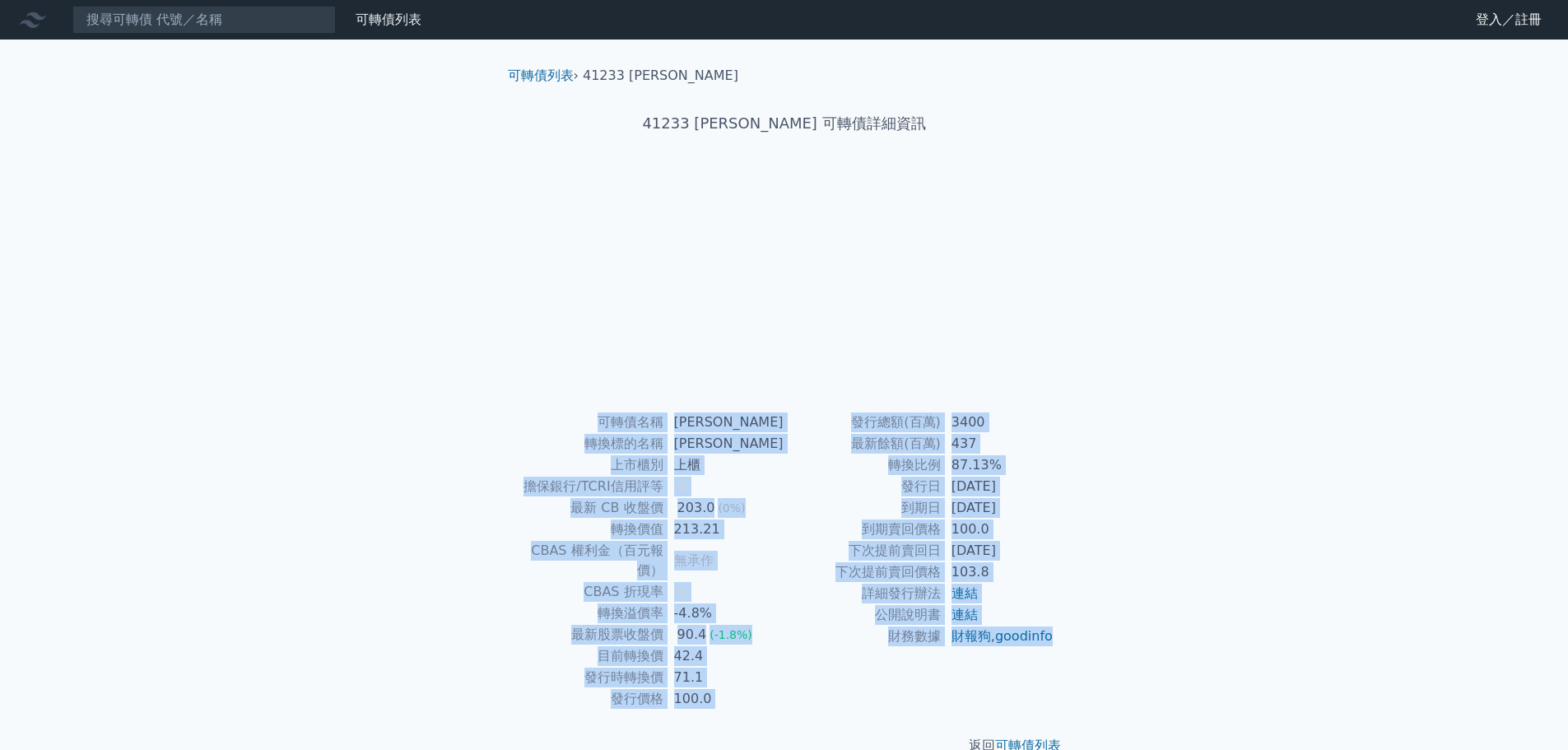
drag, startPoint x: 1049, startPoint y: 657, endPoint x: 600, endPoint y: 411, distance: 512.0
click at [600, 411] on div "可轉債列表 › 41233 晟德三 41233 晟德三 可轉債詳細資訊 可轉債名稱 晟德三 轉換標的名稱 晟德 上市櫃別 上櫃 擔保銀行/TCRI信用評等 無…" at bounding box center [784, 410] width 579 height 742
copy div "可轉債名稱 晟德三 轉換標的名稱 晟德 上市櫃別 上櫃 擔保銀行/TCRI信用評等 無 最新 CB 收盤價 203.0 (0%) 轉換價值 213.21 CB…"
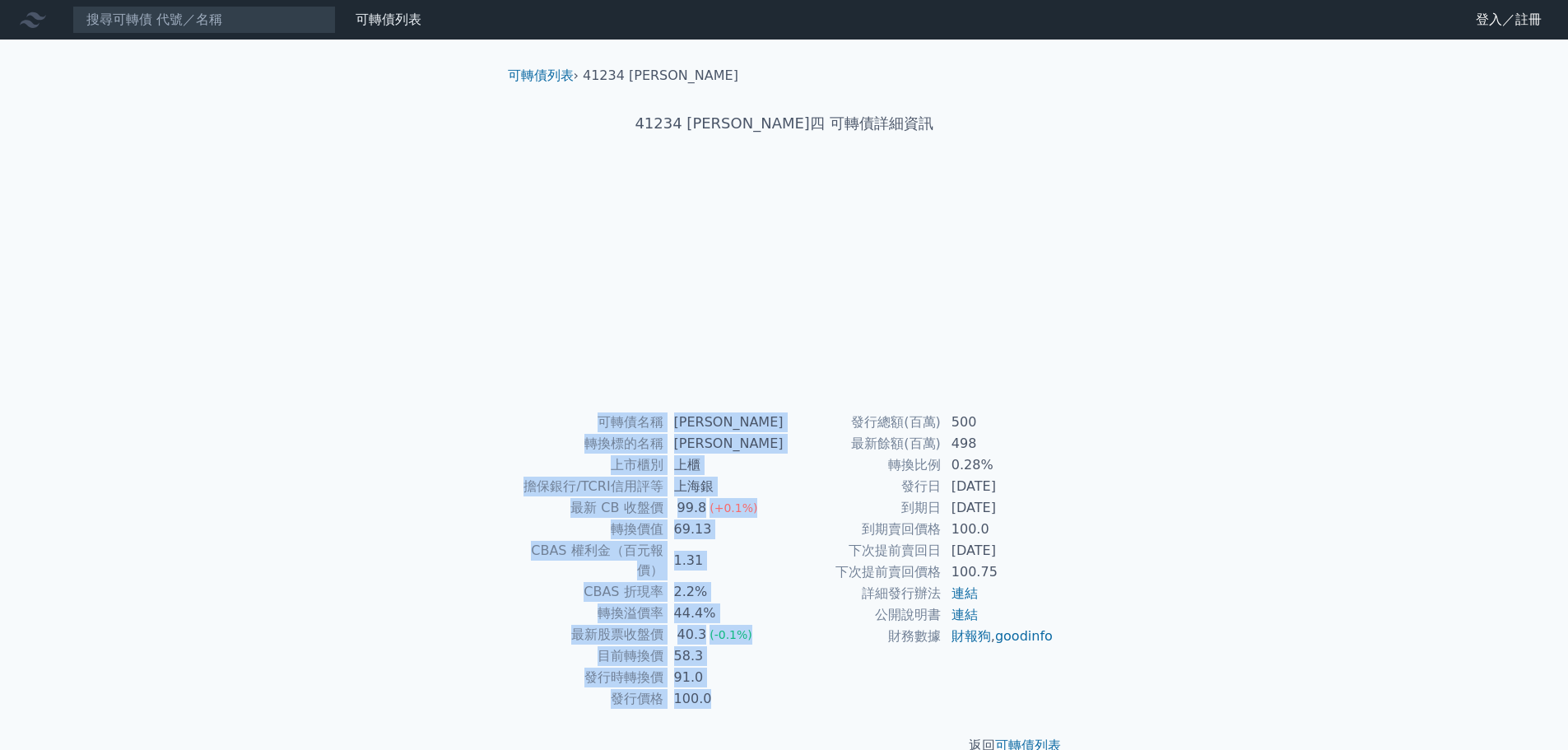
drag, startPoint x: 1023, startPoint y: 644, endPoint x: 524, endPoint y: 419, distance: 547.4
click at [524, 419] on div "可轉債列表 財務數據 可轉債列表 財務數據 登入／註冊 登入／註冊 可轉債列表 › 41234 晟德四 41234 晟德四 可轉債詳細資訊 可轉債名稱 99.8" at bounding box center [784, 391] width 1568 height 782
copy div "可轉債名稱 晟德四 轉換標的名稱 晟德 上市櫃別 上櫃 擔保銀行/TCRI信用評等 上海銀 最新 CB 收盤價 99.8 (+0.1%) 轉換價值 69.13…"
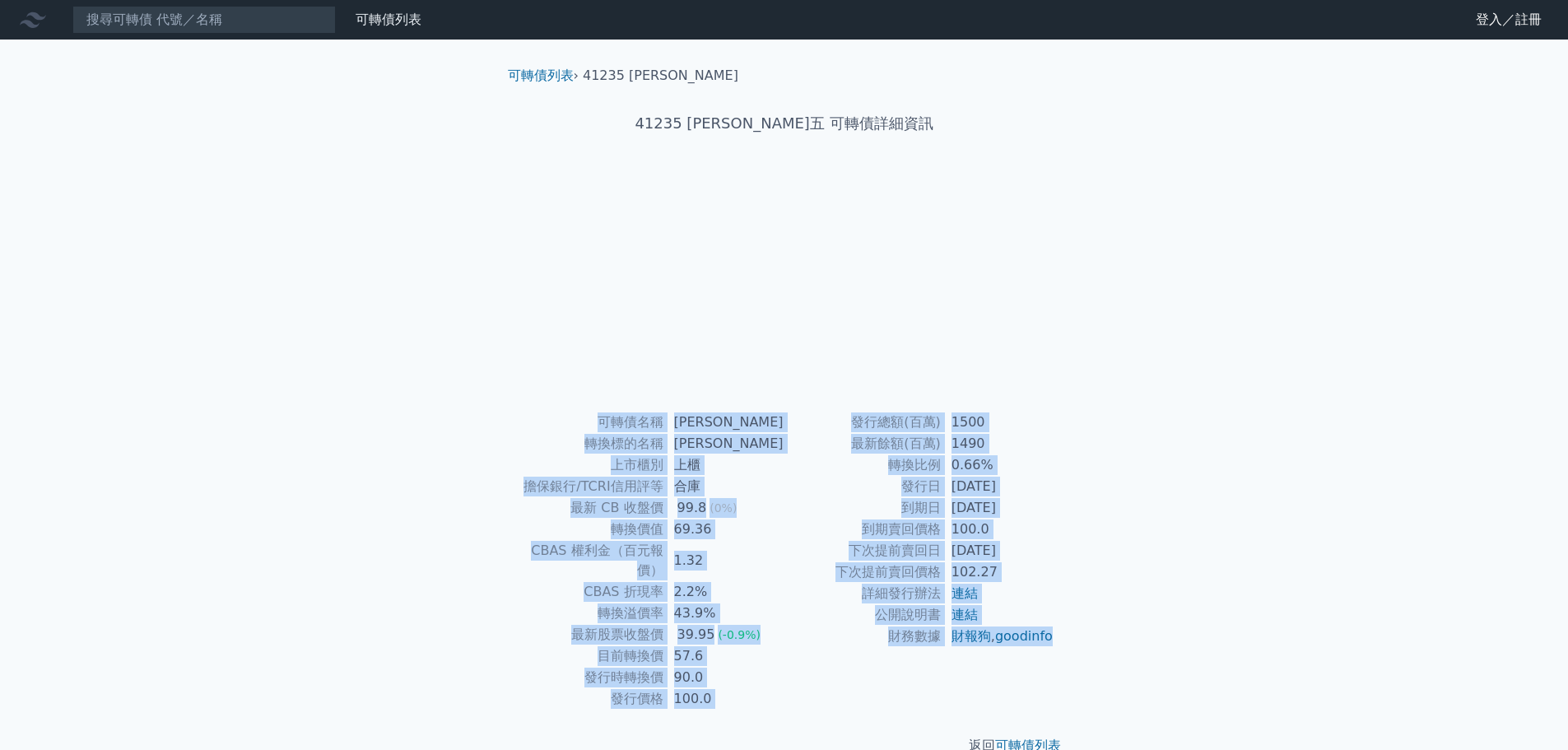
drag, startPoint x: 1033, startPoint y: 662, endPoint x: 545, endPoint y: 420, distance: 544.7
click at [545, 420] on div "可轉債名稱 [PERSON_NAME] 轉換標的名稱 [PERSON_NAME] 上市櫃別 上櫃 擔保銀行/TCRI信用評等 合庫 最新 CB 收盤價 99.…" at bounding box center [784, 560] width 579 height 298
copy div "lorem ips dolors am cons ad elit/SEDDoeiu te in UT lab 03.9 (8%) etdo 66.84 MAG…"
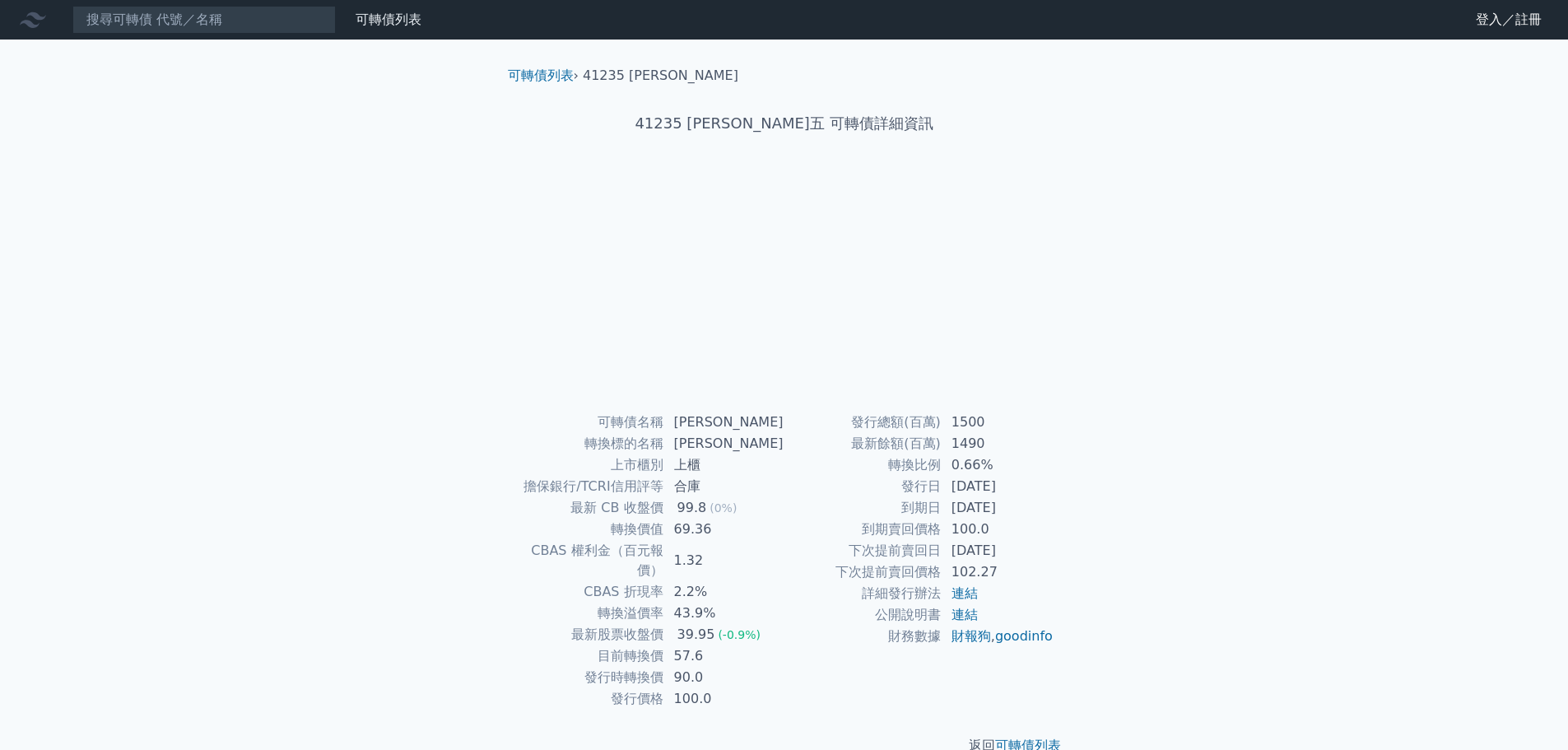
click at [1304, 497] on div "可轉債列表 財務數據 可轉債列表 財務數據 登入／註冊 登入／註冊 可轉債列表 › 41235 晟德五 41235 晟德五 可轉債詳細資訊 可轉債名稱 99.8" at bounding box center [784, 391] width 1568 height 782
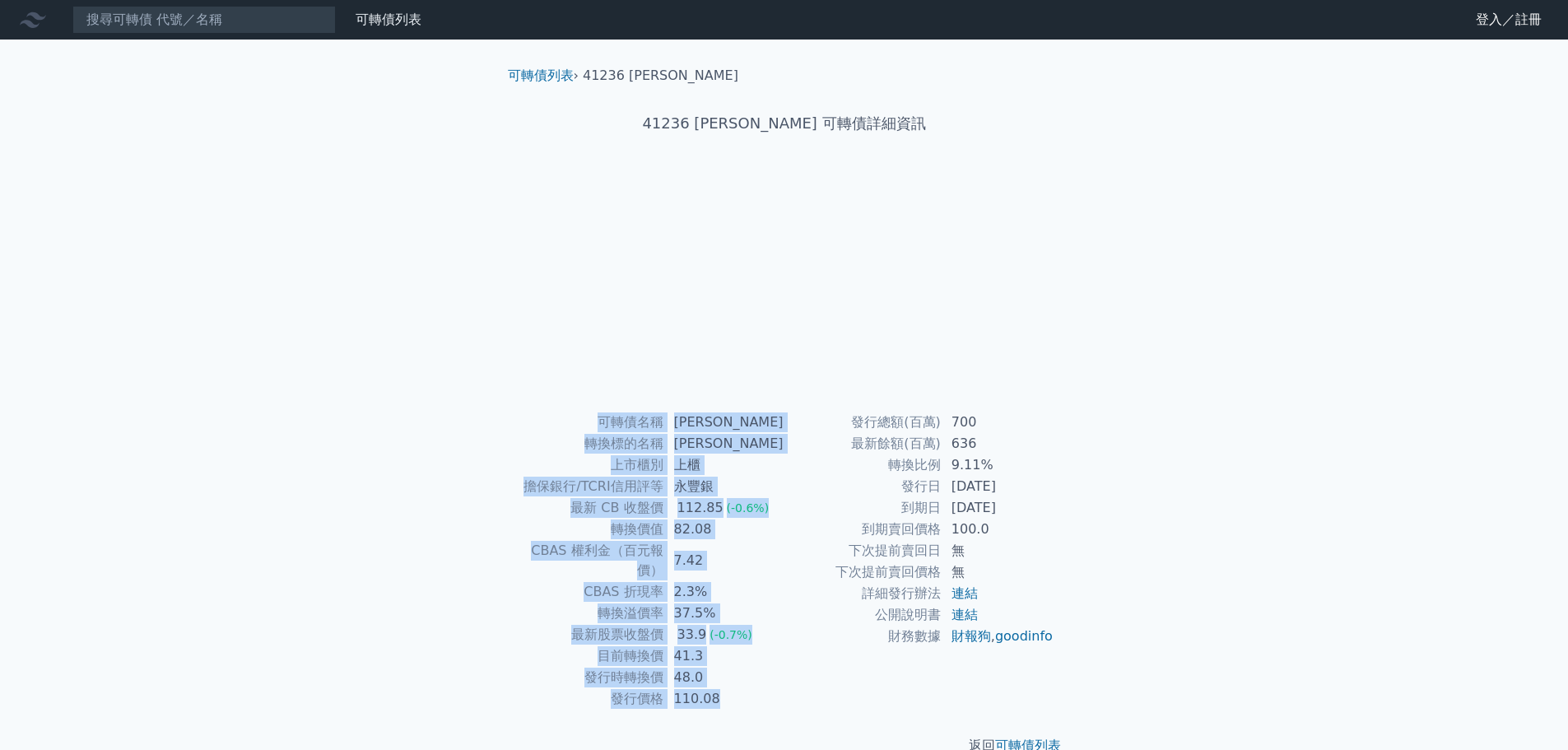
drag, startPoint x: 1062, startPoint y: 662, endPoint x: 604, endPoint y: 414, distance: 520.8
click at [604, 414] on div "可轉債名稱 晟德六 轉換標的名稱 晟德 上市櫃別 上櫃 擔保銀行/TCRI信用評等 永豐銀 最新 CB 收盤價 112.85 (-0.6%) 轉換價值 82.…" at bounding box center [784, 560] width 579 height 298
copy div "可轉債名稱 晟德六 轉換標的名稱 晟德 上市櫃別 上櫃 擔保銀行/TCRI信用評等 永豐銀 最新 CB 收盤價 112.85 (-0.6%) 轉換價值 82.…"
drag, startPoint x: 1071, startPoint y: 655, endPoint x: 600, endPoint y: 408, distance: 531.8
click at [600, 408] on div "可轉債列表 › 41237 晟德七 41237 晟德七 可轉債詳細資訊 可轉債名稱 晟德七 轉換標的名稱 晟德 上市櫃別 上櫃 擔保銀行/TCRI信用評等 無…" at bounding box center [784, 410] width 579 height 742
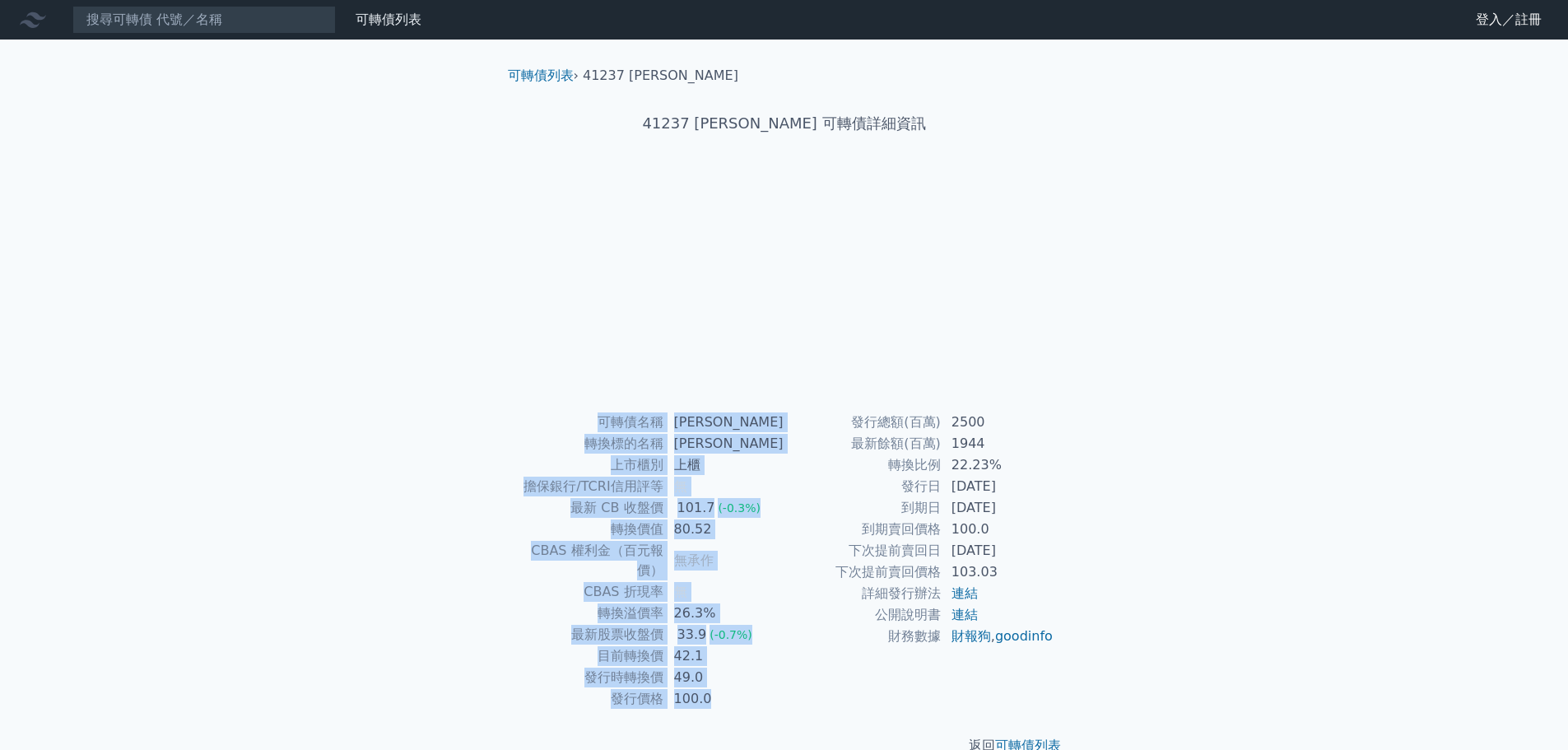
copy div "可轉債名稱 晟德七 轉換標的名稱 晟德 上市櫃別 上櫃 擔保銀行/TCRI信用評等 無 最新 CB 收盤價 101.7 (-0.3%) 轉換價值 80.52 …"
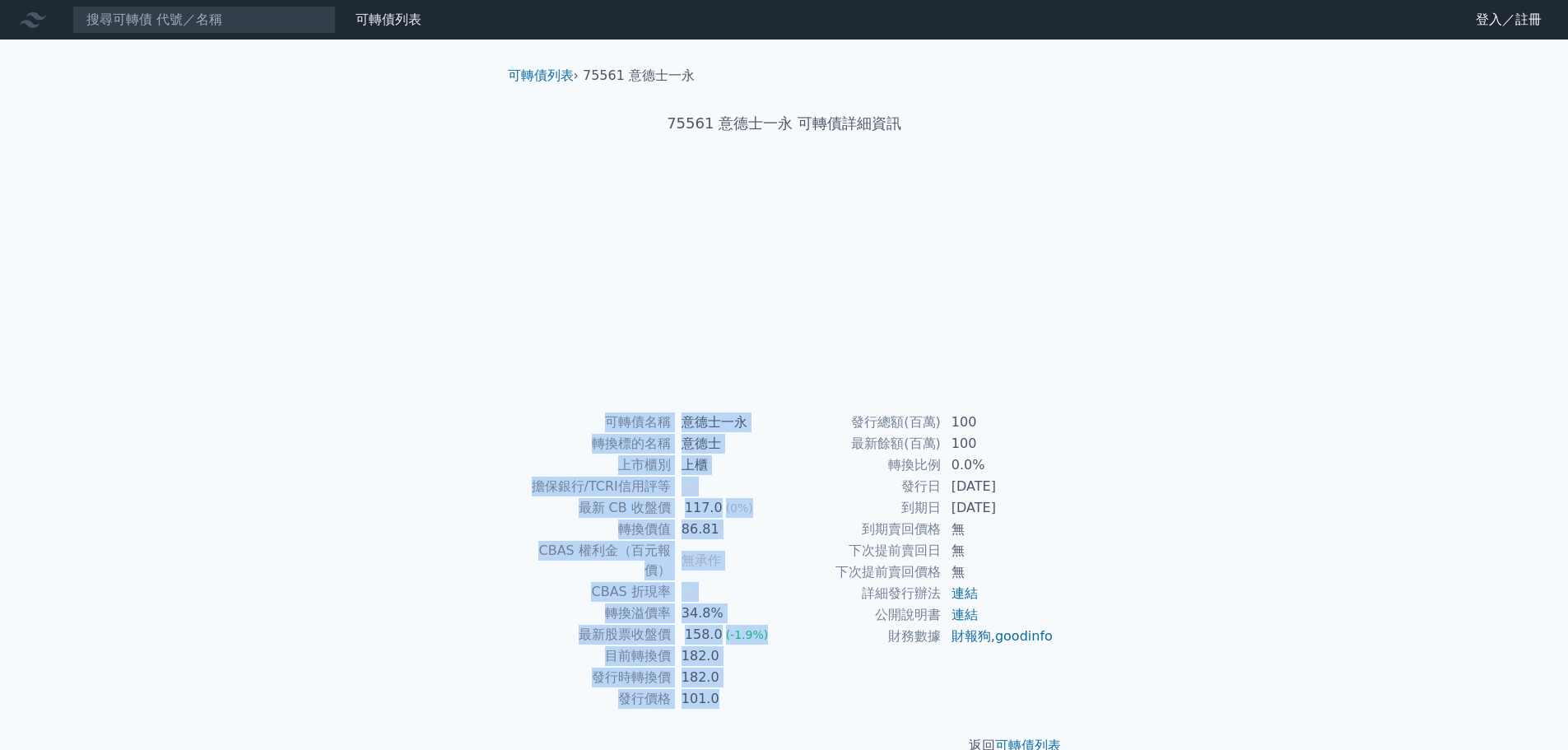
drag, startPoint x: 1054, startPoint y: 660, endPoint x: 583, endPoint y: 421, distance: 528.2
click at [583, 421] on div "可轉債名稱 意德士一永 轉換標的名稱 意德士 上市櫃別 上櫃 擔保銀行/TCRI信用評等 無 最新 CB 收盤價 117.0 (0%) 轉換價值 86.81 …" at bounding box center [784, 560] width 579 height 298
drag, startPoint x: 1077, startPoint y: 664, endPoint x: 585, endPoint y: 418, distance: 550.1
click at [585, 418] on div "可轉債列表 › 75562 意德士二 75562 意德士二 可轉債詳細資訊 可轉債名稱 意德士二 轉換標的名稱 意德士 上市櫃別 上櫃 擔保銀行/TCRI信用…" at bounding box center [784, 410] width 632 height 742
copy div "可轉債名稱 意德士二 轉換標的名稱 意德士 上市櫃別 上櫃 擔保銀行/TCRI信用評等 無 最新 CB 收盤價 115.0 (0%) 轉換價值 88.52 C…"
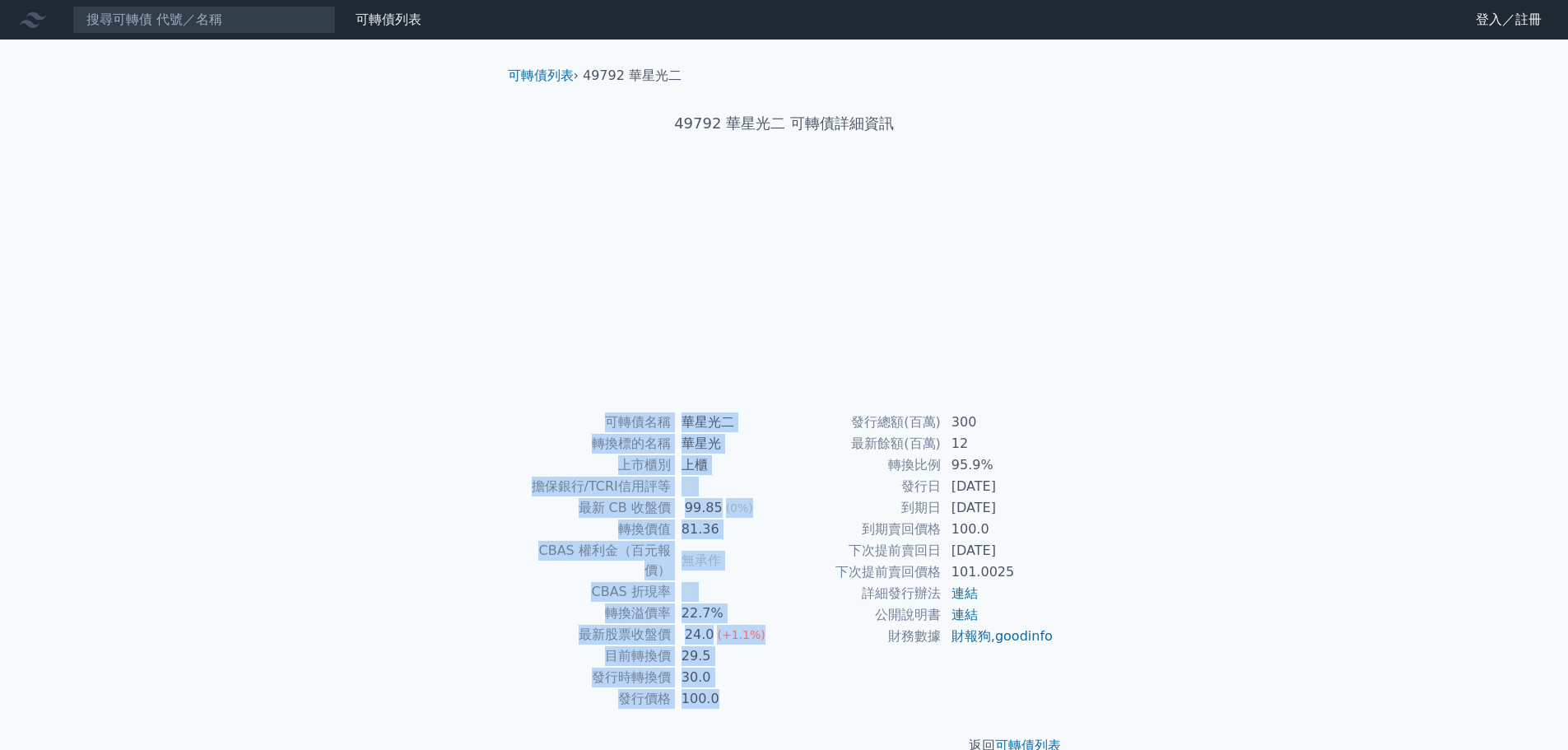
drag, startPoint x: 1069, startPoint y: 645, endPoint x: 605, endPoint y: 417, distance: 517.0
click at [605, 417] on div "可轉債名稱 華星光二 轉換標的名稱 華星光 上市櫃別 上櫃 擔保銀行/TCRI信用評等 無 最新 CB 收盤價 99.85 (0%) 轉換價值 81.36 C…" at bounding box center [784, 560] width 579 height 298
copy div "可轉債名稱 華星光二 轉換標的名稱 華星光 上市櫃別 上櫃 擔保銀行/TCRI信用評等 無 最新 CB 收盤價 99.85 (0%) 轉換價值 81.36 C…"
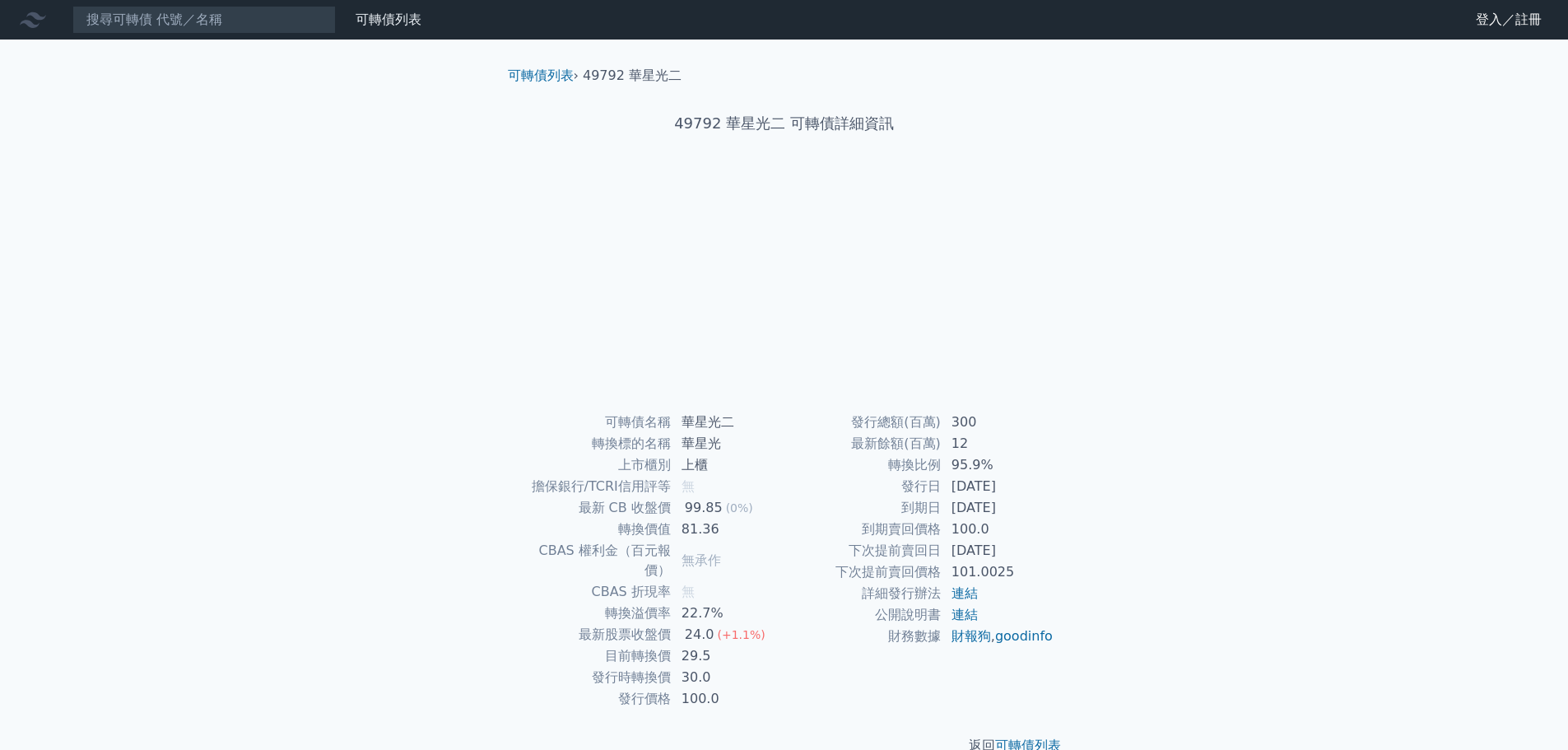
click at [1200, 348] on div "可轉債列表 財務數據 可轉債列表 財務數據 登入／註冊 登入／註冊 可轉債列表 › 49792 華星光二 49792 華星光二 可轉債詳細資訊 可轉債名稱" at bounding box center [784, 391] width 1568 height 782
